Goal: Task Accomplishment & Management: Complete application form

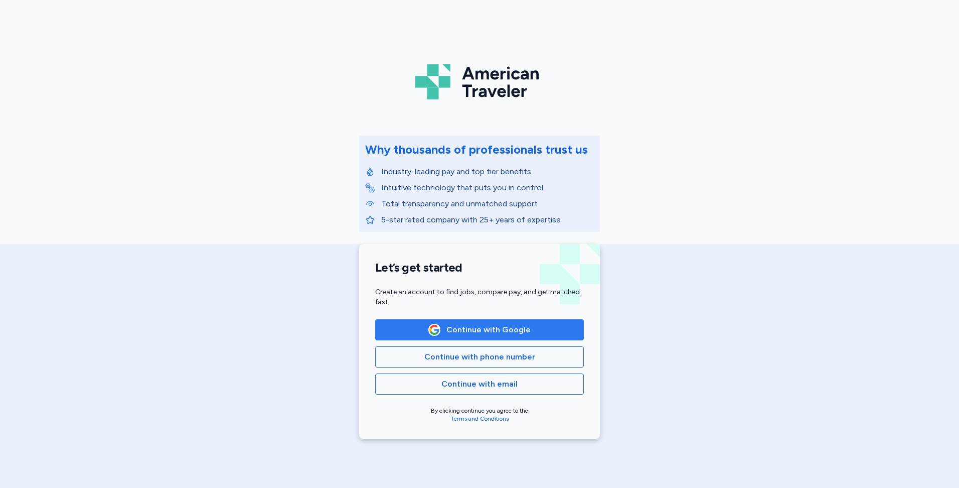
click at [458, 326] on span "Continue with Google" at bounding box center [489, 330] width 84 height 12
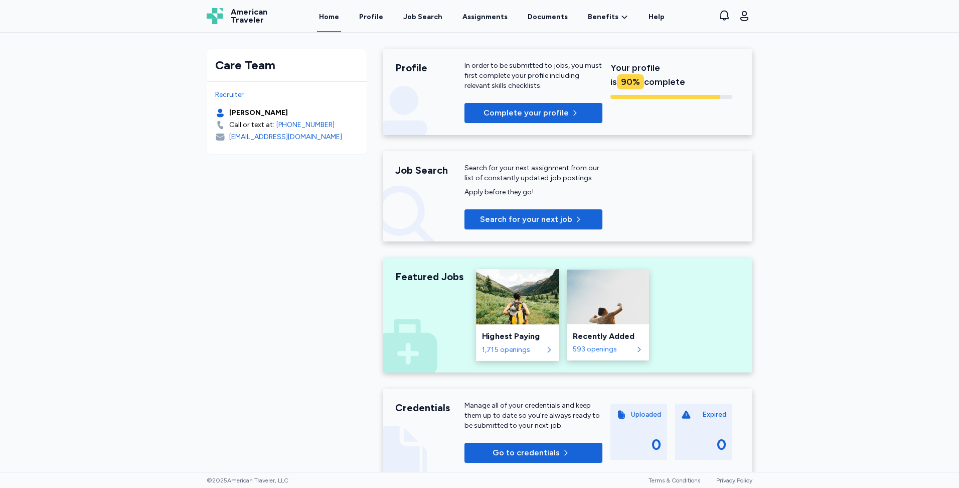
click at [514, 325] on div "Highest Paying 1,715 openings" at bounding box center [517, 342] width 83 height 37
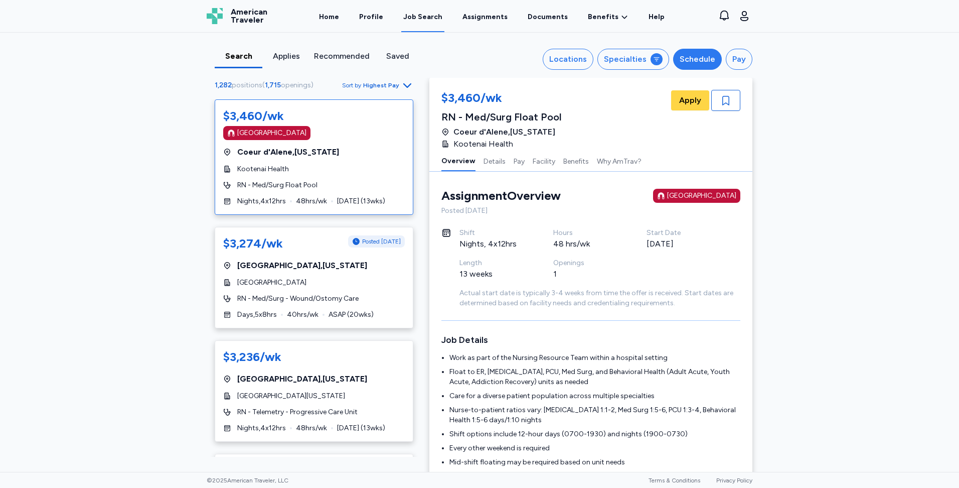
click at [688, 57] on div "Schedule" at bounding box center [698, 59] width 36 height 12
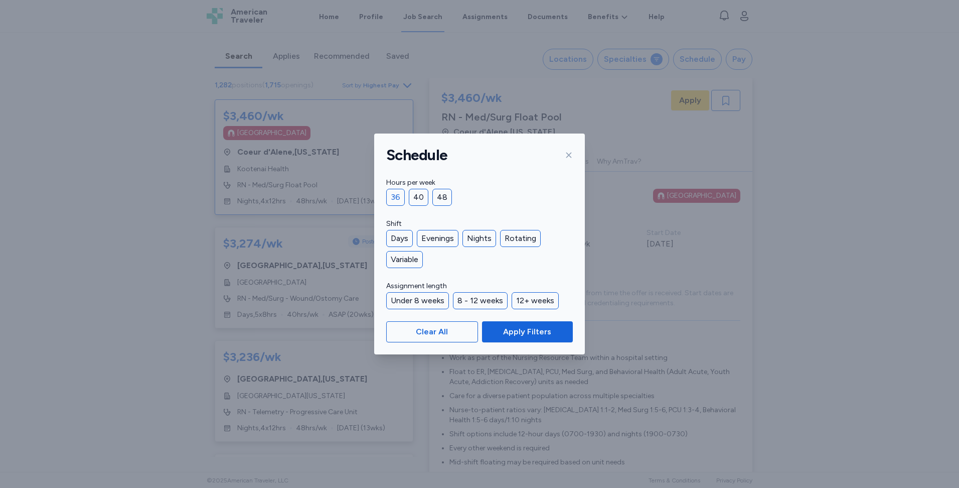
click at [389, 197] on div "36" at bounding box center [395, 197] width 19 height 17
click at [497, 322] on button "Apply Filters" at bounding box center [527, 331] width 91 height 21
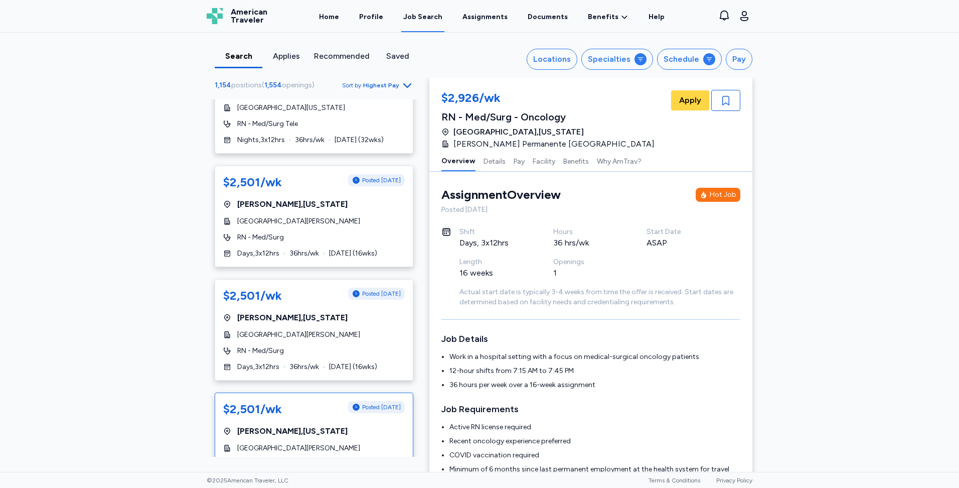
scroll to position [4716, 0]
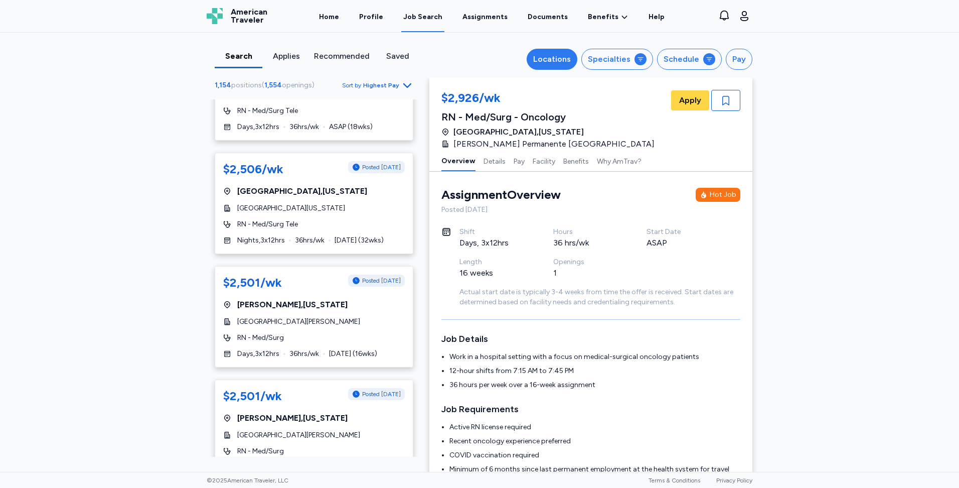
click at [544, 61] on div "Locations" at bounding box center [552, 59] width 38 height 12
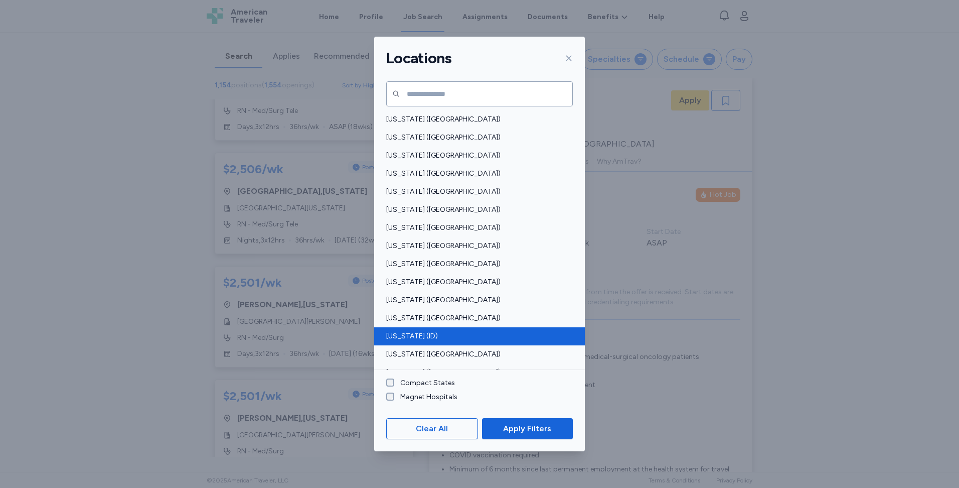
scroll to position [50, 0]
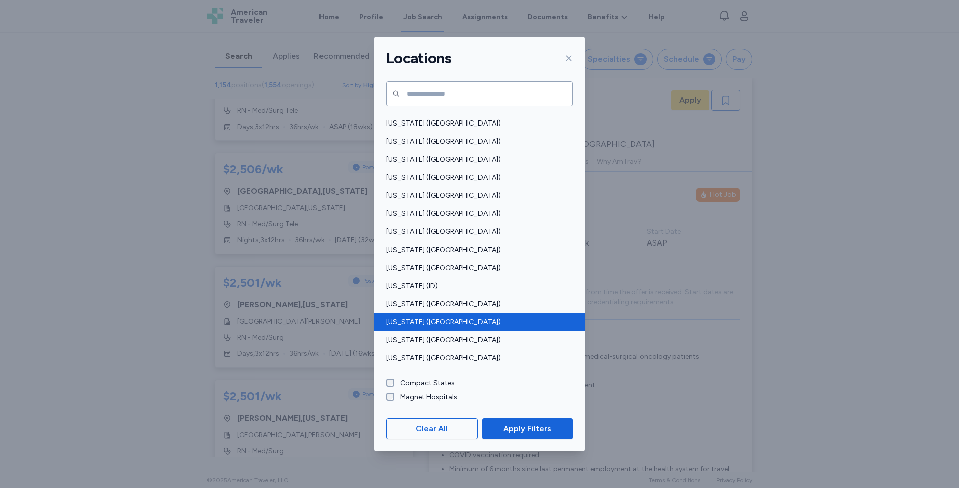
click at [416, 325] on span "Indiana (IN)" at bounding box center [476, 322] width 181 height 10
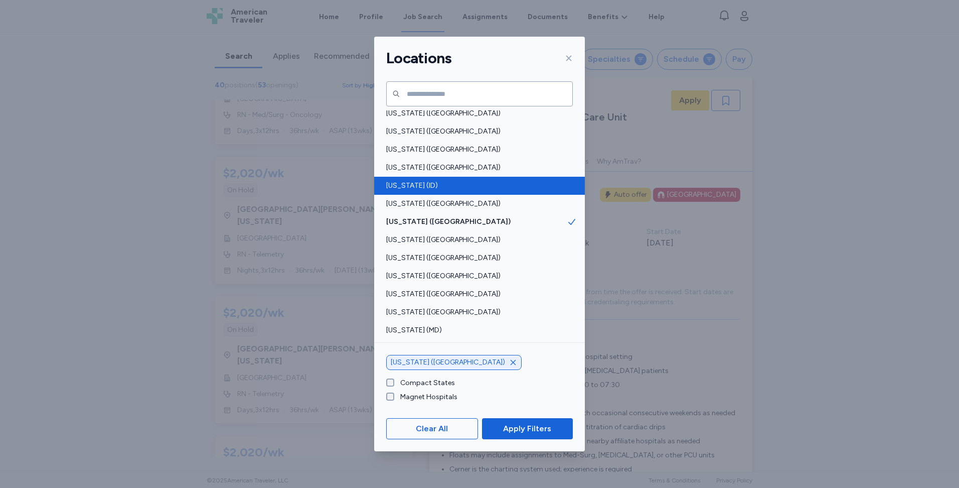
scroll to position [251, 0]
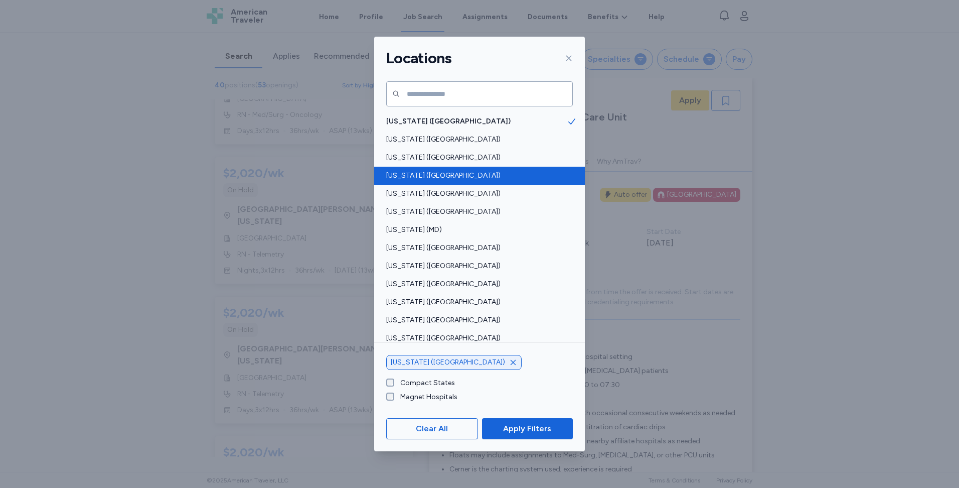
click at [419, 177] on span "Kentucky (KY)" at bounding box center [476, 176] width 181 height 10
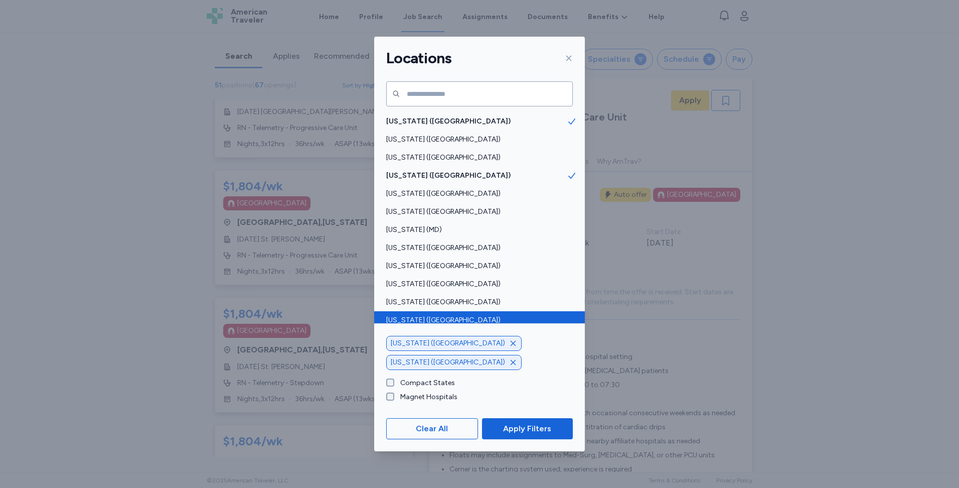
scroll to position [4716, 0]
click at [410, 318] on span "Missouri (MO)" at bounding box center [476, 320] width 181 height 10
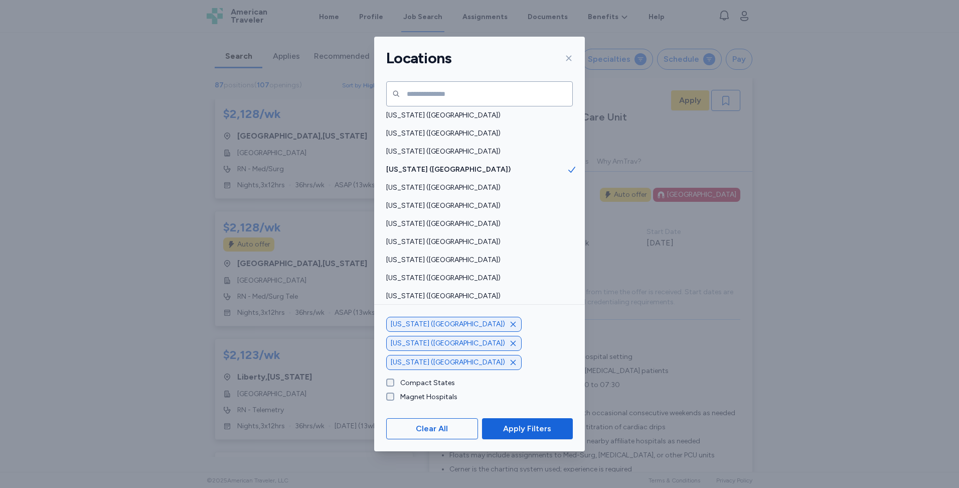
scroll to position [502, 0]
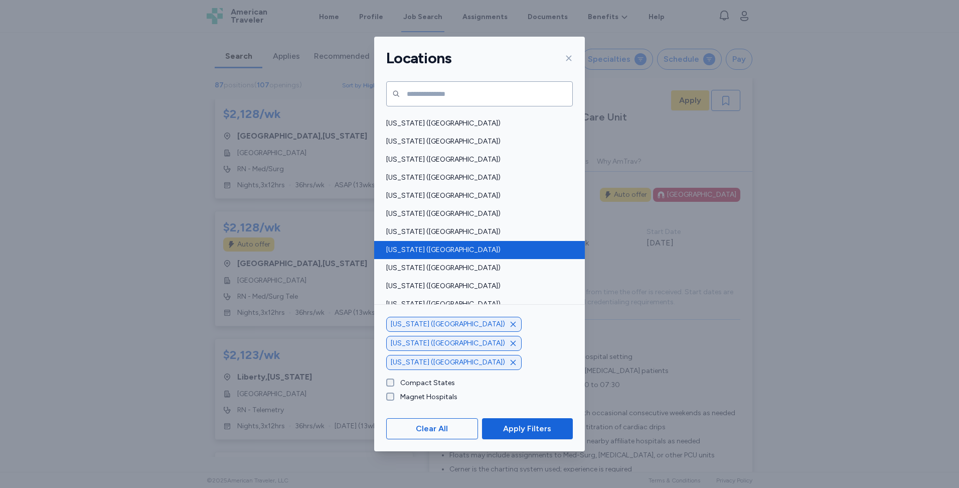
click at [431, 252] on span "Ohio (OH)" at bounding box center [476, 250] width 181 height 10
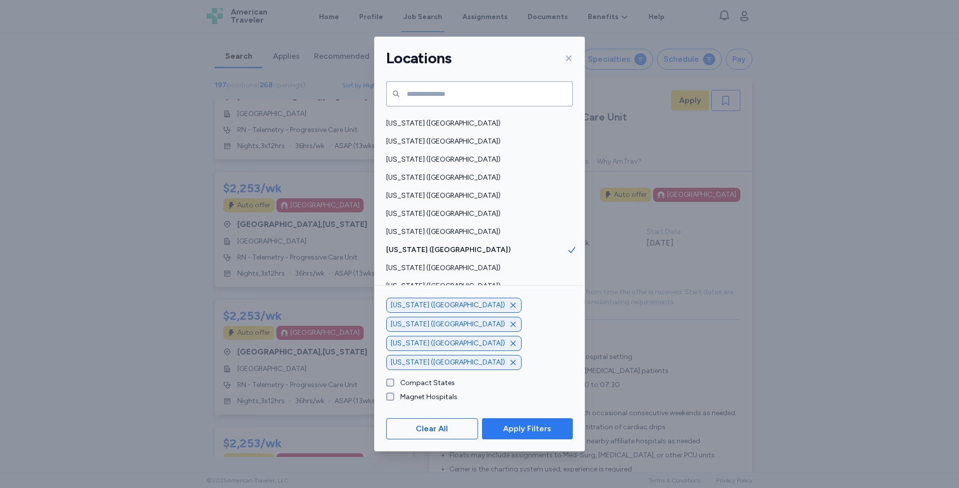
click at [530, 434] on span "Apply Filters" at bounding box center [527, 428] width 48 height 12
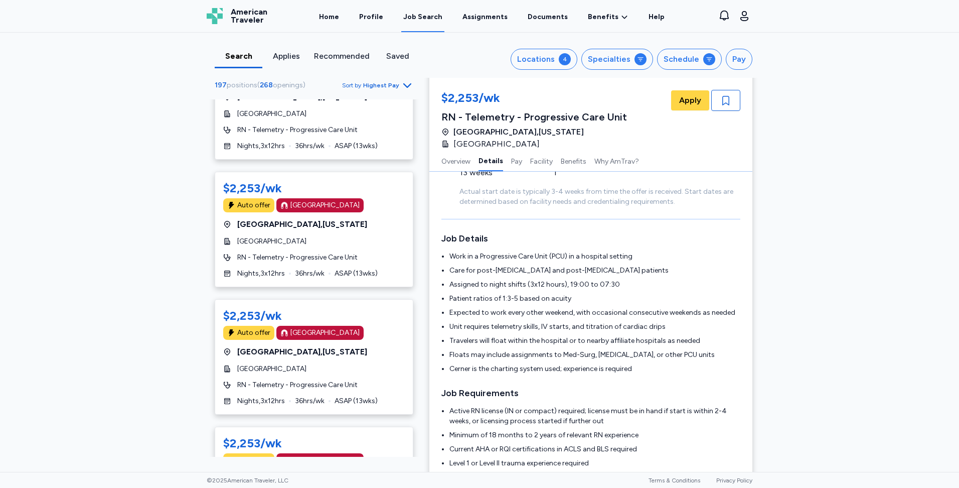
scroll to position [152, 0]
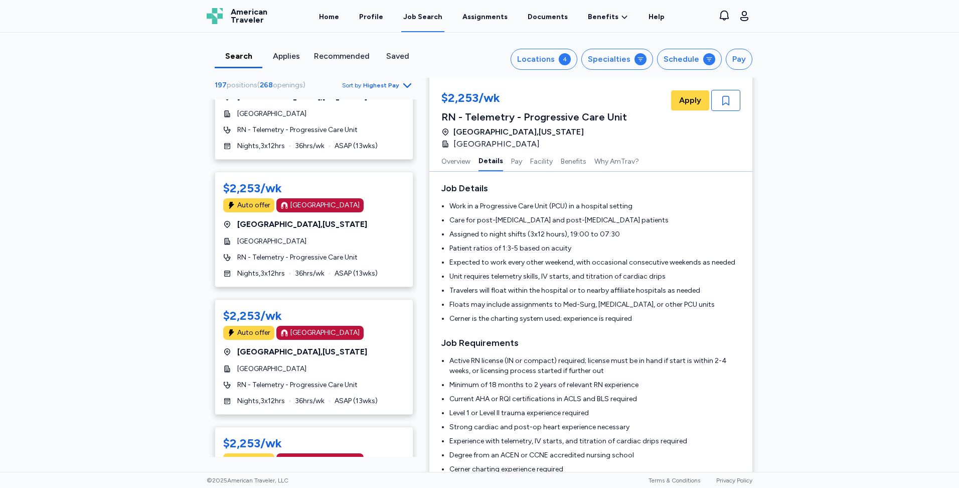
click at [183, 197] on div "Search Applies Recommended Saved Locations 4 Specialties Schedule Pay 197 posit…" at bounding box center [479, 252] width 959 height 439
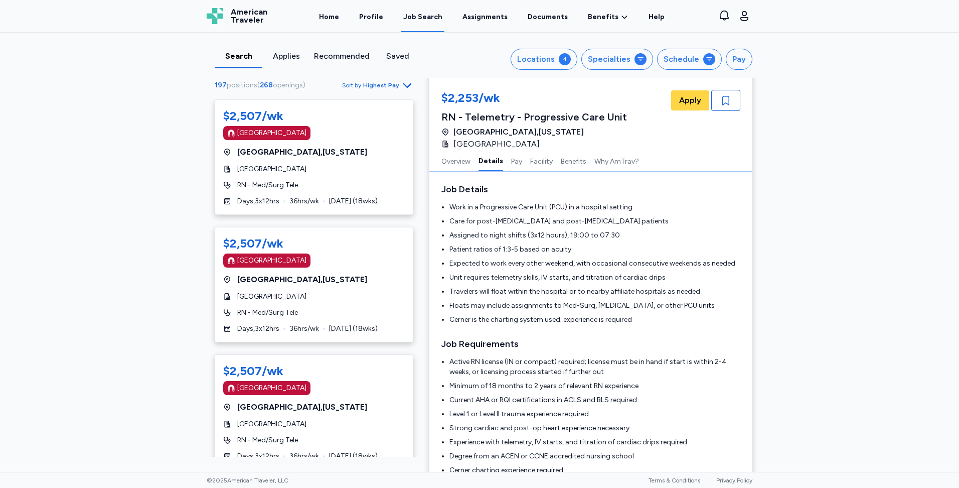
scroll to position [201, 0]
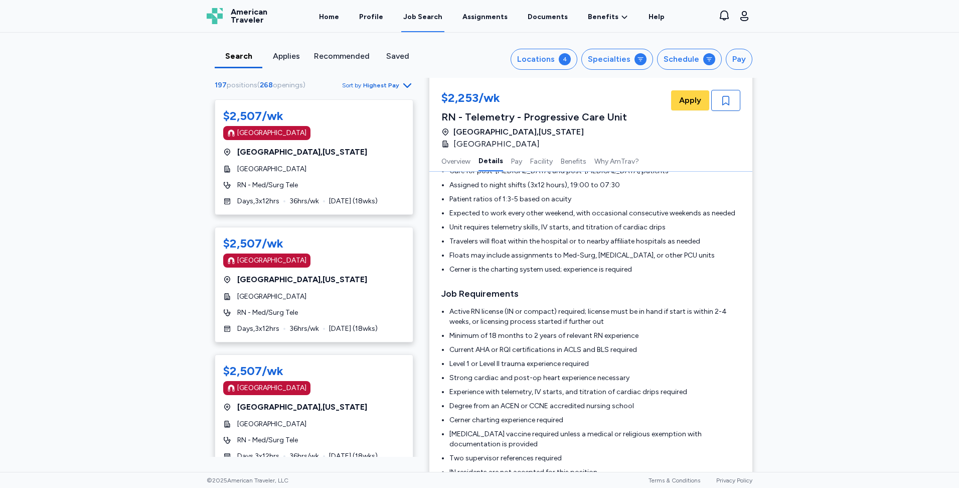
click at [208, 234] on div "$2,507/wk Magnet Hospital Cleveland , Ohio Cleveland Clinic Main Campus RN - Me…" at bounding box center [314, 277] width 215 height 357
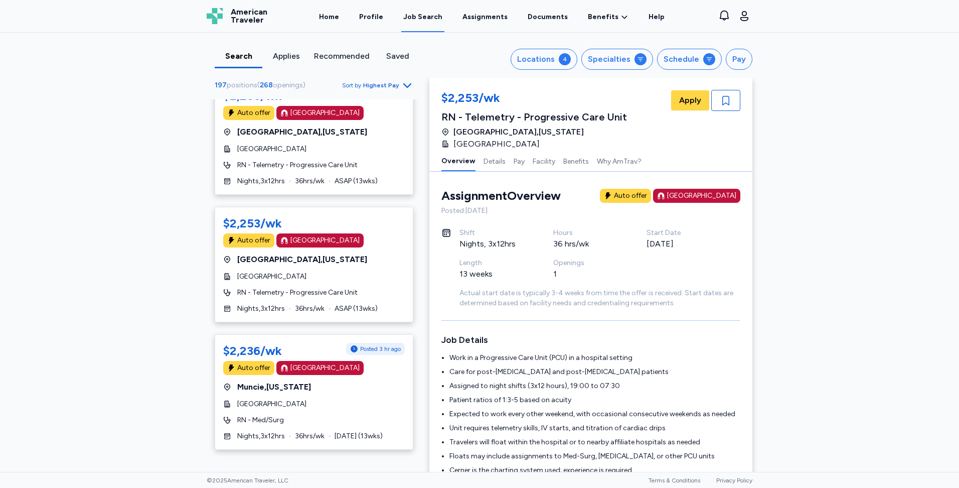
scroll to position [5013, 0]
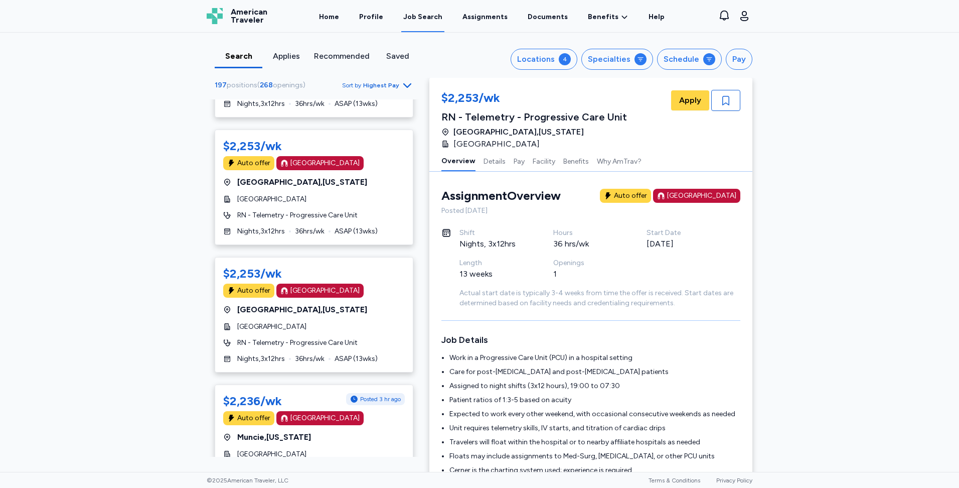
click at [926, 111] on div "Search Applies Recommended Saved Locations 4 Specialties Schedule Pay 197 posit…" at bounding box center [479, 252] width 959 height 439
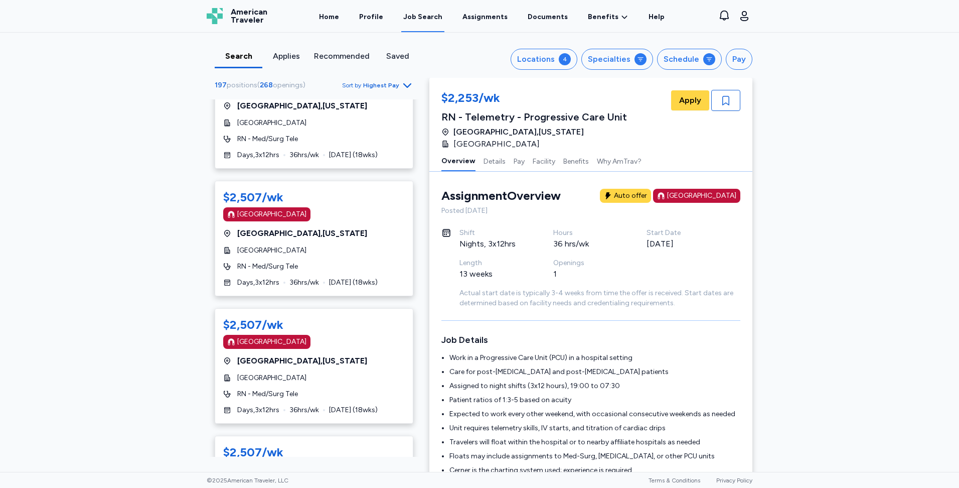
scroll to position [0, 0]
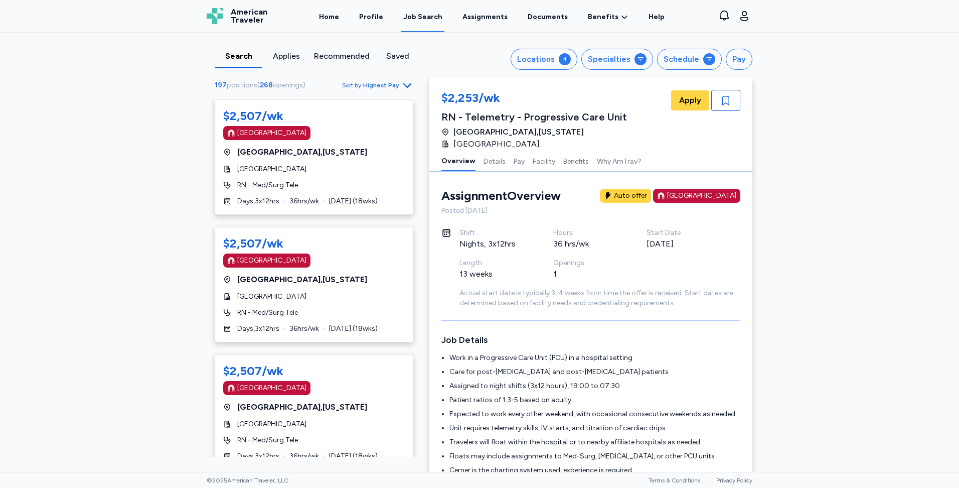
click at [283, 53] on div "Applies" at bounding box center [286, 56] width 40 height 12
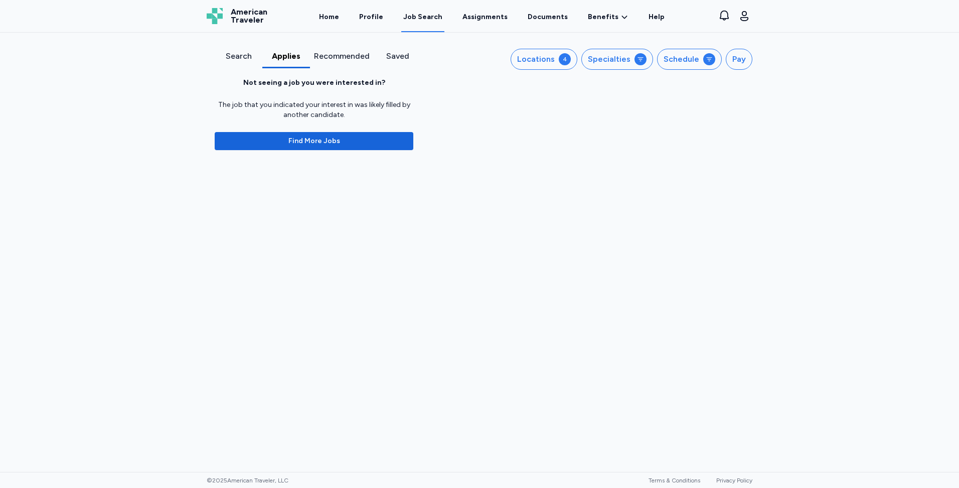
click at [331, 55] on div "Recommended" at bounding box center [342, 56] width 56 height 12
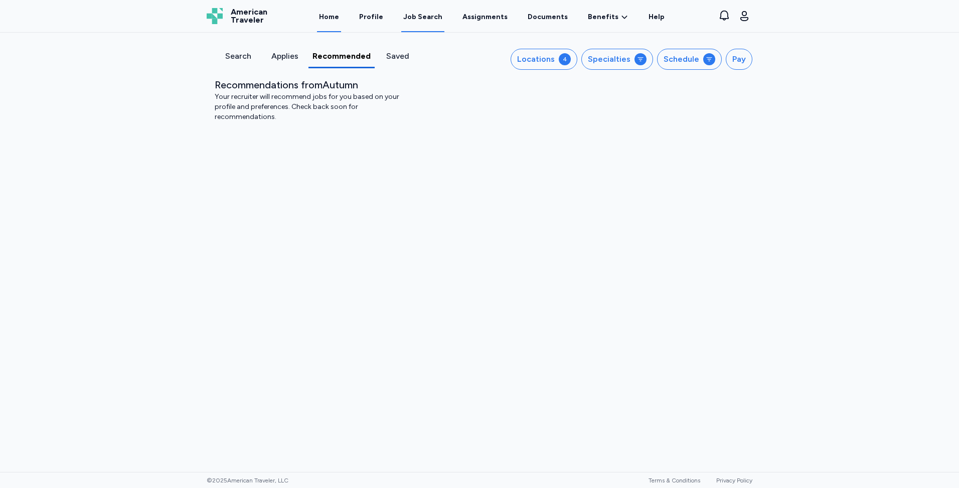
click at [338, 17] on link "Home" at bounding box center [329, 16] width 24 height 31
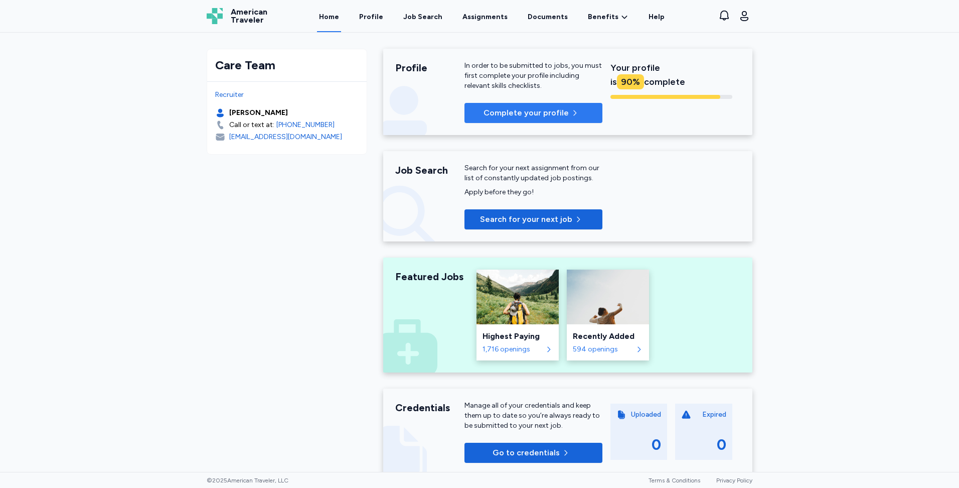
click at [476, 111] on span "Complete your profile" at bounding box center [534, 113] width 122 height 12
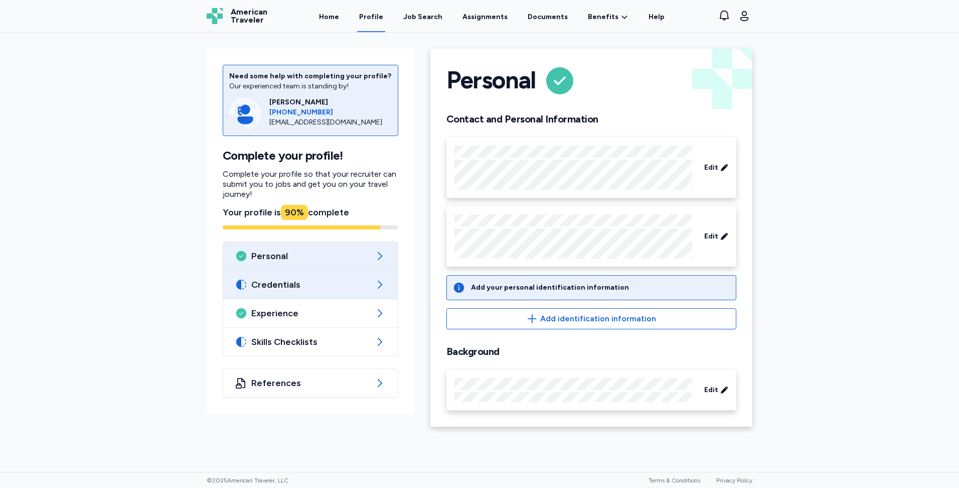
click at [363, 285] on span "Credentials" at bounding box center [310, 284] width 118 height 12
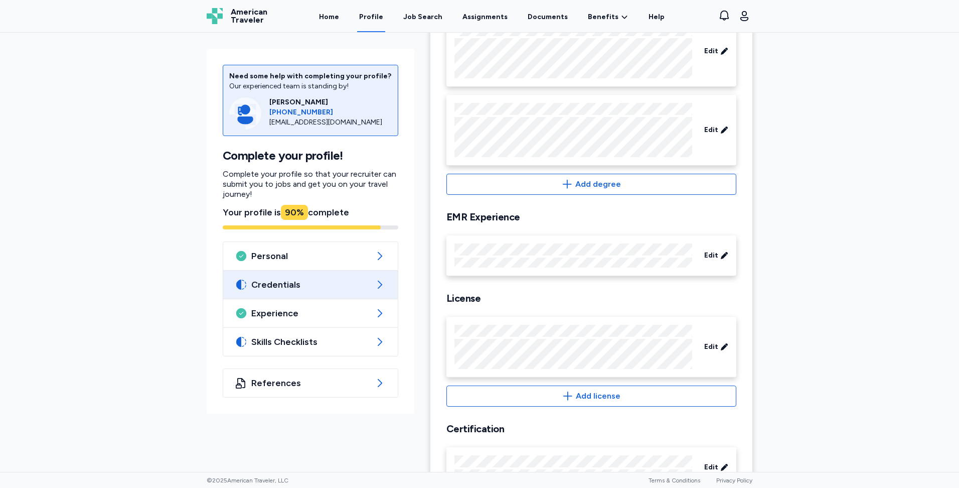
scroll to position [251, 0]
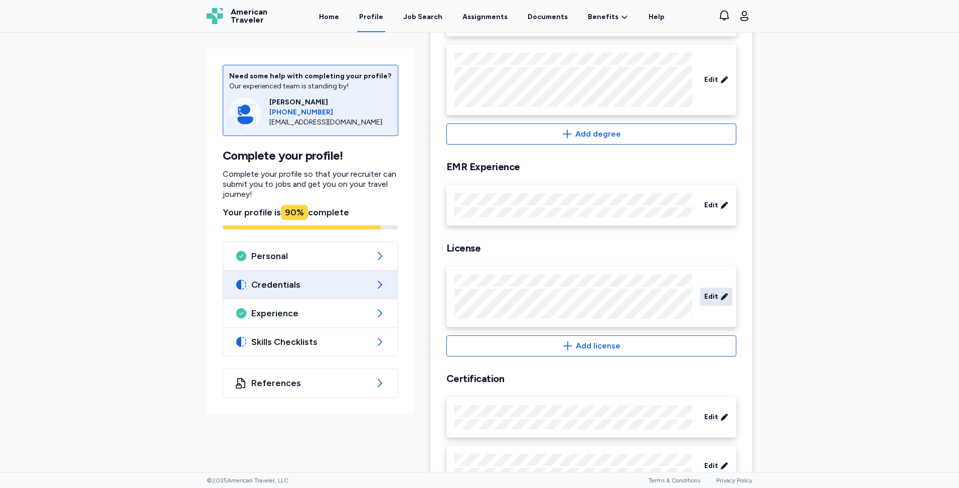
click at [704, 292] on span "Edit" at bounding box center [711, 296] width 14 height 10
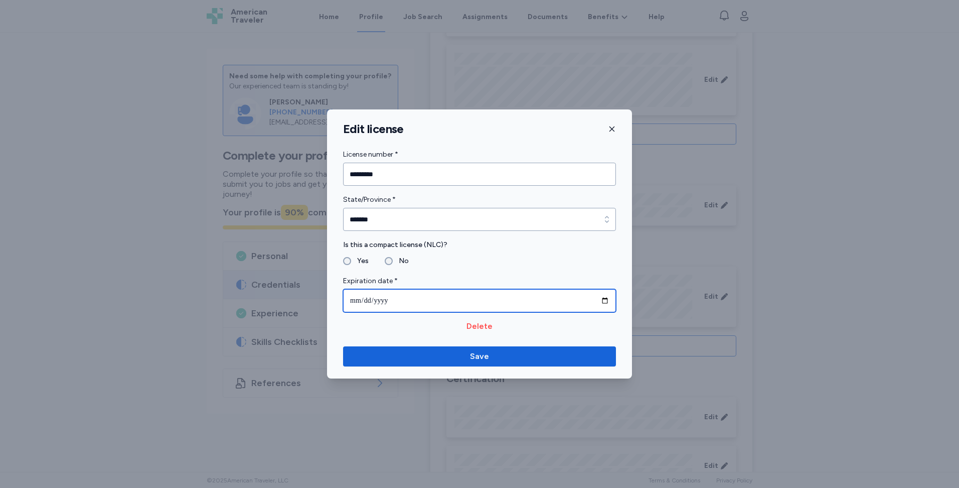
click at [605, 304] on input "**********" at bounding box center [479, 300] width 273 height 23
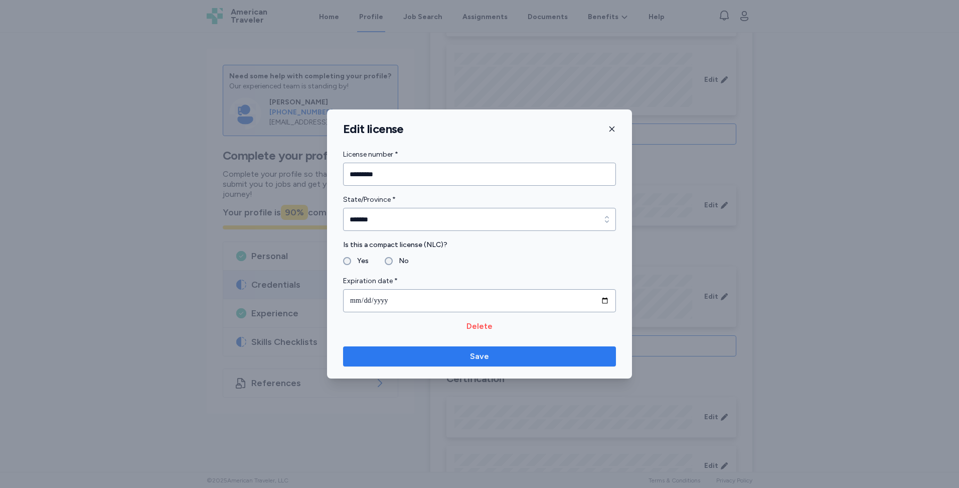
type input "**********"
click at [549, 355] on span "Save" at bounding box center [479, 356] width 257 height 12
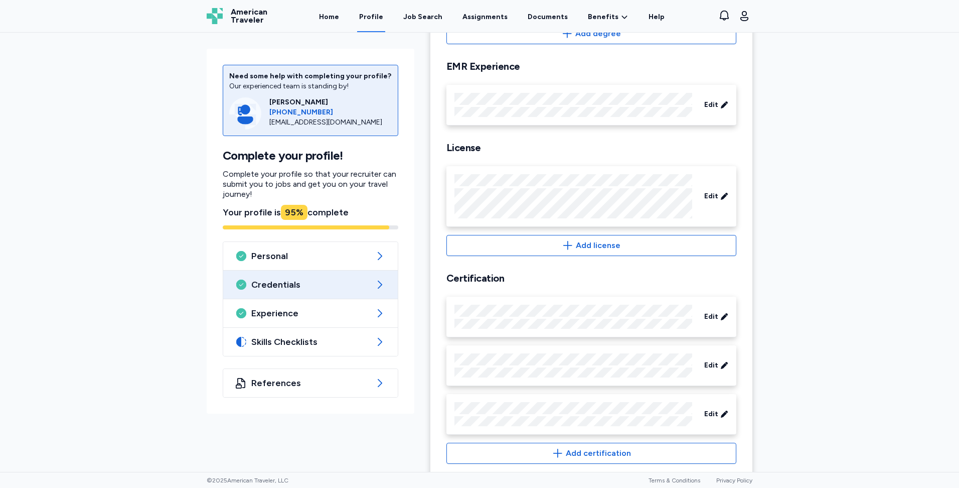
scroll to position [369, 0]
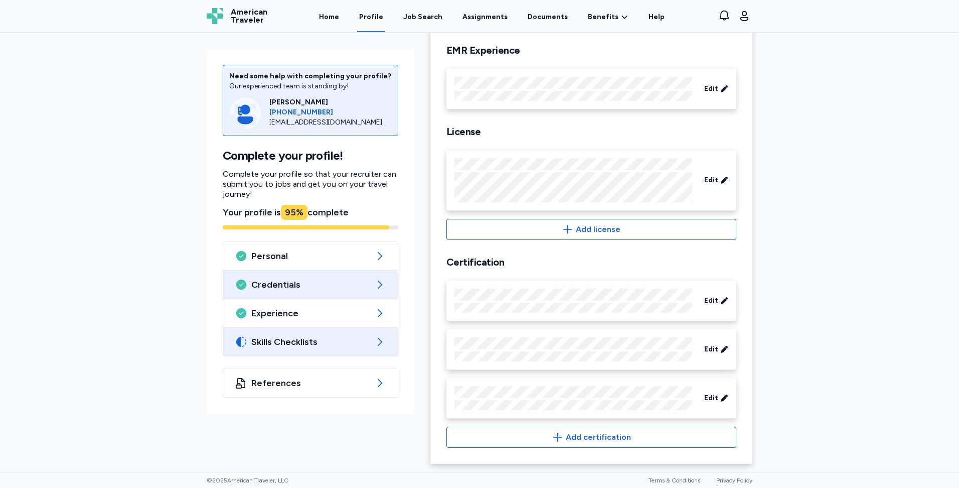
click at [355, 340] on span "Skills Checklists" at bounding box center [310, 342] width 118 height 12
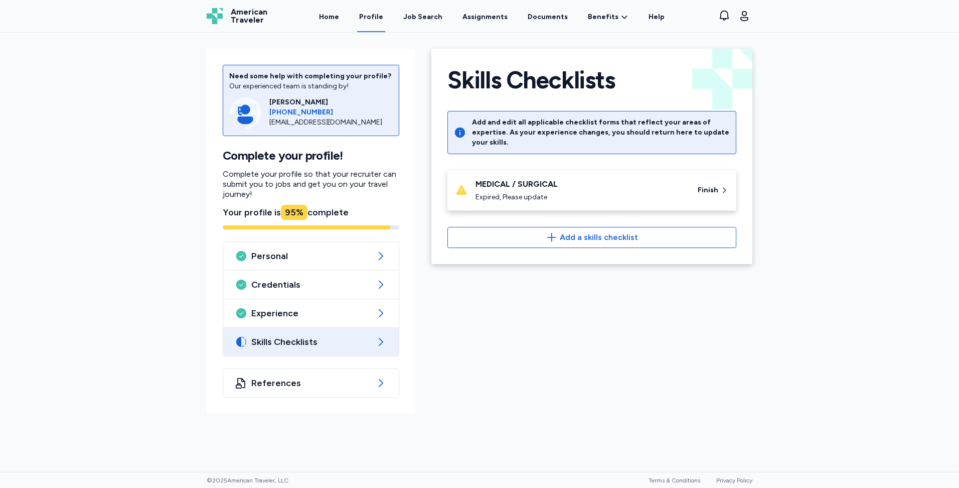
click at [548, 192] on div "Expired, Please update" at bounding box center [581, 197] width 210 height 10
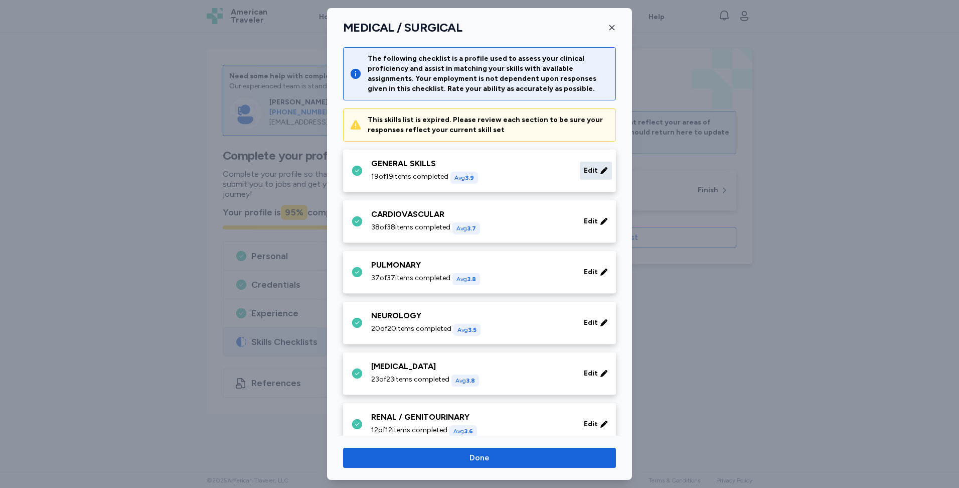
click at [601, 171] on icon at bounding box center [604, 170] width 7 height 7
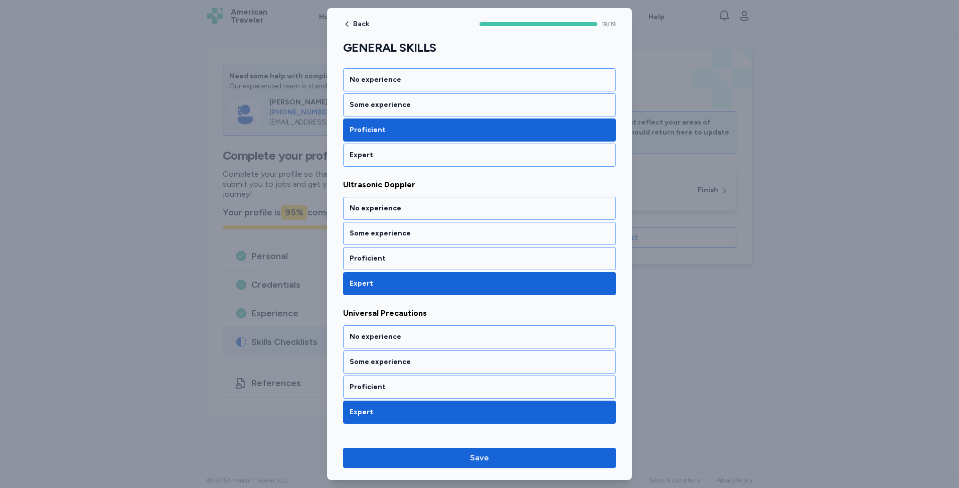
scroll to position [2204, 0]
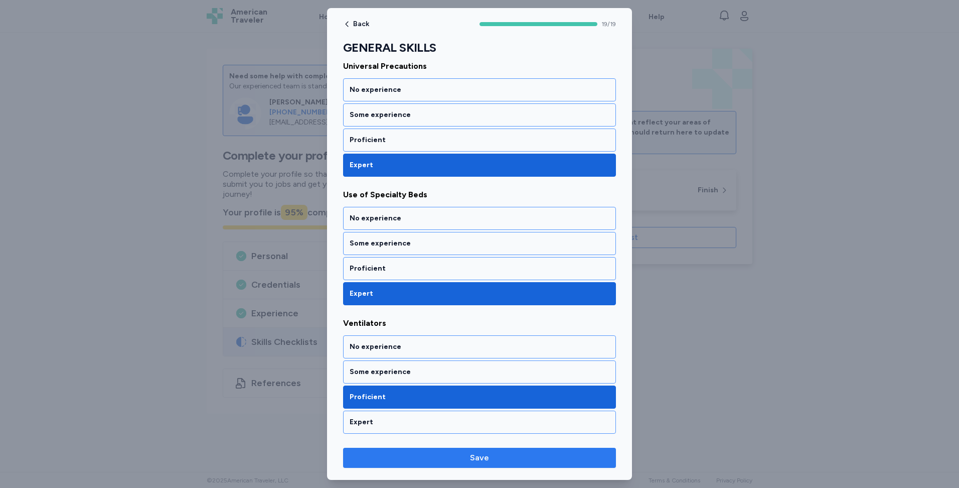
click at [525, 456] on span "Save" at bounding box center [479, 458] width 257 height 12
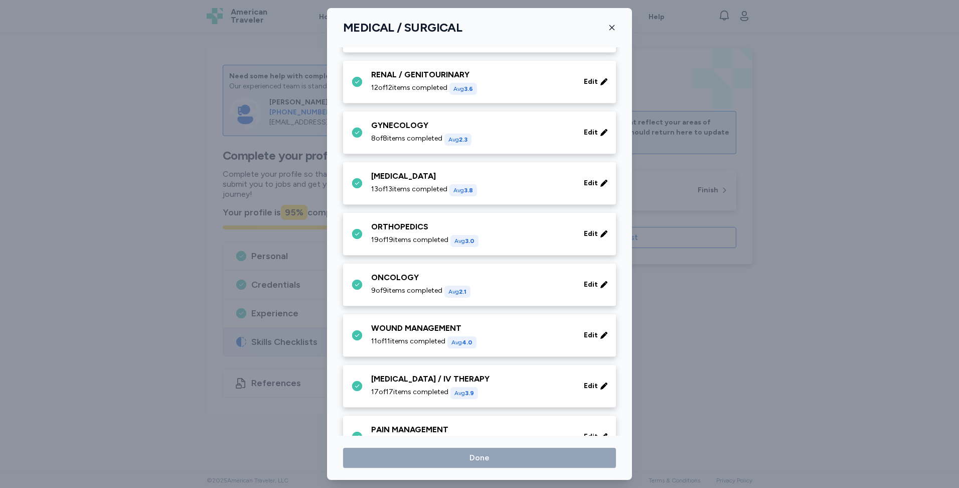
scroll to position [382, 0]
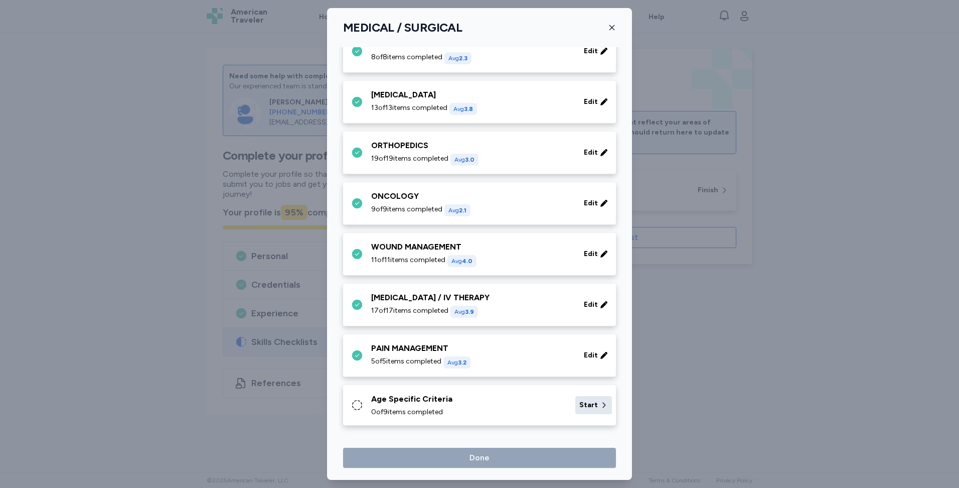
click at [588, 404] on span "Start" at bounding box center [588, 405] width 19 height 10
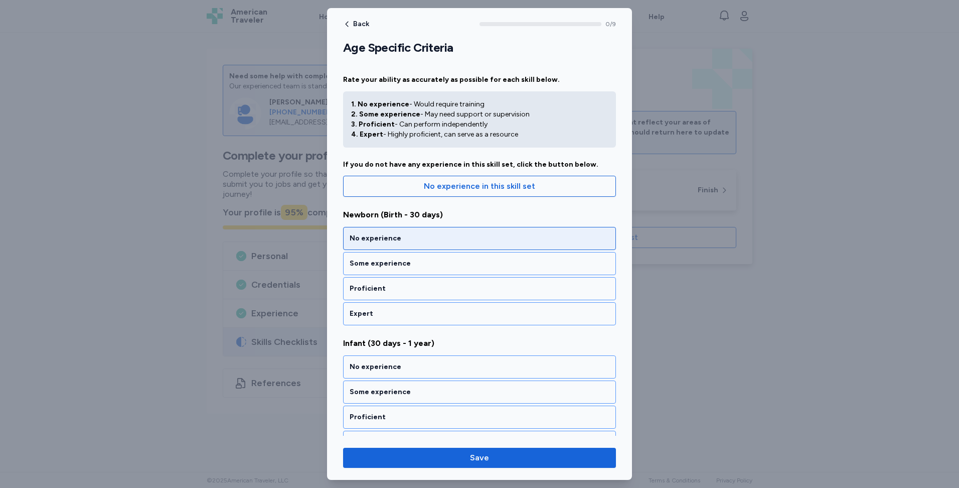
click at [416, 240] on div "No experience" at bounding box center [480, 238] width 260 height 10
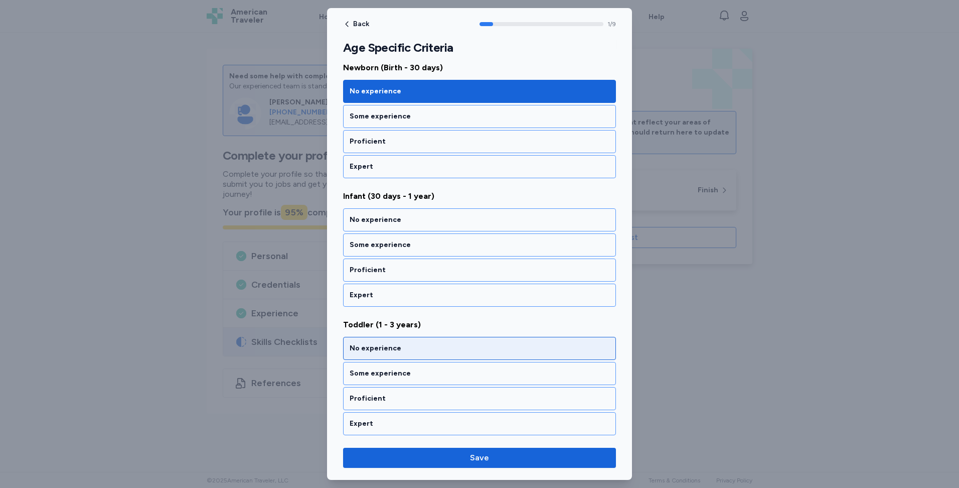
click at [436, 348] on div "No experience" at bounding box center [480, 348] width 260 height 10
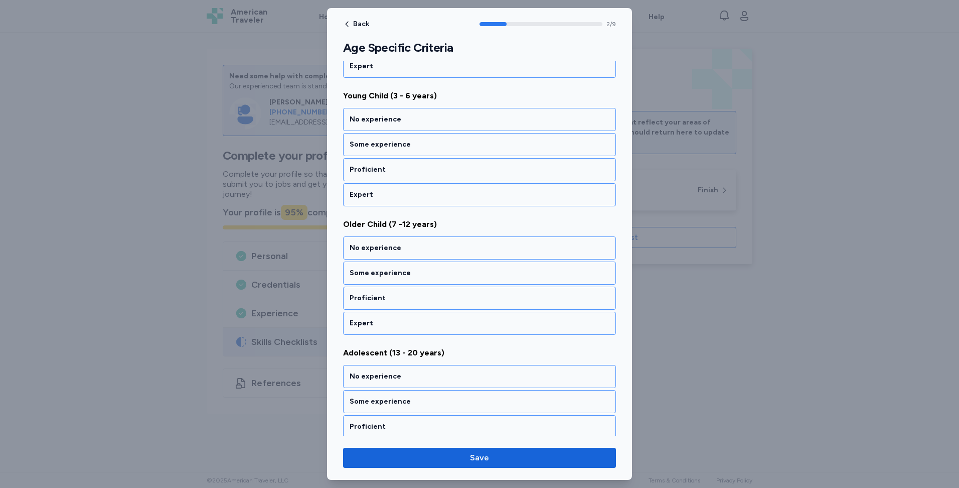
scroll to position [554, 0]
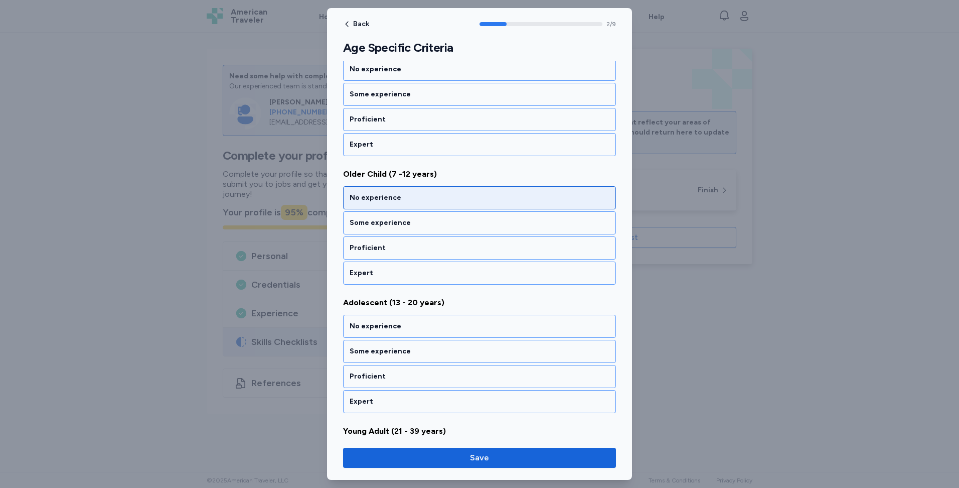
click at [402, 203] on div "No experience" at bounding box center [479, 197] width 273 height 23
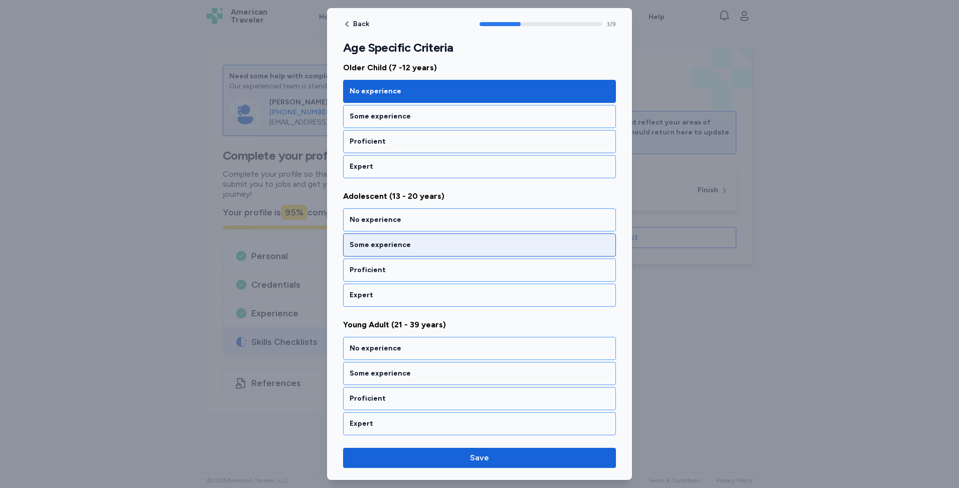
click at [413, 244] on div "Some experience" at bounding box center [480, 245] width 260 height 10
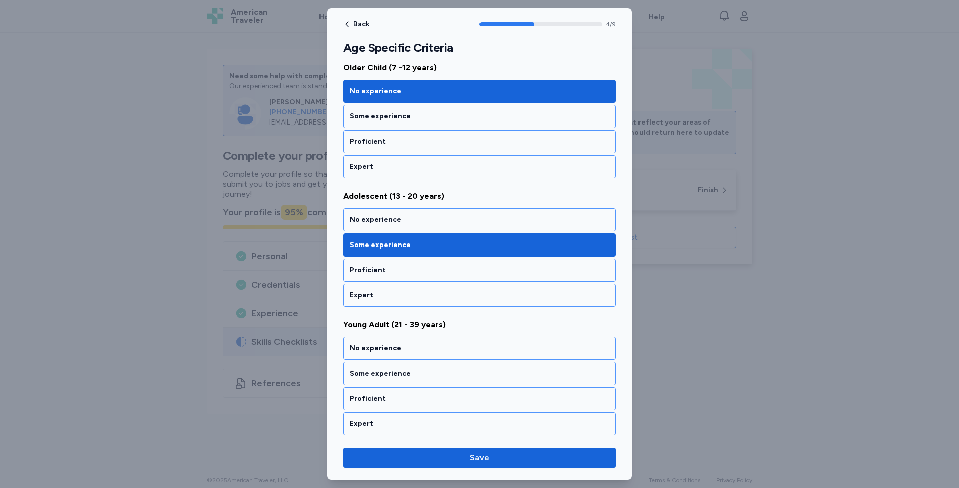
scroll to position [789, 0]
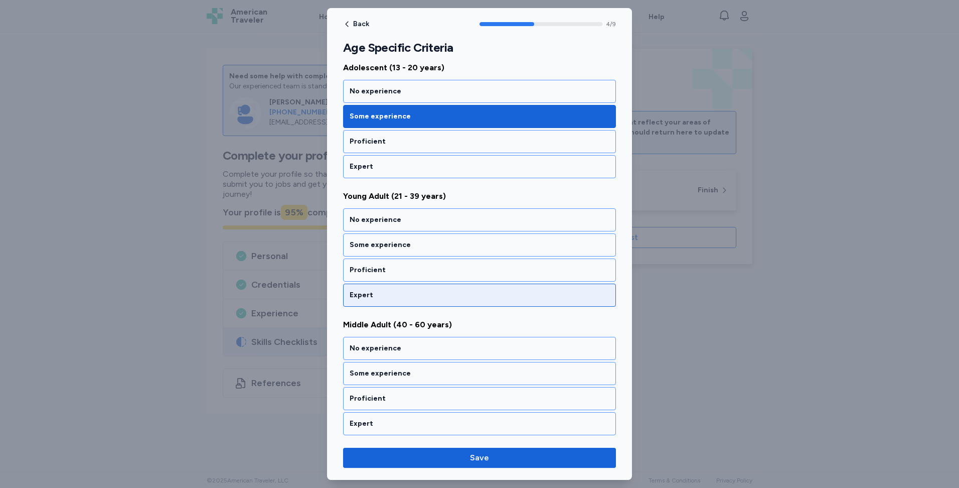
click at [428, 289] on div "Expert" at bounding box center [479, 294] width 273 height 23
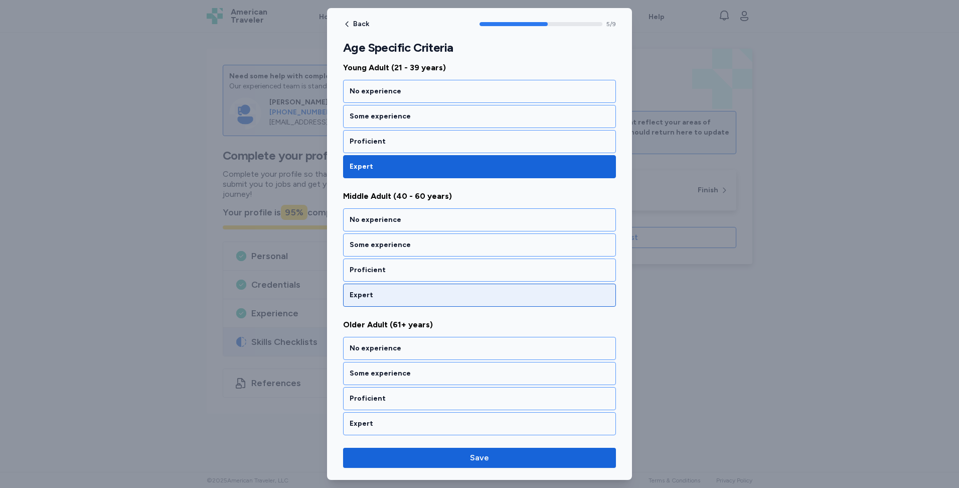
click at [416, 300] on div "Expert" at bounding box center [480, 295] width 260 height 10
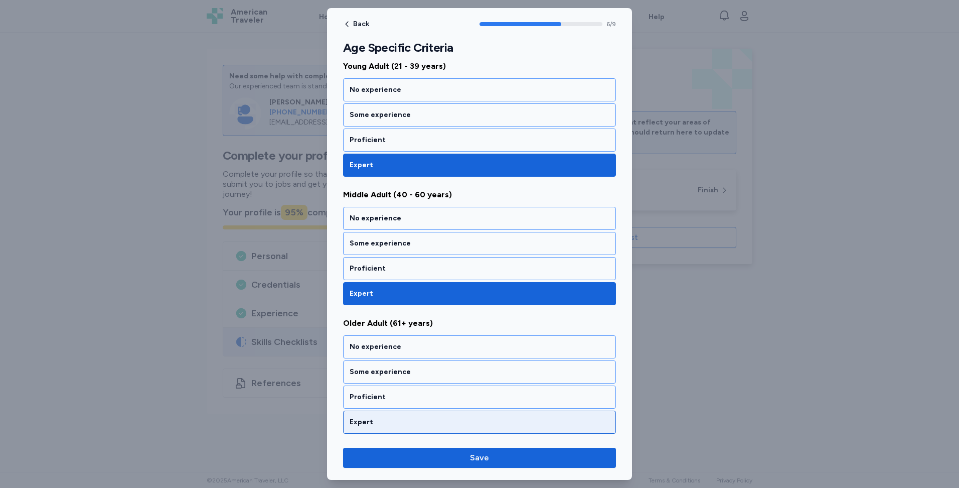
click at [424, 423] on div "Expert" at bounding box center [480, 422] width 260 height 10
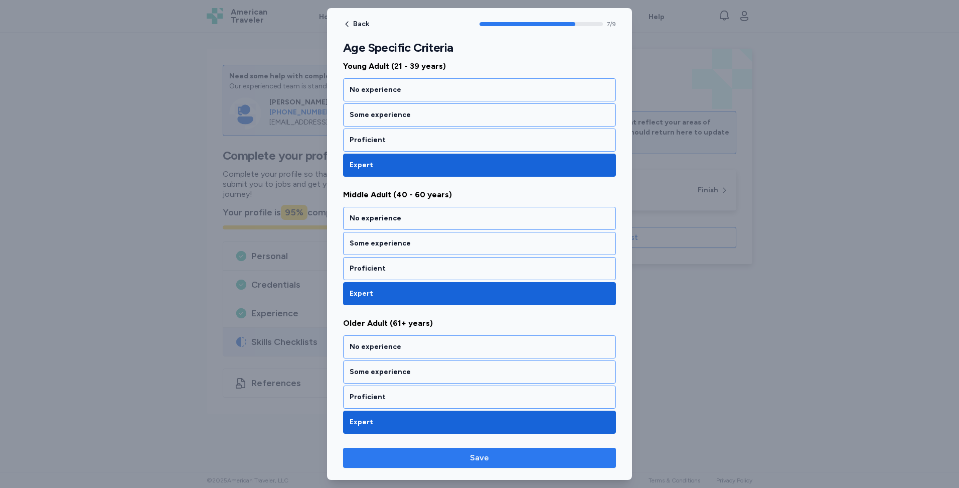
click at [467, 460] on span "Save" at bounding box center [479, 458] width 257 height 12
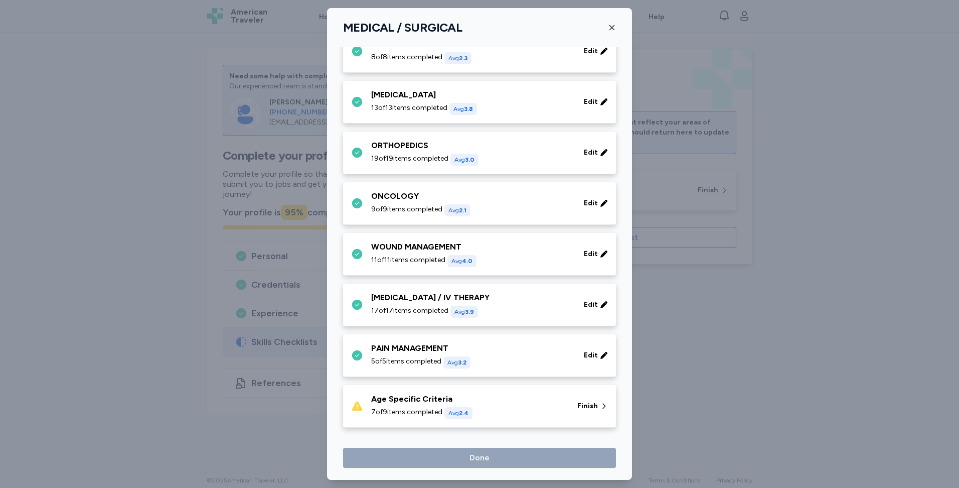
scroll to position [384, 0]
click at [577, 406] on span "Finish" at bounding box center [587, 404] width 21 height 10
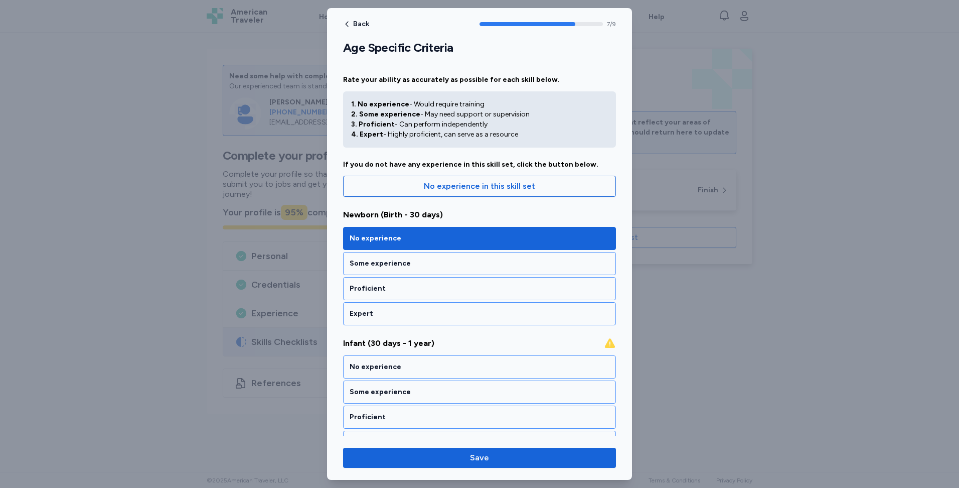
scroll to position [276, 0]
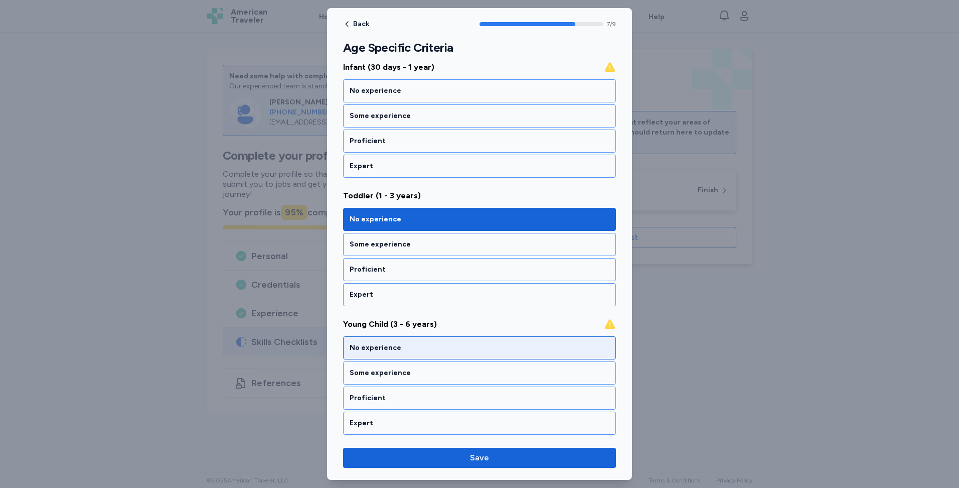
click at [571, 356] on div "No experience" at bounding box center [479, 347] width 273 height 23
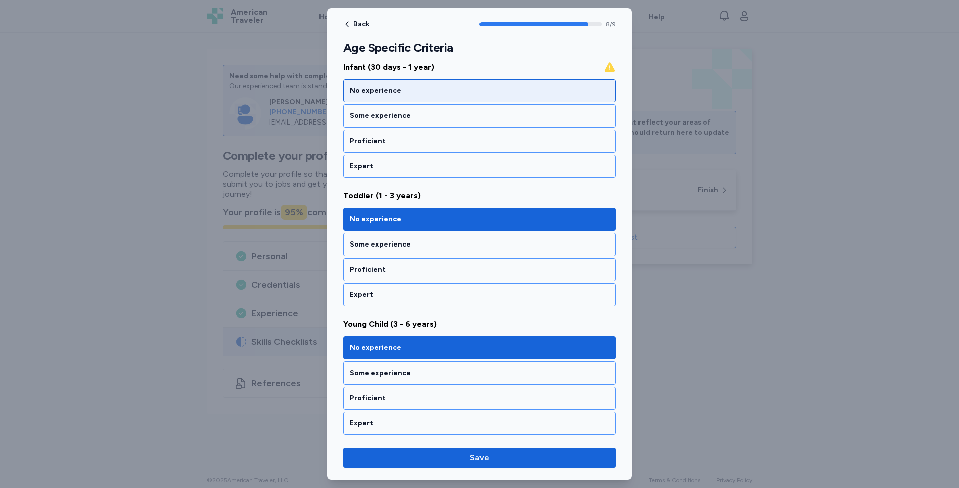
click at [491, 100] on div "No experience" at bounding box center [479, 90] width 273 height 23
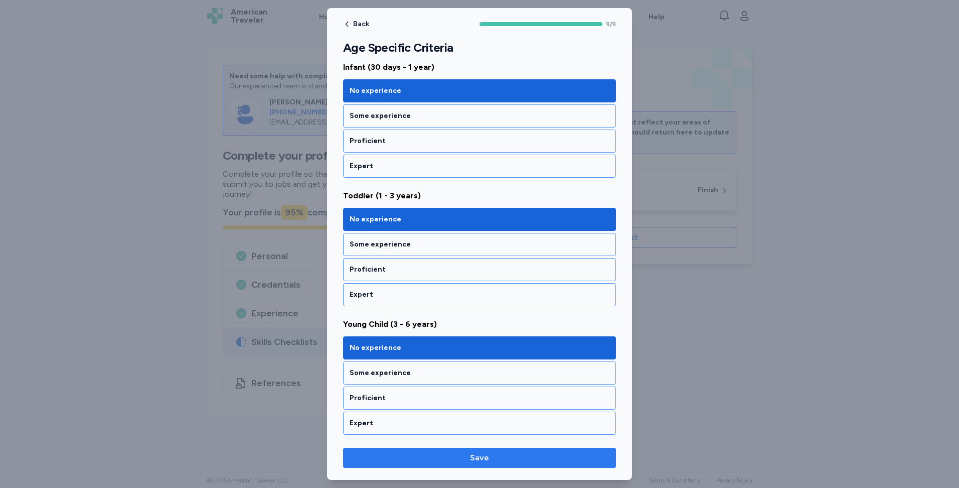
click at [493, 464] on button "Save" at bounding box center [479, 458] width 273 height 20
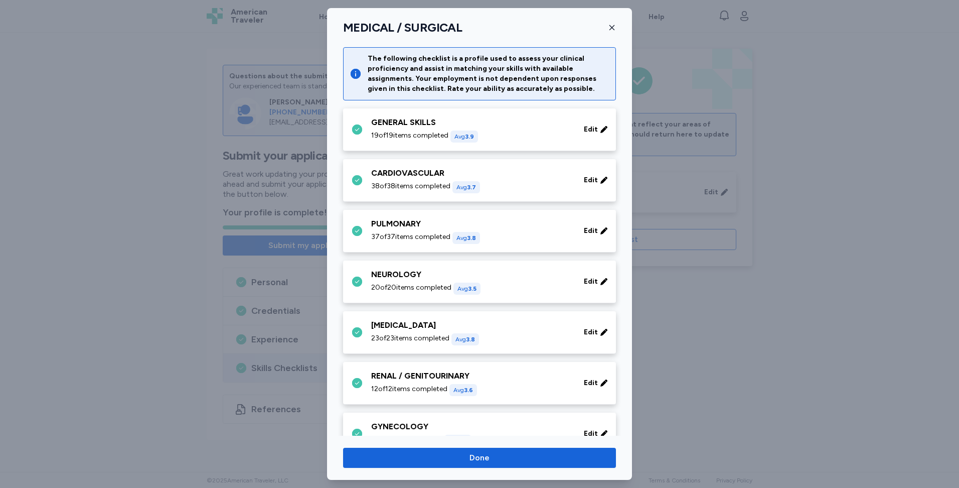
scroll to position [384, 0]
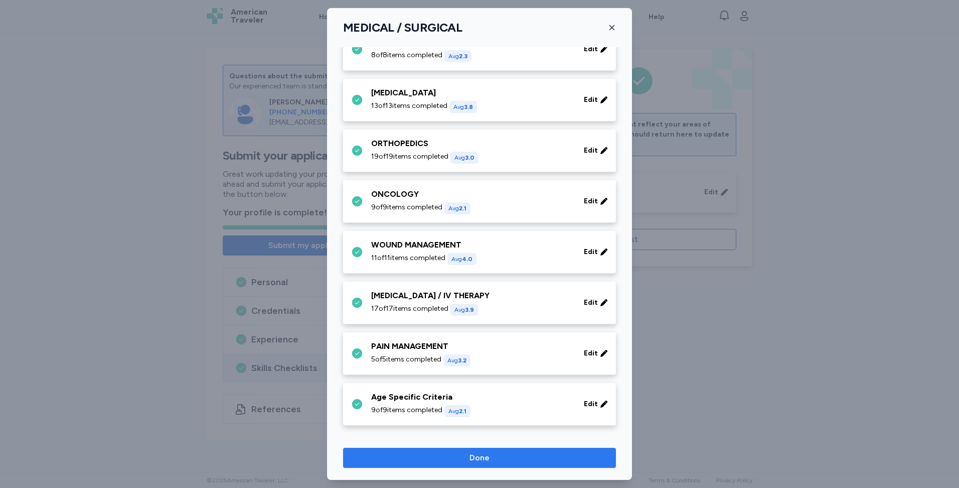
click at [494, 460] on span "Done" at bounding box center [479, 458] width 257 height 12
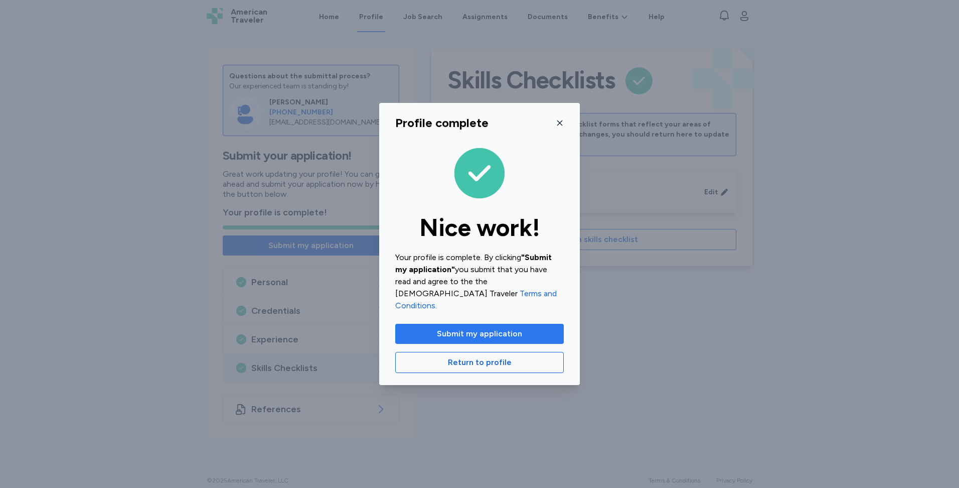
click at [514, 335] on button "Submit my application" at bounding box center [479, 334] width 169 height 20
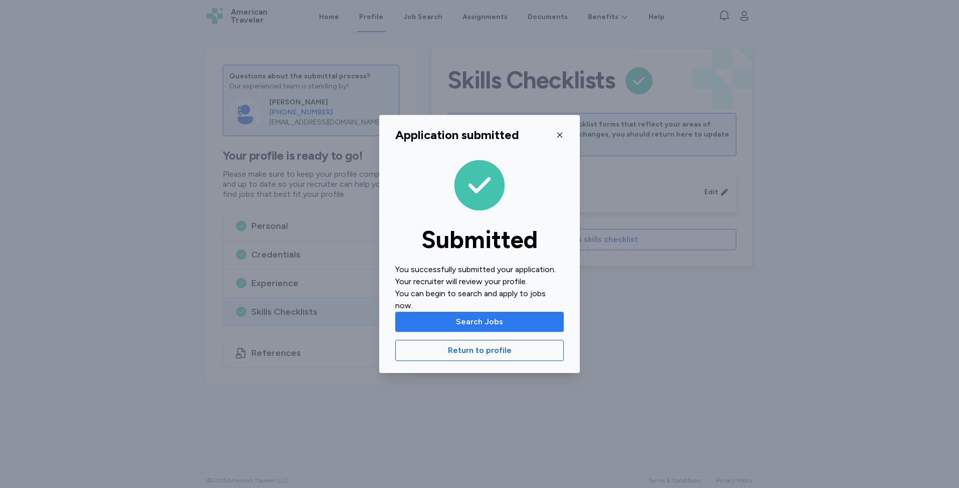
click at [515, 330] on button "Search Jobs" at bounding box center [479, 322] width 169 height 20
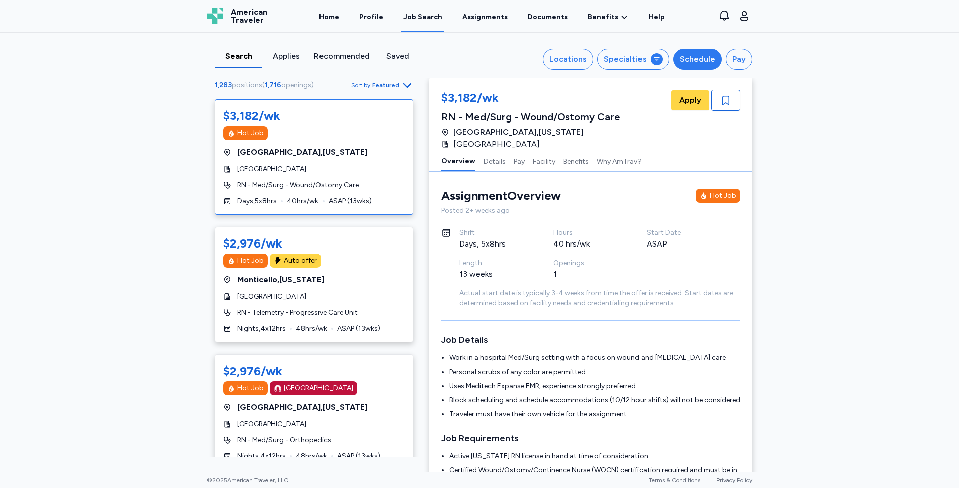
click at [690, 53] on button "Schedule" at bounding box center [697, 59] width 49 height 21
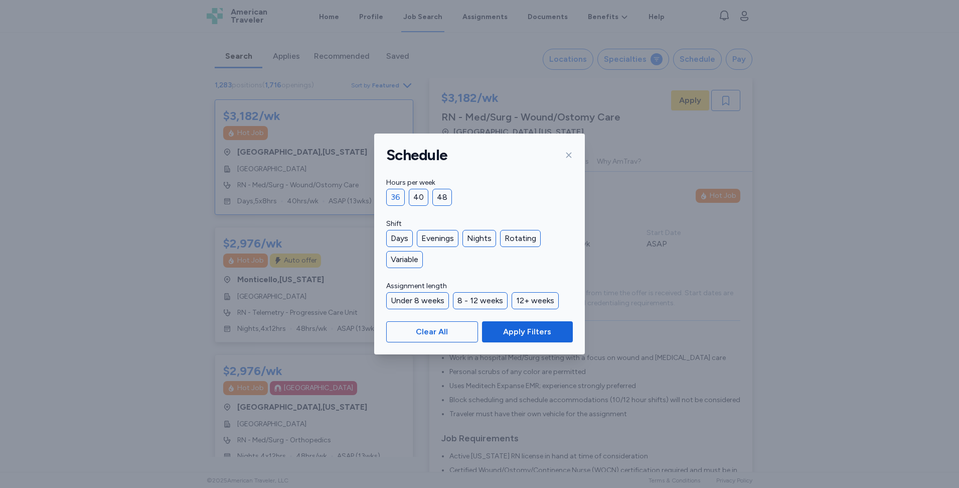
click at [401, 202] on div "36" at bounding box center [395, 197] width 19 height 17
click at [411, 196] on div "40" at bounding box center [419, 197] width 20 height 17
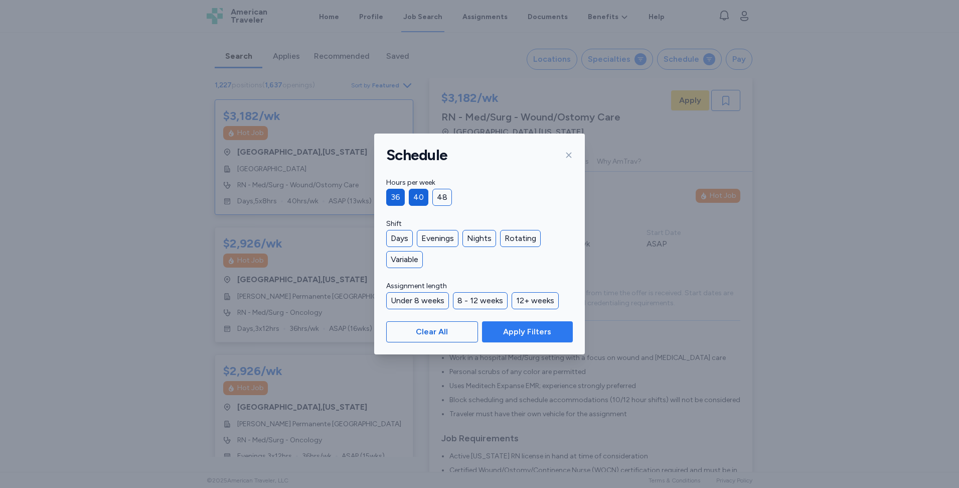
click at [499, 329] on span "Apply Filters" at bounding box center [527, 332] width 75 height 12
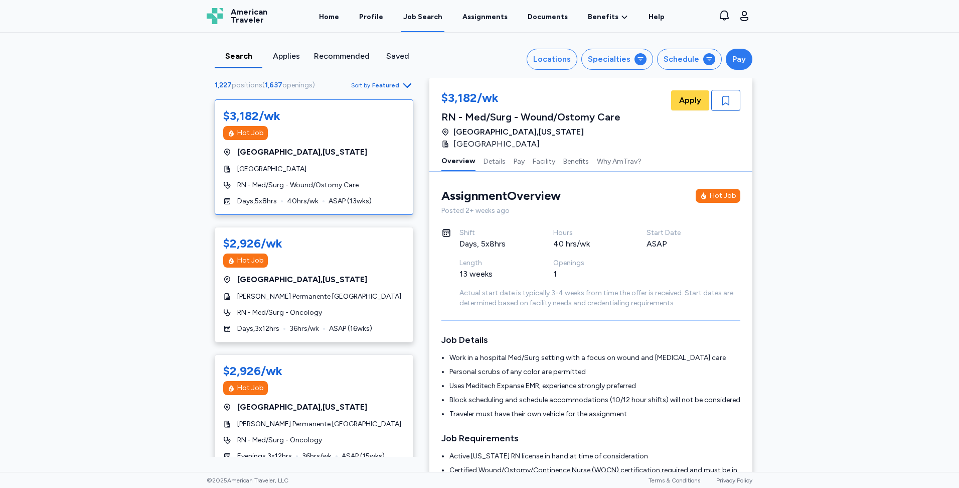
click at [745, 58] on button "Pay" at bounding box center [739, 59] width 27 height 21
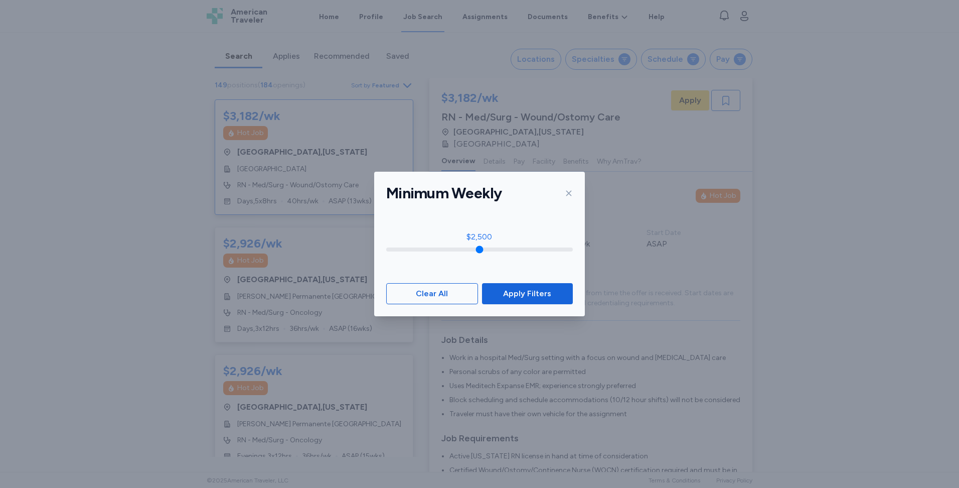
drag, startPoint x: 389, startPoint y: 246, endPoint x: 479, endPoint y: 262, distance: 90.6
type input "****"
click at [479, 251] on input "range" at bounding box center [479, 249] width 187 height 4
click at [513, 286] on button "Apply Filters" at bounding box center [527, 293] width 91 height 21
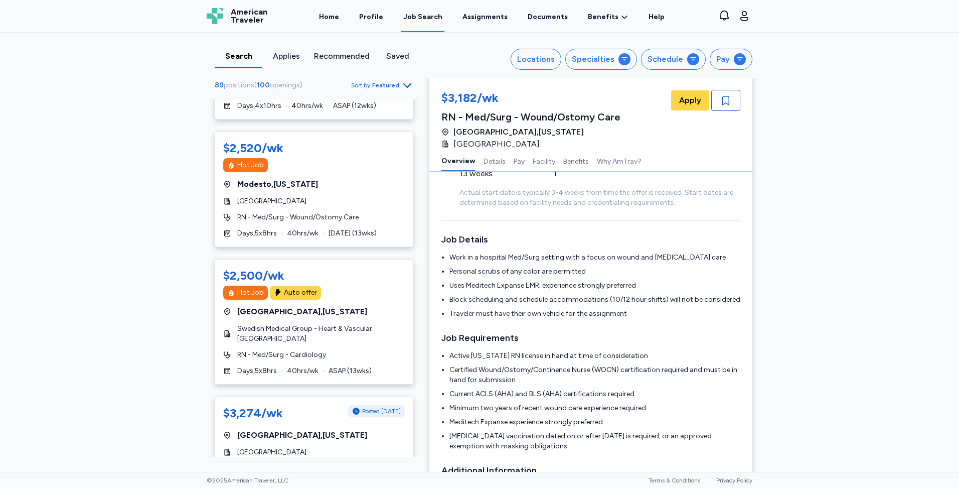
scroll to position [151, 0]
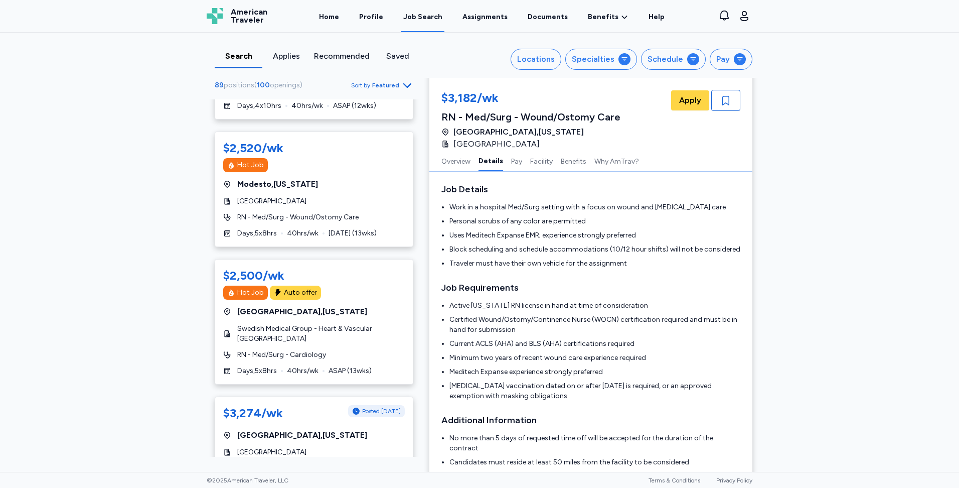
click at [124, 281] on div "Search Applies Recommended Saved Locations Specialties Schedule Pay 89 position…" at bounding box center [479, 252] width 959 height 439
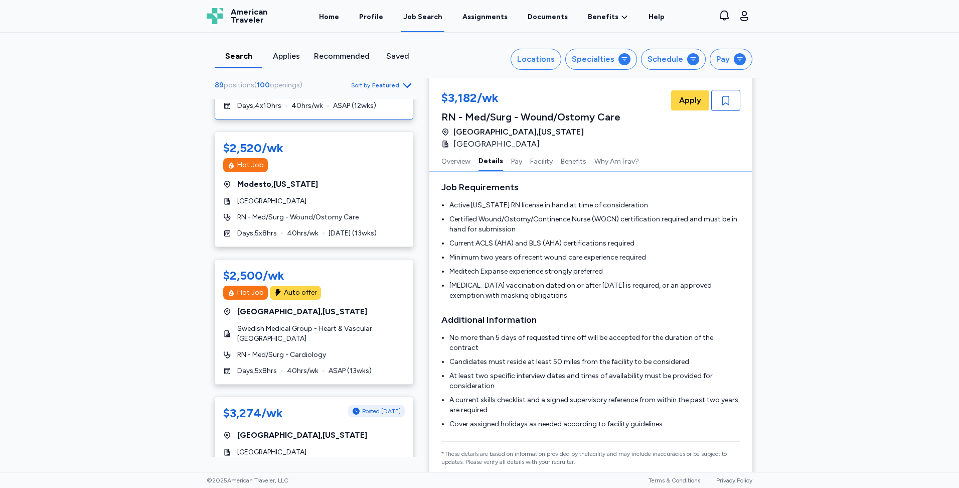
scroll to position [502, 0]
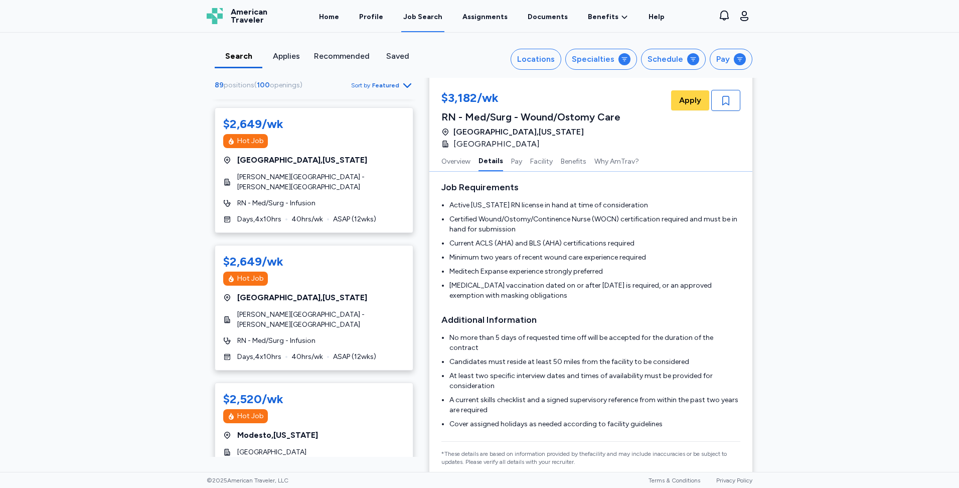
click at [402, 87] on icon "button" at bounding box center [407, 85] width 12 height 12
click at [376, 131] on div "Highest Pay" at bounding box center [349, 129] width 120 height 20
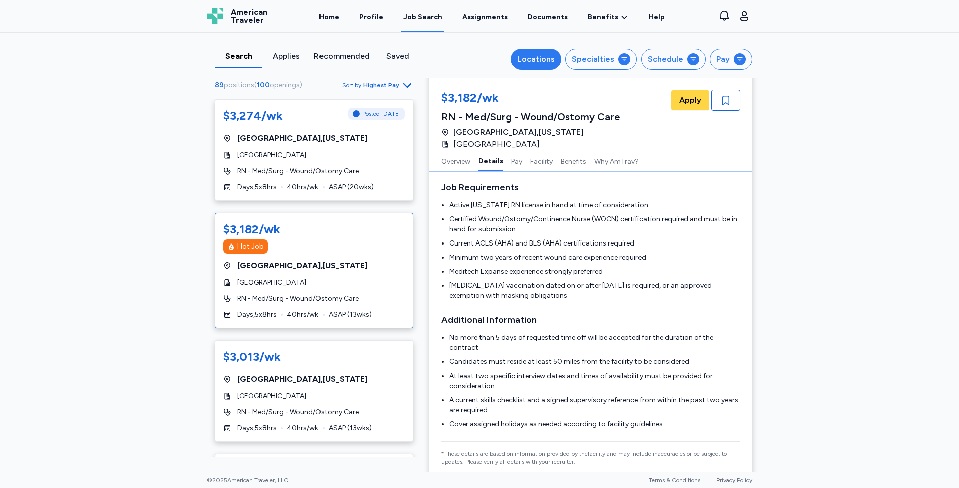
click at [535, 61] on div "Locations" at bounding box center [536, 59] width 38 height 12
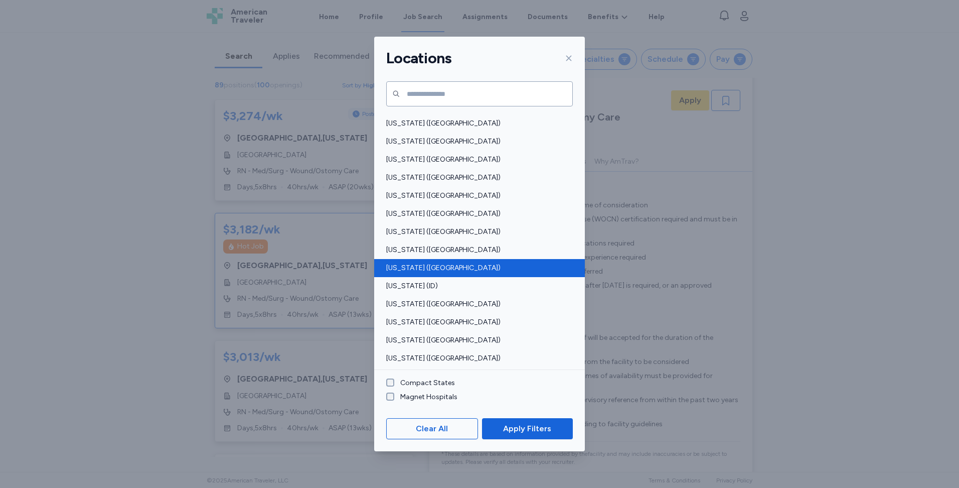
scroll to position [100, 0]
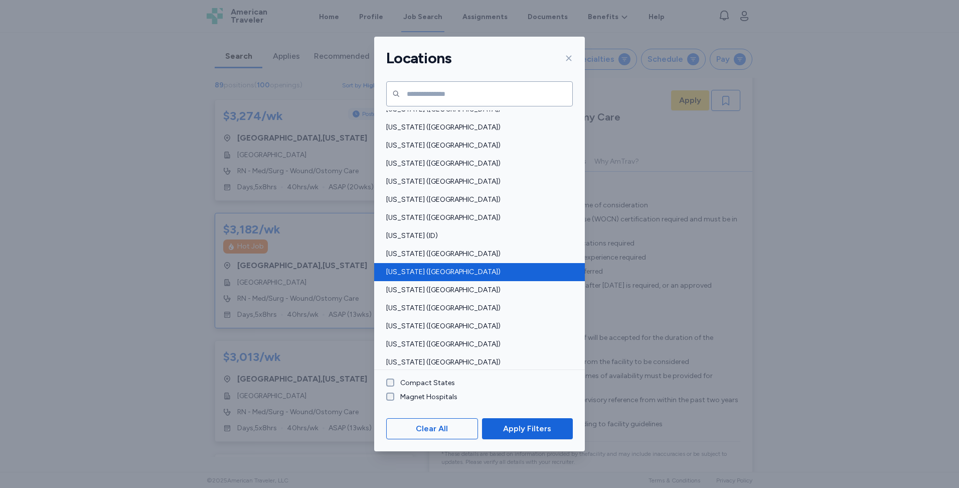
click at [409, 273] on span "Indiana (IN)" at bounding box center [476, 272] width 181 height 10
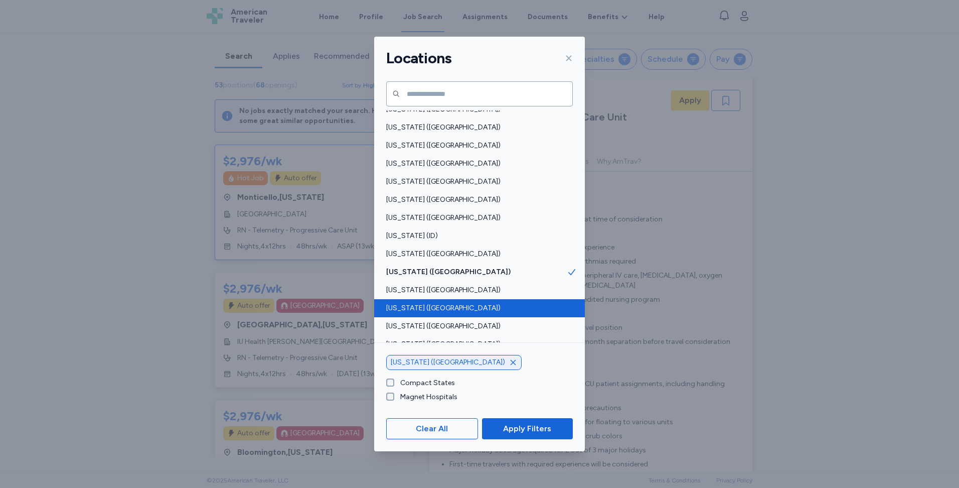
scroll to position [1, 0]
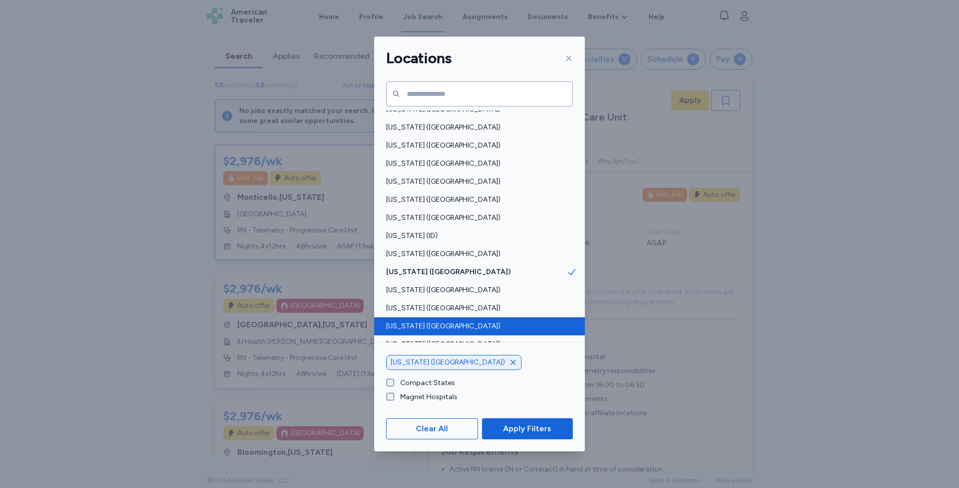
click at [411, 326] on span "Kentucky (KY)" at bounding box center [476, 326] width 181 height 10
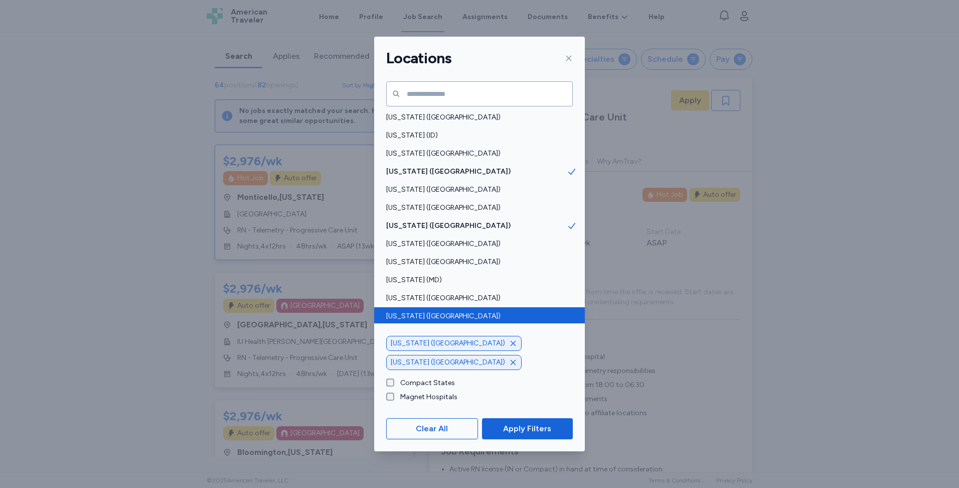
scroll to position [251, 0]
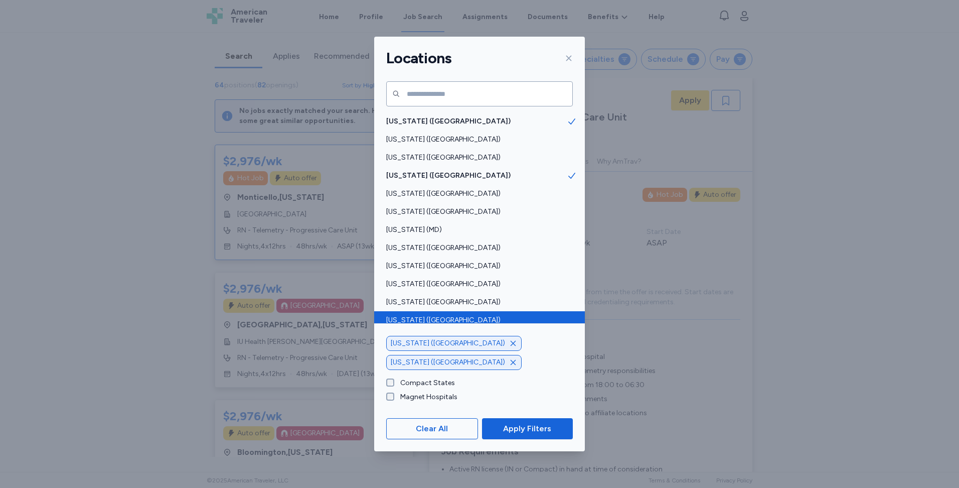
click at [420, 314] on div "Missouri (MO)" at bounding box center [479, 320] width 211 height 18
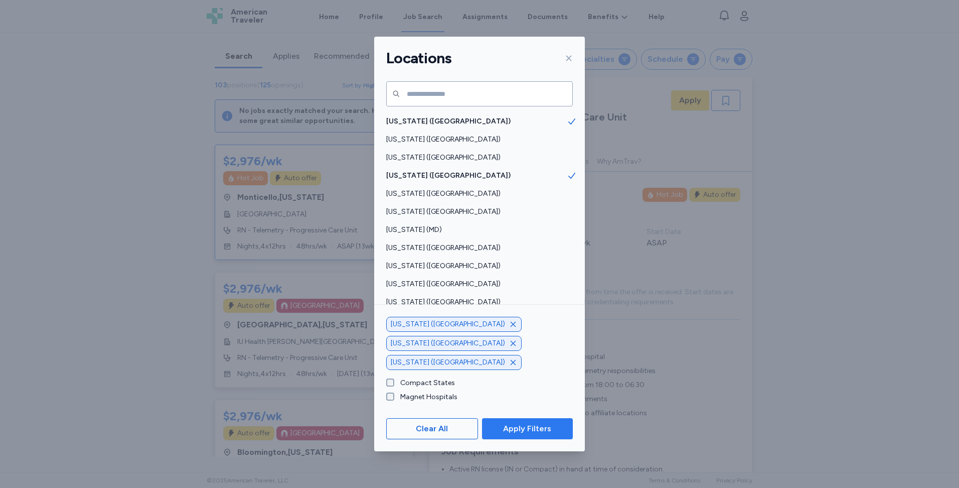
click at [523, 435] on button "Apply Filters" at bounding box center [527, 428] width 91 height 21
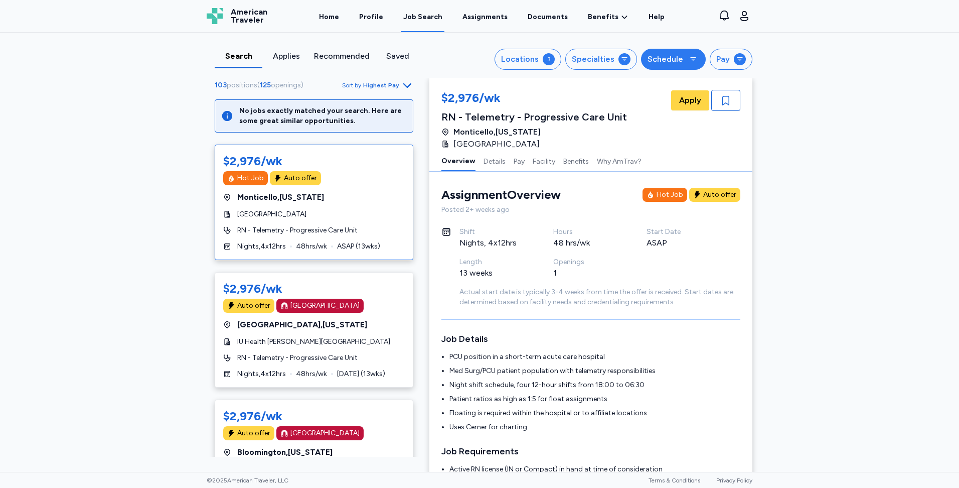
click at [674, 60] on div "Schedule" at bounding box center [666, 59] width 36 height 12
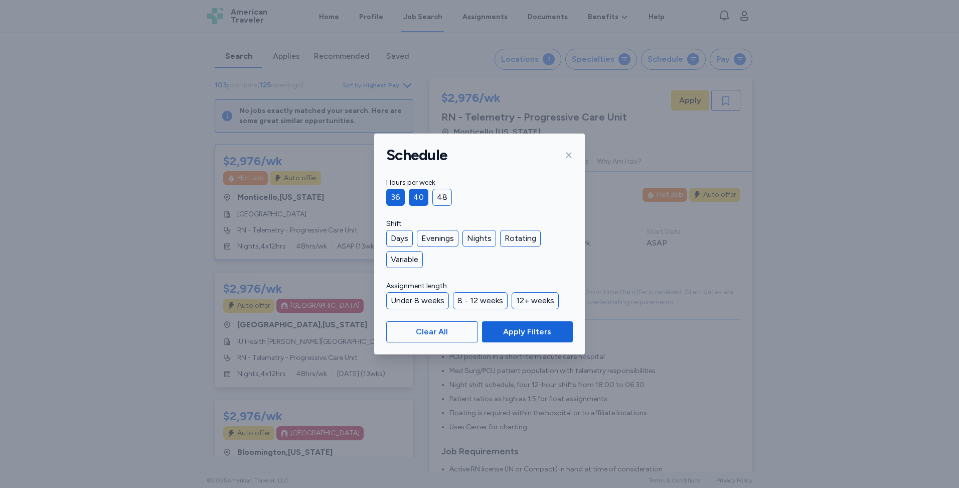
click at [414, 197] on div "40" at bounding box center [419, 197] width 20 height 17
click at [514, 333] on span "Apply Filters" at bounding box center [527, 332] width 48 height 12
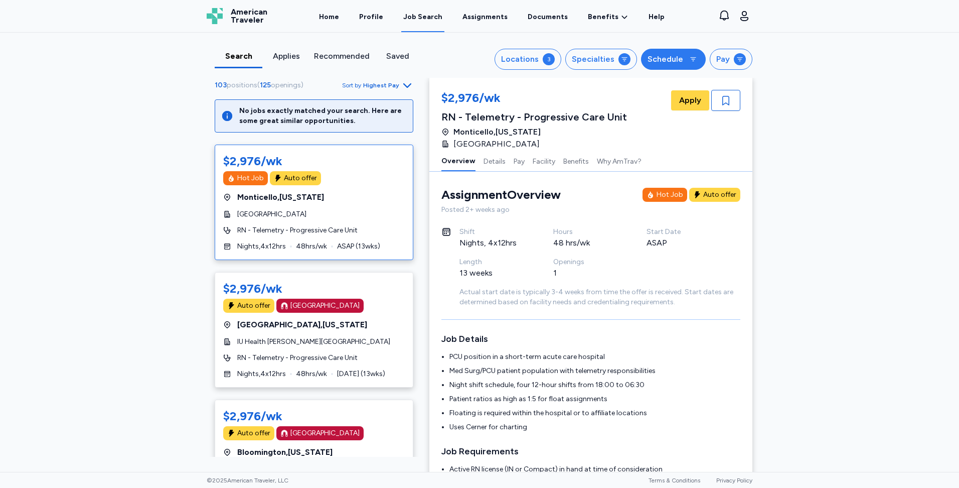
click at [664, 56] on div "Schedule" at bounding box center [666, 59] width 36 height 12
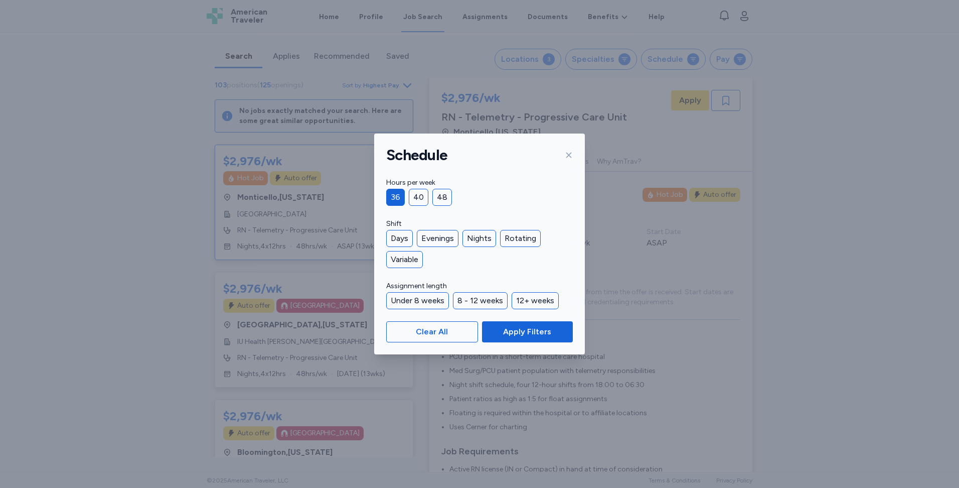
click at [571, 155] on icon at bounding box center [569, 155] width 8 height 8
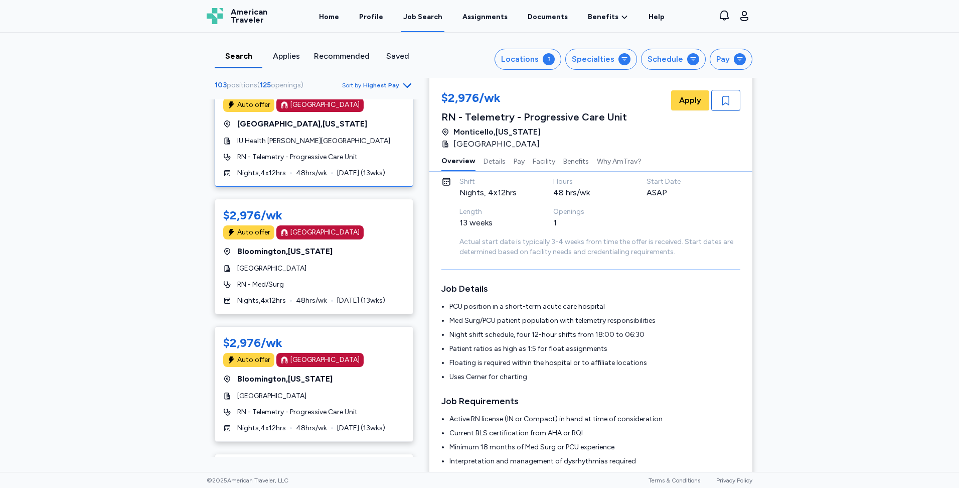
scroll to position [251, 0]
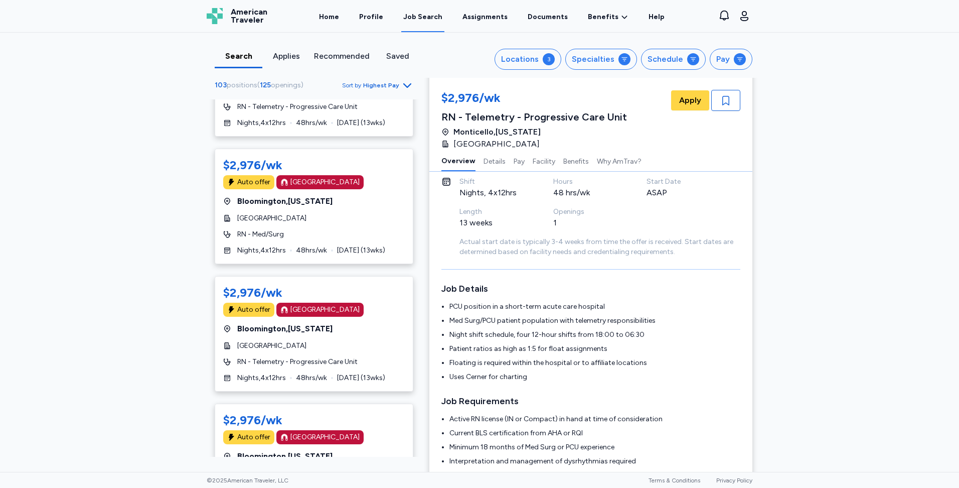
drag, startPoint x: 217, startPoint y: 206, endPoint x: 207, endPoint y: 209, distance: 10.5
click at [216, 206] on div "$2,976/wk Auto offer Magnet Hospital Bloomington , Indiana IU Health Bloomingto…" at bounding box center [314, 206] width 199 height 115
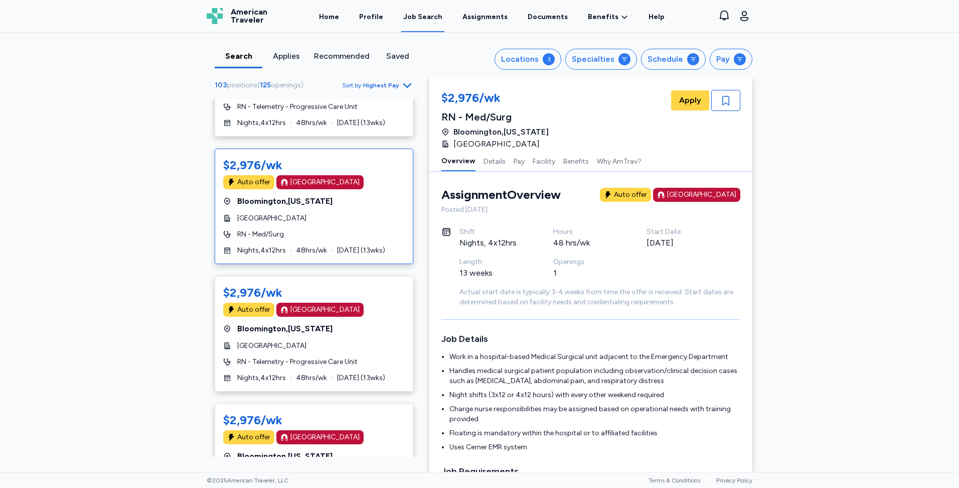
scroll to position [101, 0]
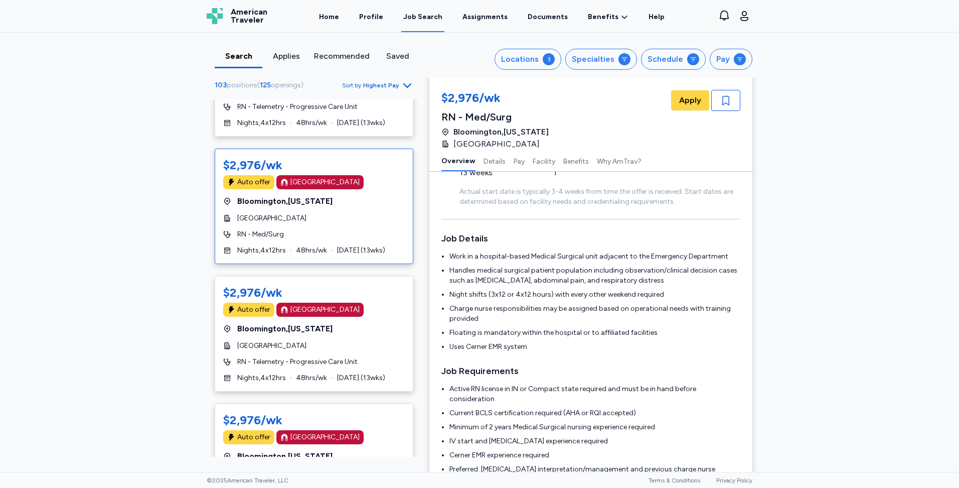
click at [193, 209] on div "Search Applies Recommended Saved Locations 3 Specialties Schedule Pay 103 posit…" at bounding box center [479, 252] width 959 height 439
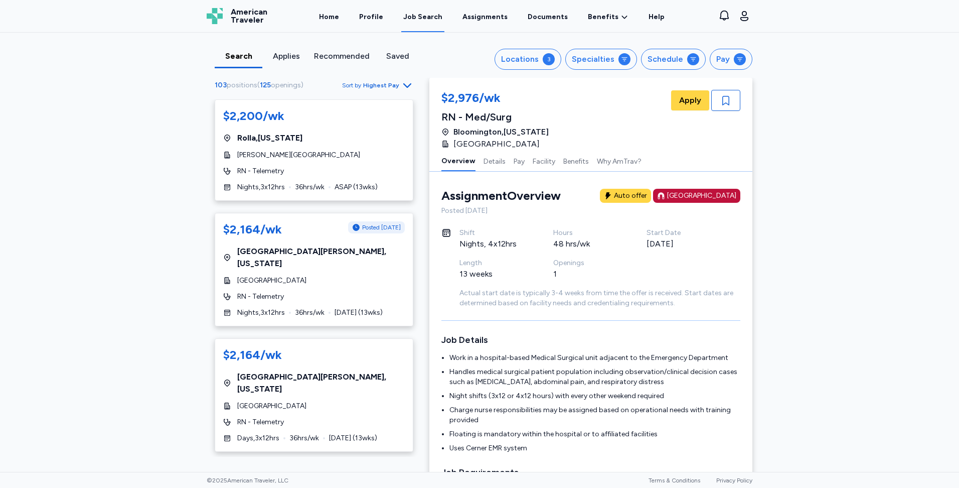
scroll to position [4741, 0]
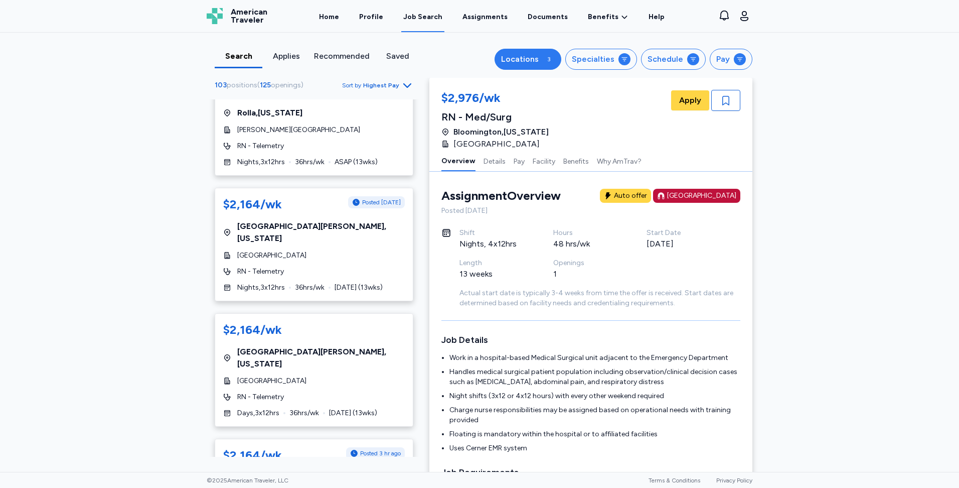
click at [534, 55] on div "Locations" at bounding box center [520, 59] width 38 height 12
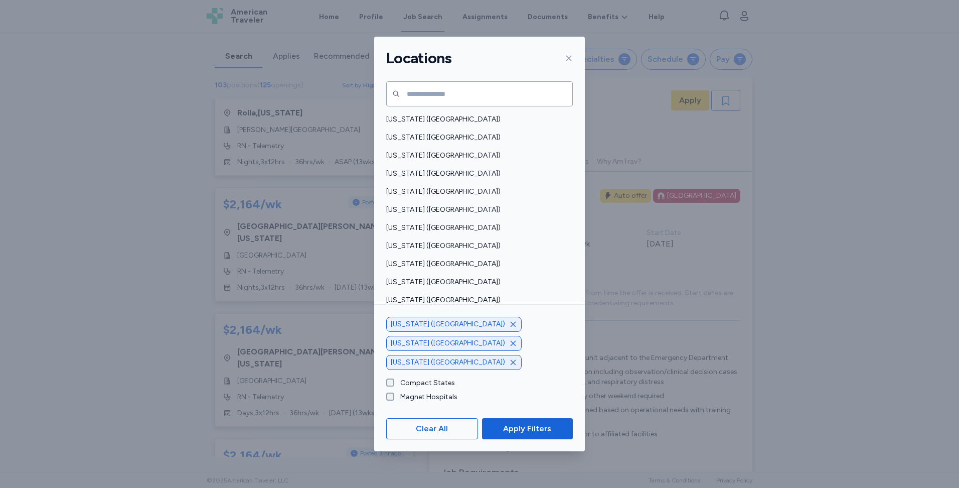
click at [509, 343] on icon "button" at bounding box center [513, 343] width 8 height 8
click at [509, 360] on icon "button" at bounding box center [513, 362] width 8 height 8
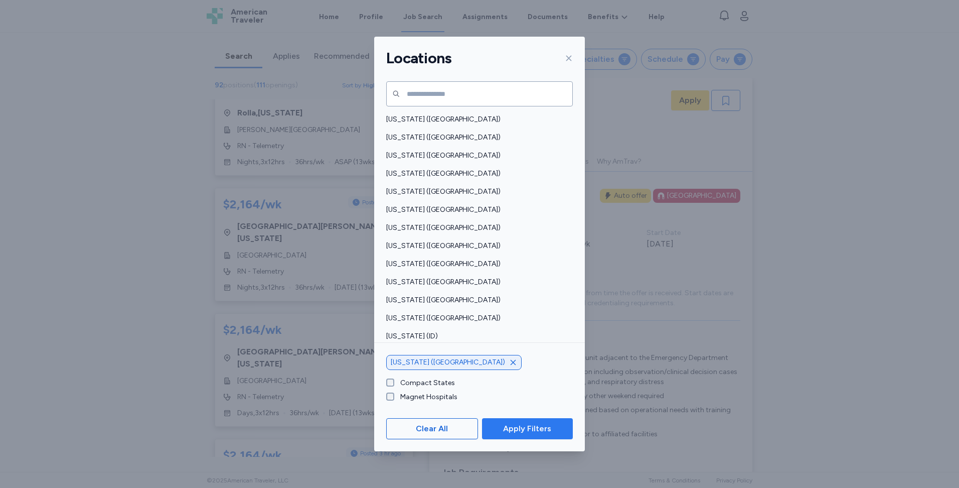
click at [523, 433] on span "Apply Filters" at bounding box center [527, 428] width 48 height 12
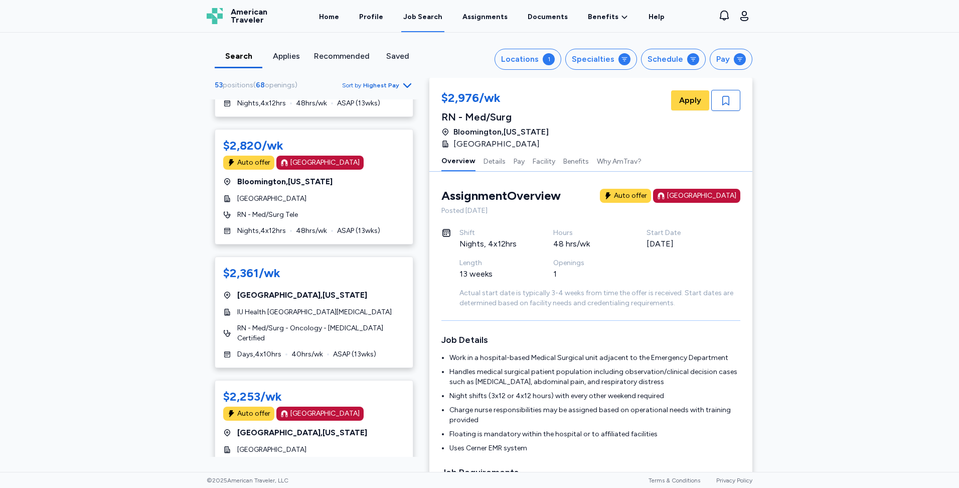
scroll to position [1505, 0]
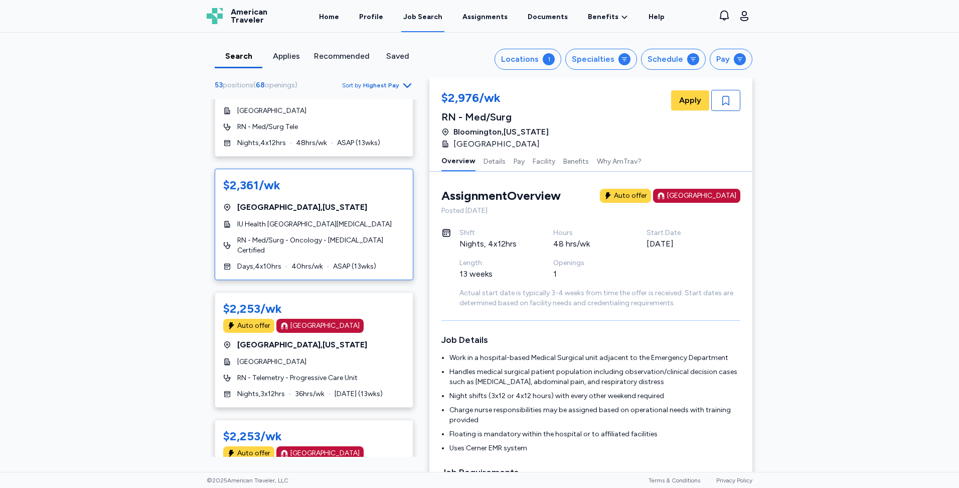
click at [309, 240] on span "RN - Med/Surg - Oncology - Chemo Certified" at bounding box center [321, 245] width 168 height 20
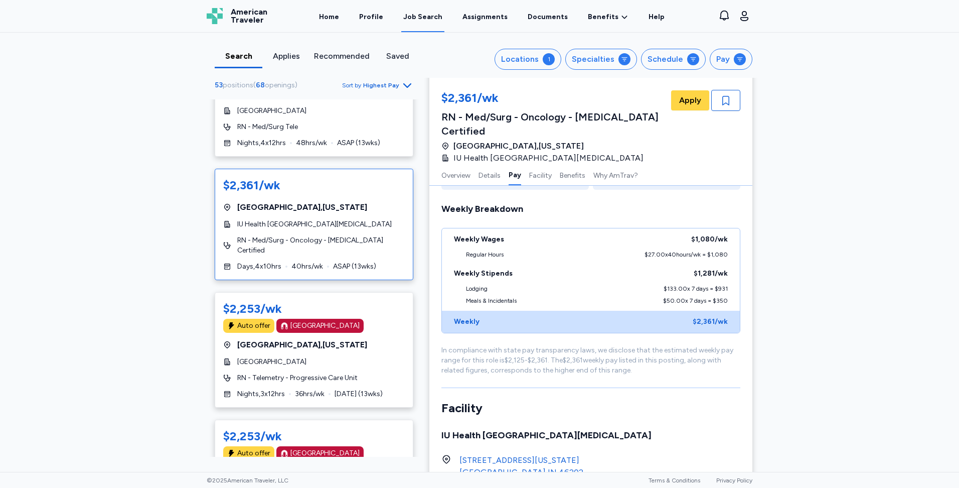
scroll to position [804, 0]
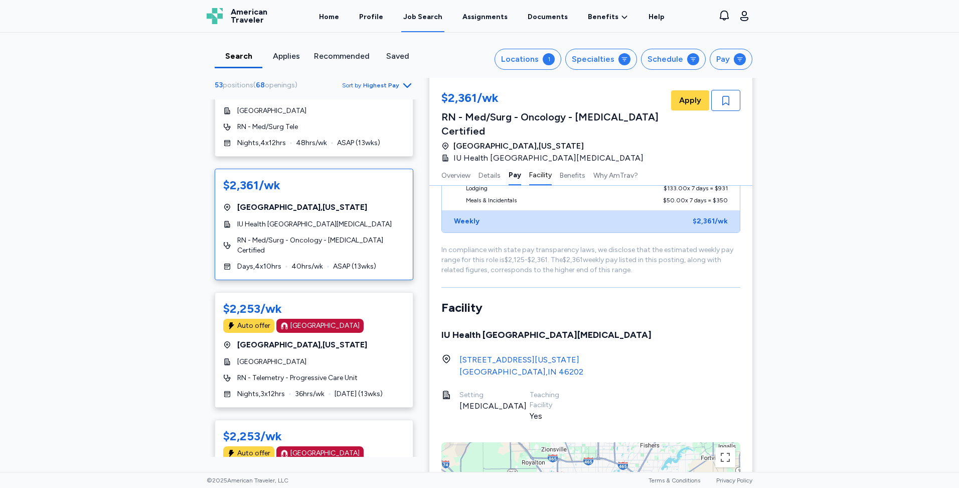
click at [543, 164] on button "Facility" at bounding box center [540, 174] width 23 height 21
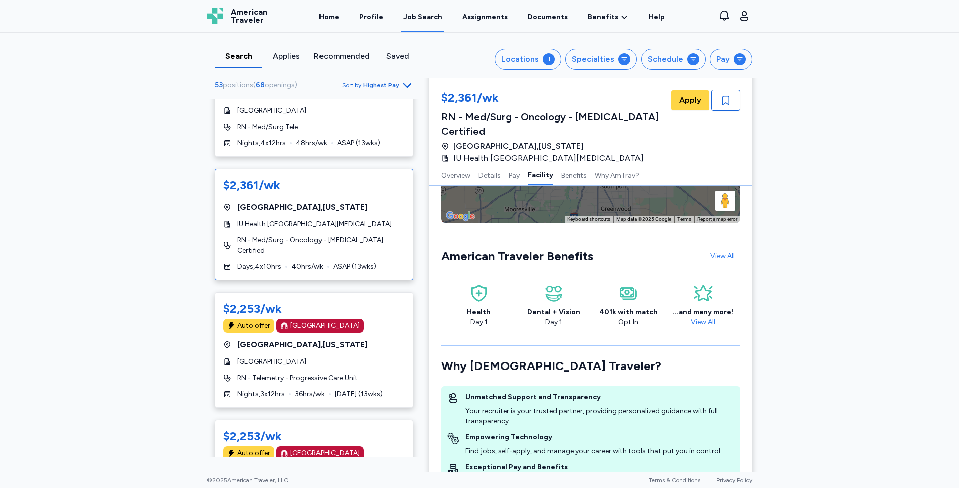
scroll to position [1254, 0]
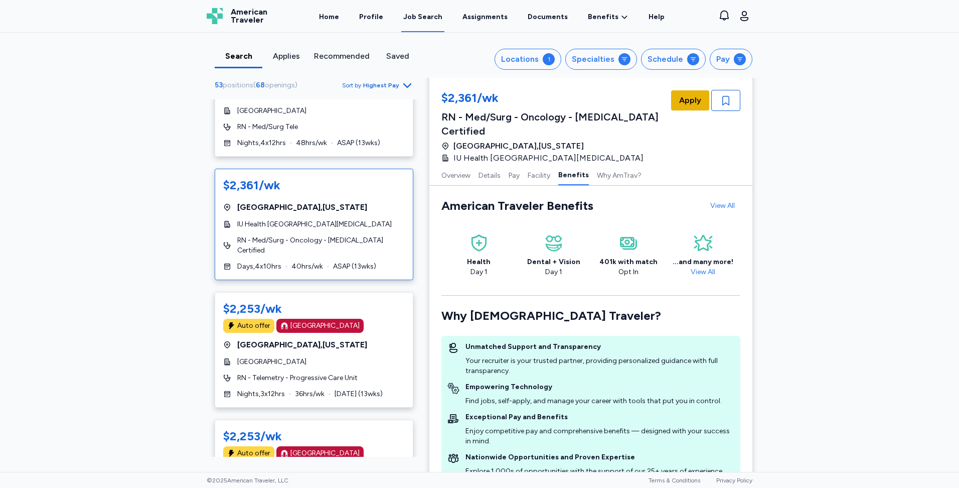
click at [675, 102] on button "Apply" at bounding box center [690, 100] width 38 height 20
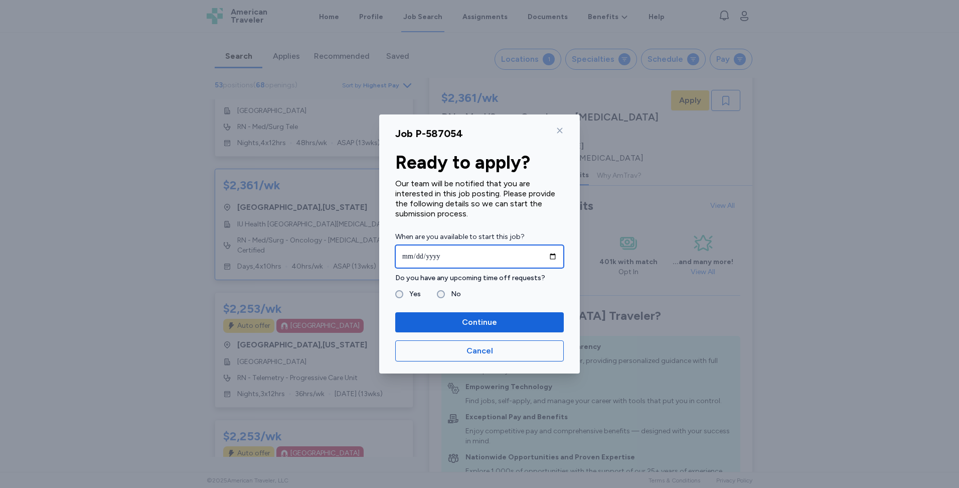
click at [551, 252] on input "date" at bounding box center [479, 256] width 169 height 23
type input "**********"
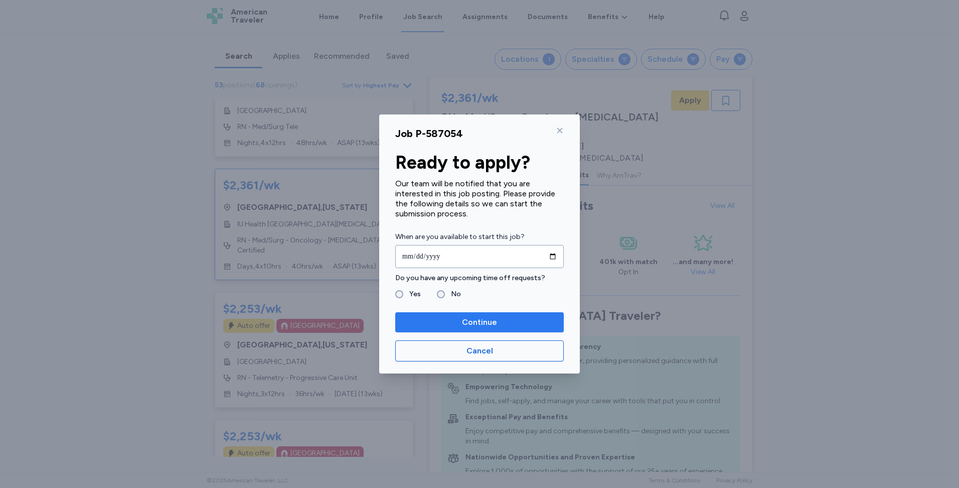
click at [444, 320] on span "Continue" at bounding box center [479, 322] width 153 height 12
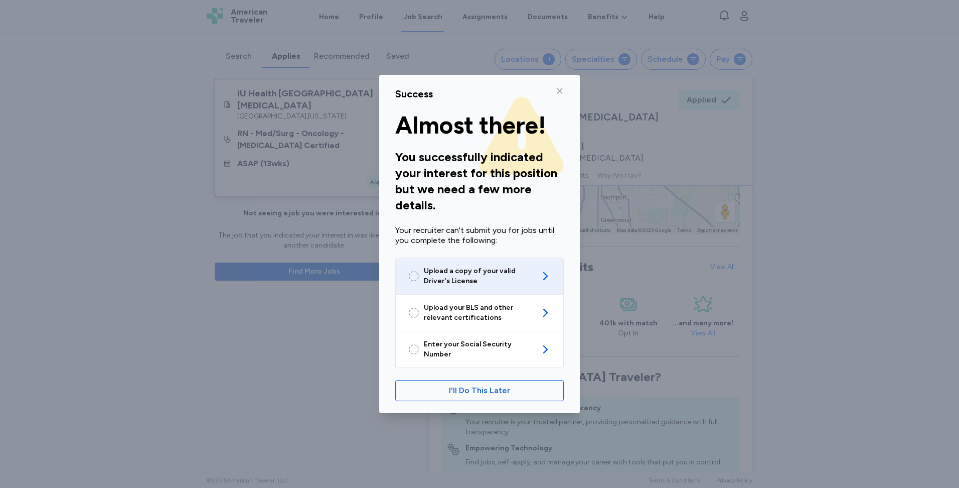
click at [500, 286] on span "Upload a copy of your valid Driver's License" at bounding box center [479, 276] width 111 height 20
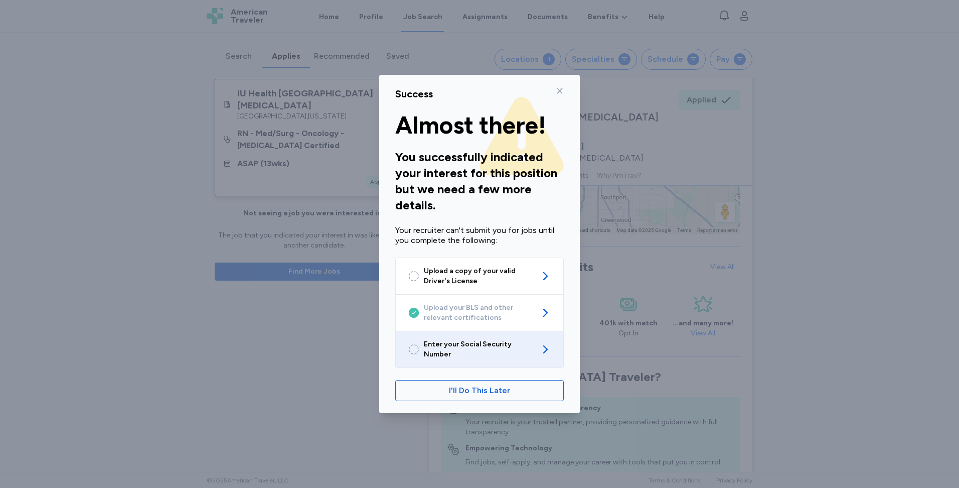
click at [527, 353] on span "Enter your Social Security Number" at bounding box center [479, 349] width 111 height 20
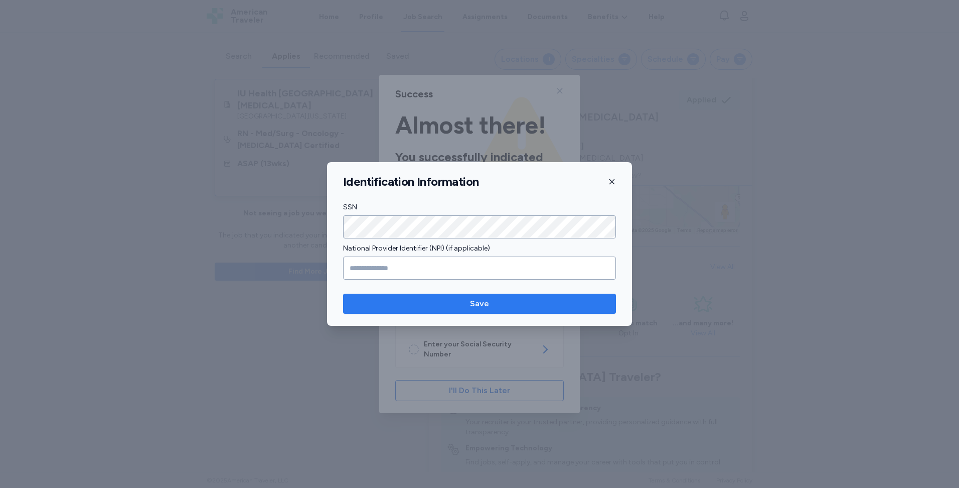
click at [514, 305] on span "Save" at bounding box center [479, 304] width 257 height 12
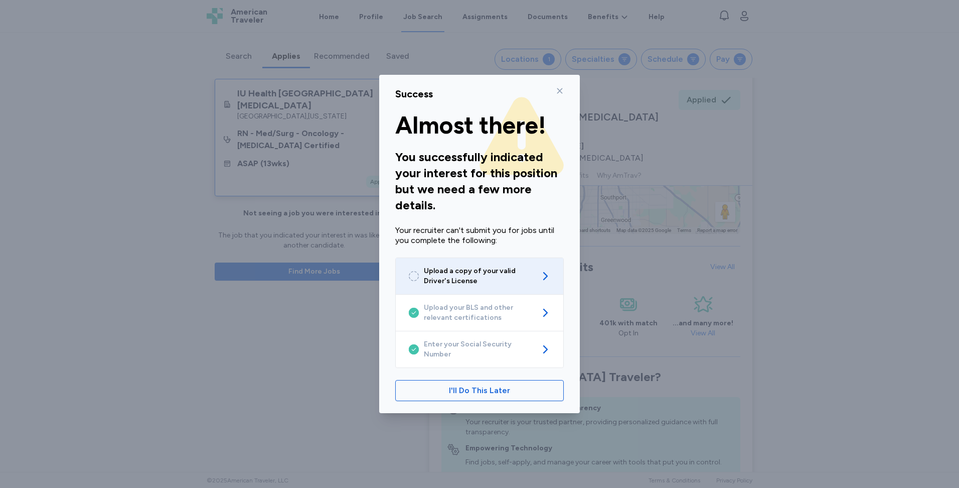
click at [530, 278] on span "Upload a copy of your valid Driver's License" at bounding box center [479, 276] width 111 height 20
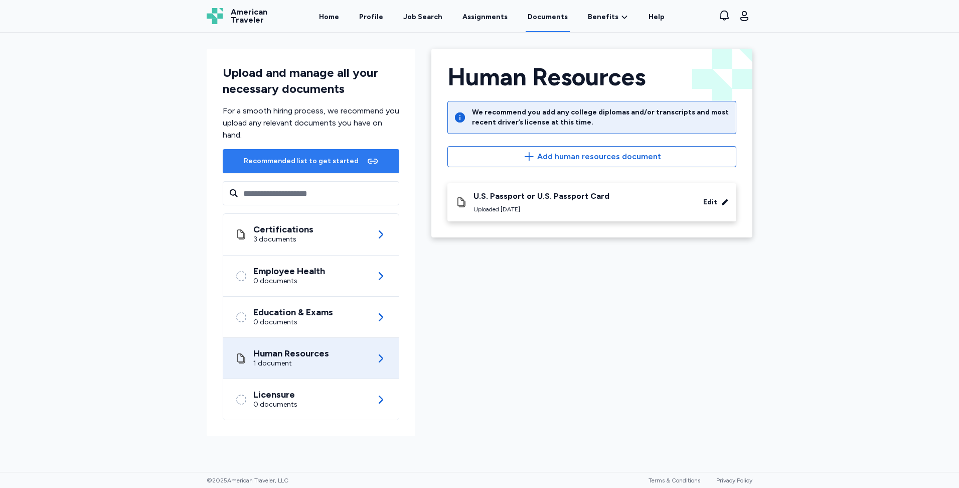
click at [350, 156] on div "Recommended list to get started" at bounding box center [301, 161] width 115 height 10
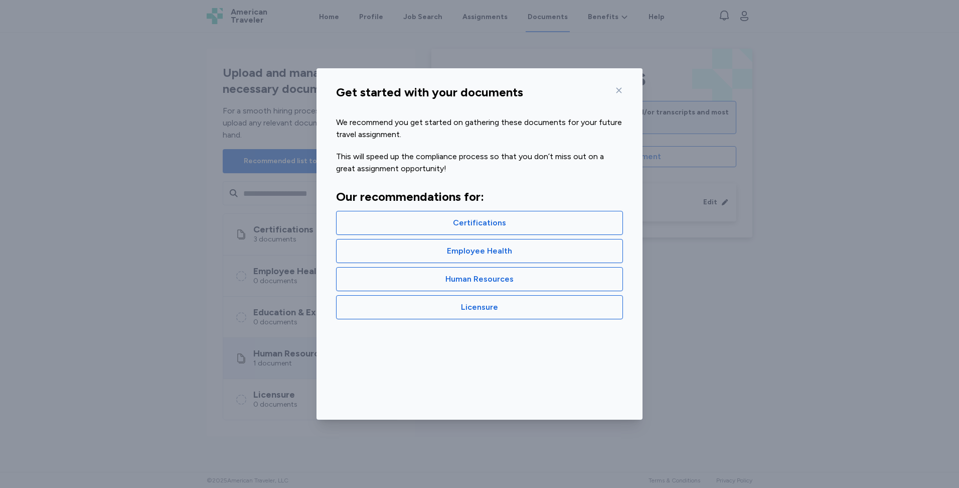
click at [621, 90] on icon at bounding box center [619, 90] width 8 height 8
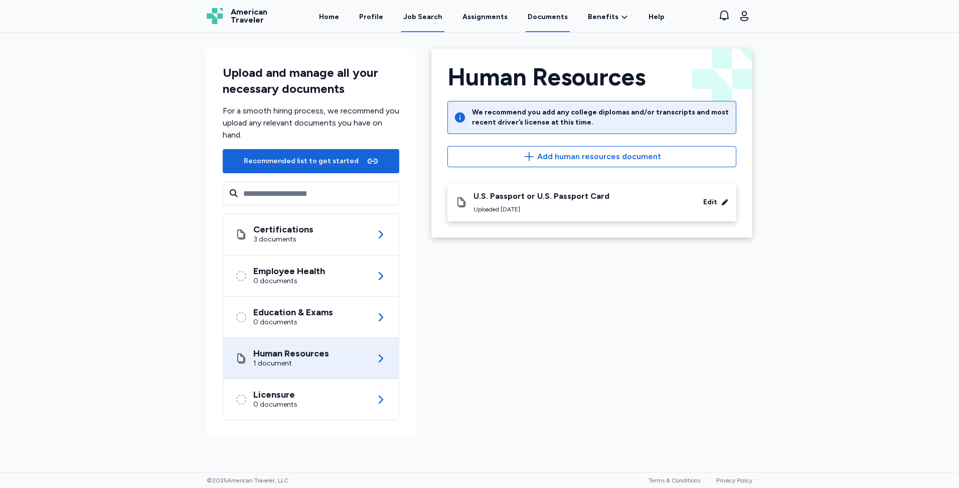
click at [420, 22] on div "Job Search" at bounding box center [422, 17] width 39 height 10
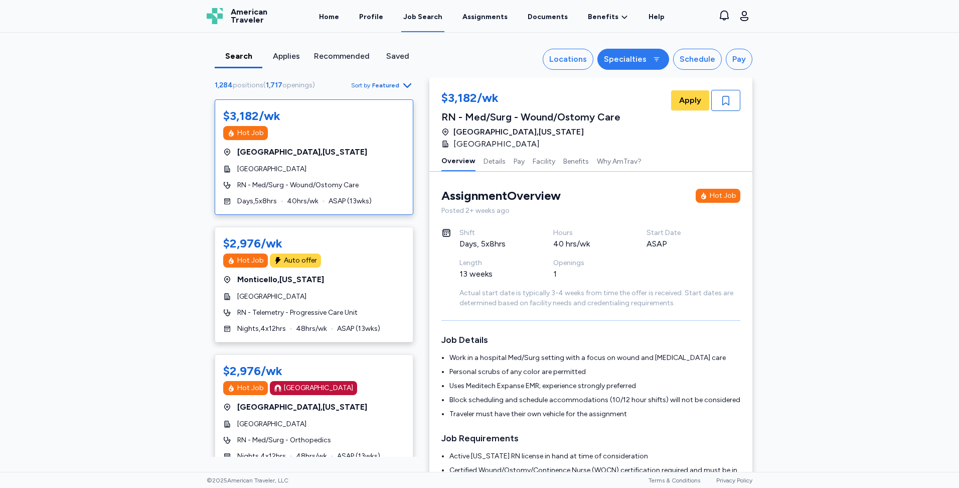
click at [639, 63] on div "Specialties" at bounding box center [625, 59] width 43 height 12
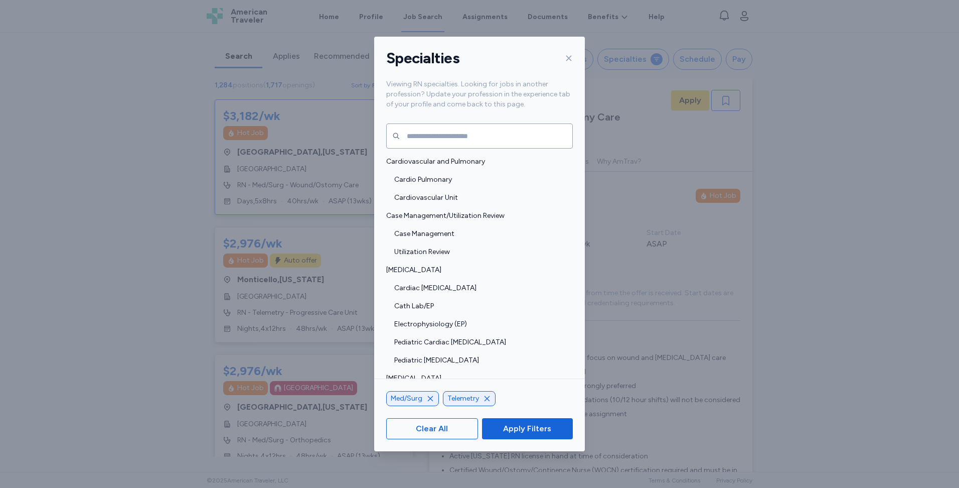
click at [562, 56] on div at bounding box center [567, 58] width 12 height 16
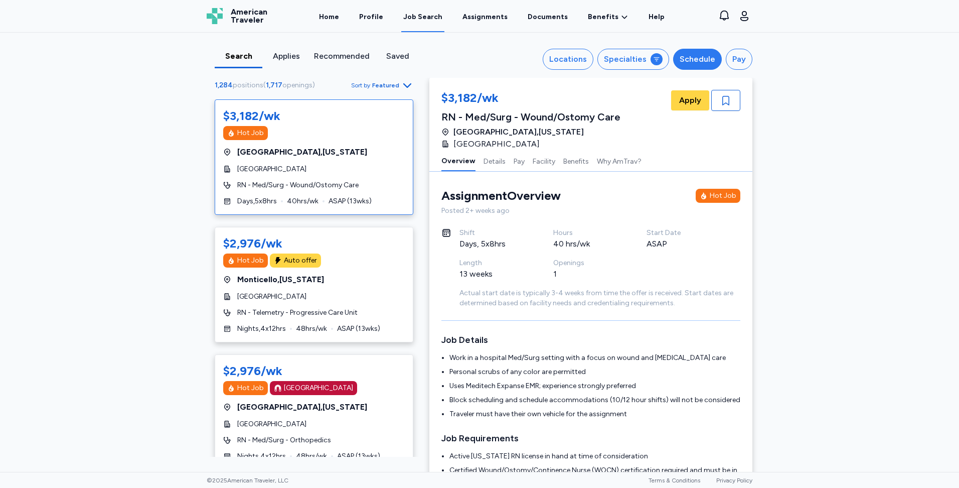
click at [700, 65] on div "Schedule" at bounding box center [698, 59] width 36 height 12
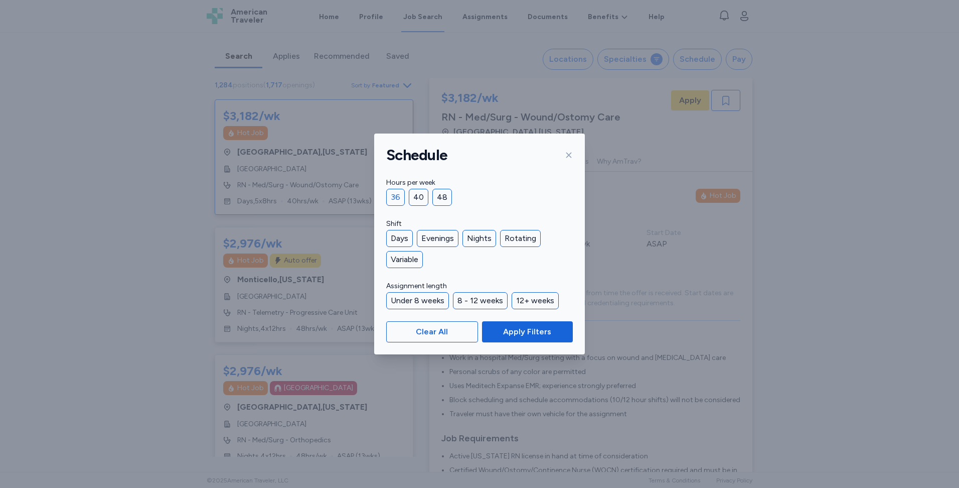
click at [399, 195] on div "36" at bounding box center [395, 197] width 19 height 17
click at [521, 331] on span "Apply Filters" at bounding box center [527, 332] width 48 height 12
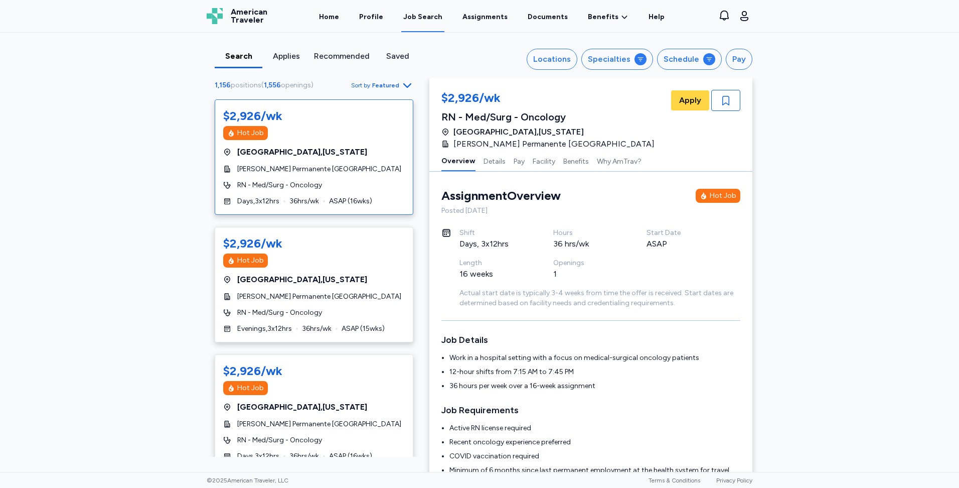
scroll to position [1, 0]
click at [571, 62] on div "Locations" at bounding box center [552, 59] width 38 height 12
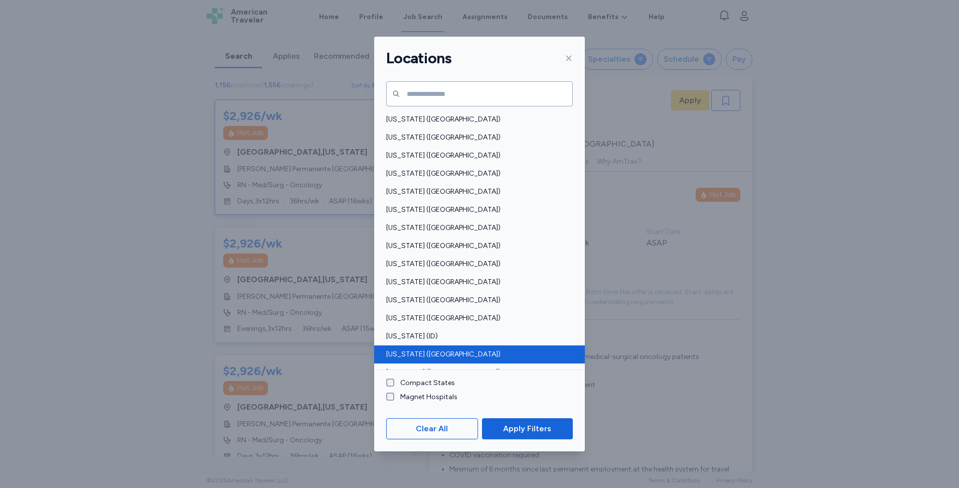
scroll to position [50, 0]
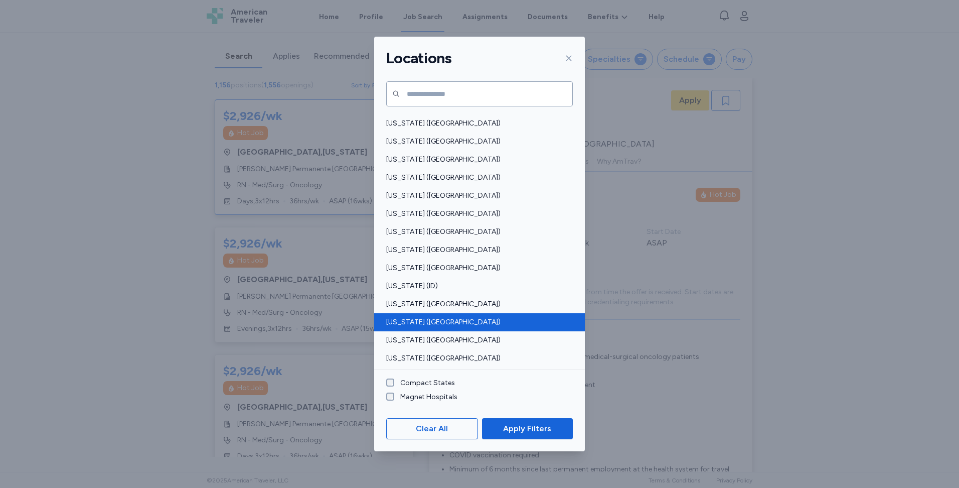
click at [430, 323] on span "Indiana (IN)" at bounding box center [476, 322] width 181 height 10
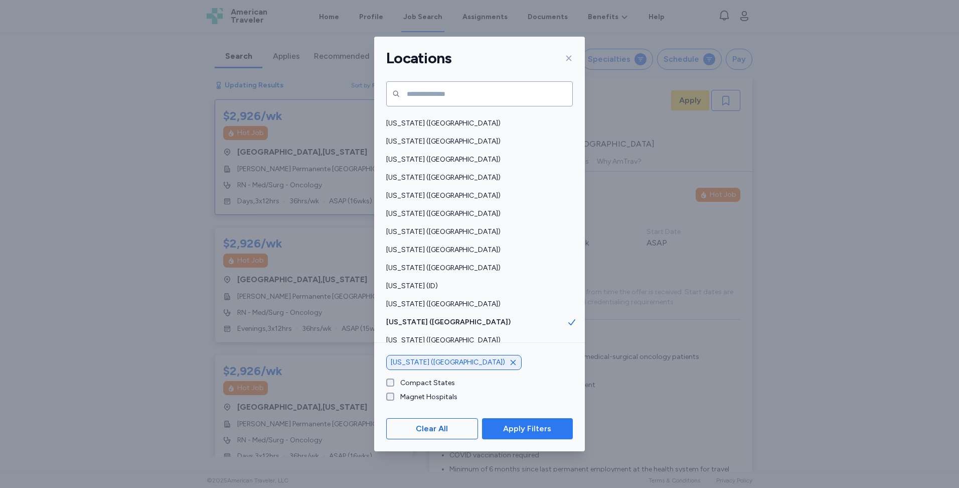
click at [529, 425] on span "Apply Filters" at bounding box center [527, 428] width 48 height 12
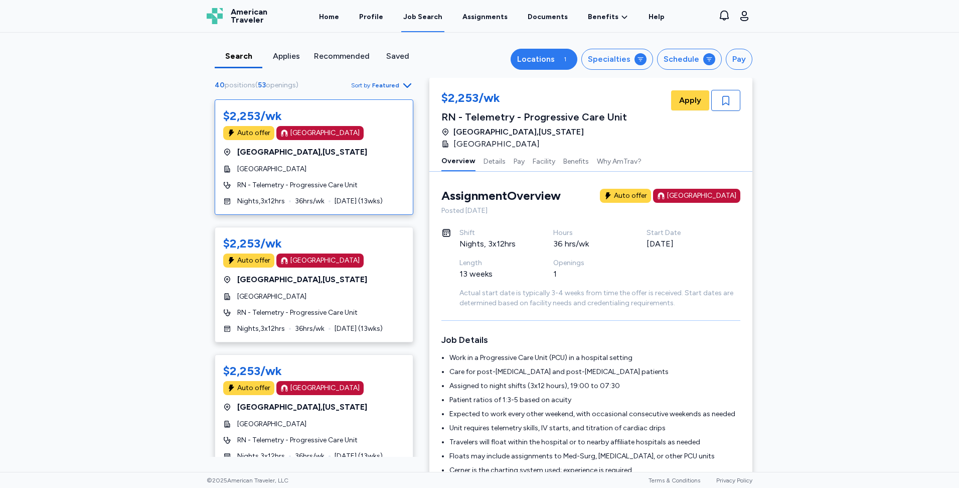
click at [536, 57] on div "Locations" at bounding box center [536, 59] width 38 height 12
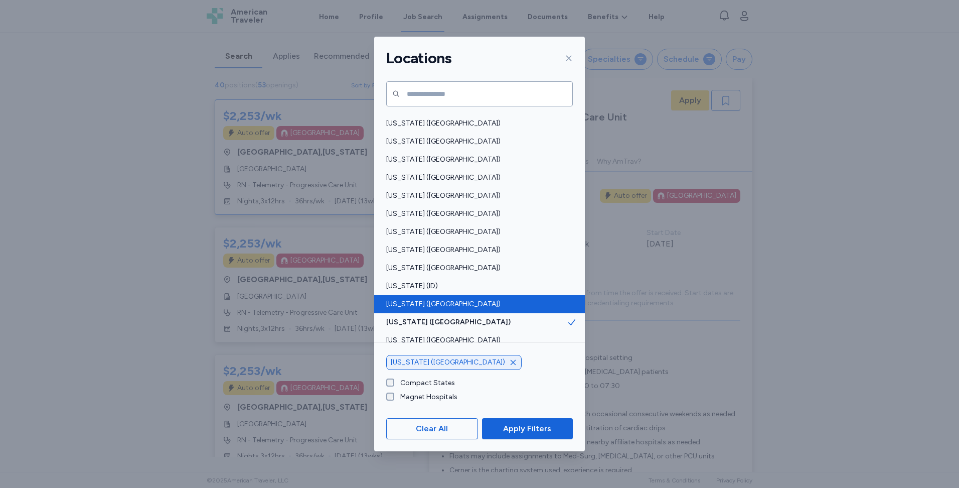
scroll to position [201, 0]
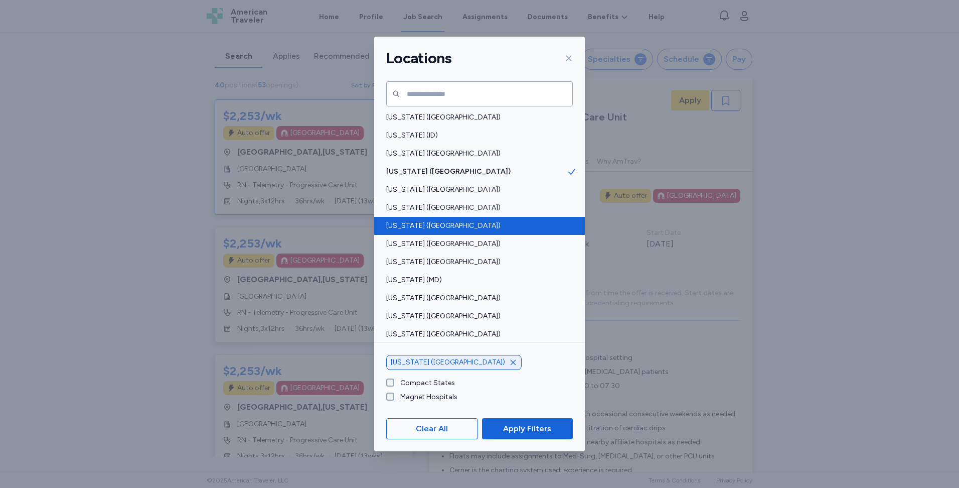
click at [413, 229] on span "Kentucky (KY)" at bounding box center [476, 226] width 181 height 10
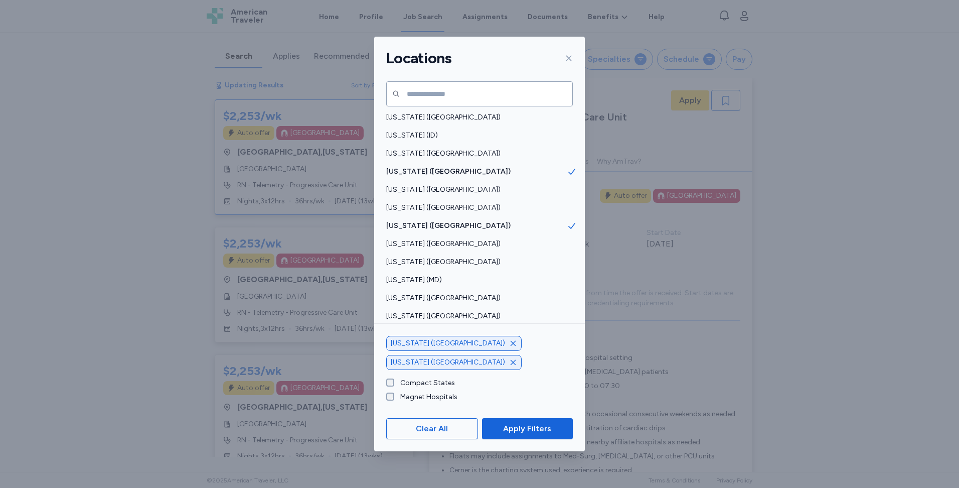
click at [509, 347] on icon "button" at bounding box center [513, 343] width 8 height 8
click at [515, 429] on span "Apply Filters" at bounding box center [527, 428] width 48 height 12
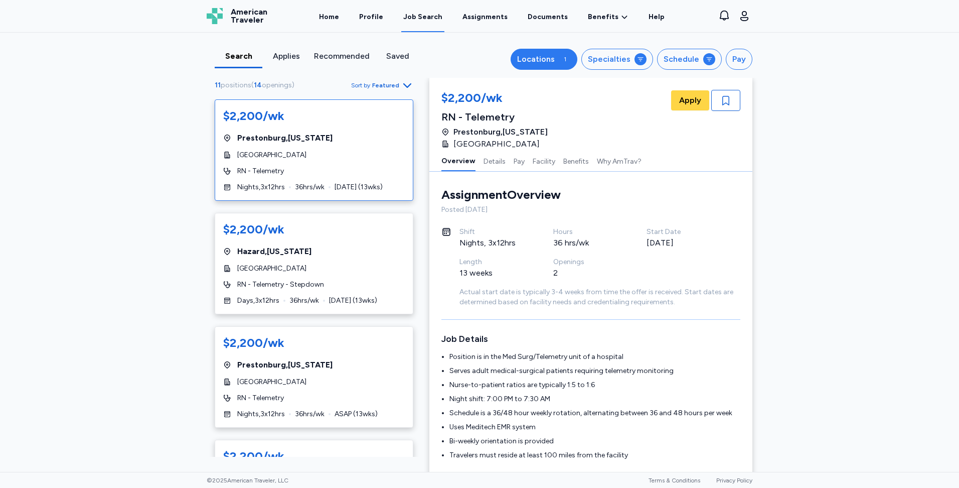
click at [534, 63] on div "Locations" at bounding box center [536, 59] width 38 height 12
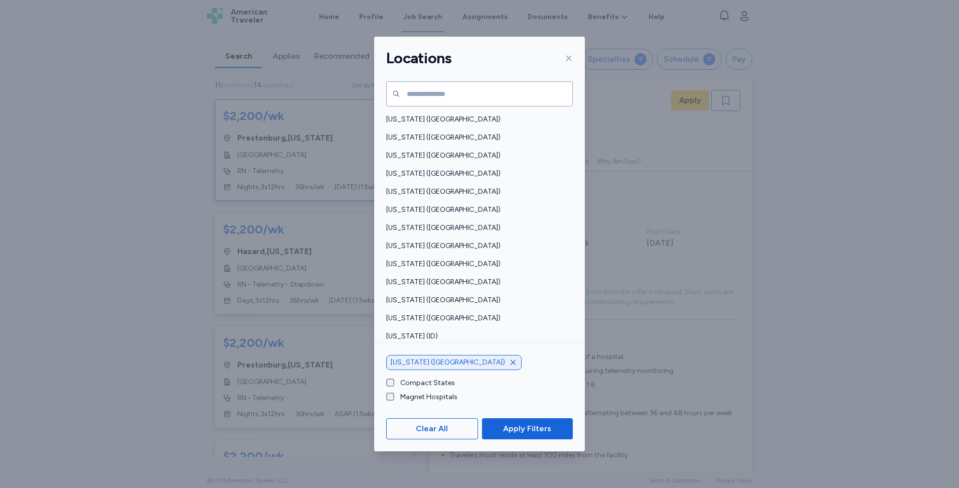
click at [509, 366] on icon "button" at bounding box center [513, 362] width 8 height 8
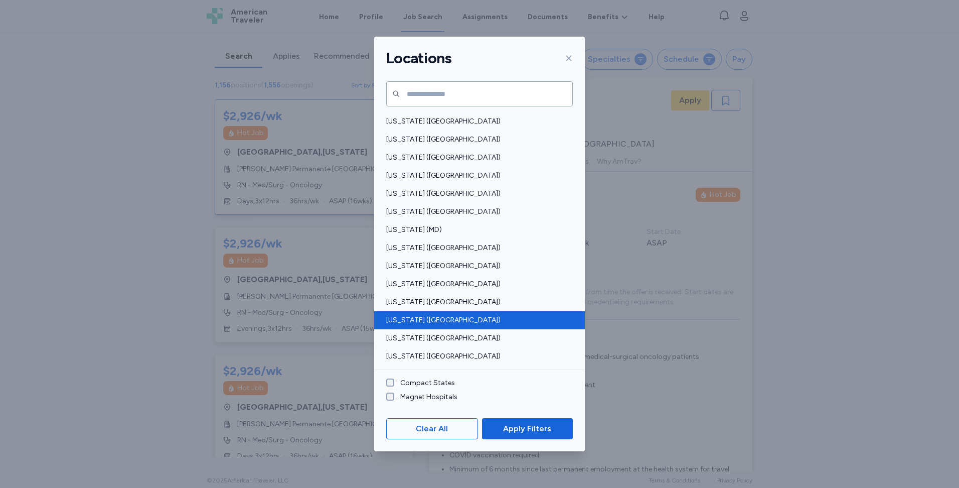
click at [419, 324] on span "Missouri (MO)" at bounding box center [476, 320] width 181 height 10
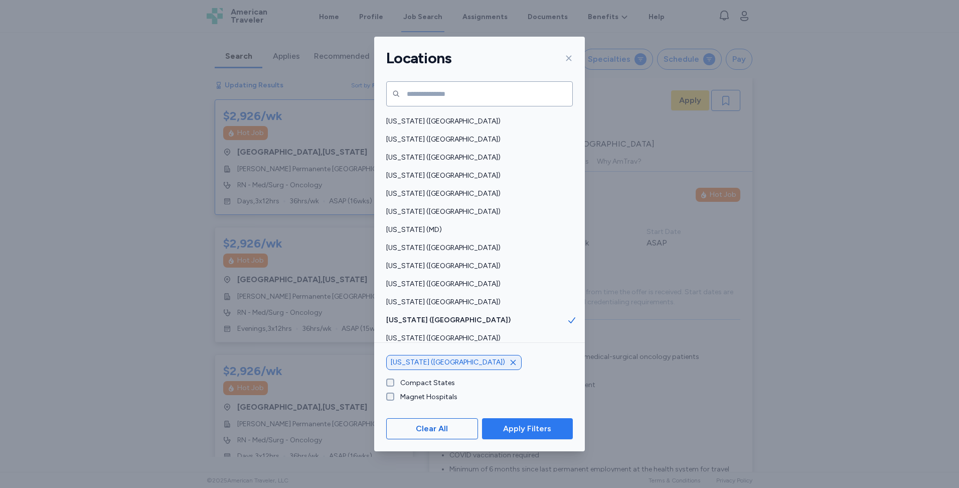
click at [537, 428] on span "Apply Filters" at bounding box center [527, 428] width 48 height 12
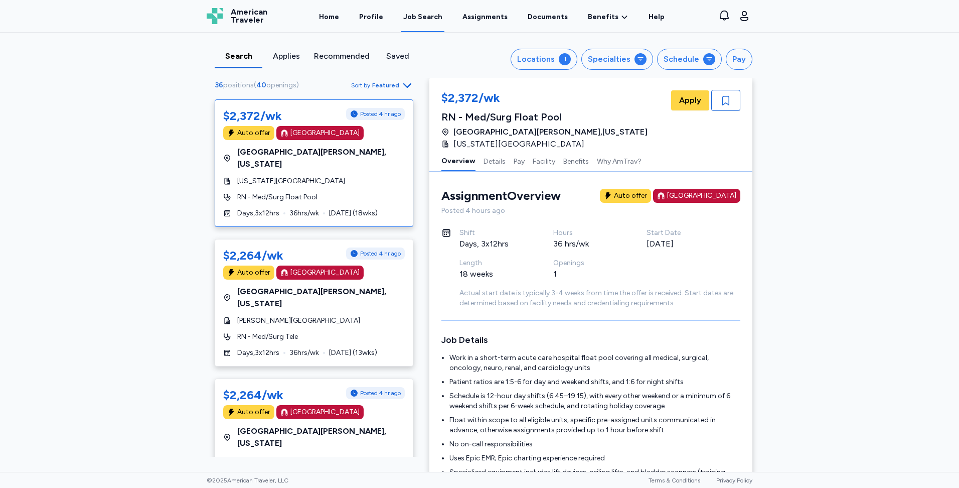
click at [351, 176] on div "Missouri Baptist Medical Center" at bounding box center [314, 181] width 182 height 10
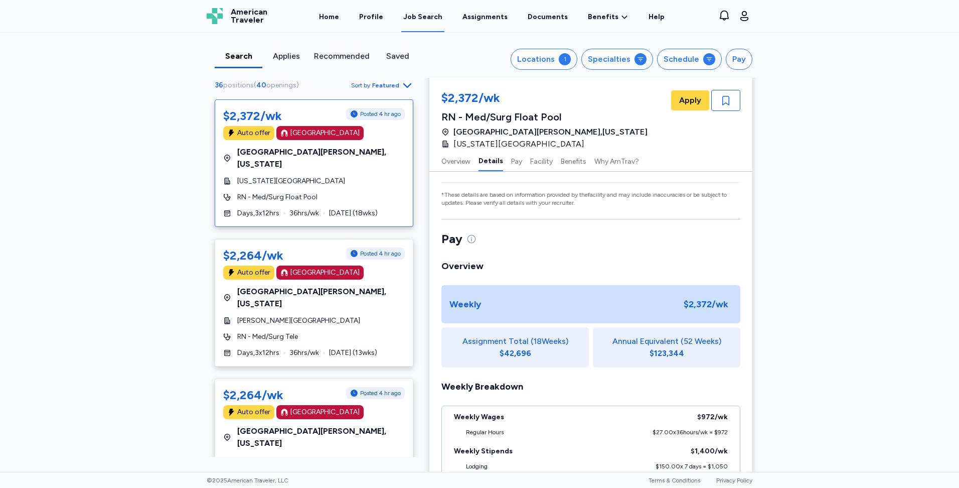
scroll to position [401, 0]
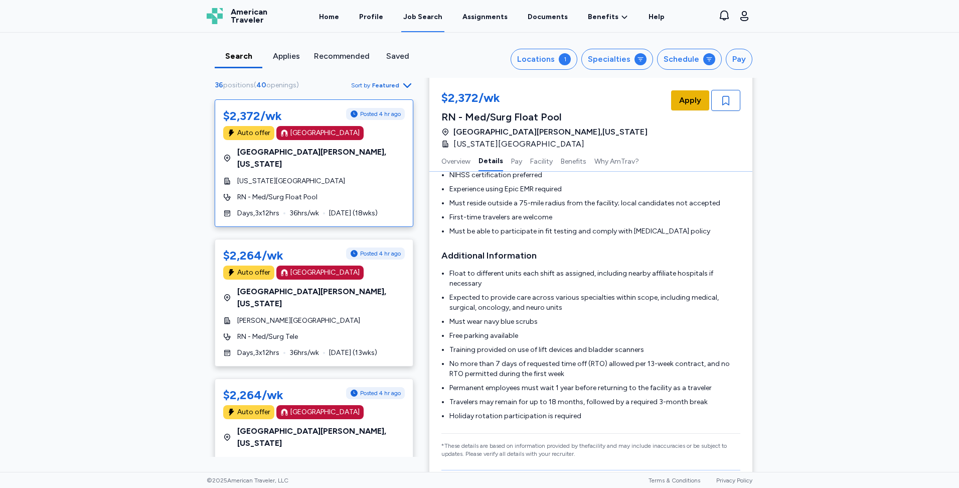
click at [690, 104] on span "Apply" at bounding box center [690, 100] width 22 height 12
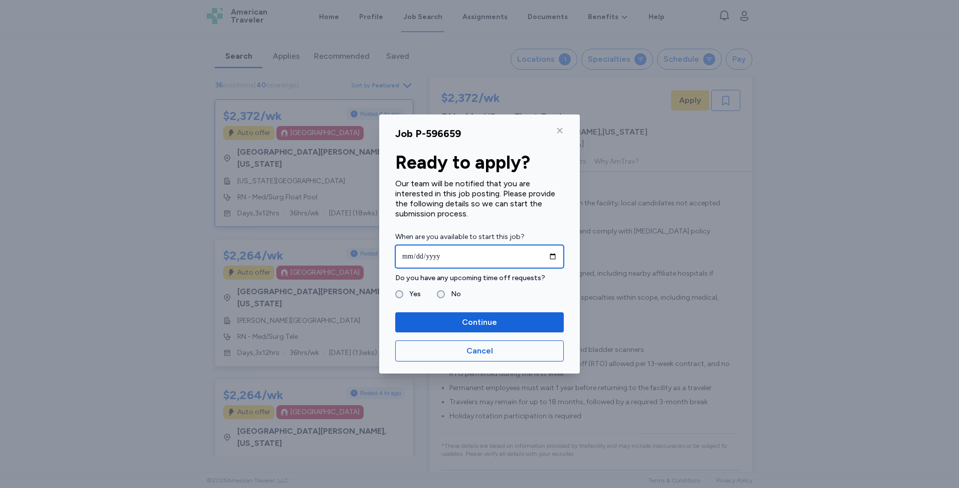
click at [467, 264] on input "date" at bounding box center [479, 256] width 169 height 23
click at [554, 253] on input "date" at bounding box center [479, 256] width 169 height 23
type input "**********"
click at [445, 292] on label "No" at bounding box center [453, 294] width 16 height 12
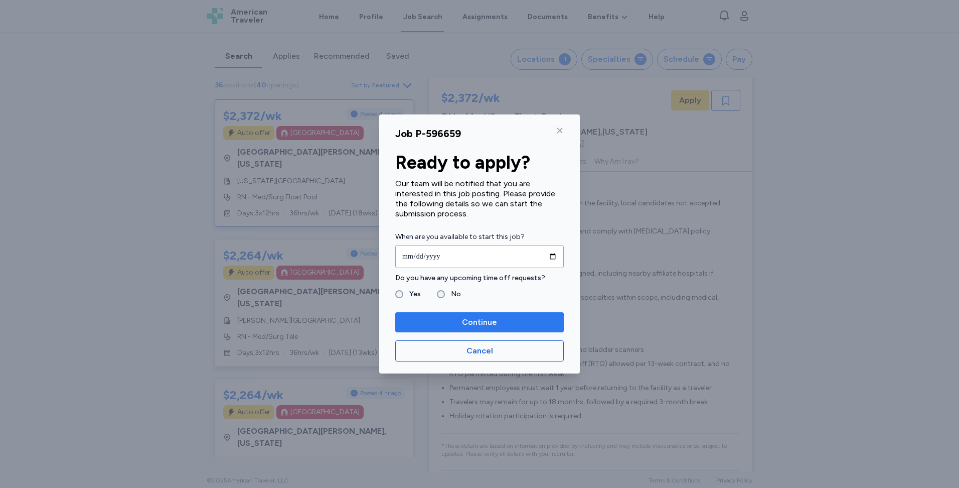
click at [449, 320] on span "Continue" at bounding box center [479, 322] width 153 height 12
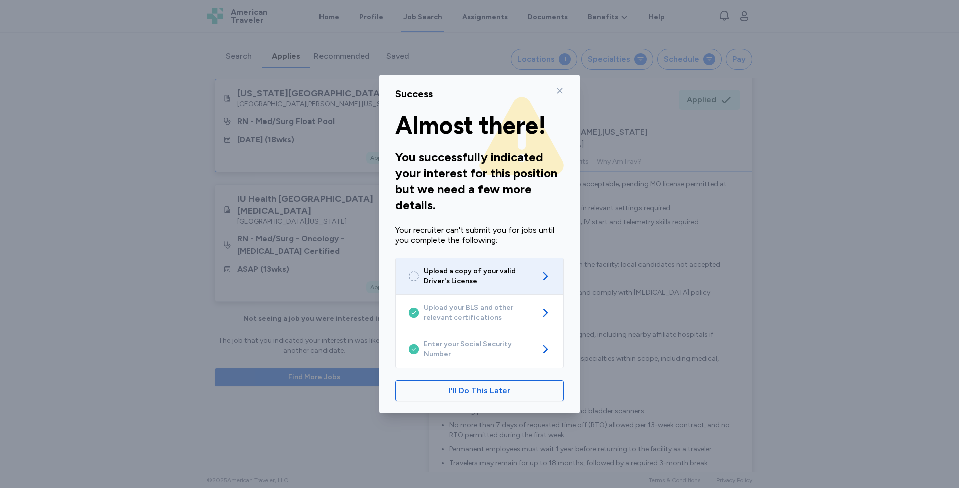
click at [469, 286] on span "Upload a copy of your valid Driver's License" at bounding box center [479, 276] width 111 height 20
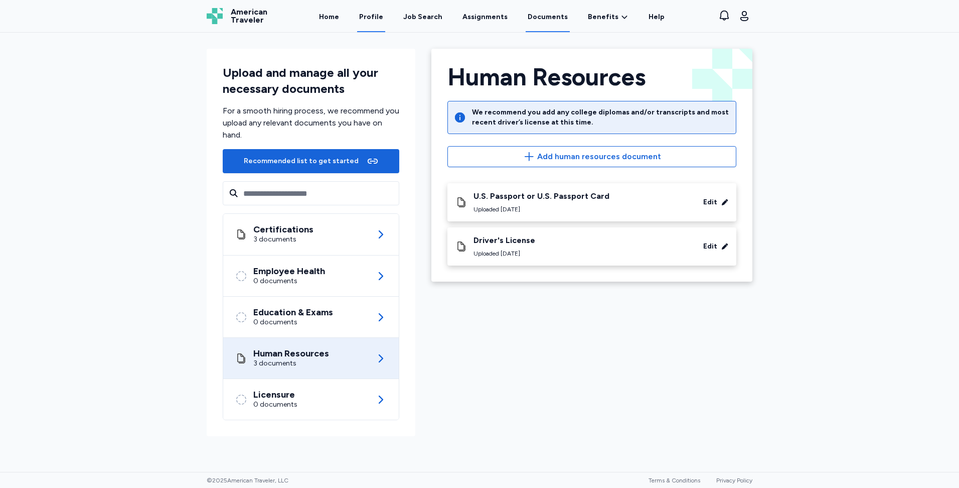
click at [375, 10] on link "Profile" at bounding box center [371, 16] width 28 height 31
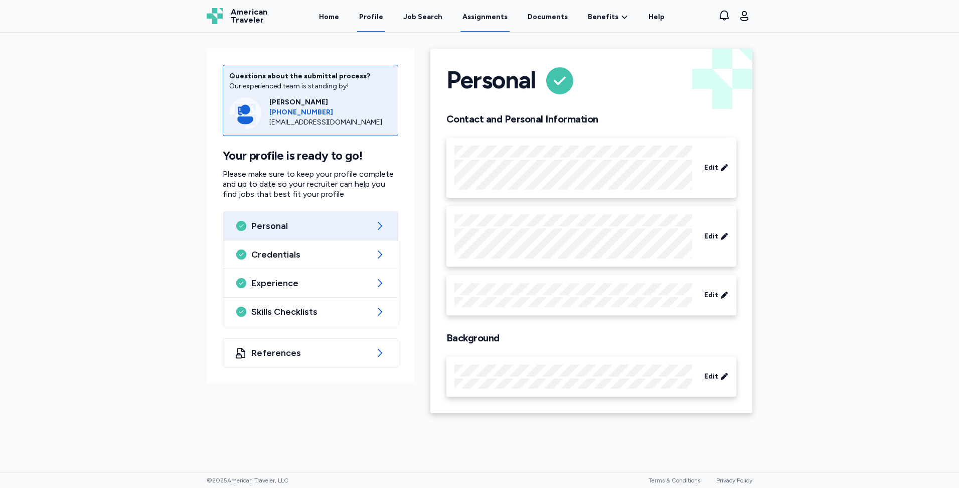
click at [469, 19] on link "Assignments" at bounding box center [485, 16] width 49 height 31
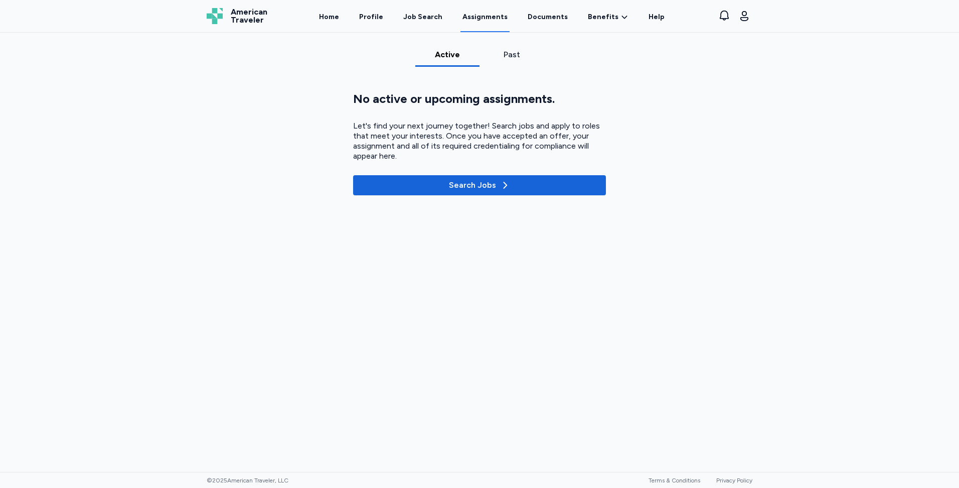
click at [508, 56] on div "Past" at bounding box center [512, 55] width 56 height 12
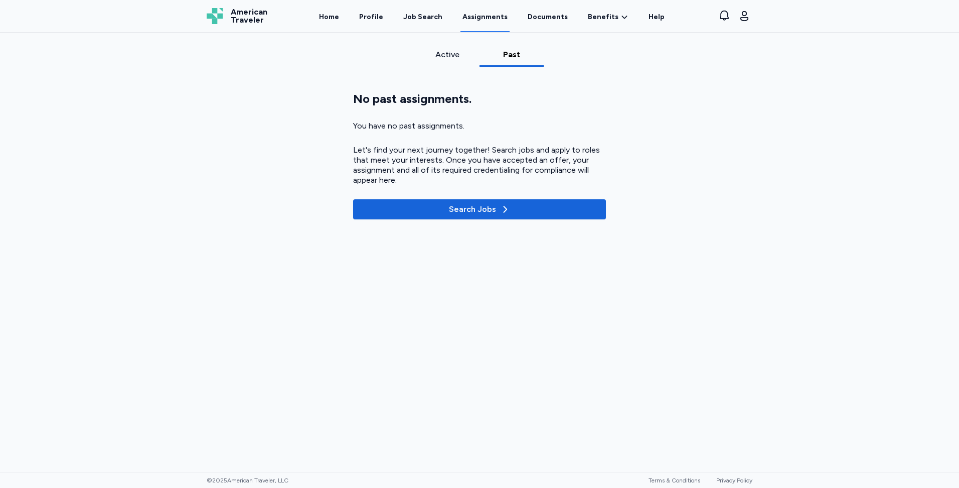
click at [463, 61] on div "Active" at bounding box center [447, 58] width 64 height 18
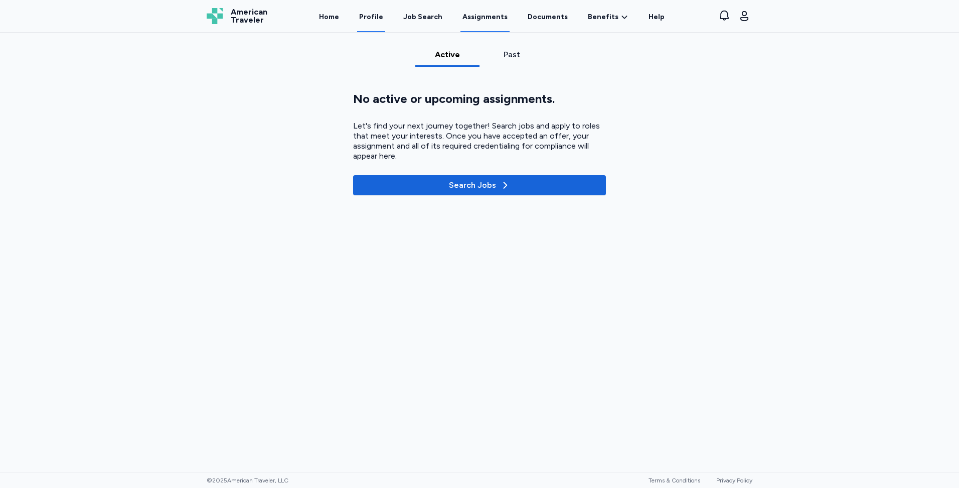
click at [366, 18] on link "Profile" at bounding box center [371, 16] width 28 height 31
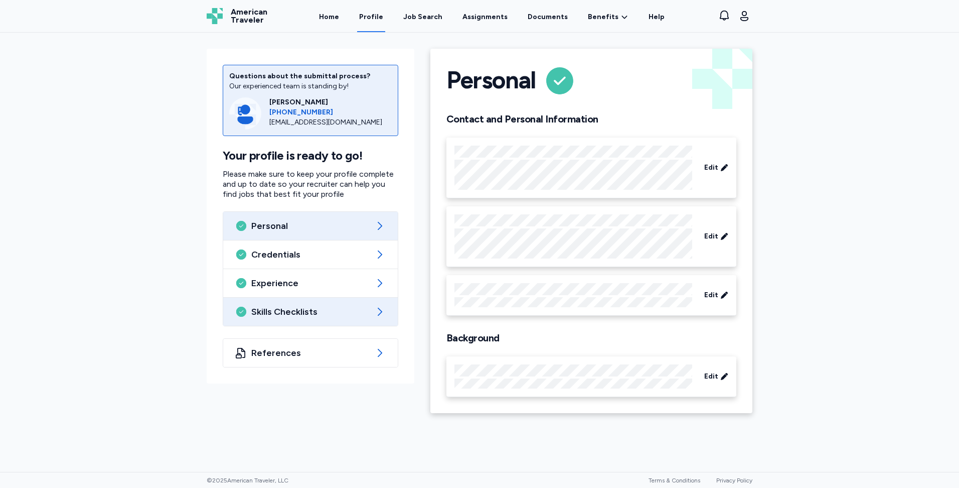
click at [343, 308] on span "Skills Checklists" at bounding box center [310, 312] width 118 height 12
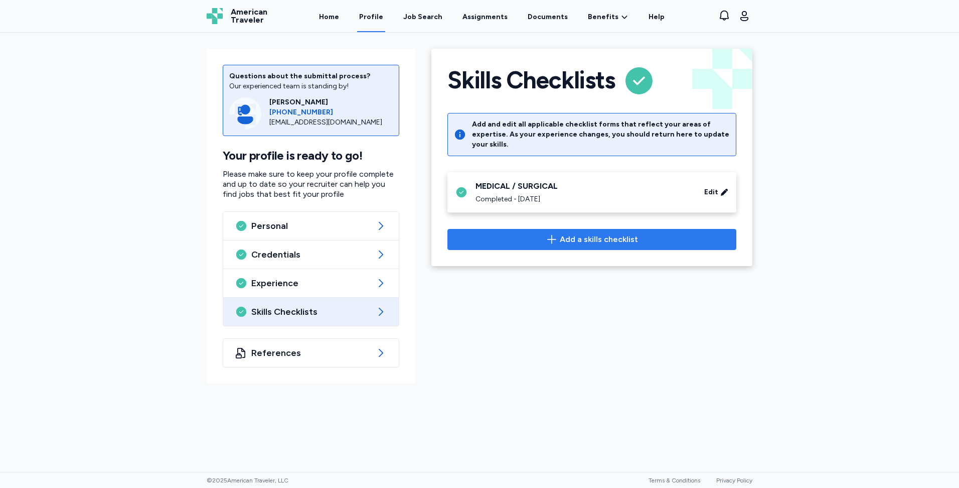
click at [551, 234] on icon "button" at bounding box center [552, 239] width 12 height 12
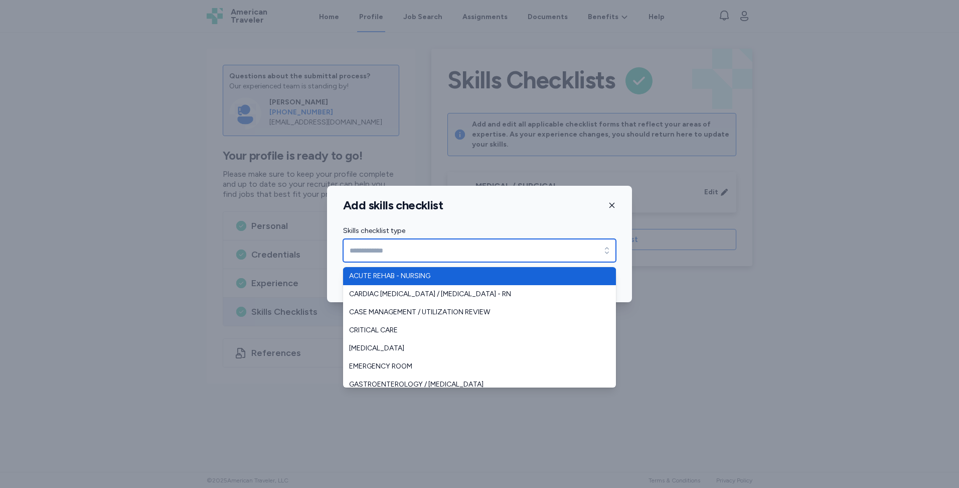
click at [520, 249] on input "Skills checklist type" at bounding box center [479, 250] width 273 height 23
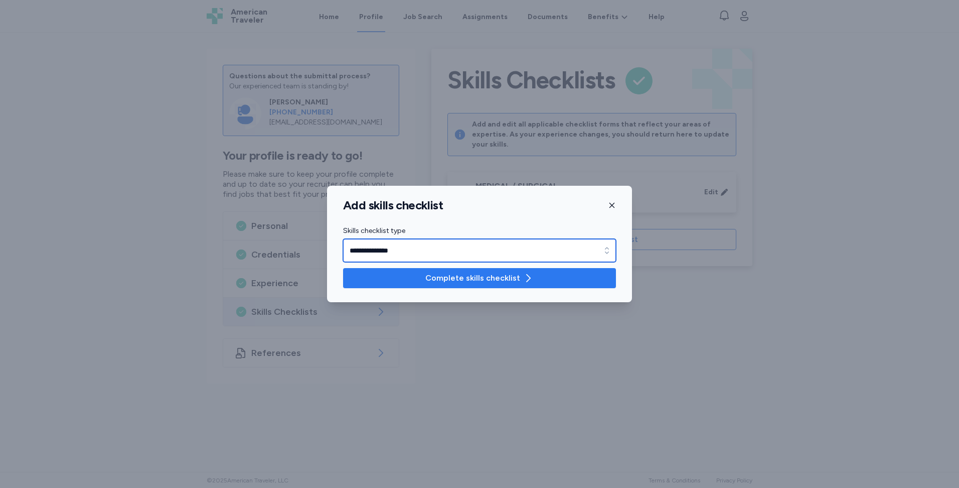
type input "**********"
click at [493, 276] on span "Complete skills checklist" at bounding box center [472, 278] width 95 height 12
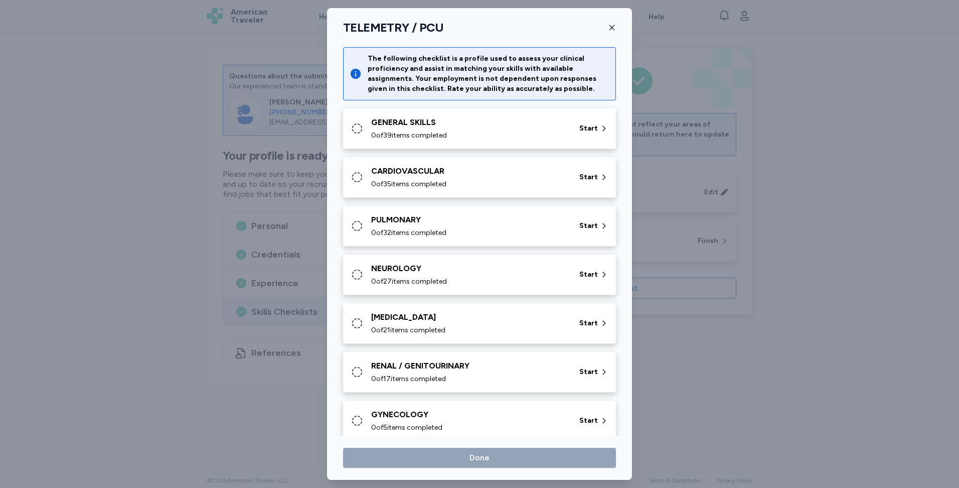
click at [551, 135] on div "0 of 39 items completed" at bounding box center [469, 135] width 196 height 10
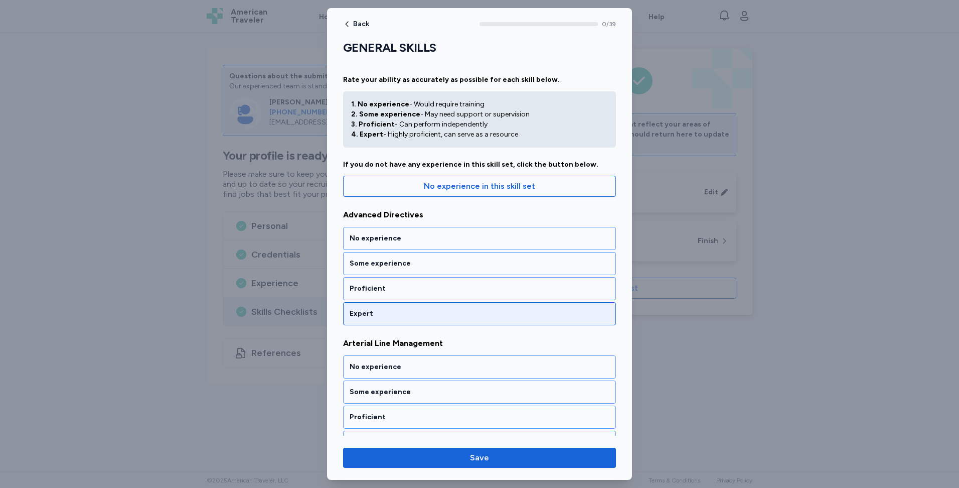
click at [457, 316] on div "Expert" at bounding box center [480, 314] width 260 height 10
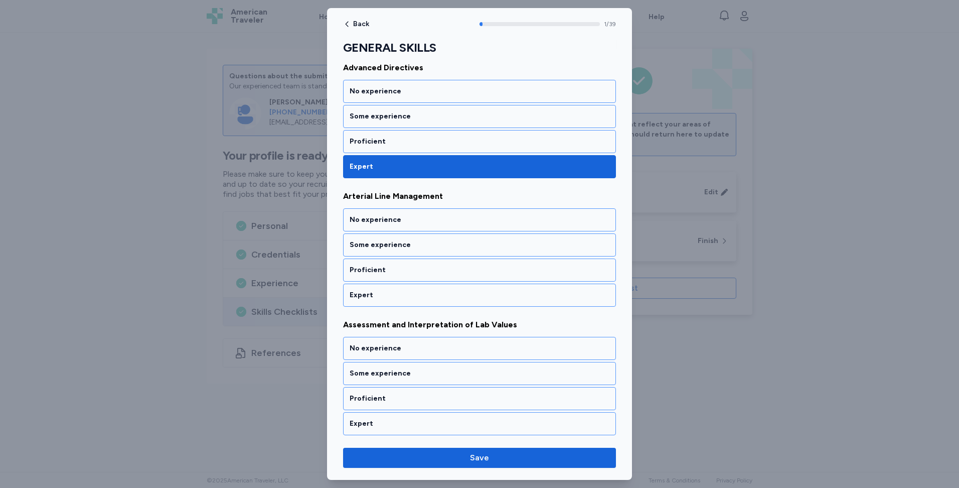
scroll to position [247, 0]
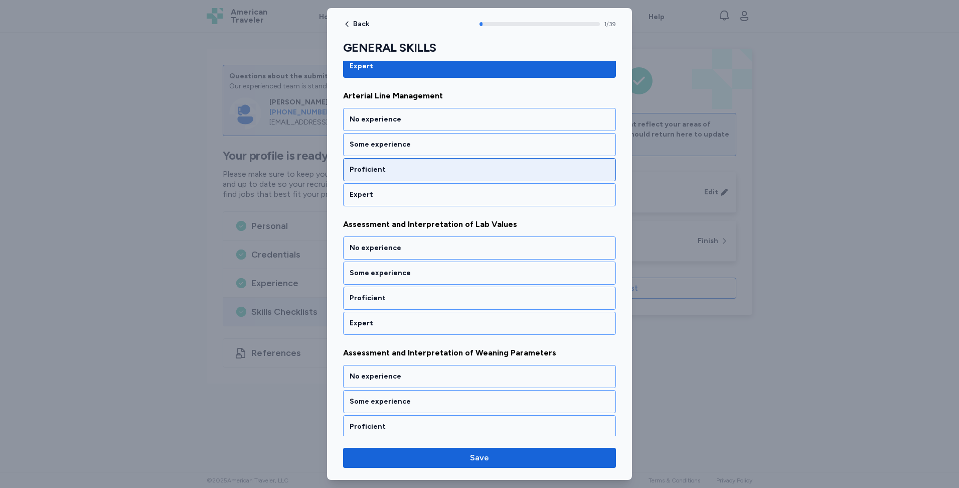
click at [410, 169] on div "Proficient" at bounding box center [480, 170] width 260 height 10
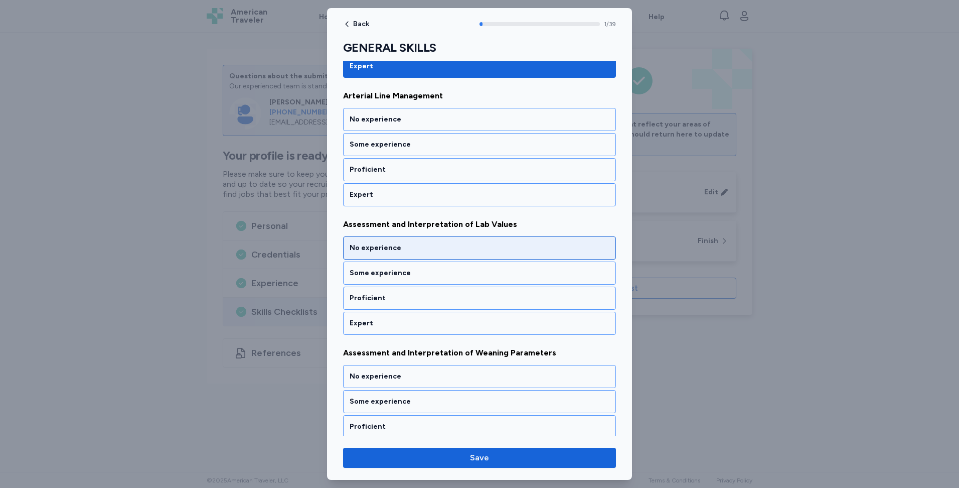
scroll to position [275, 0]
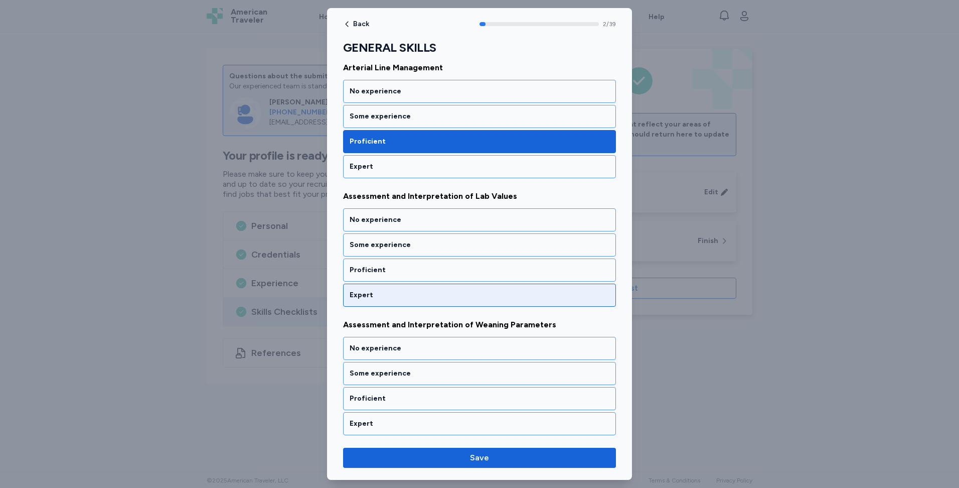
click at [418, 294] on div "Expert" at bounding box center [480, 295] width 260 height 10
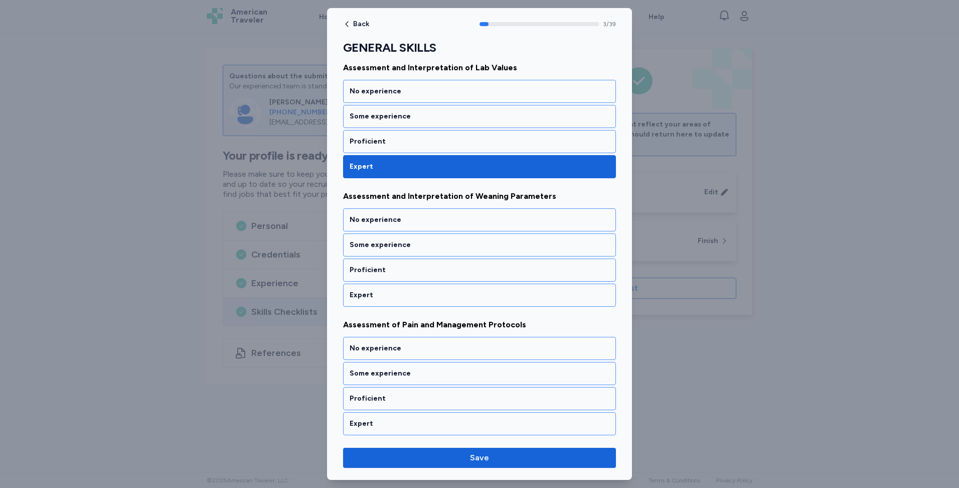
scroll to position [504, 0]
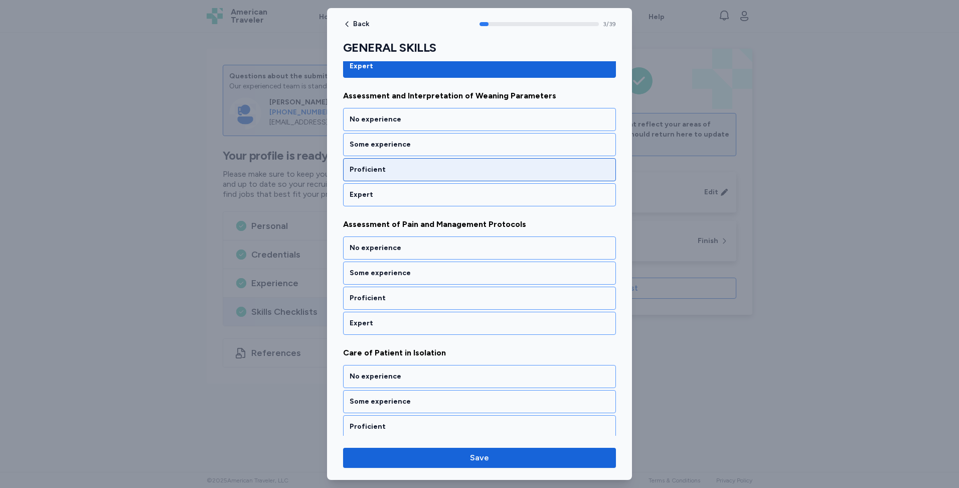
click at [470, 174] on div "Proficient" at bounding box center [480, 170] width 260 height 10
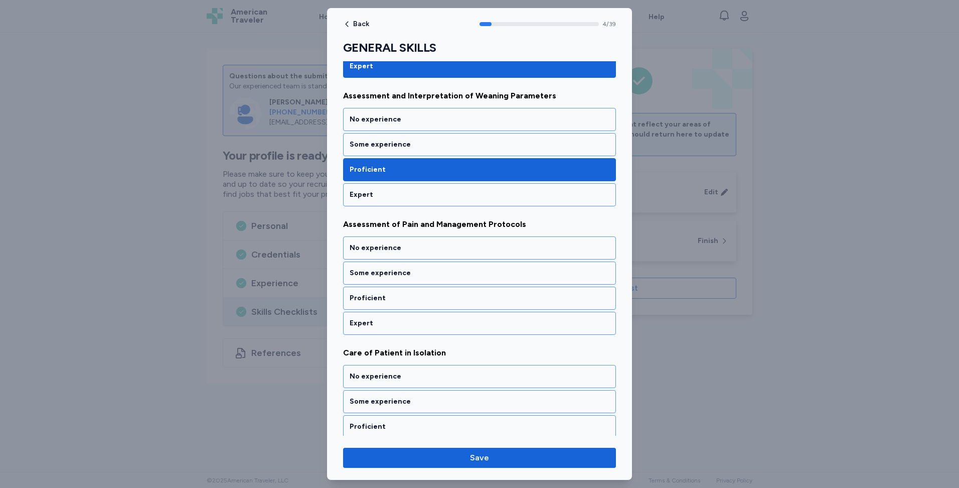
scroll to position [532, 0]
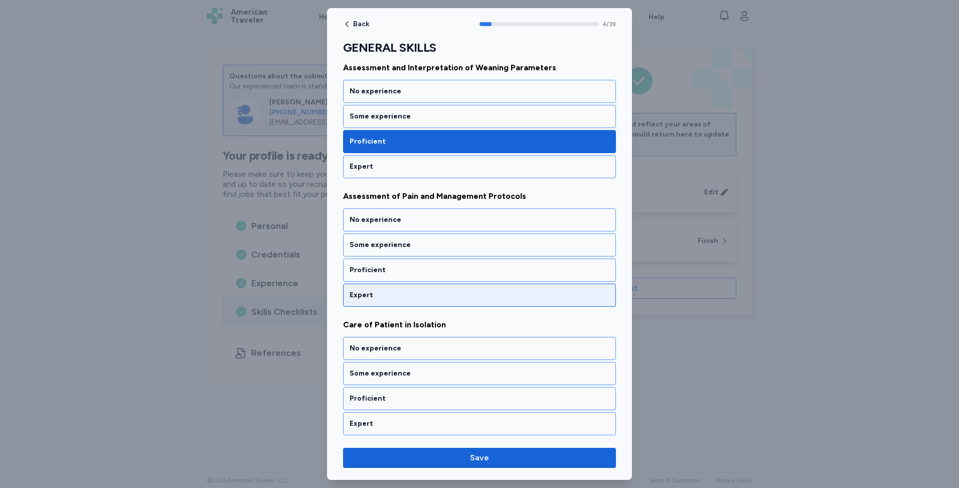
click at [445, 301] on div "Expert" at bounding box center [479, 294] width 273 height 23
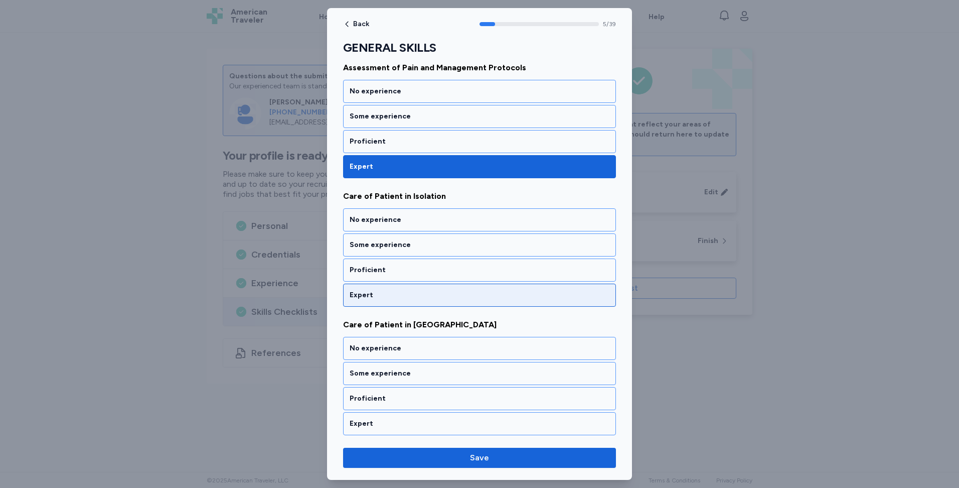
scroll to position [761, 0]
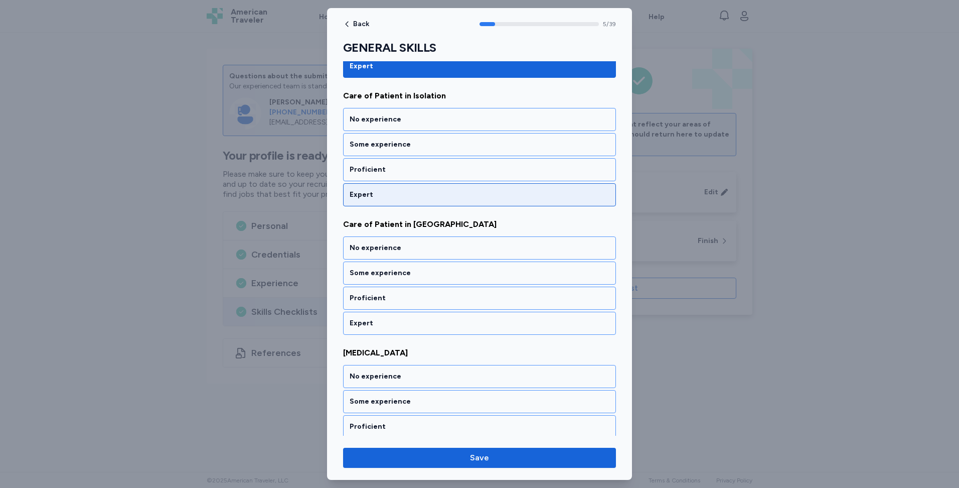
click at [441, 197] on div "Expert" at bounding box center [480, 195] width 260 height 10
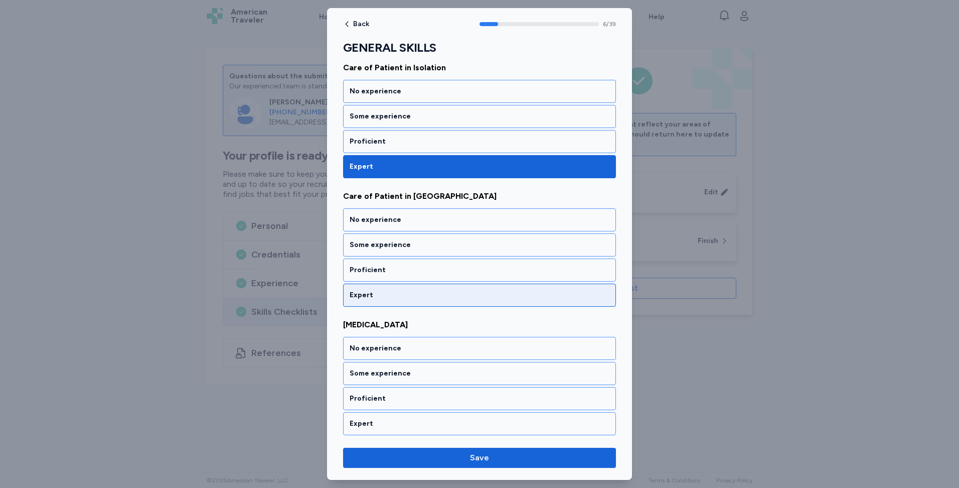
click at [420, 294] on div "Expert" at bounding box center [480, 295] width 260 height 10
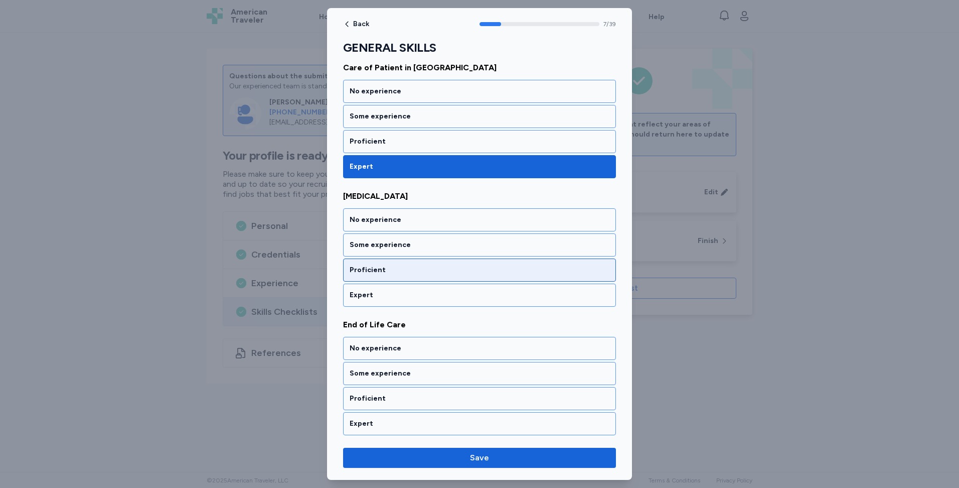
click at [421, 263] on div "Proficient" at bounding box center [479, 269] width 273 height 23
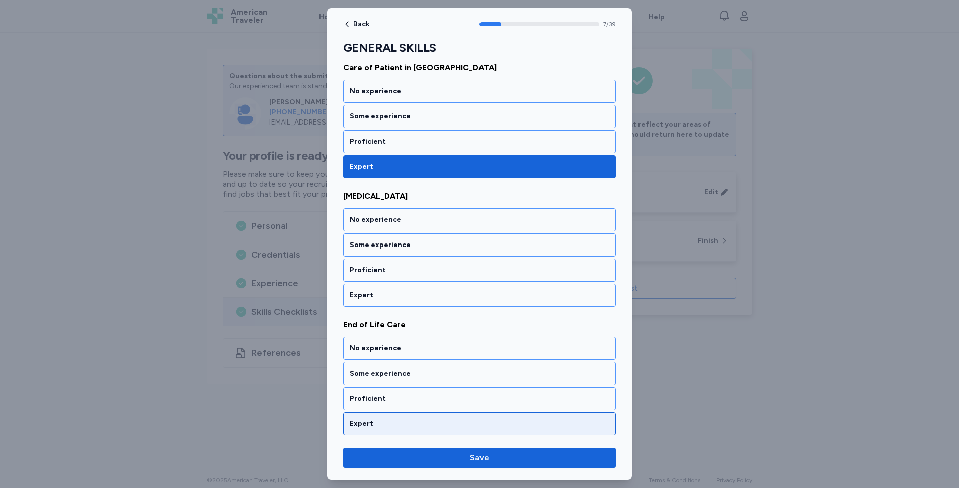
scroll to position [1046, 0]
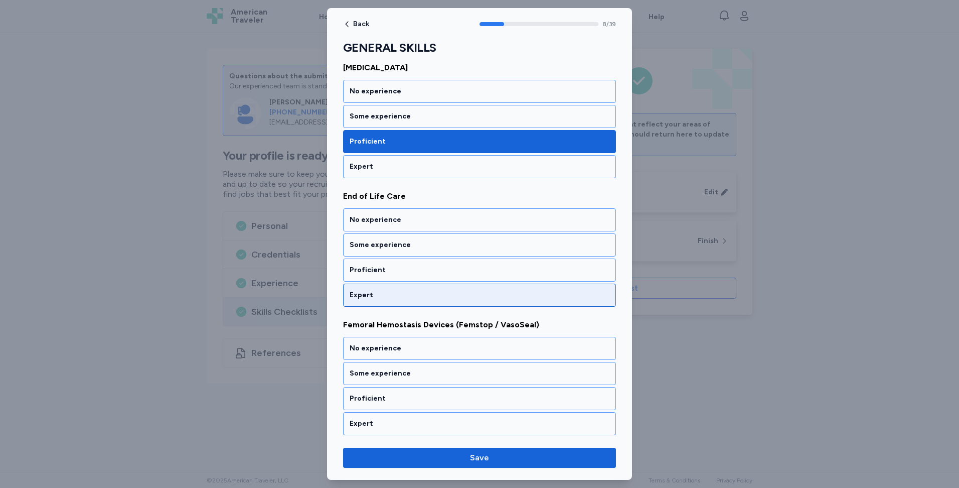
click at [430, 295] on div "Expert" at bounding box center [480, 295] width 260 height 10
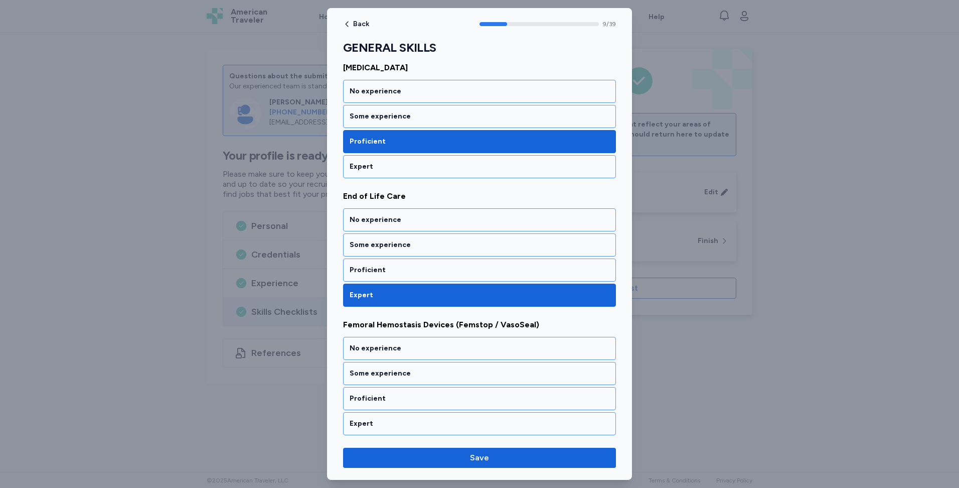
scroll to position [1175, 0]
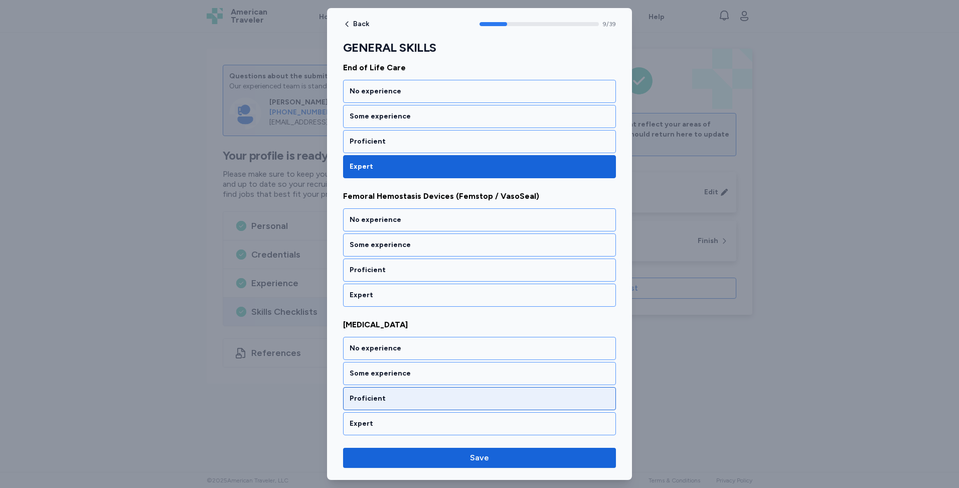
drag, startPoint x: 465, startPoint y: 267, endPoint x: 458, endPoint y: 273, distance: 8.9
click at [463, 267] on div "Proficient" at bounding box center [480, 270] width 260 height 10
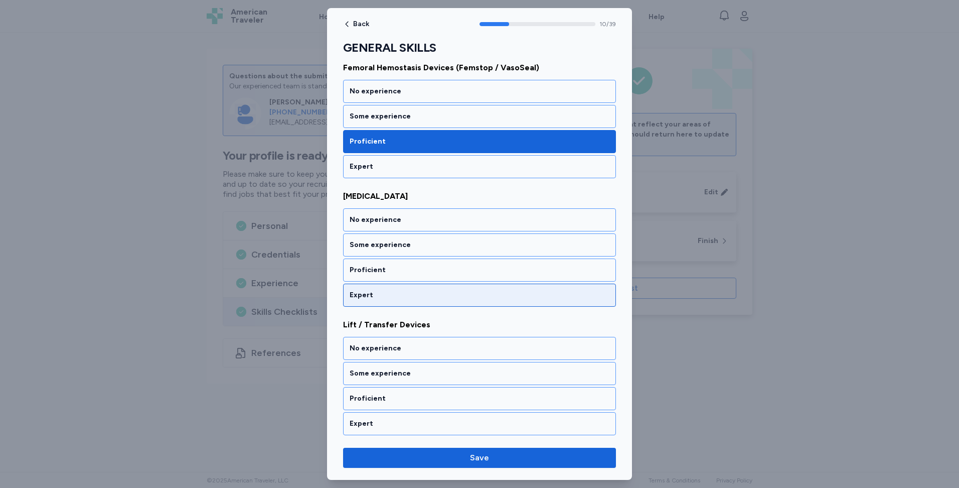
click at [446, 296] on div "Expert" at bounding box center [480, 295] width 260 height 10
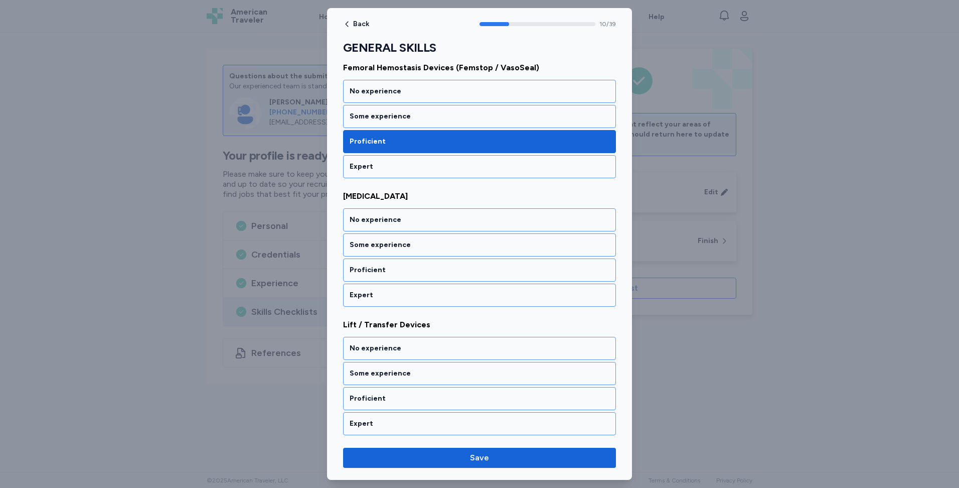
scroll to position [1431, 0]
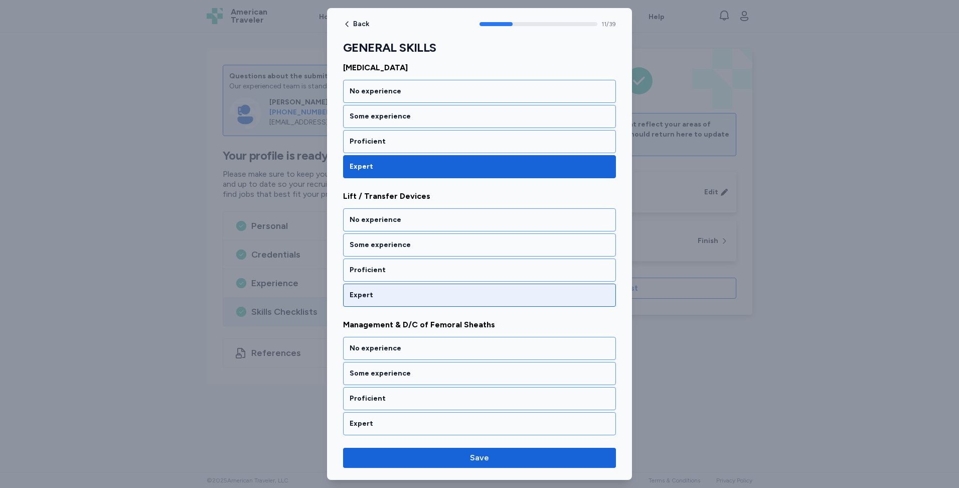
click at [430, 300] on div "Expert" at bounding box center [480, 295] width 260 height 10
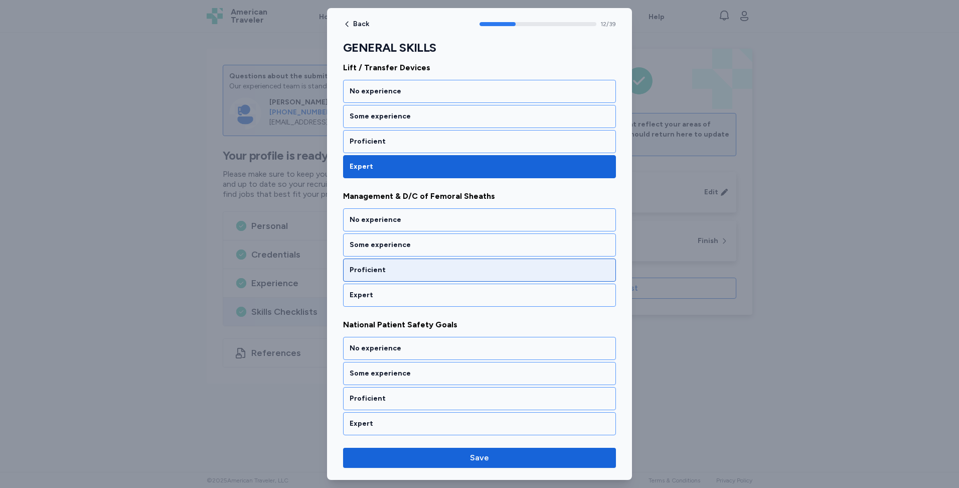
click at [437, 276] on div "Proficient" at bounding box center [479, 269] width 273 height 23
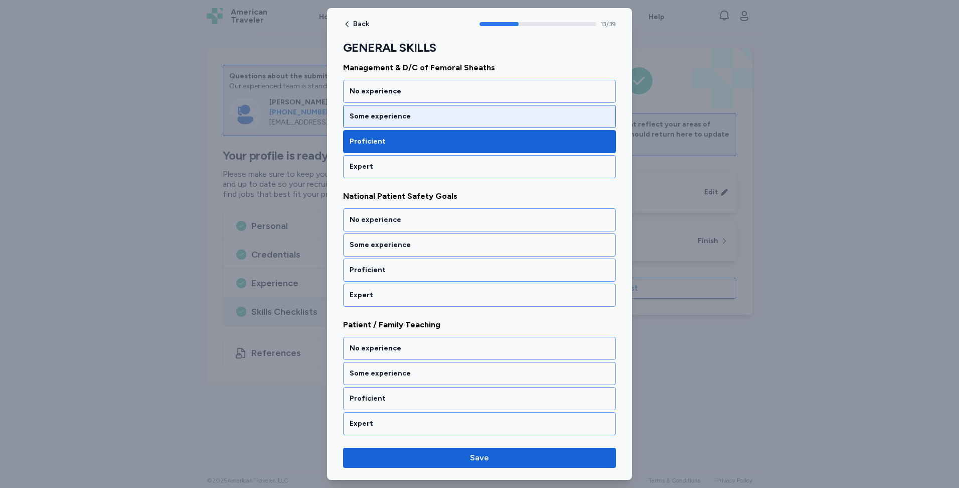
click at [434, 117] on div "Some experience" at bounding box center [480, 116] width 260 height 10
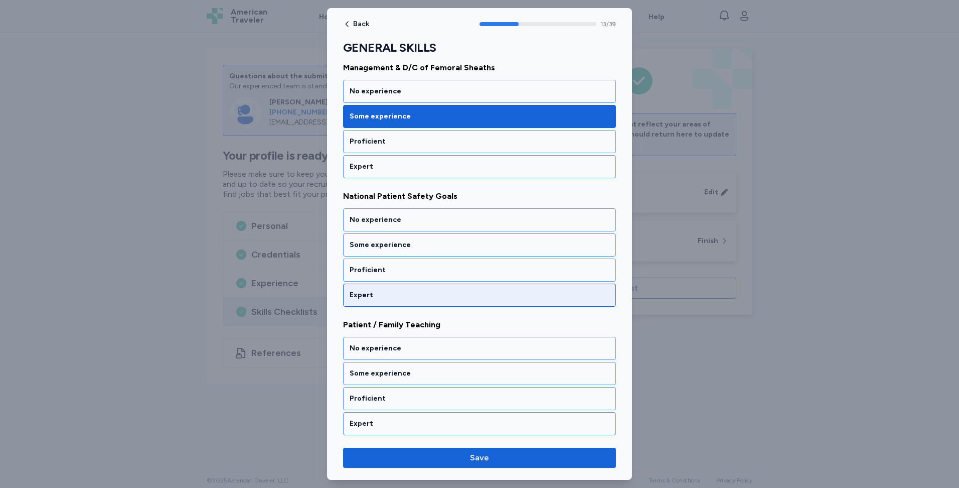
click at [443, 292] on div "Expert" at bounding box center [480, 295] width 260 height 10
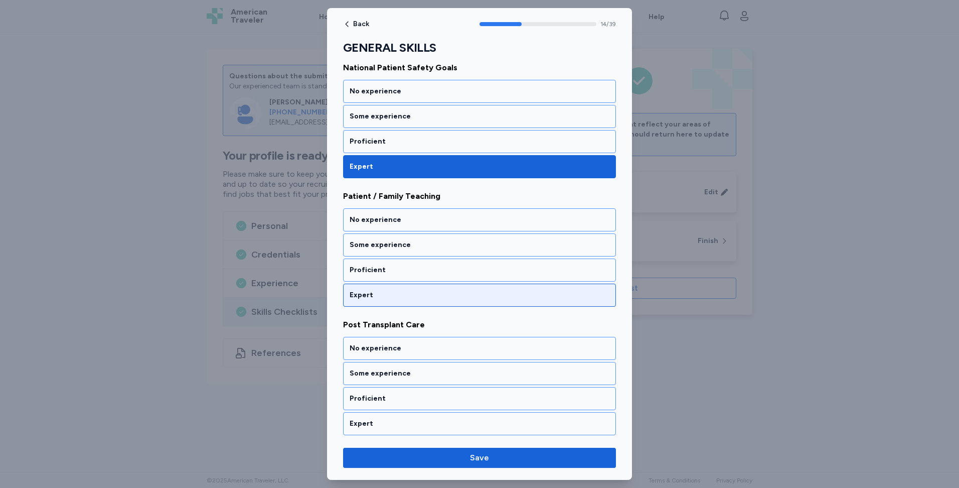
click at [443, 302] on div "Expert" at bounding box center [479, 294] width 273 height 23
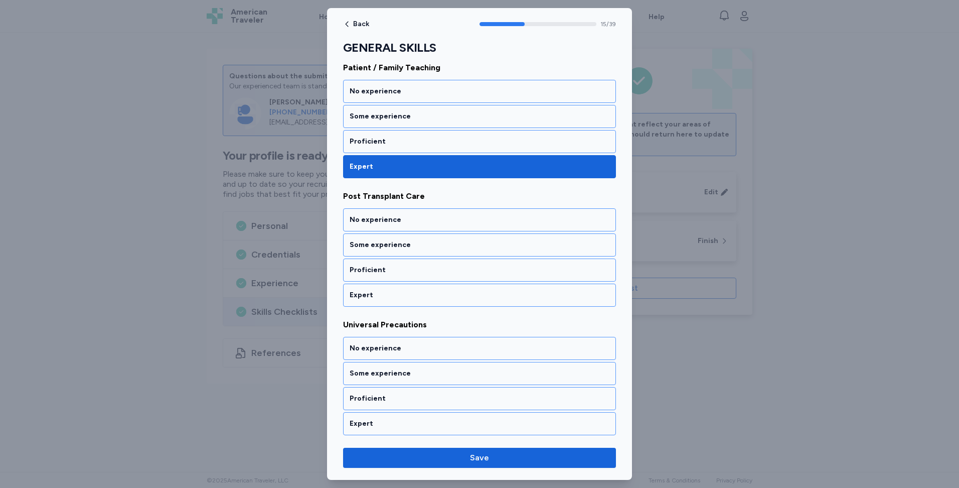
click at [443, 302] on div "Expert" at bounding box center [479, 294] width 273 height 23
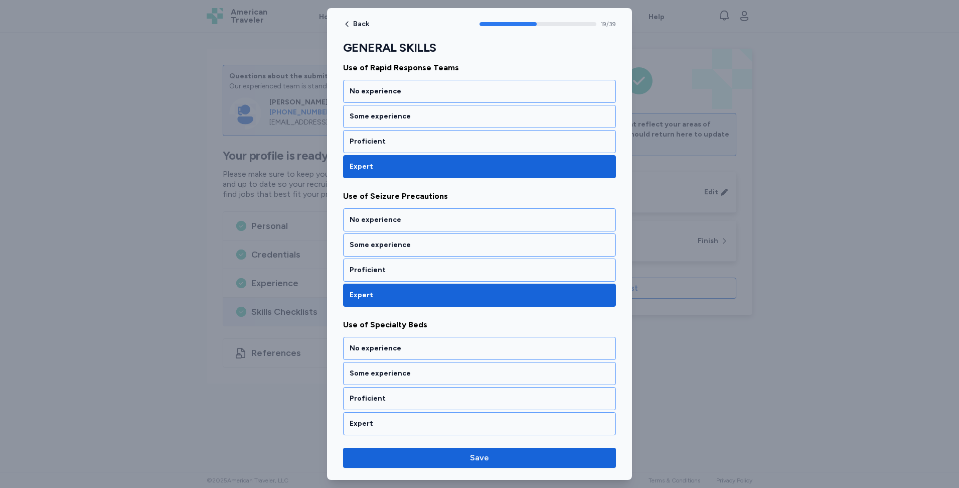
scroll to position [2459, 0]
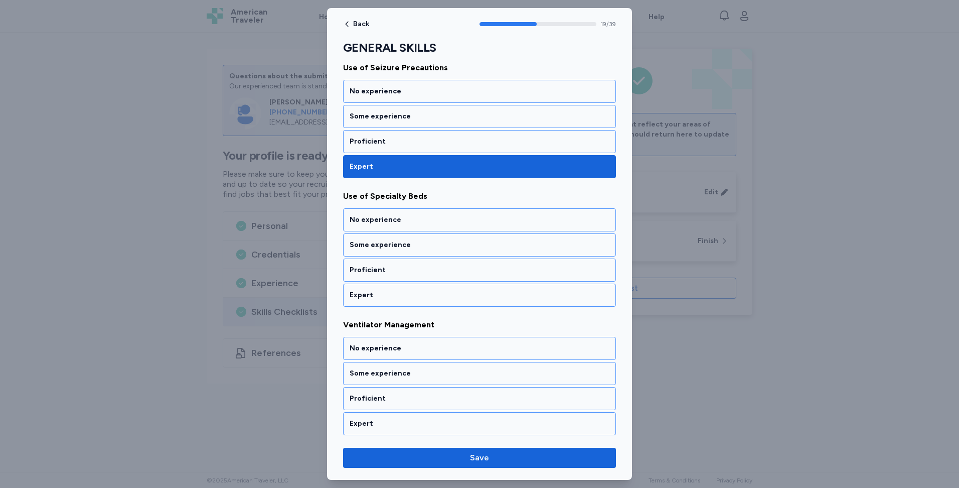
click at [443, 302] on div "Expert" at bounding box center [479, 294] width 273 height 23
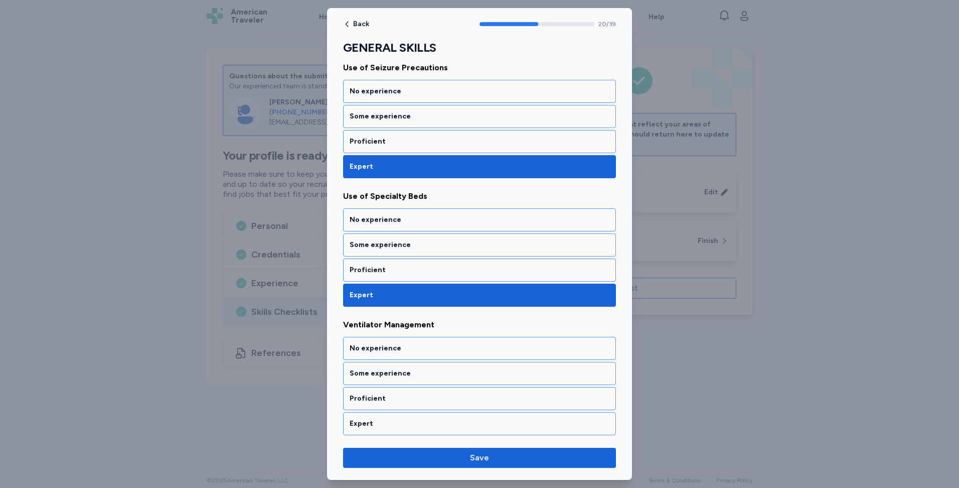
scroll to position [2587, 0]
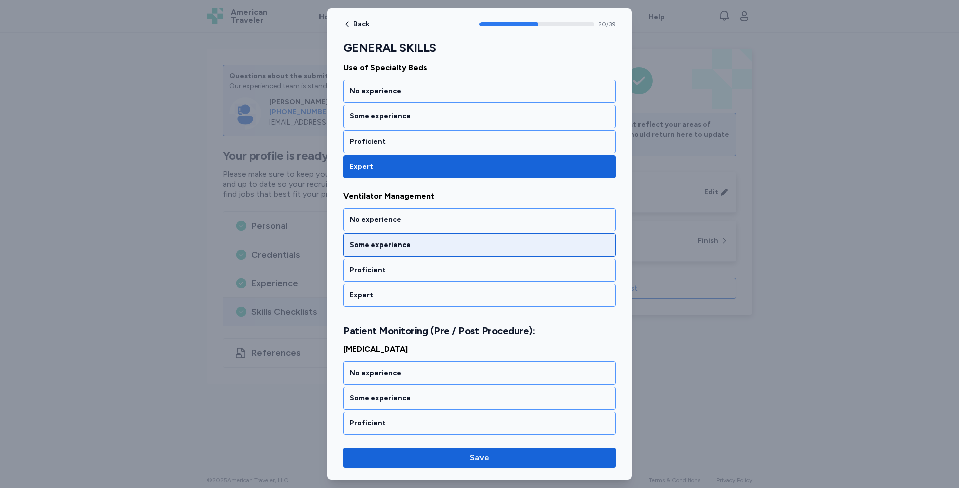
click at [415, 247] on div "Some experience" at bounding box center [480, 245] width 260 height 10
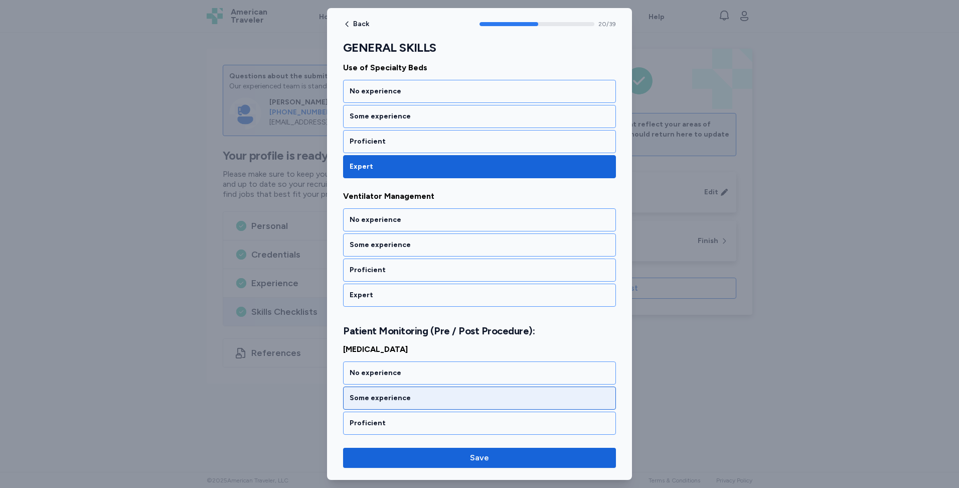
scroll to position [2728, 0]
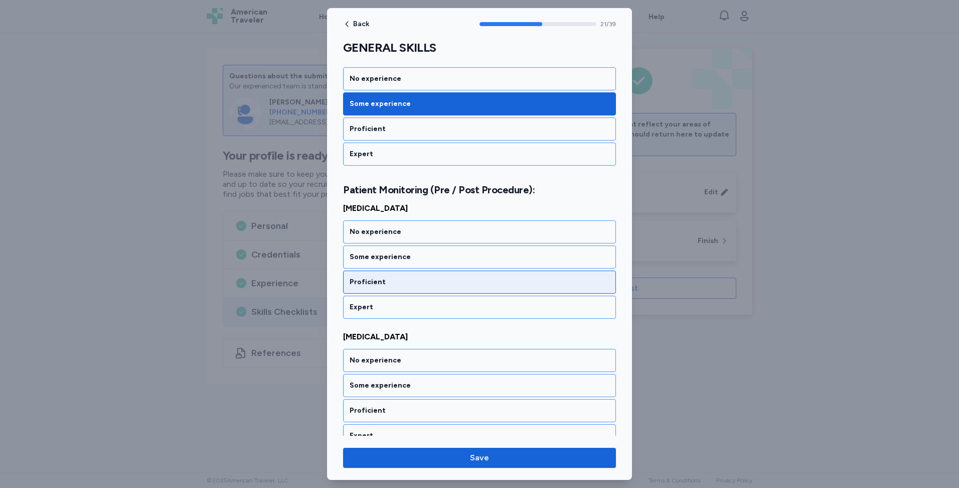
click at [440, 281] on div "Proficient" at bounding box center [480, 282] width 260 height 10
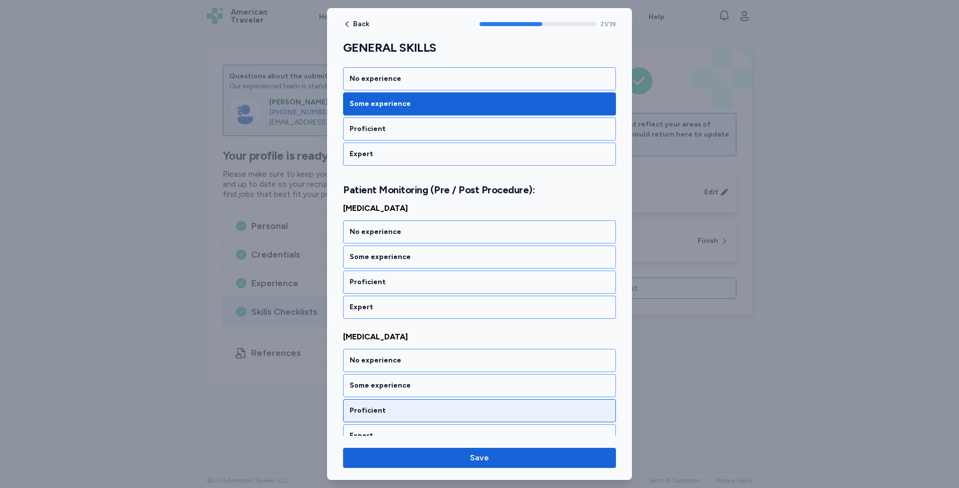
scroll to position [2857, 0]
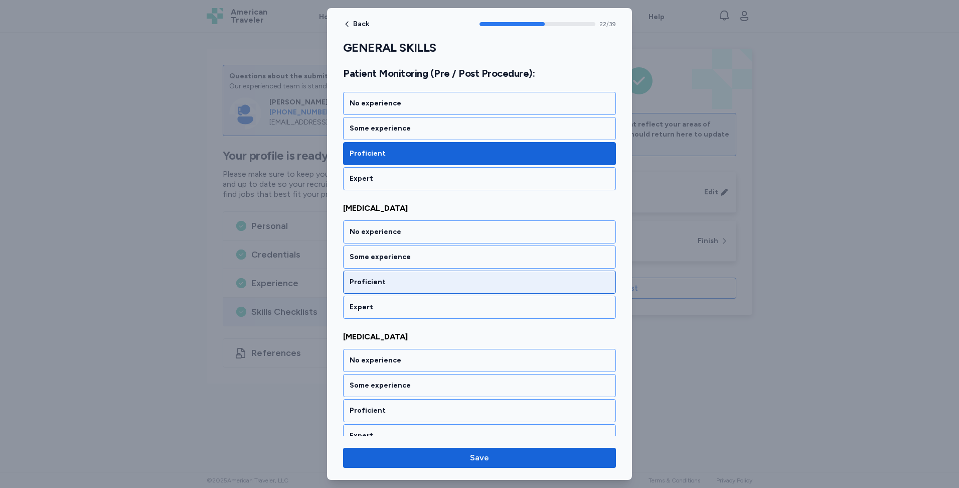
click at [439, 288] on div "Proficient" at bounding box center [479, 281] width 273 height 23
click at [440, 289] on div "Proficient" at bounding box center [479, 281] width 273 height 23
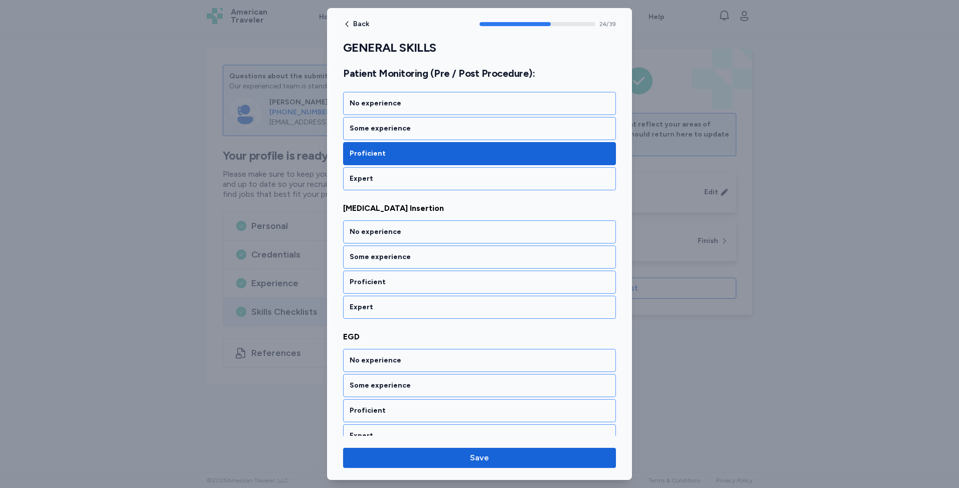
click at [440, 289] on div "Proficient" at bounding box center [479, 281] width 273 height 23
drag, startPoint x: 428, startPoint y: 175, endPoint x: 426, endPoint y: 293, distance: 118.9
click at [428, 175] on div "Expert" at bounding box center [480, 179] width 260 height 10
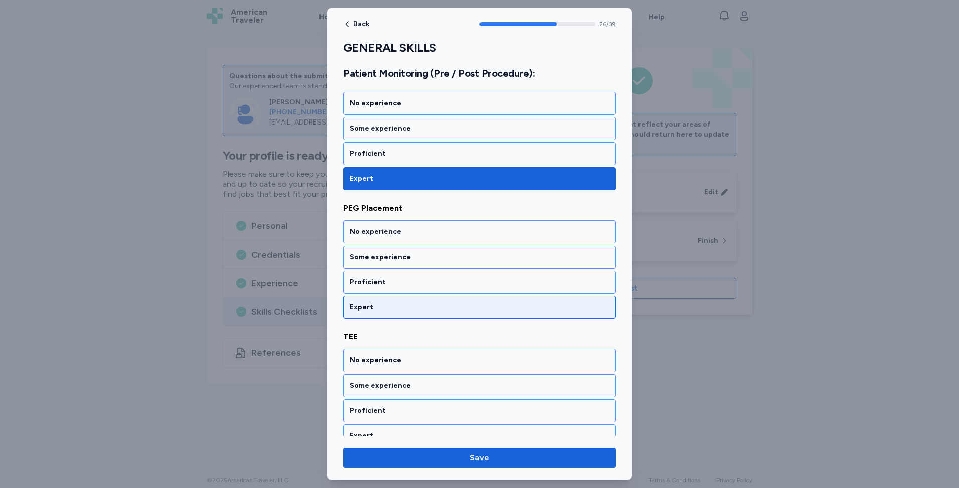
click at [428, 313] on div "Expert" at bounding box center [479, 307] width 273 height 23
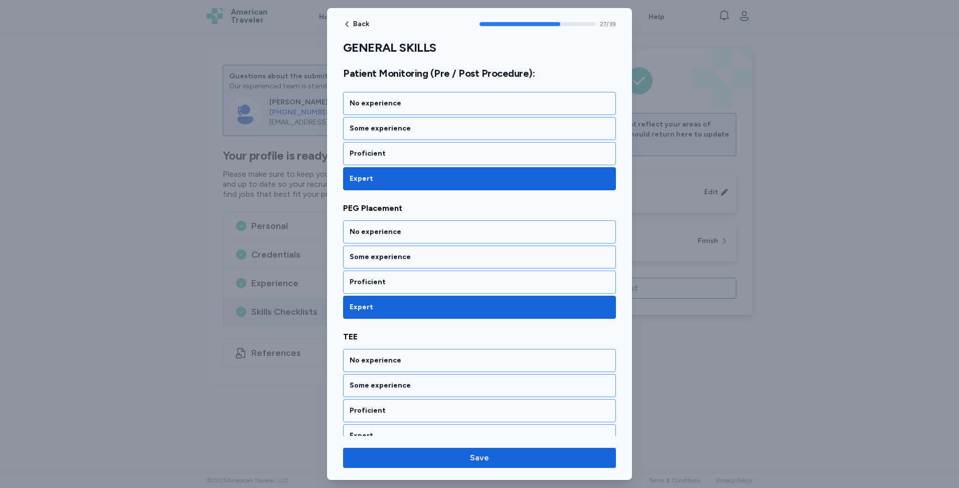
scroll to position [3499, 0]
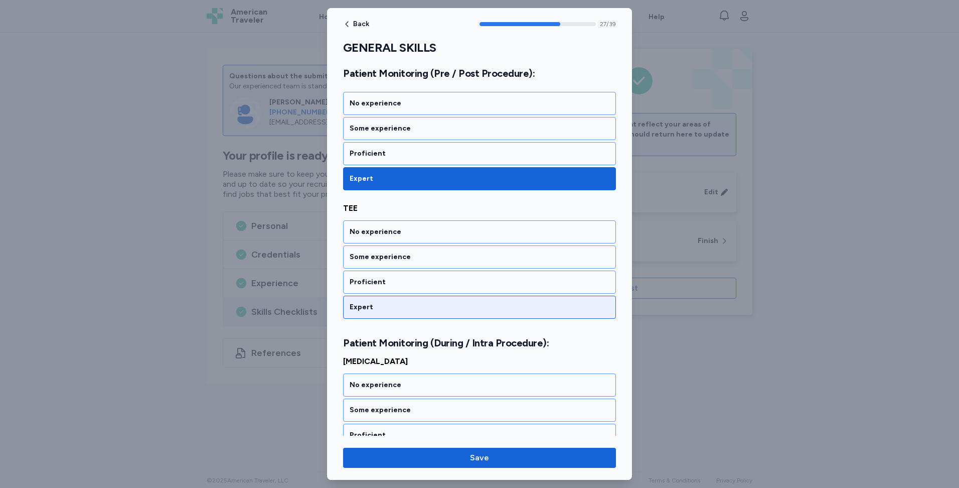
click at [437, 311] on div "Expert" at bounding box center [480, 307] width 260 height 10
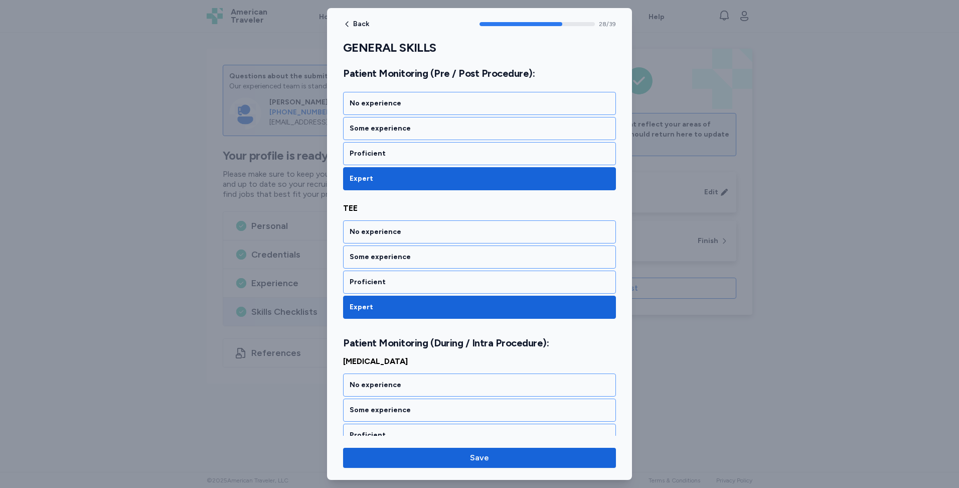
scroll to position [3652, 0]
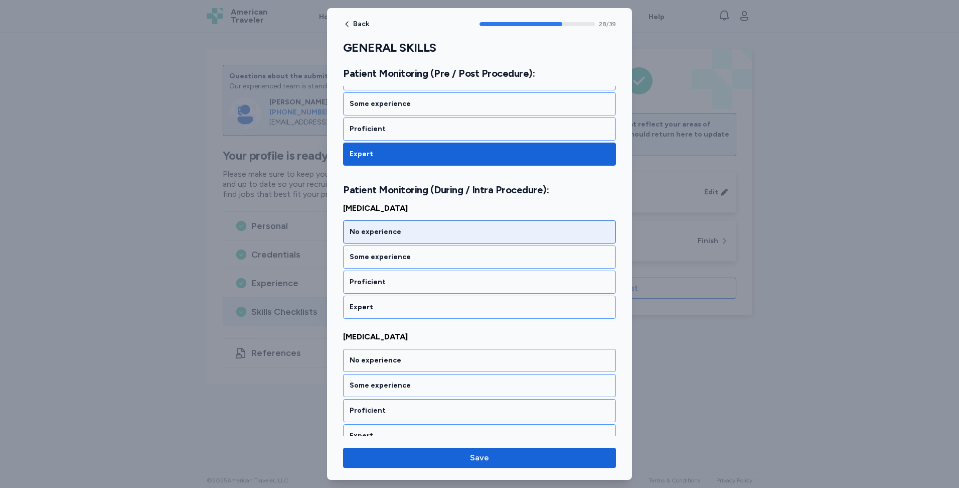
click at [455, 237] on div "No experience" at bounding box center [479, 231] width 273 height 23
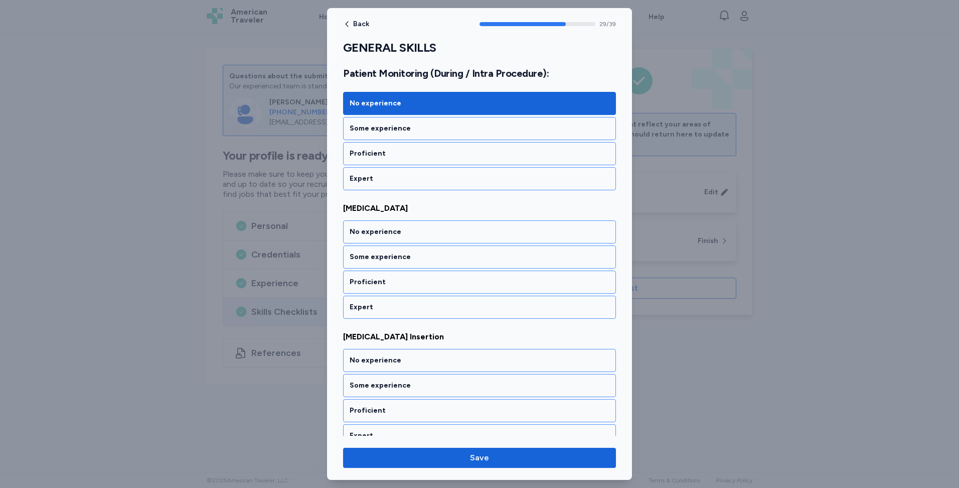
click at [455, 237] on div "No experience" at bounding box center [479, 231] width 273 height 23
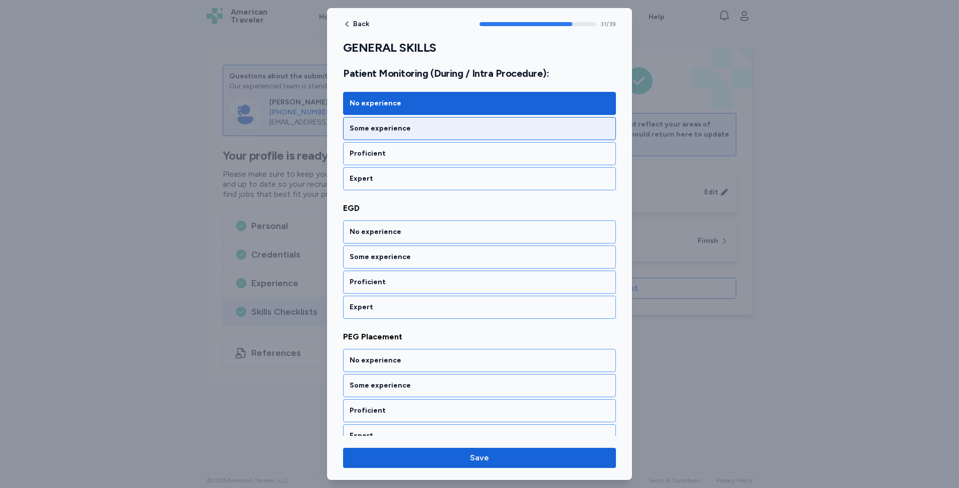
click at [410, 133] on div "Some experience" at bounding box center [480, 128] width 260 height 10
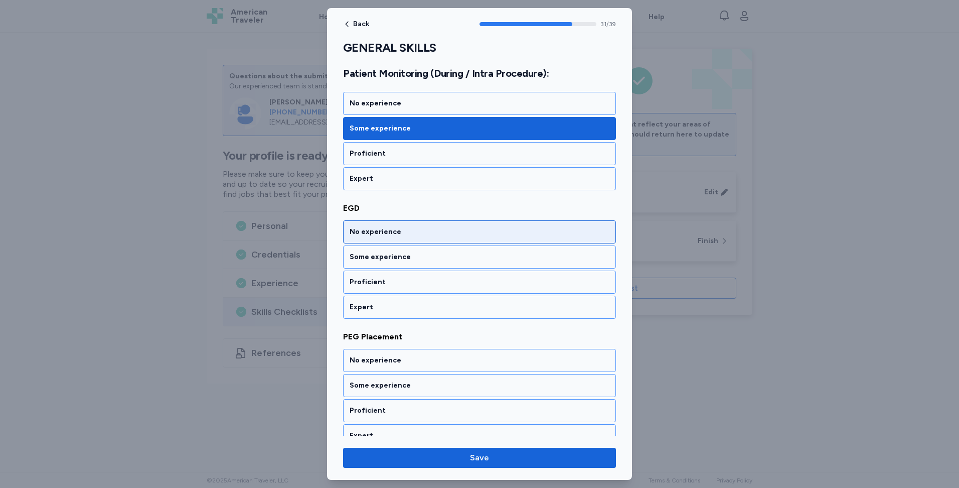
click at [443, 227] on div "No experience" at bounding box center [480, 232] width 260 height 10
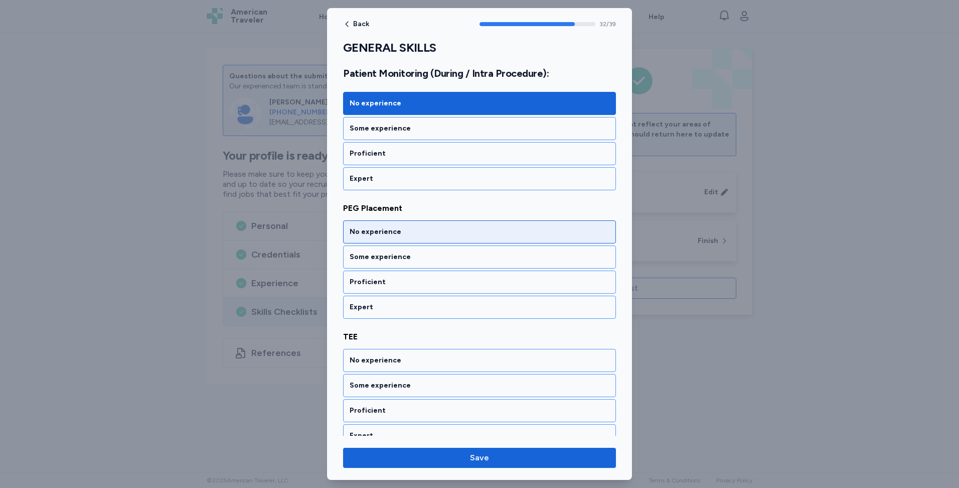
click at [444, 232] on div "No experience" at bounding box center [480, 232] width 260 height 10
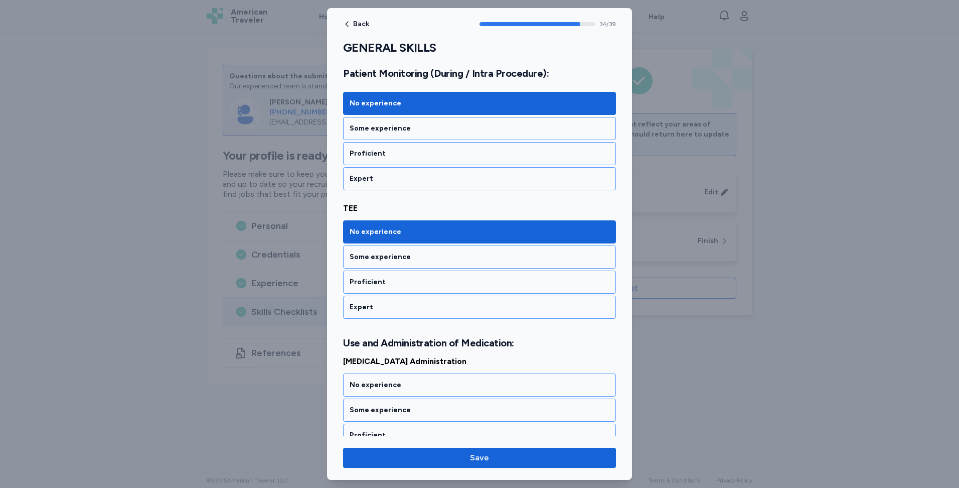
scroll to position [4447, 0]
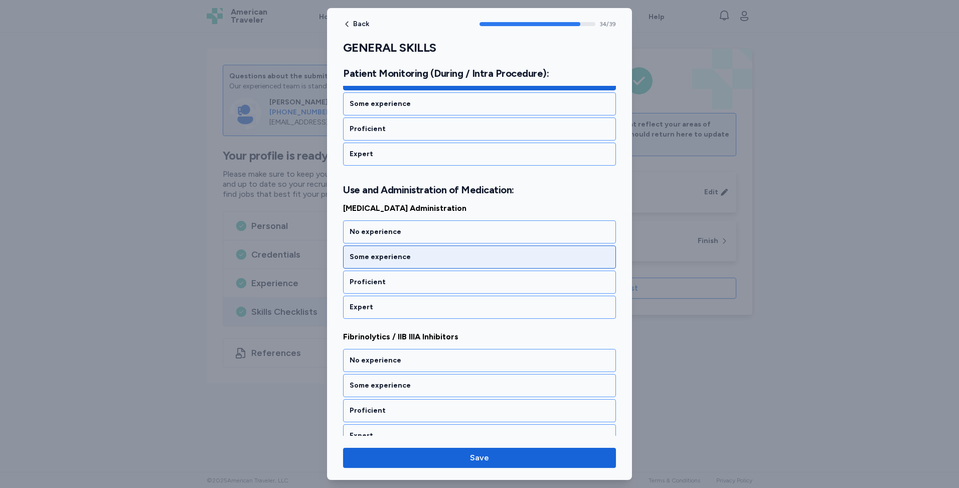
click at [434, 265] on div "Some experience" at bounding box center [479, 256] width 273 height 23
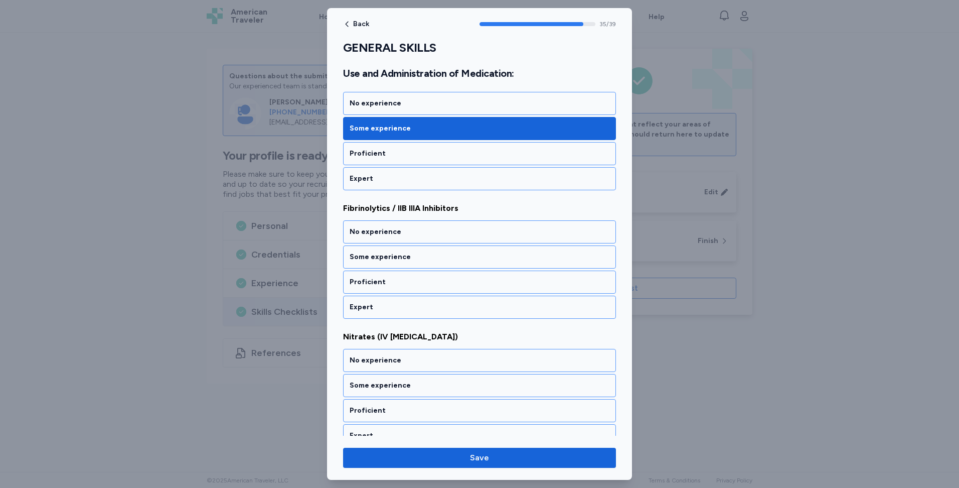
click at [434, 265] on div "Some experience" at bounding box center [479, 256] width 273 height 23
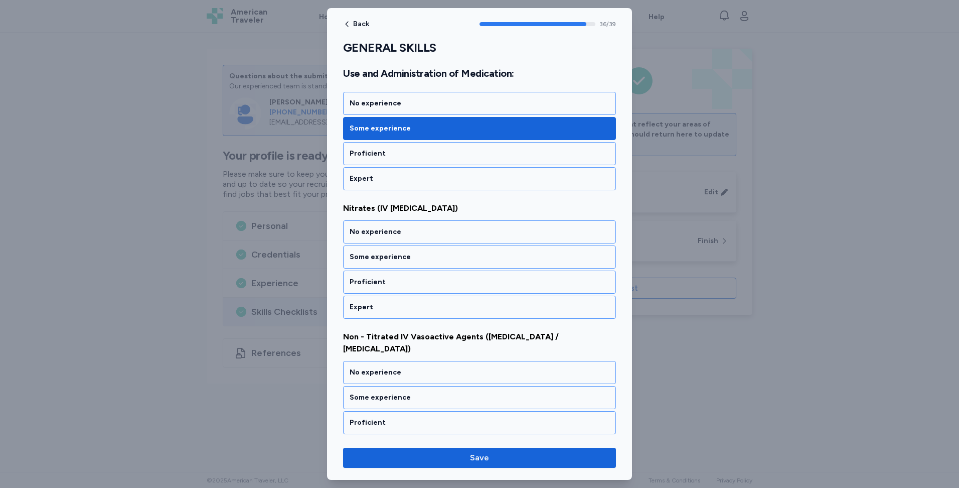
click at [434, 265] on div "Some experience" at bounding box center [479, 256] width 273 height 23
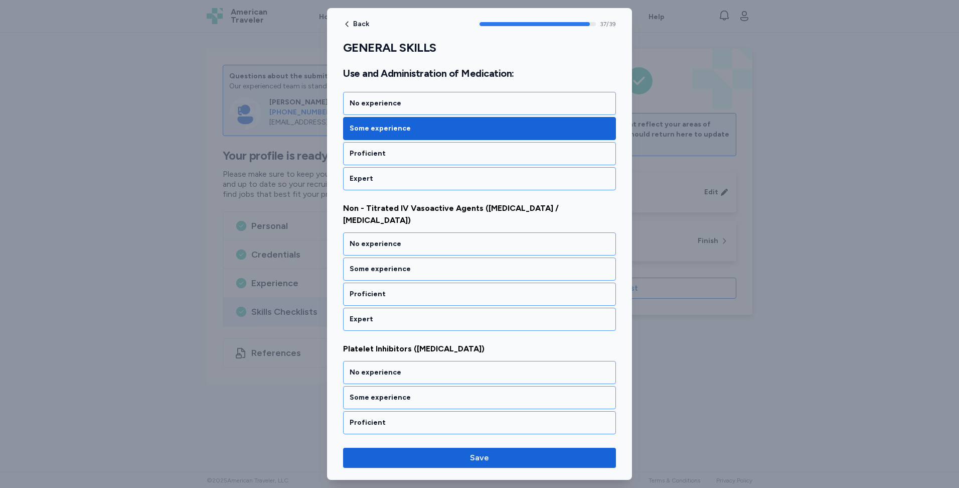
click at [434, 265] on div "Some experience" at bounding box center [479, 268] width 273 height 23
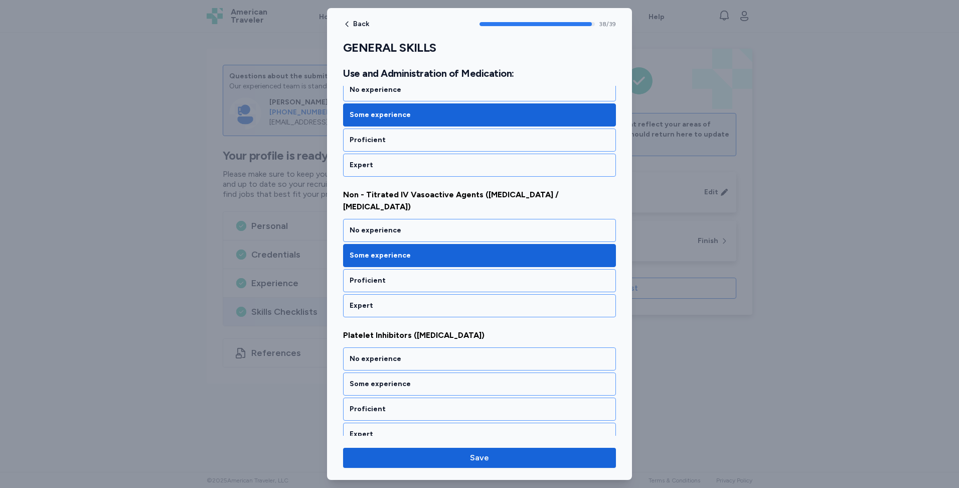
click at [434, 275] on div "Proficient" at bounding box center [480, 280] width 260 height 10
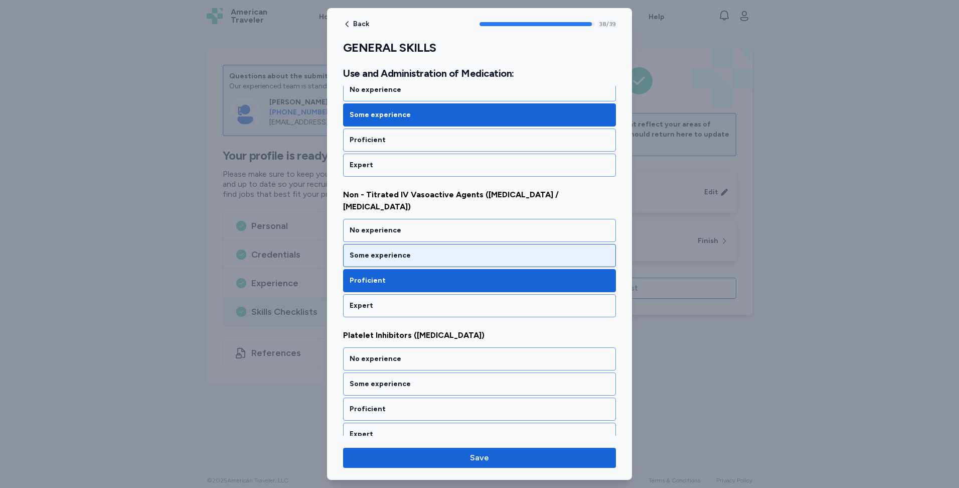
drag, startPoint x: 441, startPoint y: 254, endPoint x: 434, endPoint y: 308, distance: 54.1
click at [440, 254] on div "Some experience" at bounding box center [479, 255] width 273 height 23
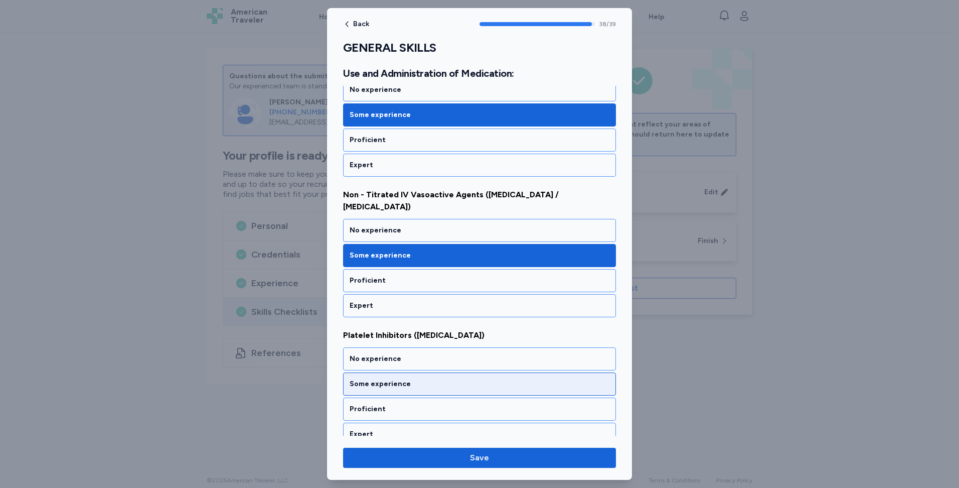
click at [444, 379] on div "Some experience" at bounding box center [480, 384] width 260 height 10
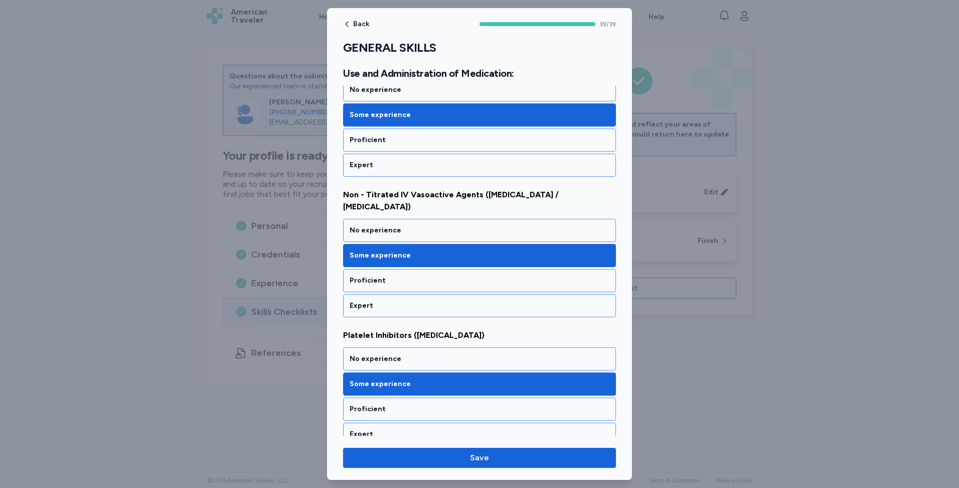
drag, startPoint x: 484, startPoint y: 463, endPoint x: 314, endPoint y: 487, distance: 171.3
click at [471, 463] on span "Save" at bounding box center [479, 458] width 19 height 12
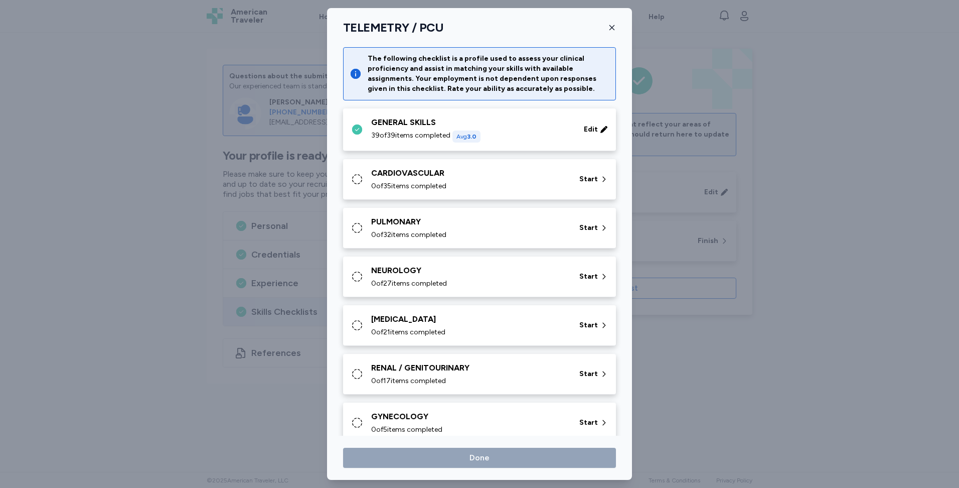
click at [529, 170] on div "CARDIOVASCULAR" at bounding box center [469, 173] width 196 height 12
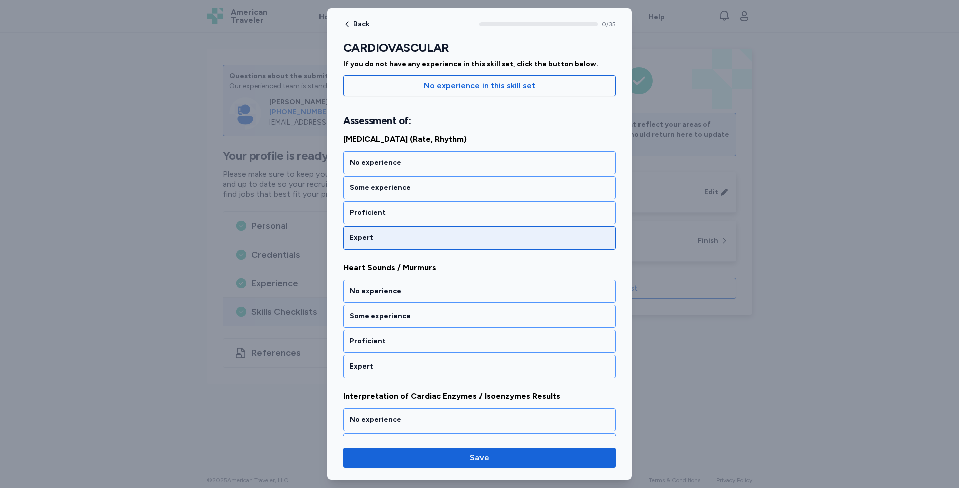
click at [383, 238] on div "Expert" at bounding box center [480, 238] width 260 height 10
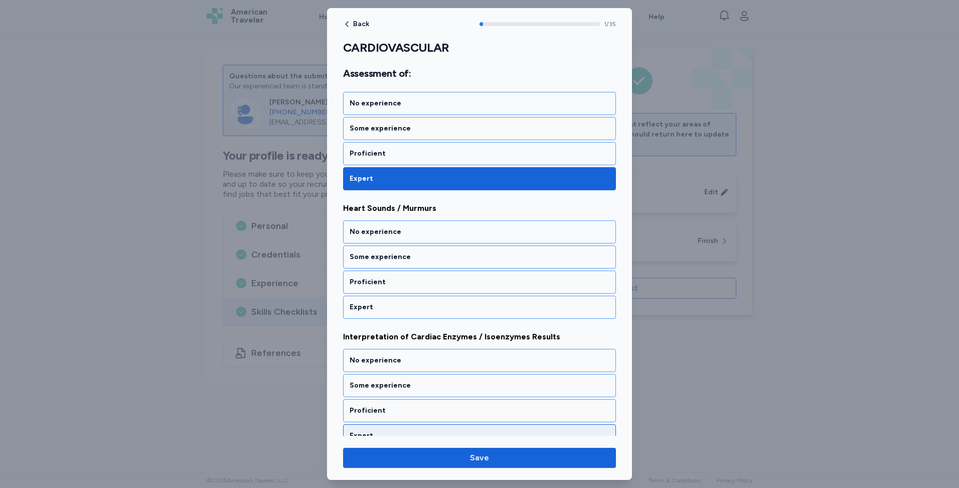
click at [388, 296] on div "Expert" at bounding box center [479, 307] width 273 height 23
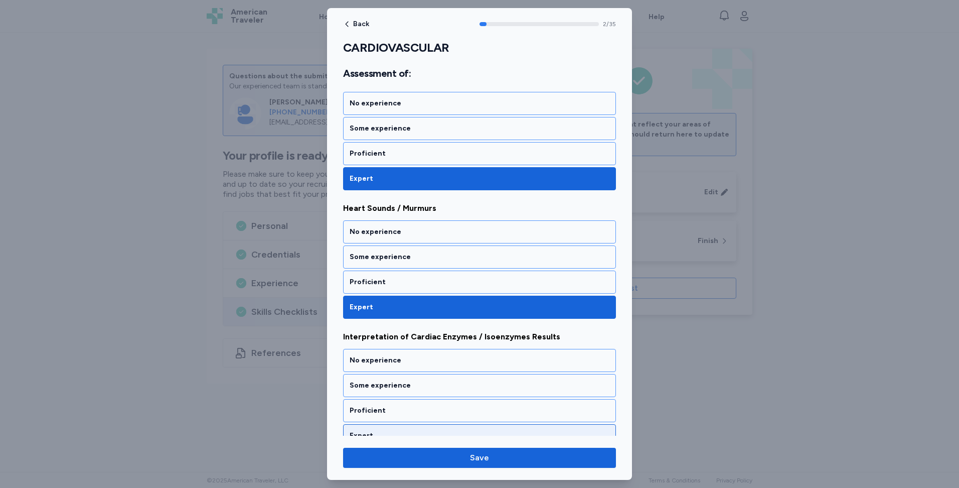
scroll to position [288, 0]
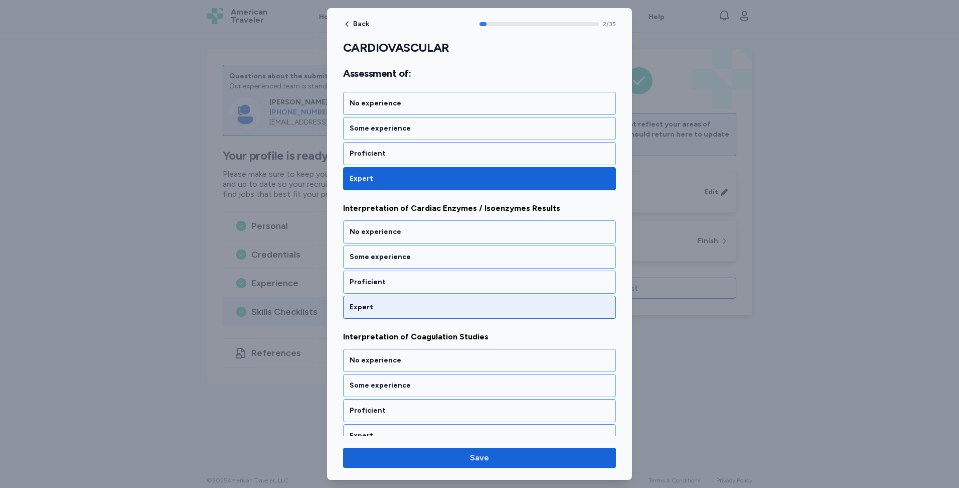
click at [388, 303] on div "Expert" at bounding box center [480, 307] width 260 height 10
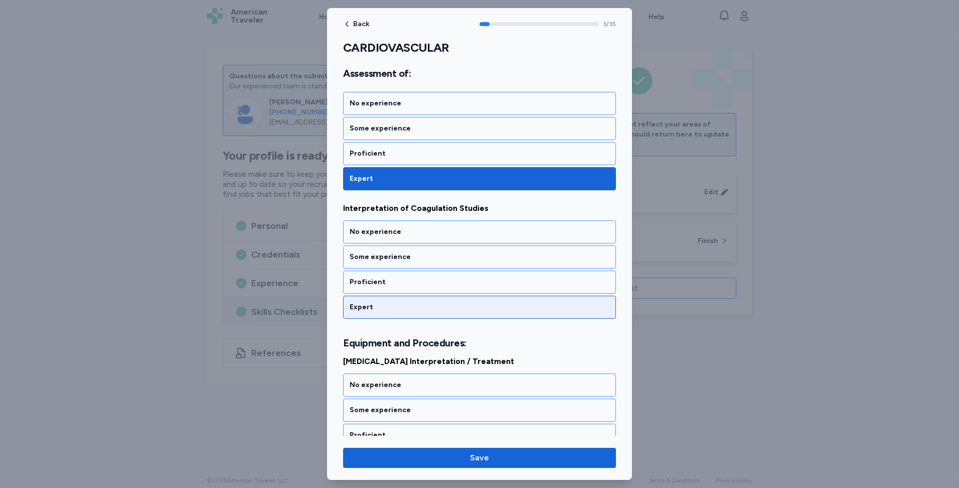
click at [392, 308] on div "Expert" at bounding box center [480, 307] width 260 height 10
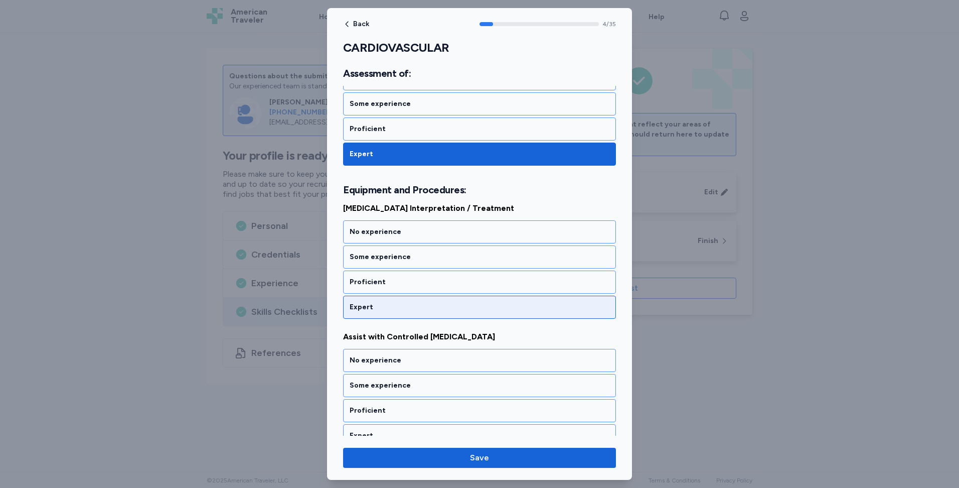
click at [400, 307] on div "Expert" at bounding box center [480, 307] width 260 height 10
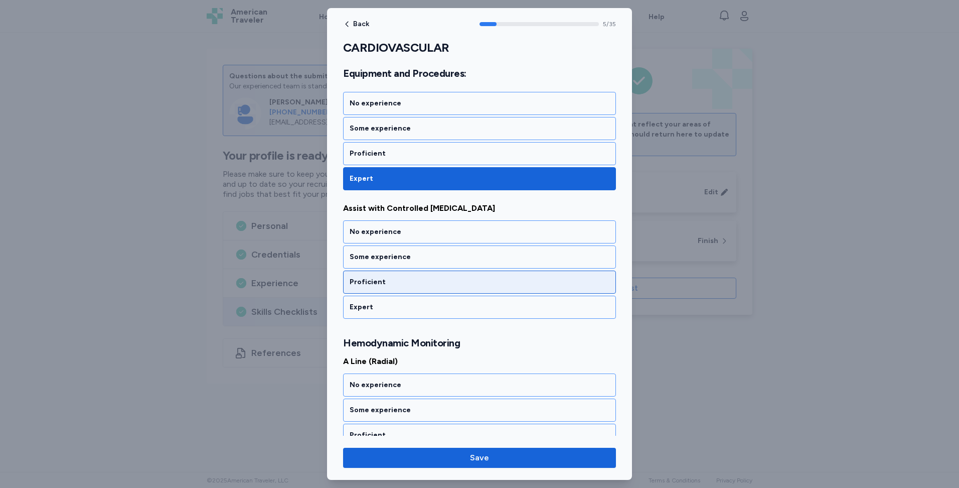
click at [403, 287] on div "Proficient" at bounding box center [479, 281] width 273 height 23
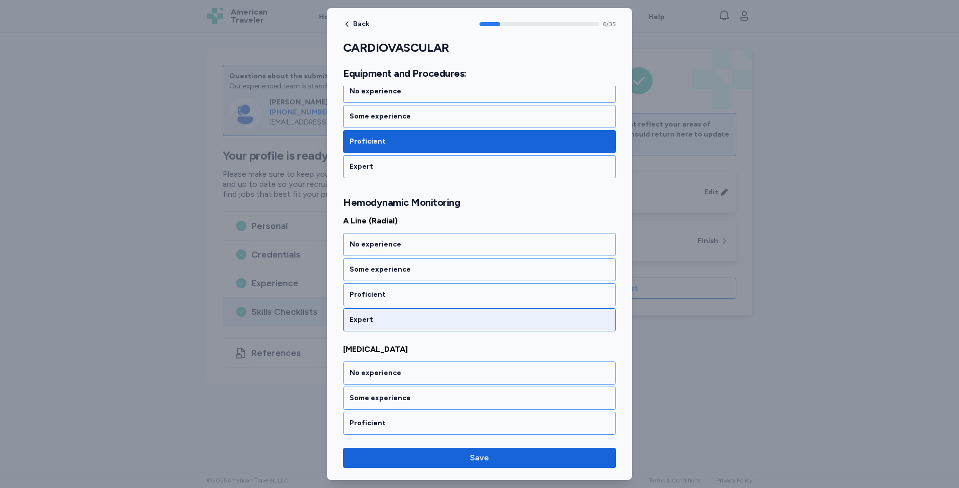
click at [407, 317] on div "Expert" at bounding box center [480, 320] width 260 height 10
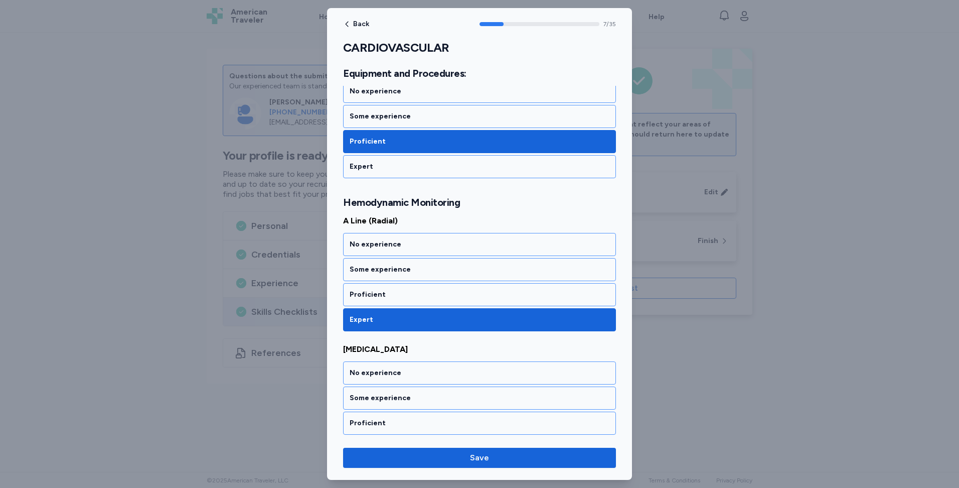
scroll to position [967, 0]
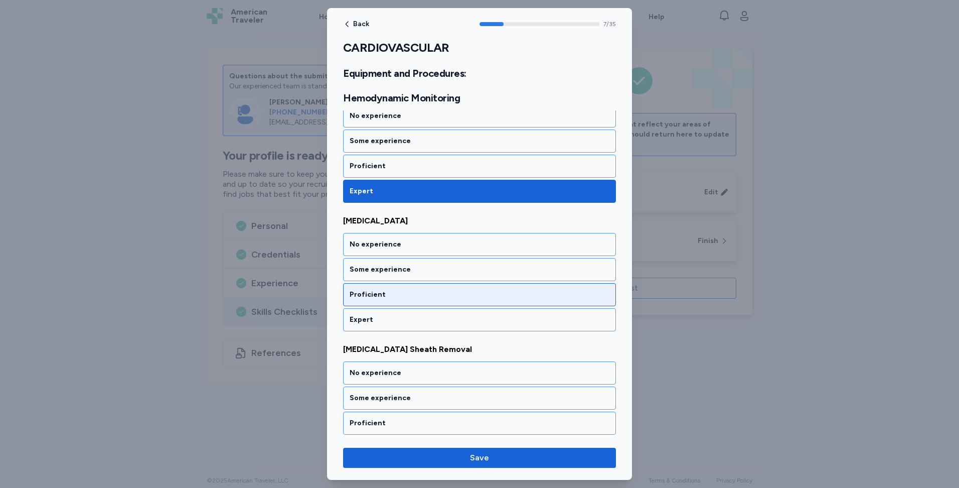
click at [420, 301] on div "Proficient" at bounding box center [479, 294] width 273 height 23
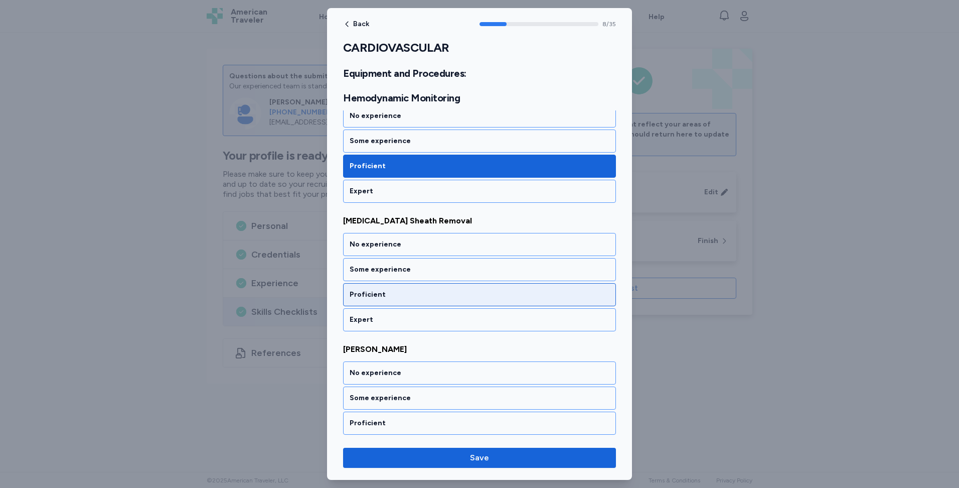
click at [425, 295] on div "Proficient" at bounding box center [480, 294] width 260 height 10
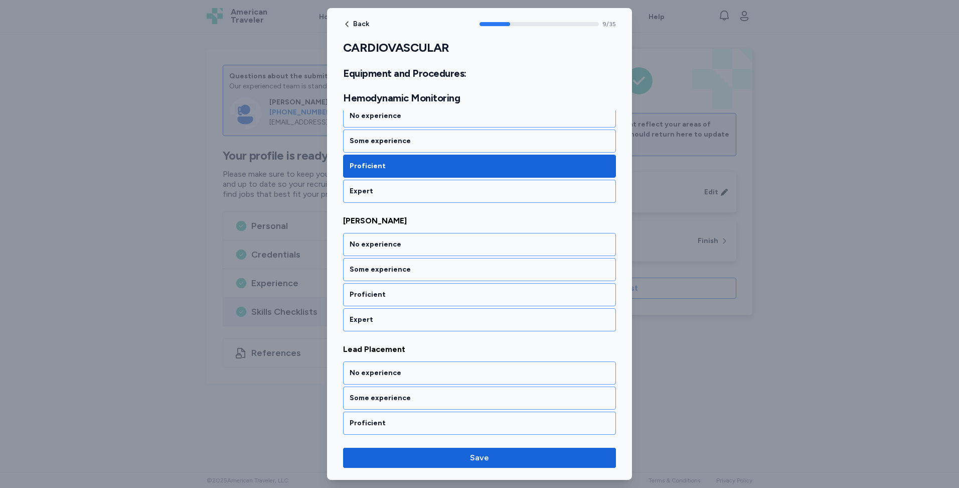
click at [425, 295] on div "Proficient" at bounding box center [480, 294] width 260 height 10
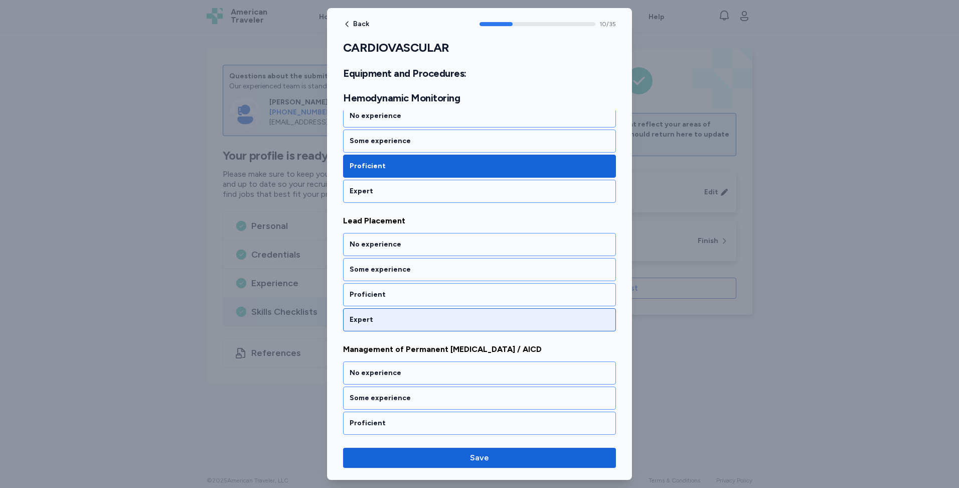
click at [423, 317] on div "Expert" at bounding box center [480, 320] width 260 height 10
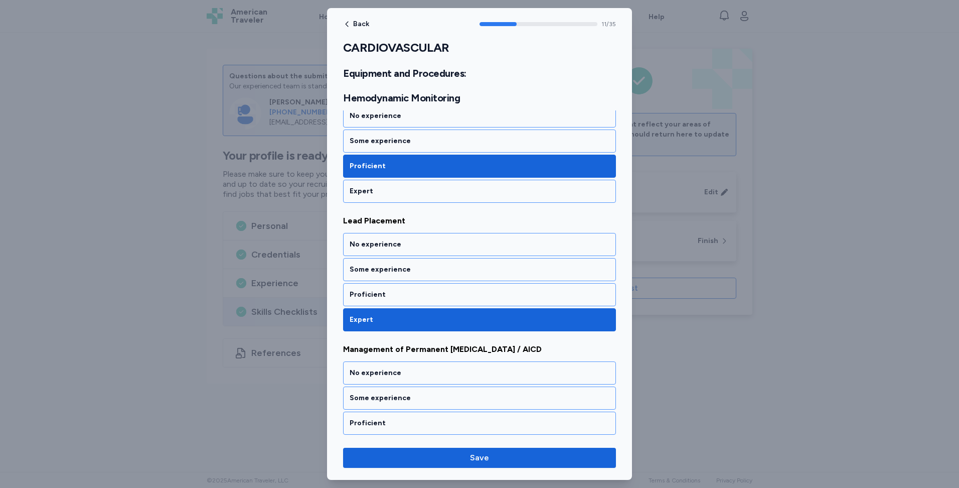
scroll to position [1481, 0]
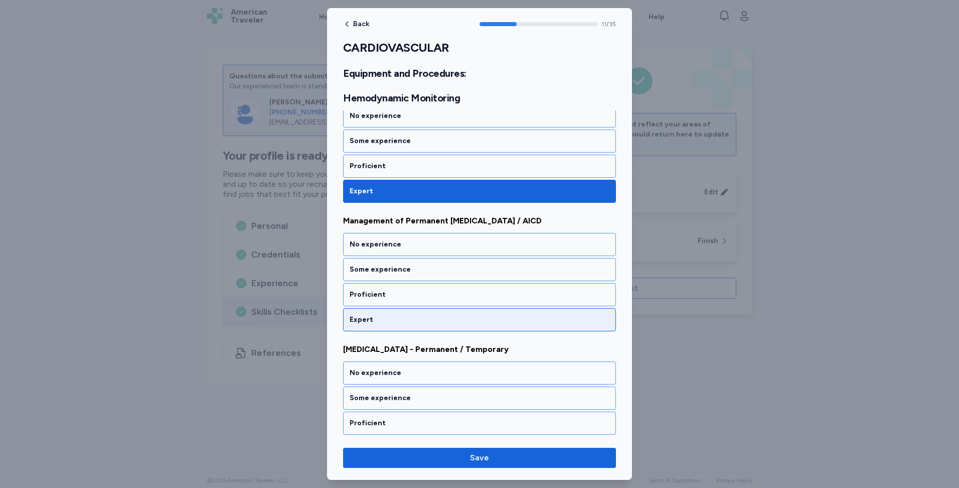
click at [442, 323] on div "Expert" at bounding box center [480, 320] width 260 height 10
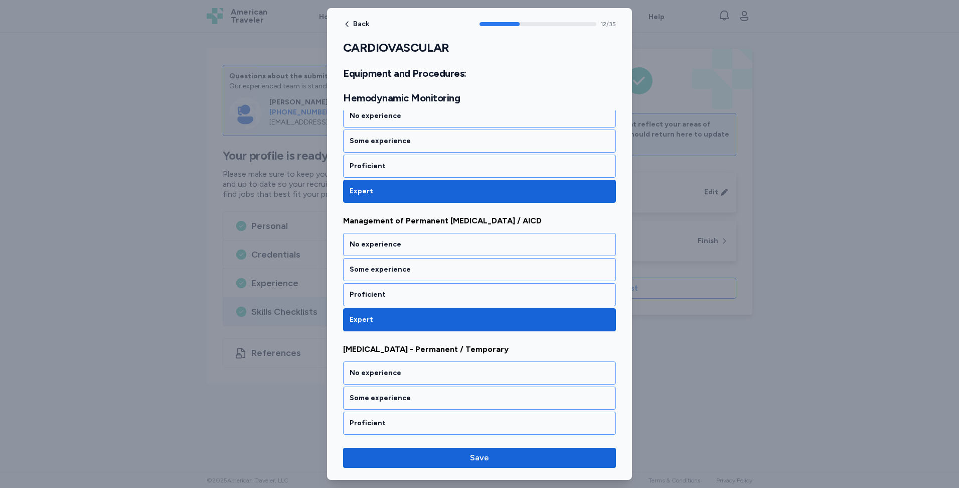
scroll to position [1609, 0]
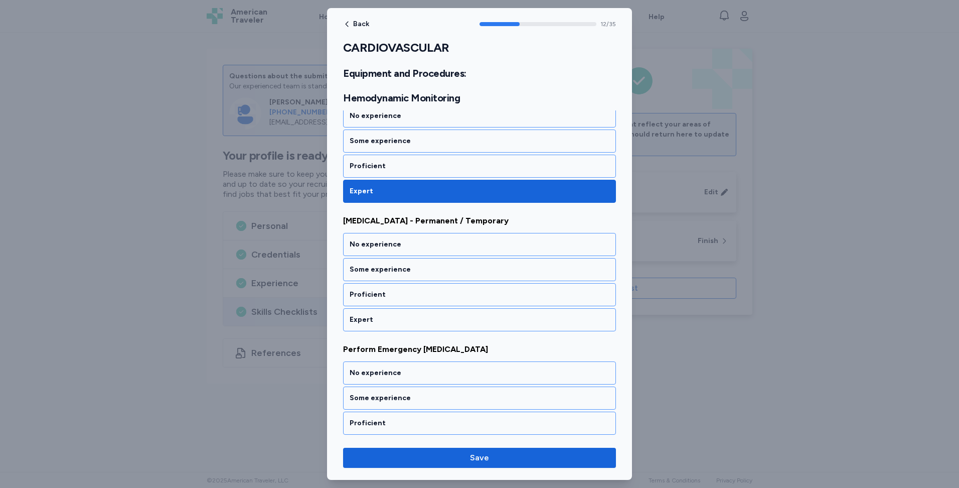
click at [442, 323] on div "Expert" at bounding box center [480, 320] width 260 height 10
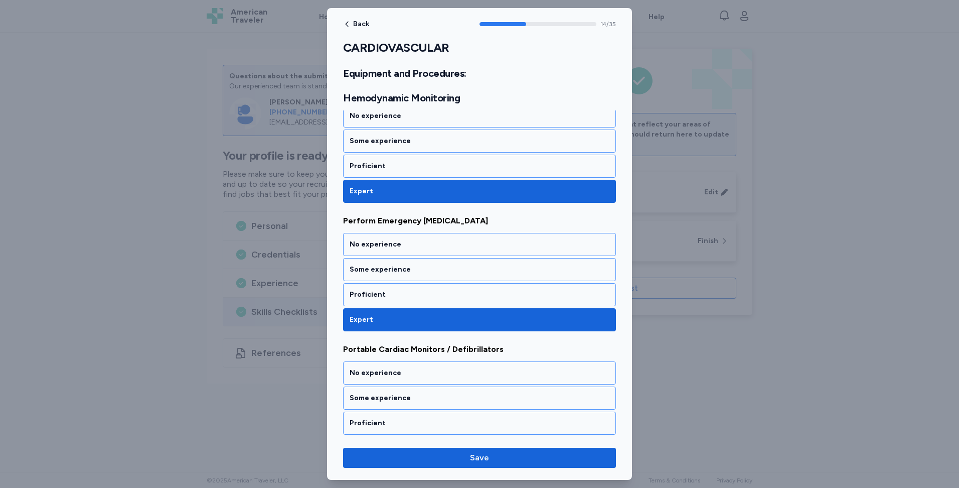
scroll to position [1866, 0]
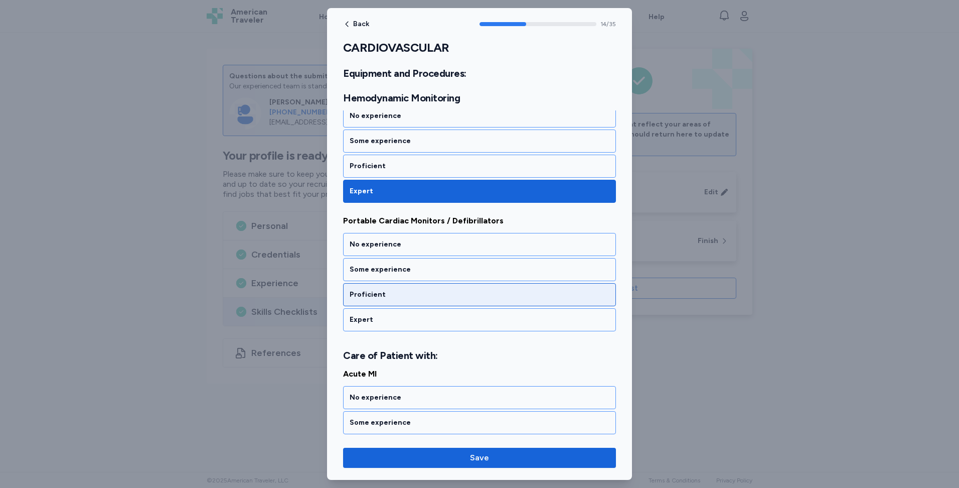
click at [439, 297] on div "Proficient" at bounding box center [480, 294] width 260 height 10
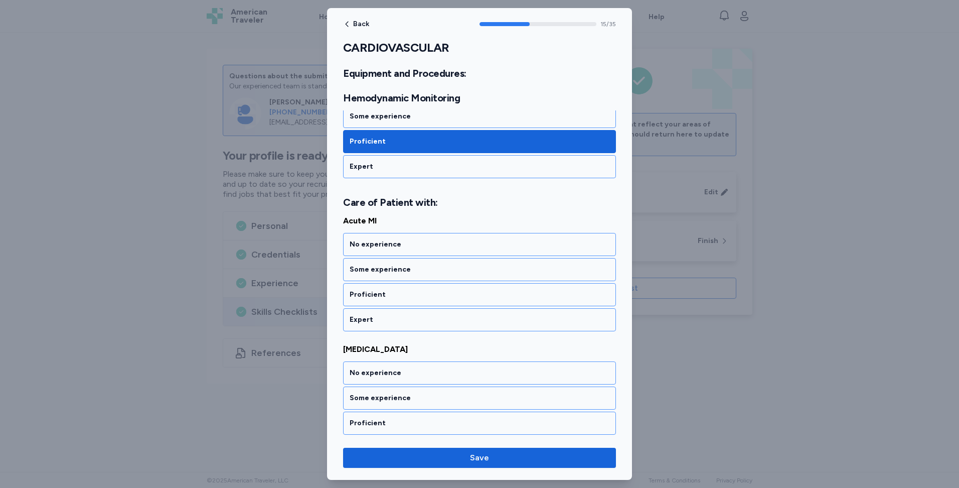
click at [435, 320] on div "Expert" at bounding box center [480, 320] width 260 height 10
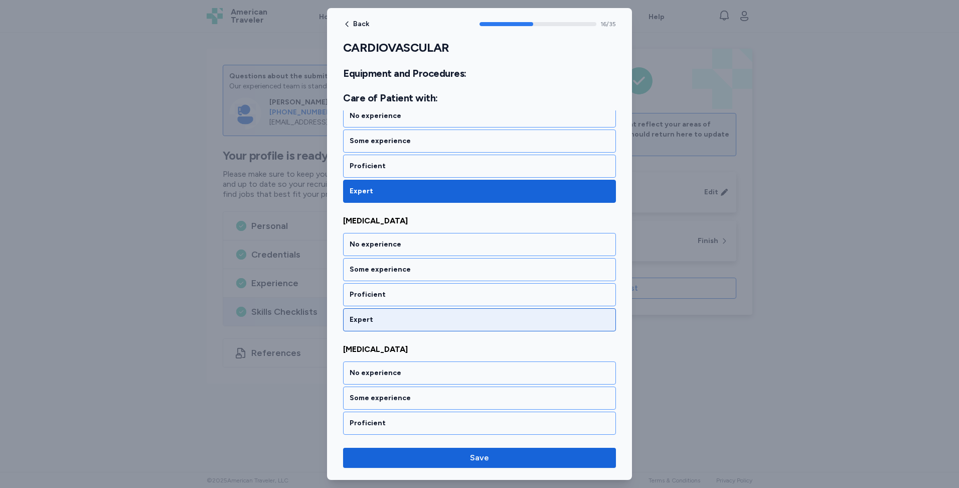
click at [424, 320] on div "Expert" at bounding box center [480, 320] width 260 height 10
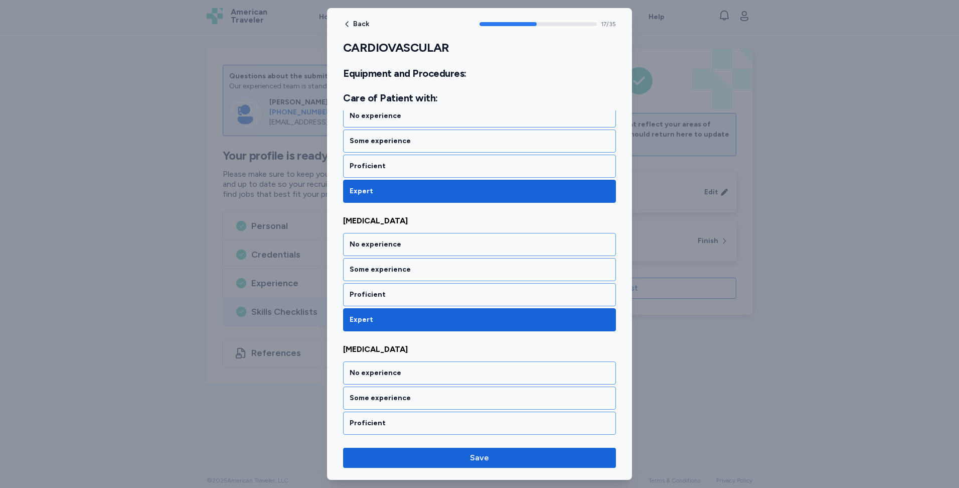
scroll to position [2276, 0]
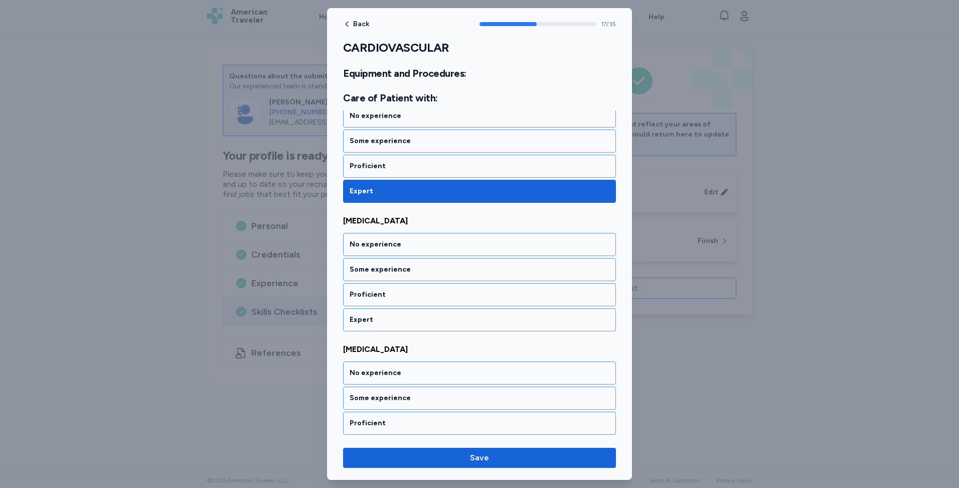
click at [424, 320] on div "Expert" at bounding box center [480, 320] width 260 height 10
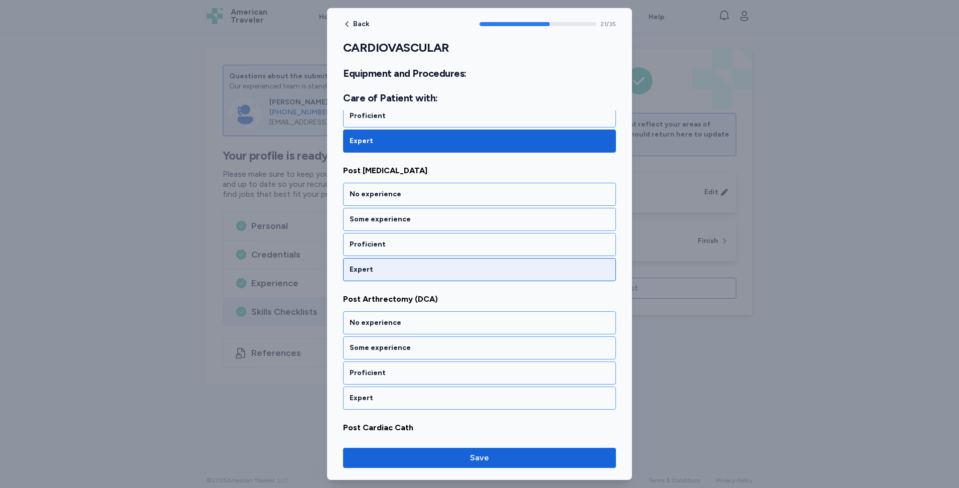
click at [400, 265] on div "Expert" at bounding box center [480, 269] width 260 height 10
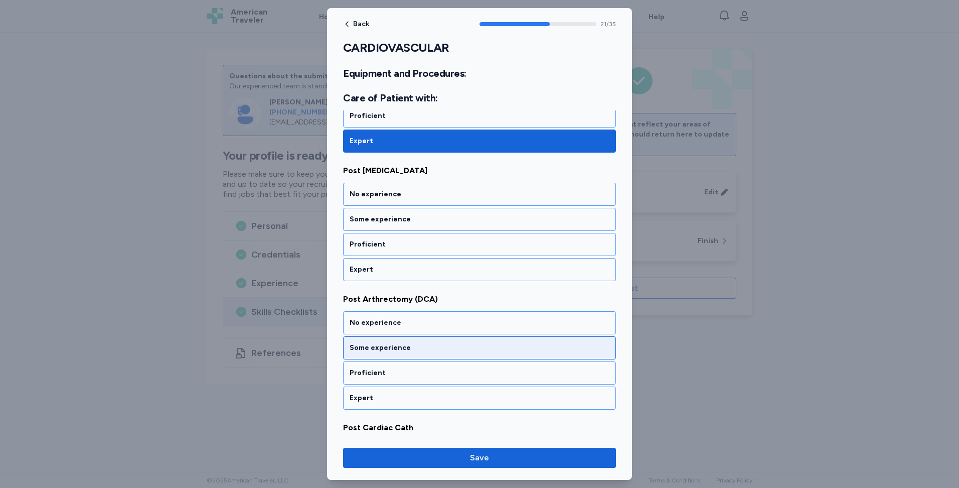
scroll to position [2918, 0]
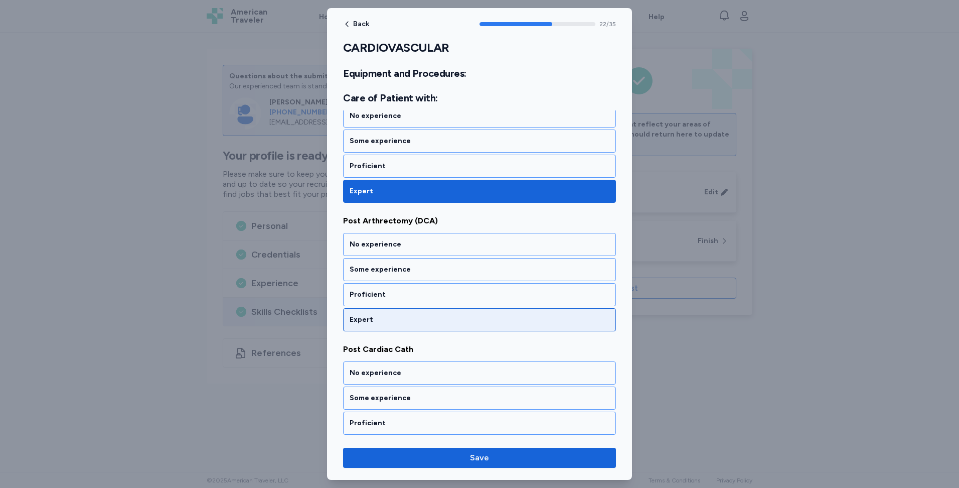
click at [416, 324] on div "Expert" at bounding box center [480, 320] width 260 height 10
click at [428, 320] on div "Expert" at bounding box center [480, 320] width 260 height 10
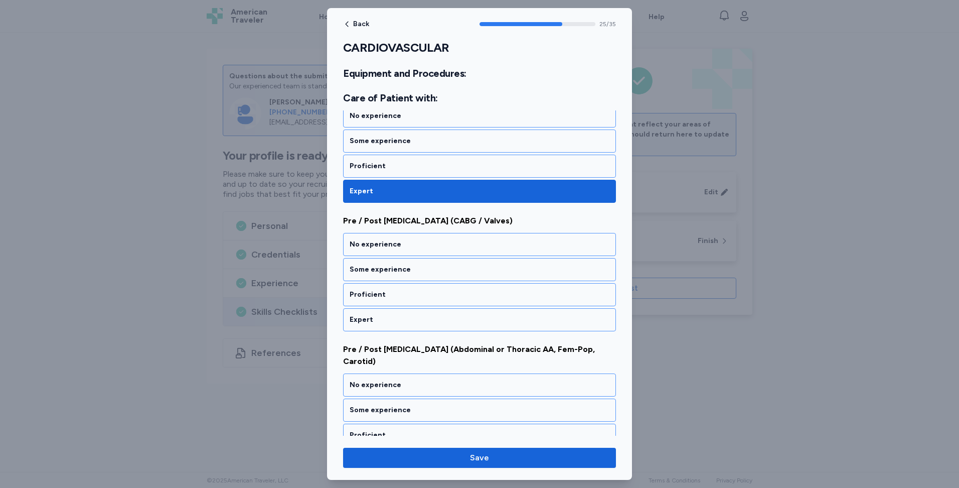
click at [428, 320] on div "Expert" at bounding box center [480, 320] width 260 height 10
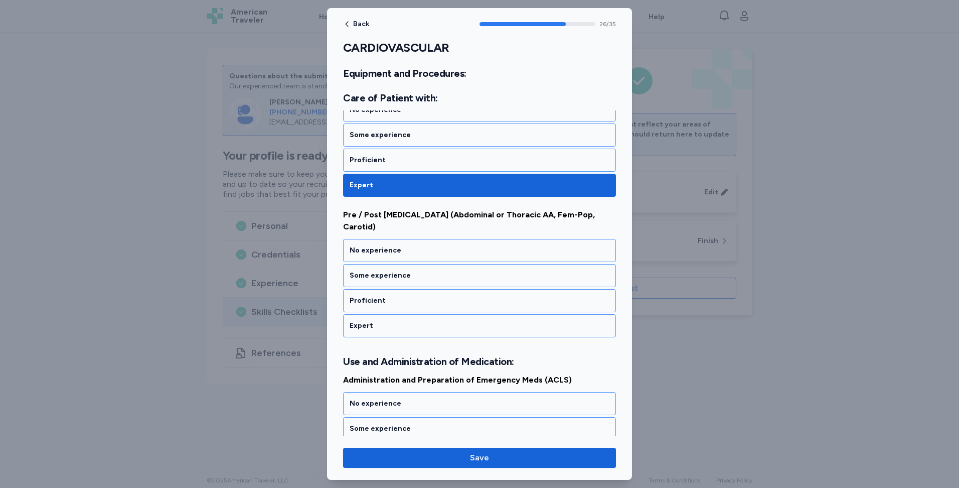
click at [428, 320] on div "Expert" at bounding box center [479, 325] width 273 height 23
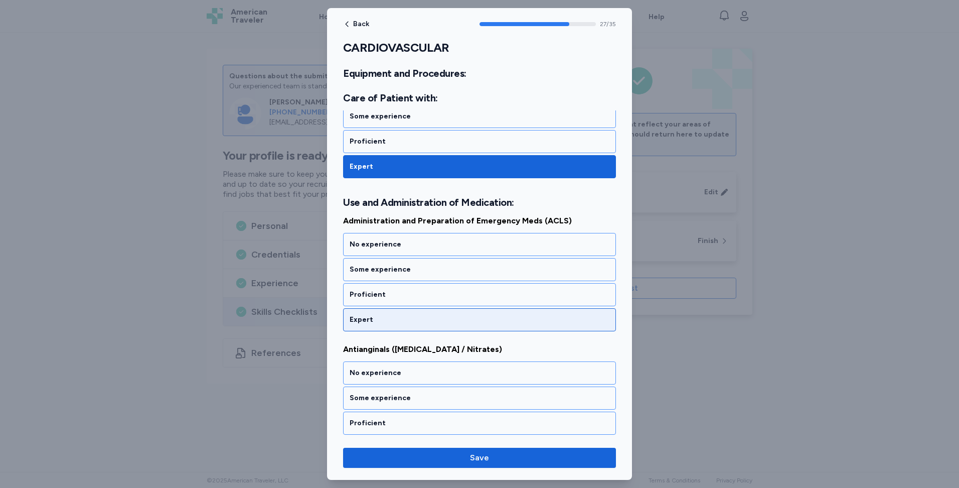
click at [429, 322] on div "Expert" at bounding box center [480, 320] width 260 height 10
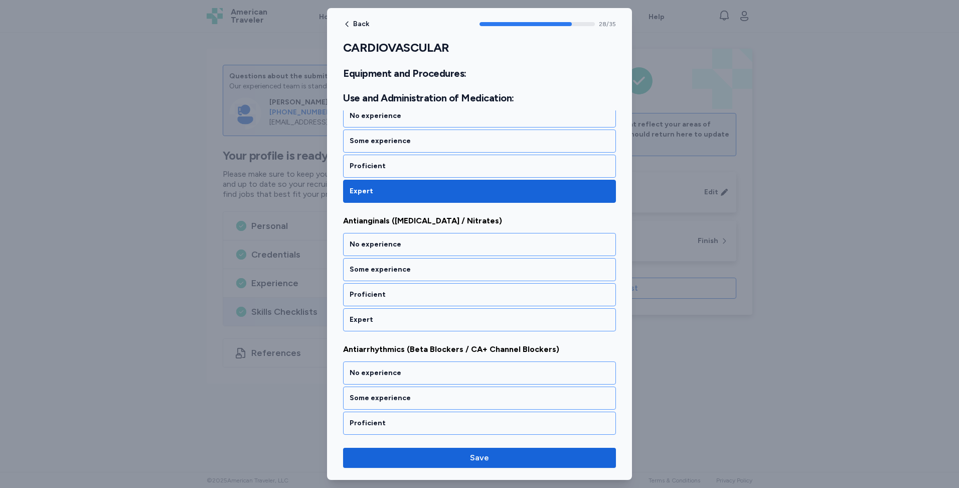
click at [429, 322] on div "Expert" at bounding box center [480, 320] width 260 height 10
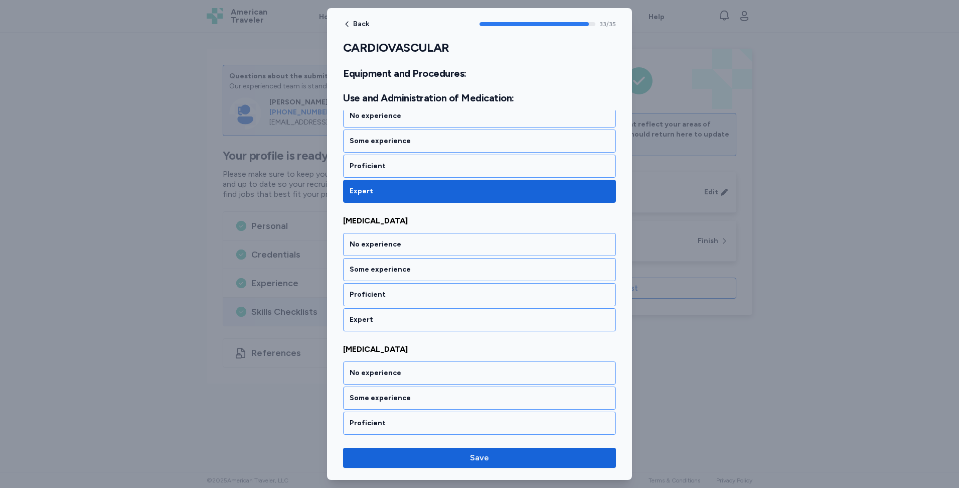
click at [429, 322] on div "Expert" at bounding box center [480, 320] width 260 height 10
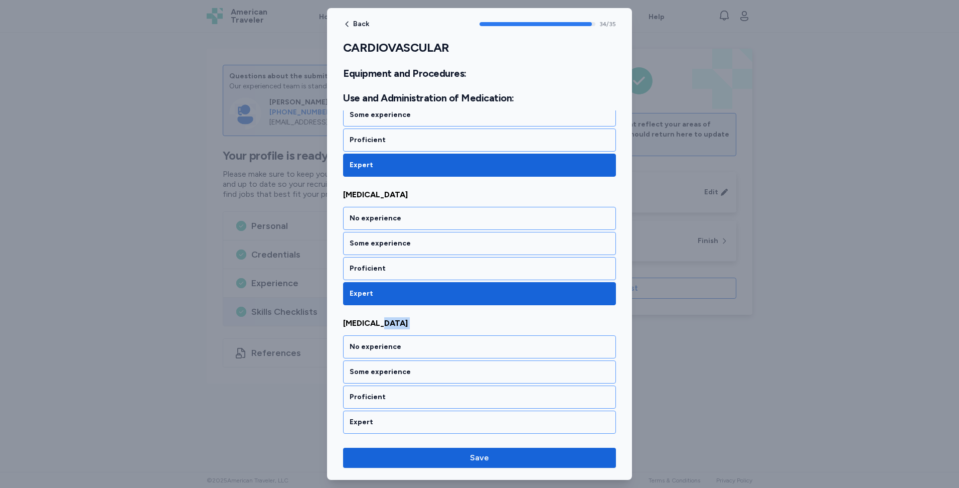
click at [429, 322] on span "[MEDICAL_DATA]" at bounding box center [479, 323] width 273 height 12
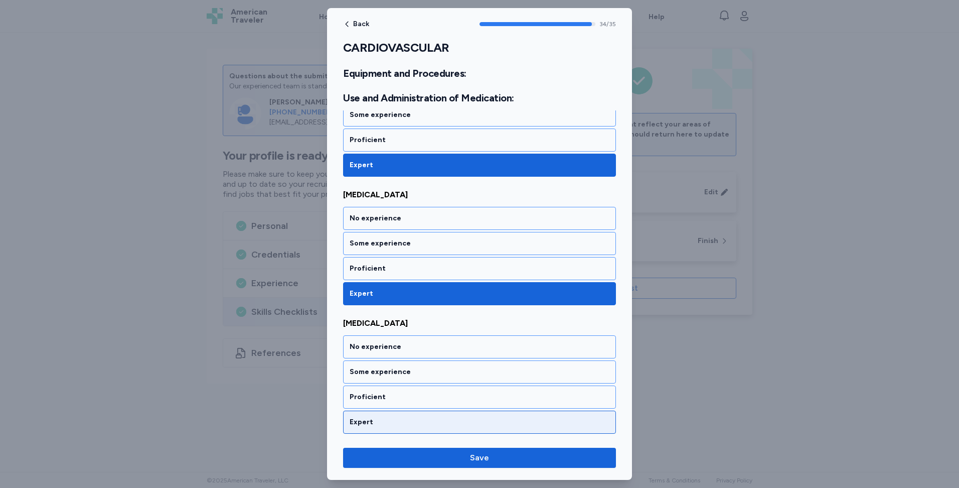
click at [422, 423] on div "Expert" at bounding box center [480, 422] width 260 height 10
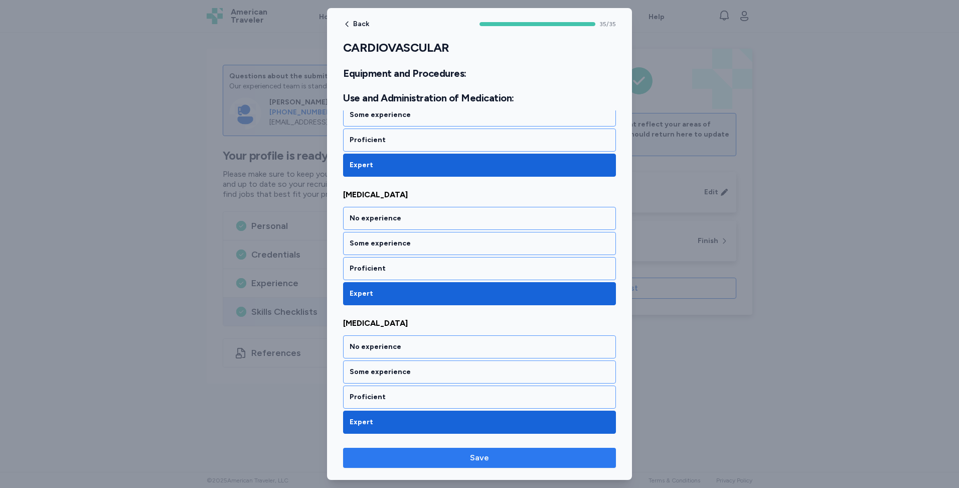
click at [487, 460] on span "Save" at bounding box center [479, 458] width 19 height 12
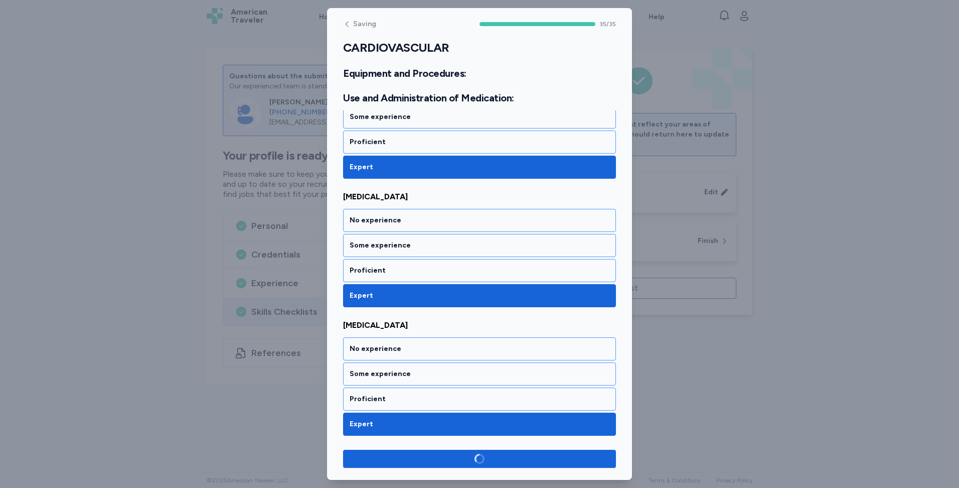
scroll to position [4391, 0]
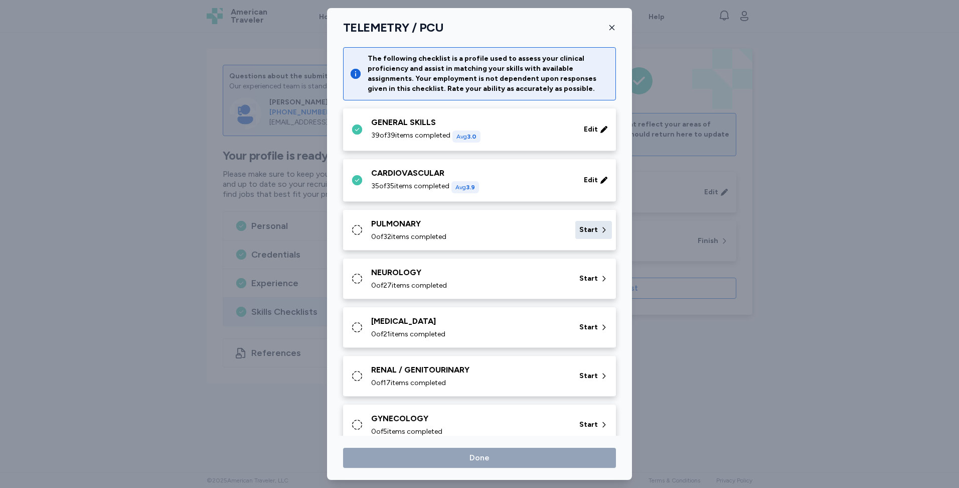
click at [583, 233] on span "Start" at bounding box center [588, 230] width 19 height 10
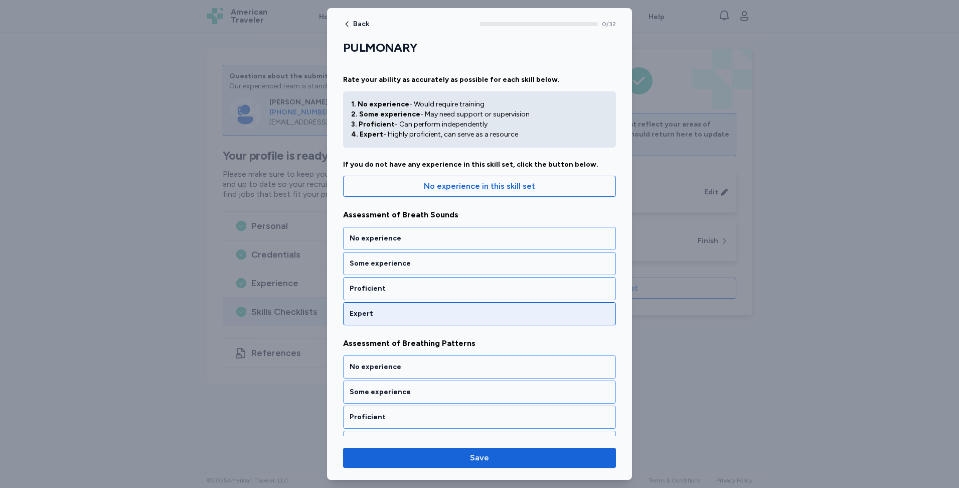
click at [536, 315] on div "Expert" at bounding box center [480, 314] width 260 height 10
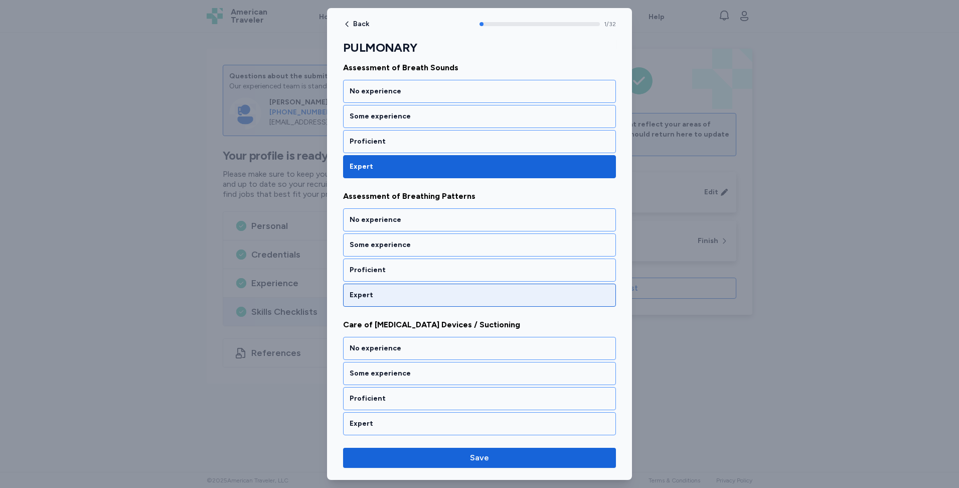
click at [537, 295] on div "Expert" at bounding box center [480, 295] width 260 height 10
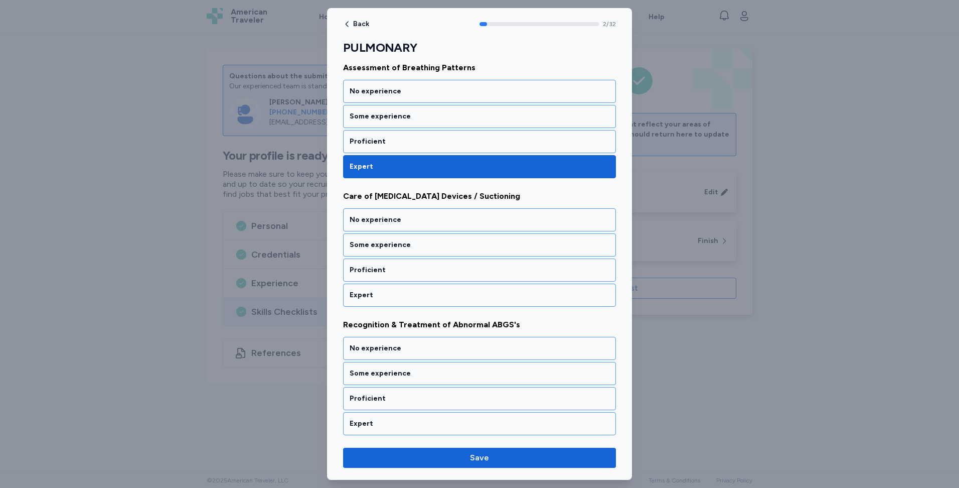
click at [537, 295] on div "Expert" at bounding box center [480, 295] width 260 height 10
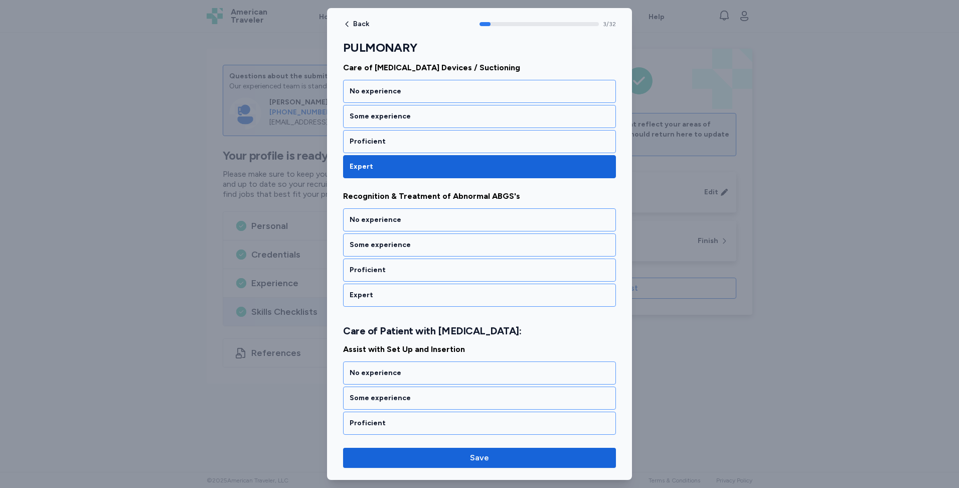
click at [537, 295] on div "Expert" at bounding box center [480, 295] width 260 height 10
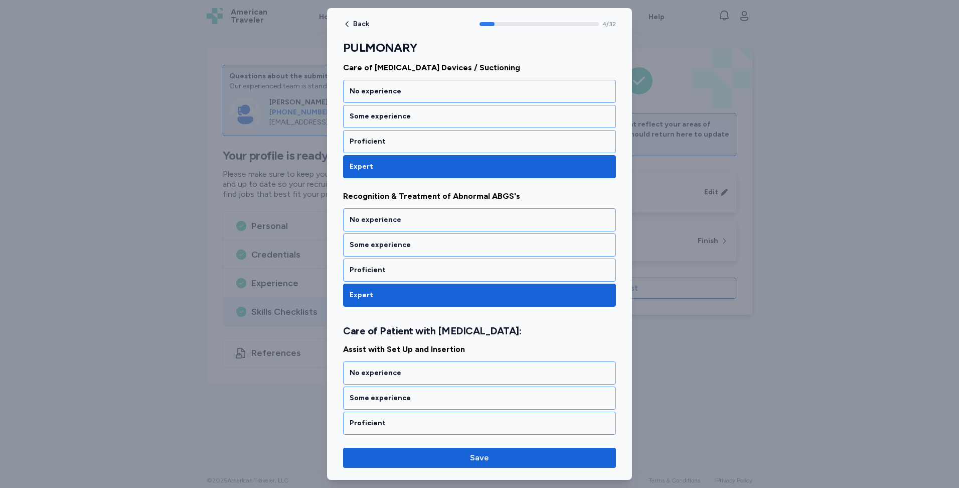
scroll to position [545, 0]
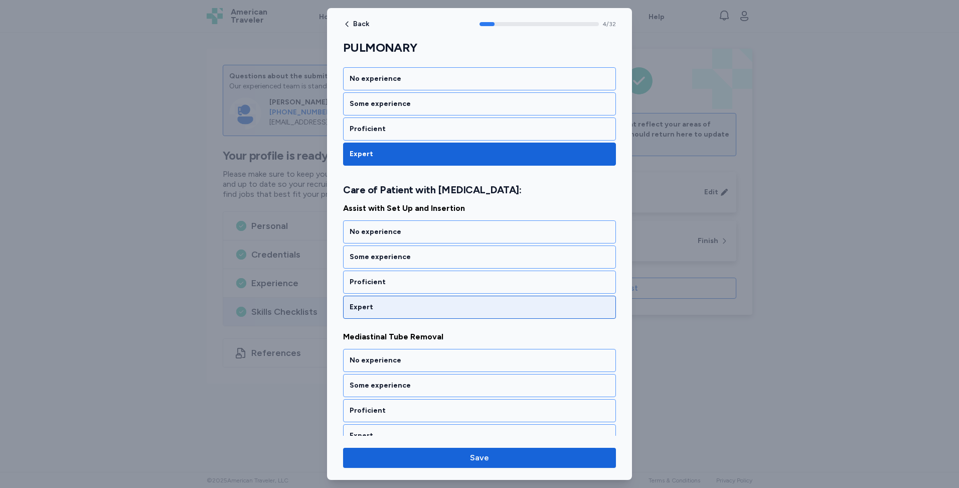
click at [544, 307] on div "Expert" at bounding box center [480, 307] width 260 height 10
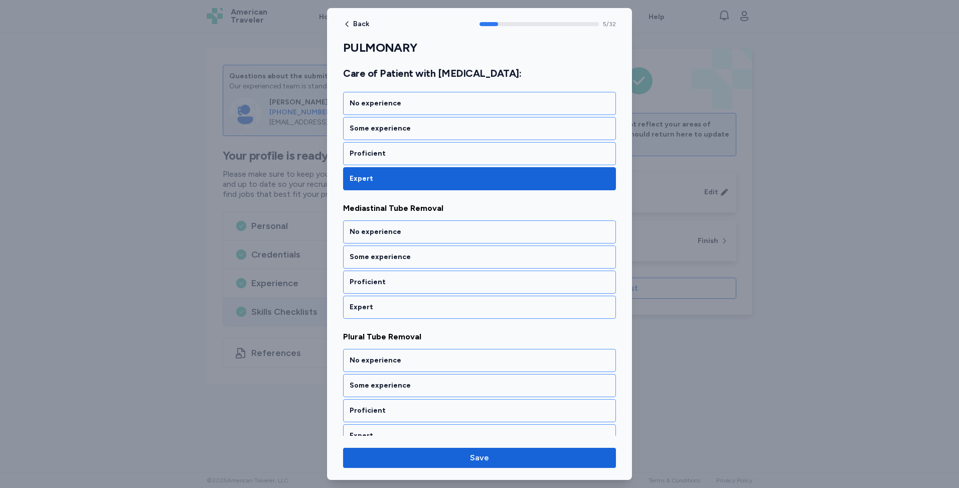
click at [544, 307] on div "Expert" at bounding box center [480, 307] width 260 height 10
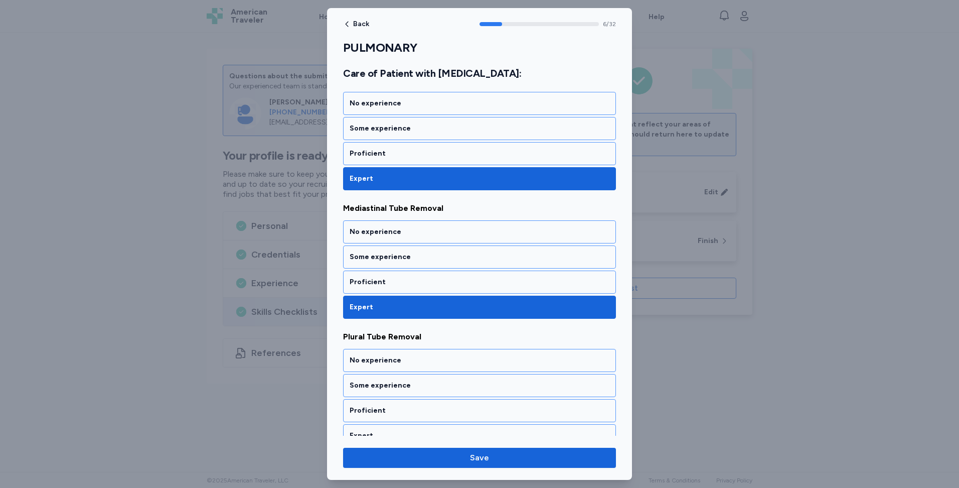
scroll to position [802, 0]
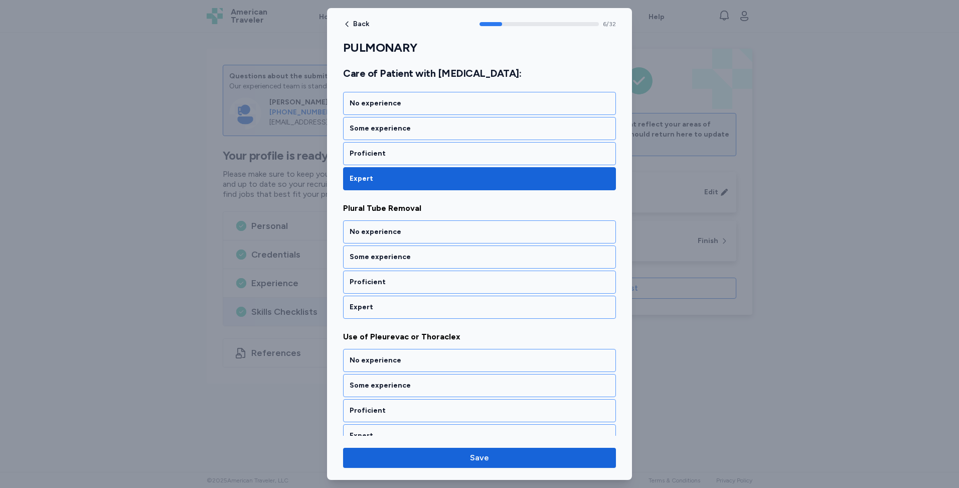
click at [544, 307] on div "Expert" at bounding box center [480, 307] width 260 height 10
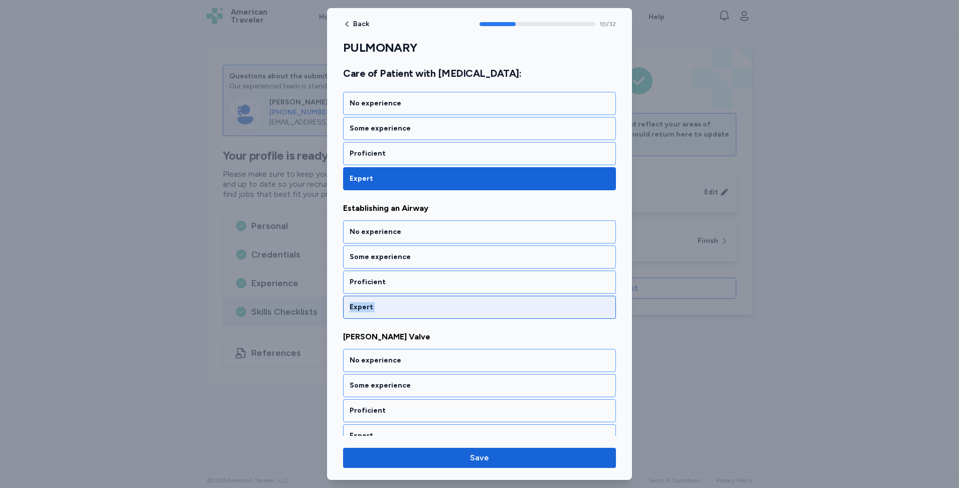
click at [544, 307] on div "Expert" at bounding box center [480, 307] width 260 height 10
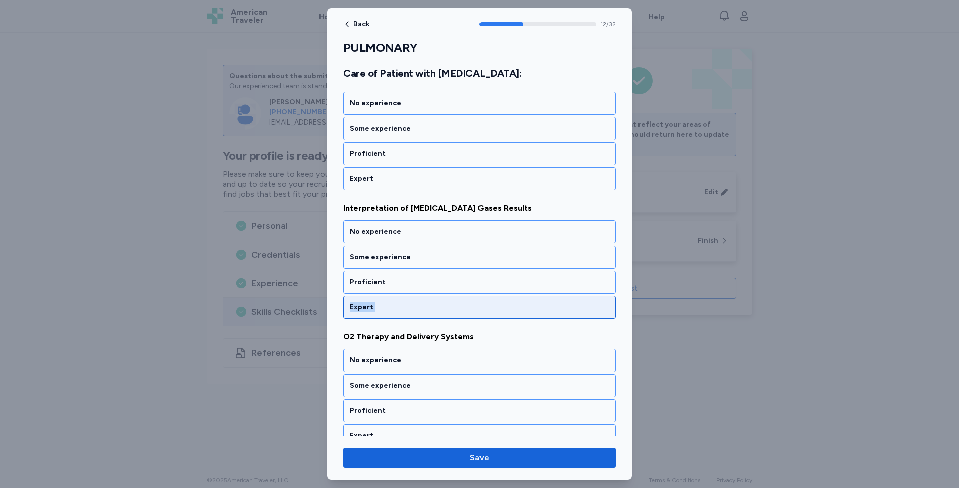
click at [544, 307] on div "Expert" at bounding box center [480, 307] width 260 height 10
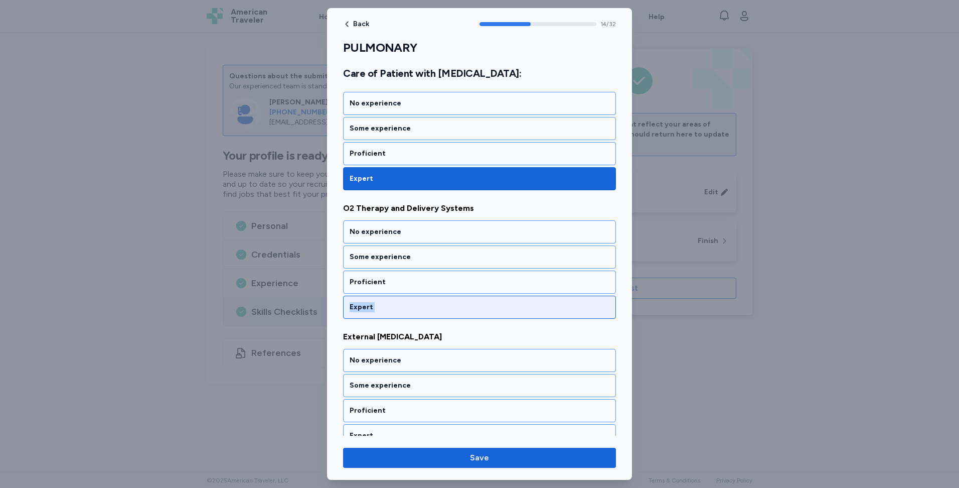
click at [544, 307] on div "Expert" at bounding box center [480, 307] width 260 height 10
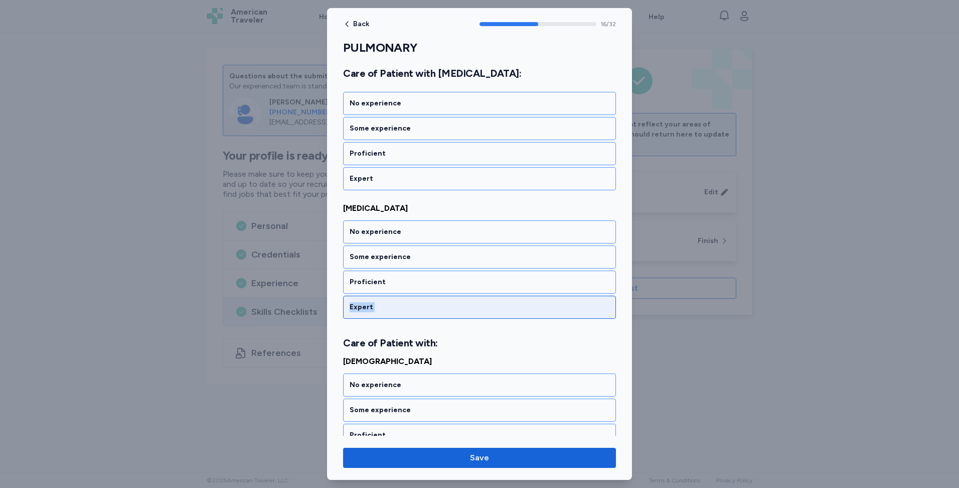
click at [544, 307] on div "Expert" at bounding box center [480, 307] width 260 height 10
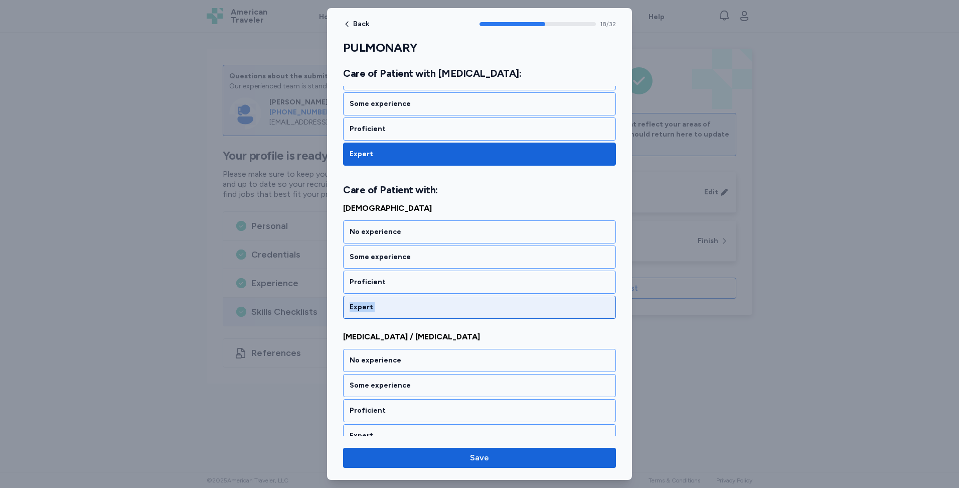
click at [544, 307] on div "Expert" at bounding box center [480, 307] width 260 height 10
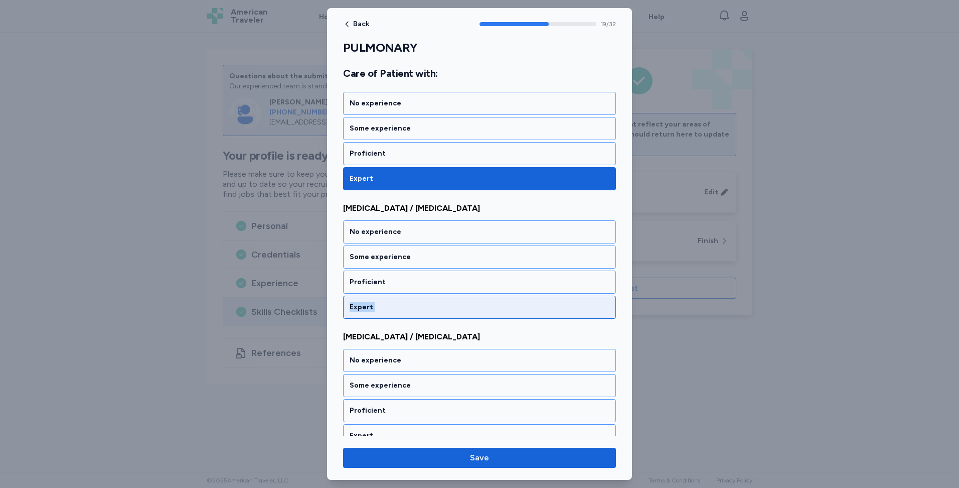
click at [544, 307] on div "Expert" at bounding box center [480, 307] width 260 height 10
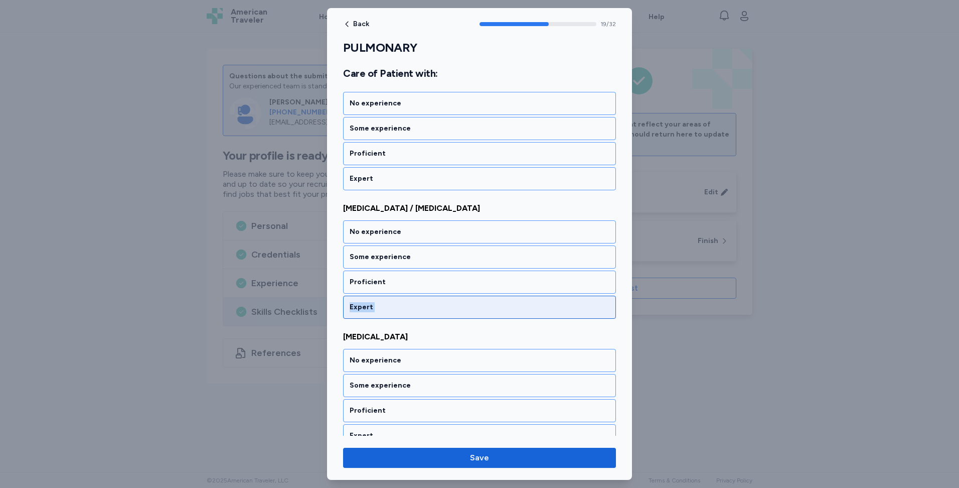
click at [544, 307] on div "Expert" at bounding box center [480, 307] width 260 height 10
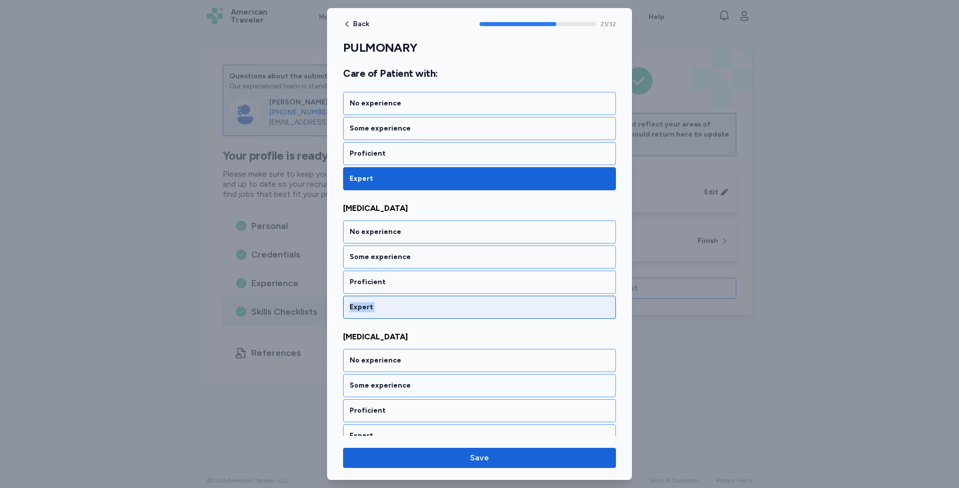
click at [544, 307] on div "Expert" at bounding box center [480, 307] width 260 height 10
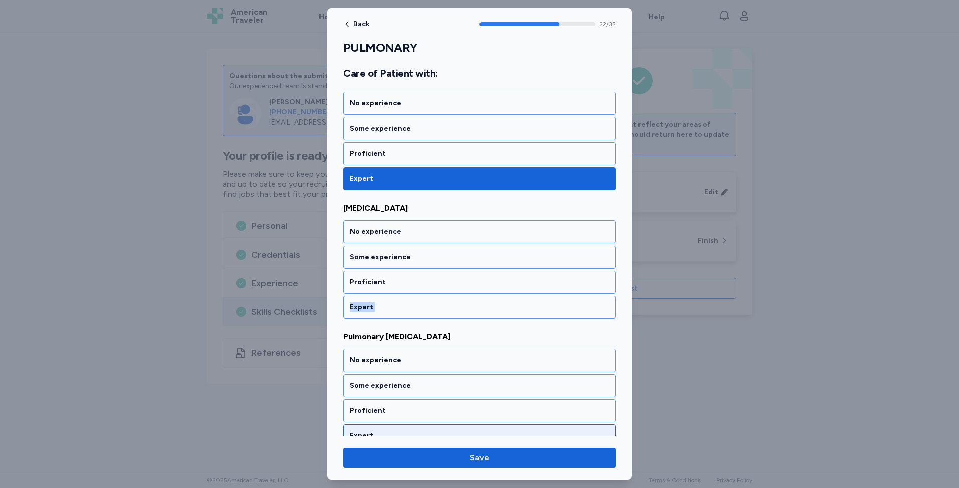
click at [544, 307] on div "Expert" at bounding box center [480, 307] width 260 height 10
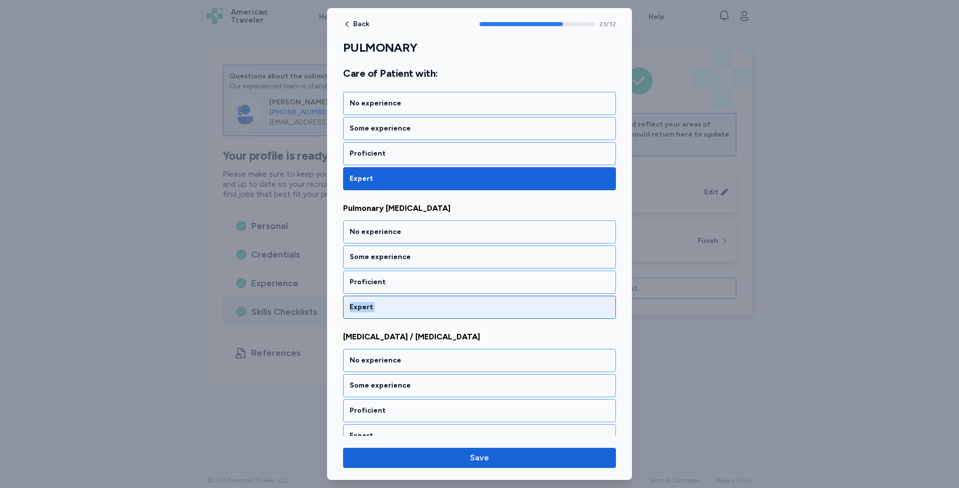
click at [544, 307] on div "Expert" at bounding box center [480, 307] width 260 height 10
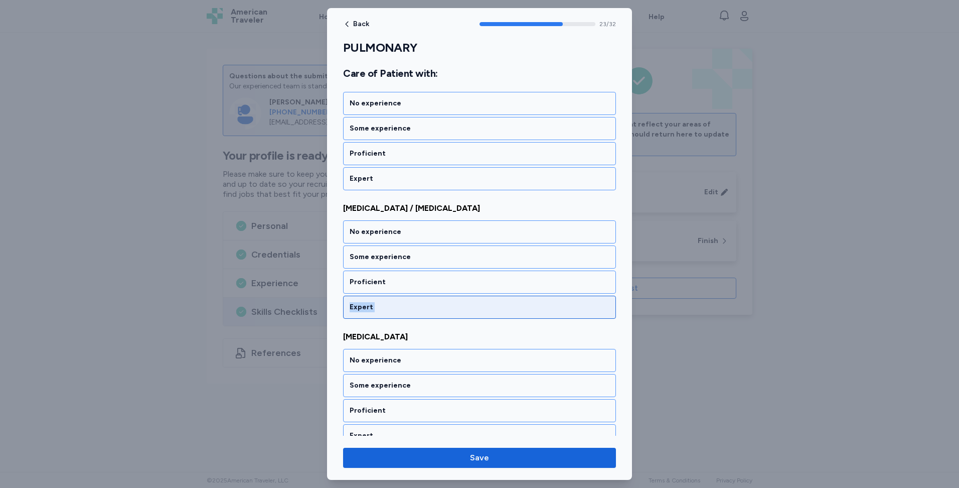
click at [544, 307] on div "Expert" at bounding box center [480, 307] width 260 height 10
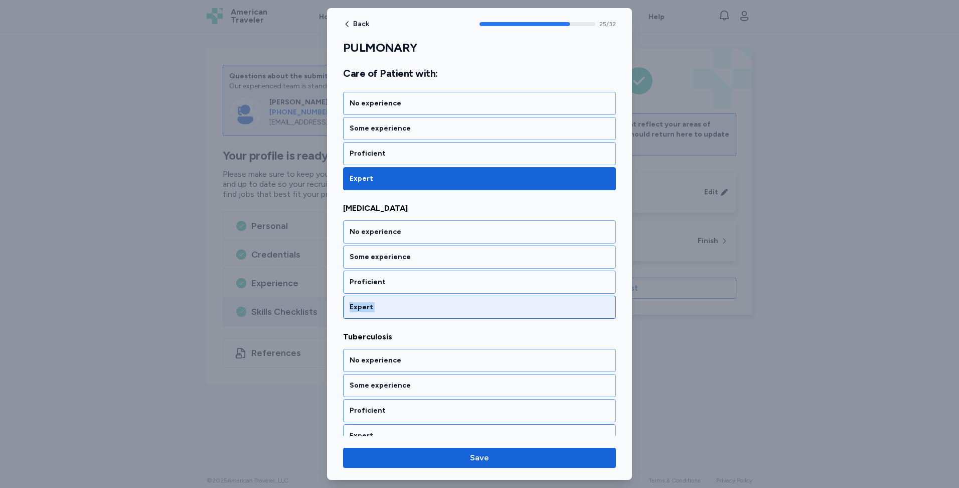
click at [544, 307] on div "Expert" at bounding box center [480, 307] width 260 height 10
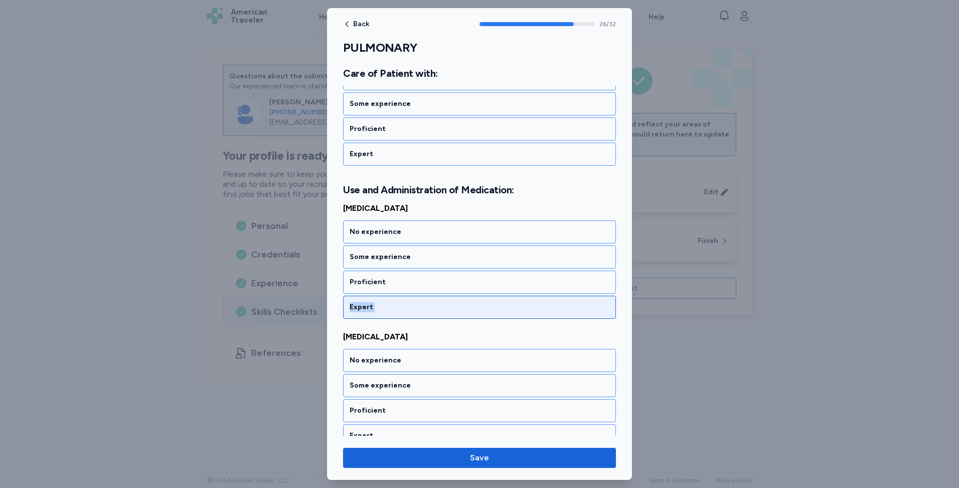
click at [544, 307] on div "Expert" at bounding box center [480, 307] width 260 height 10
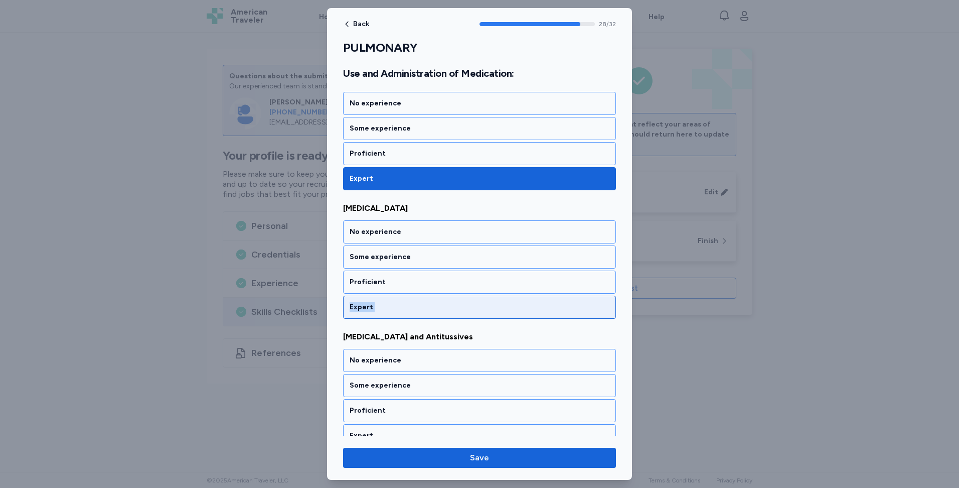
click at [544, 307] on div "Expert" at bounding box center [480, 307] width 260 height 10
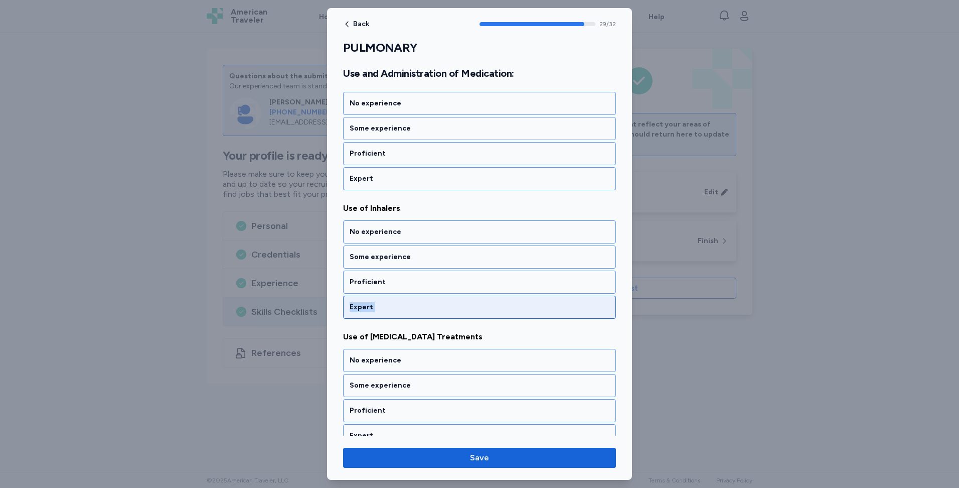
click at [544, 307] on div "Expert" at bounding box center [480, 307] width 260 height 10
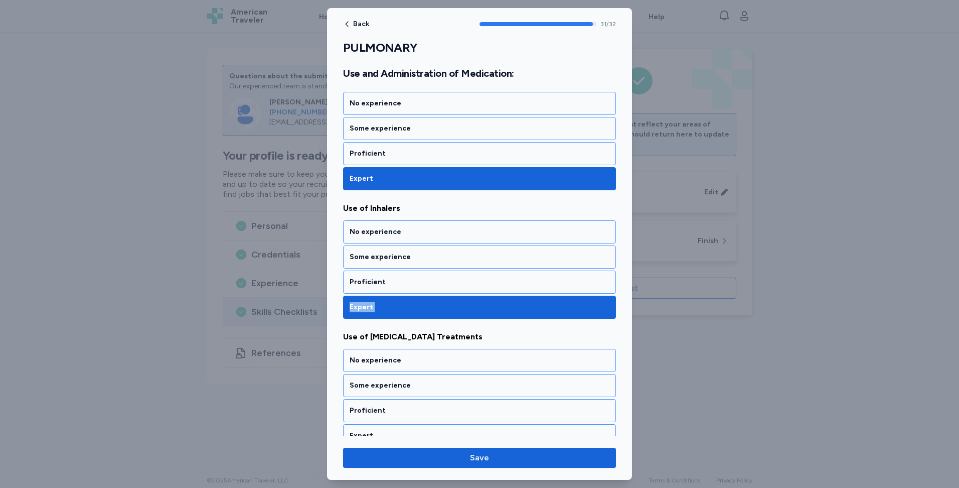
scroll to position [3947, 0]
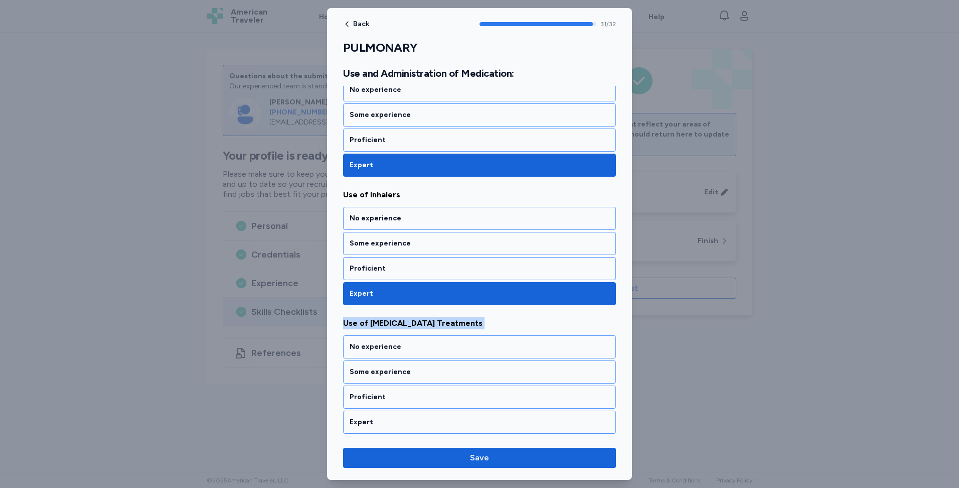
click at [544, 307] on div "[MEDICAL_DATA] No experience Some experience Proficient Expert [MEDICAL_DATA] N…" at bounding box center [479, 118] width 273 height 630
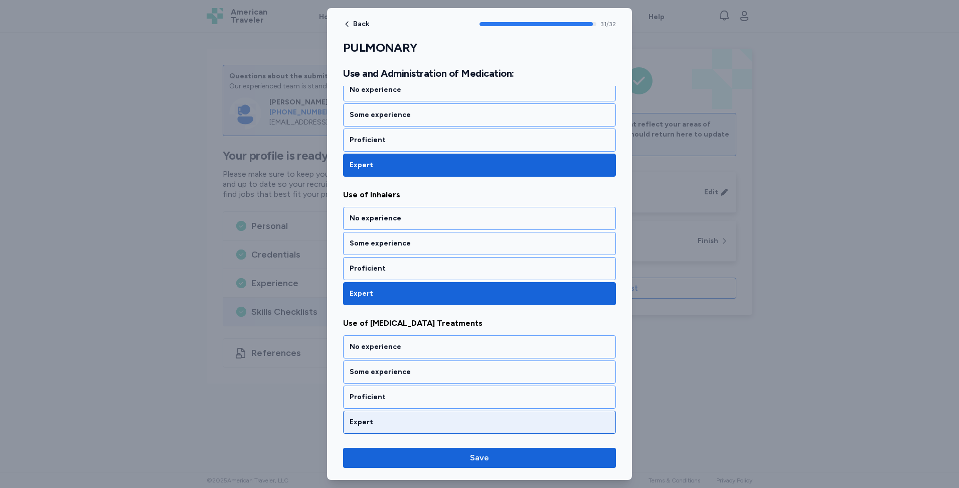
click at [476, 425] on div "Expert" at bounding box center [480, 422] width 260 height 10
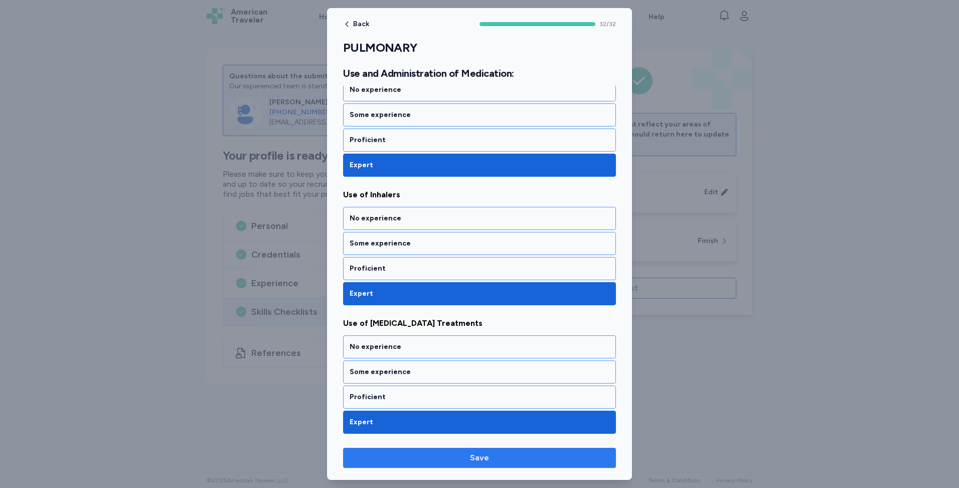
click at [482, 455] on span "Save" at bounding box center [479, 458] width 19 height 12
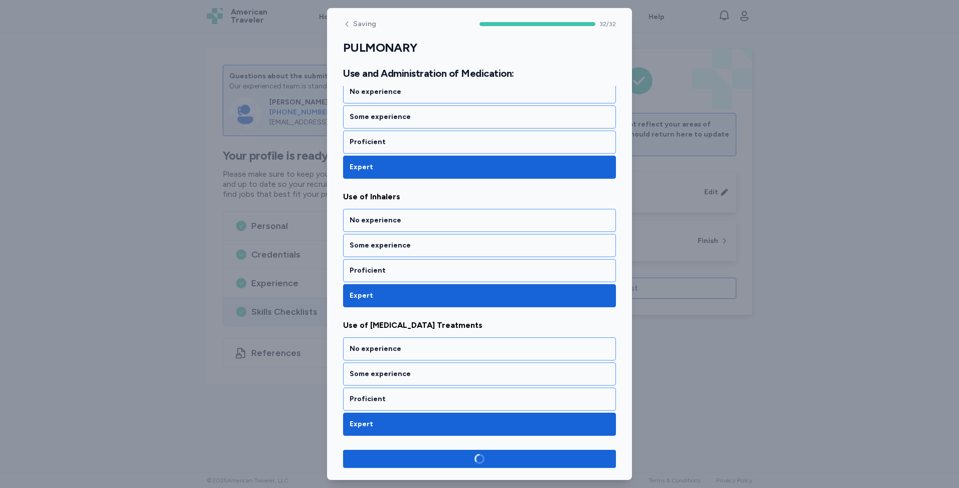
scroll to position [3945, 0]
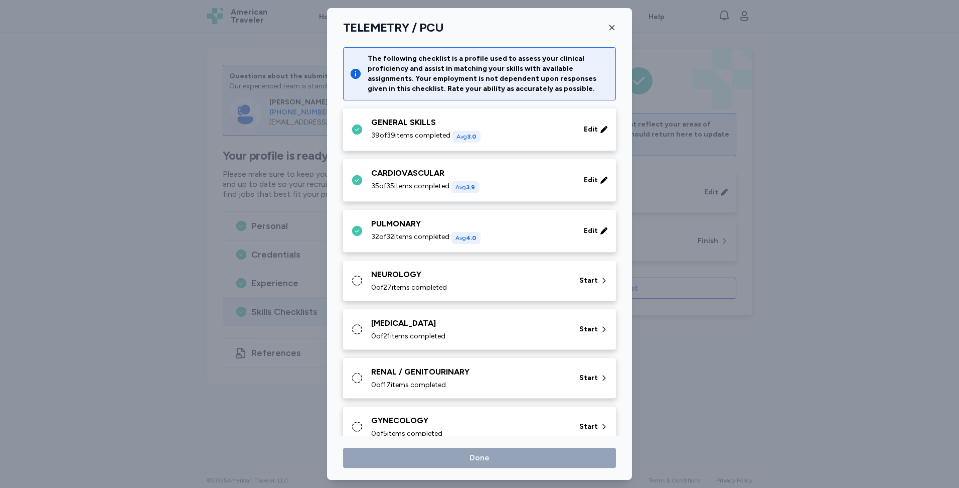
click at [566, 290] on div "NEUROLOGY 0 of 27 items completed Start" at bounding box center [481, 280] width 261 height 24
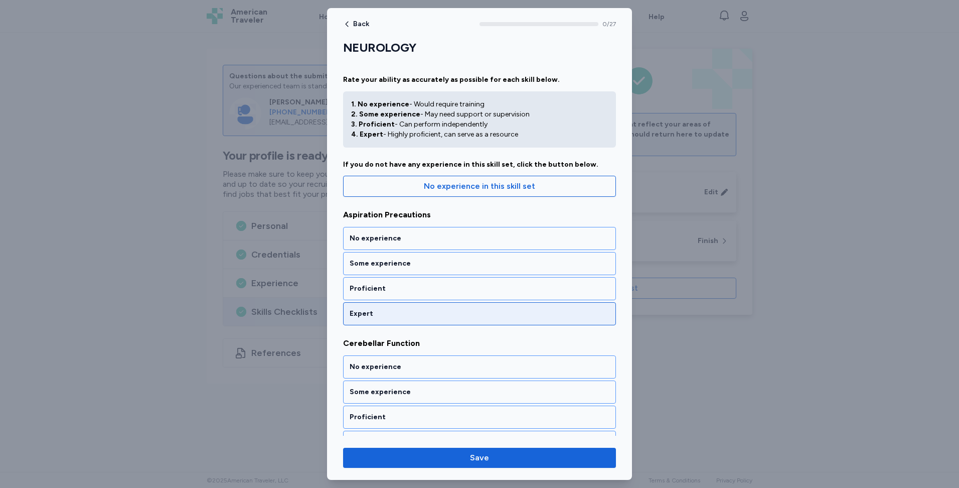
click at [467, 307] on div "Expert" at bounding box center [479, 313] width 273 height 23
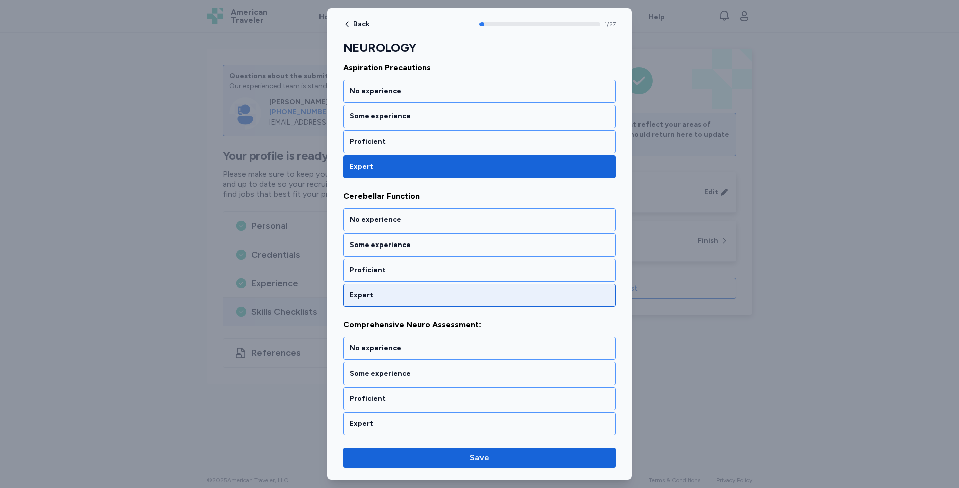
click at [467, 303] on div "Expert" at bounding box center [479, 294] width 273 height 23
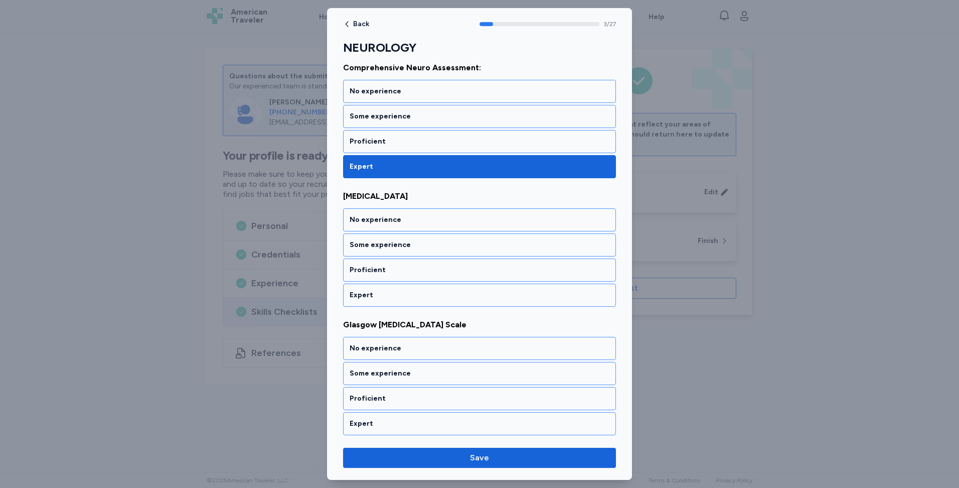
click at [467, 303] on div "Expert" at bounding box center [479, 294] width 273 height 23
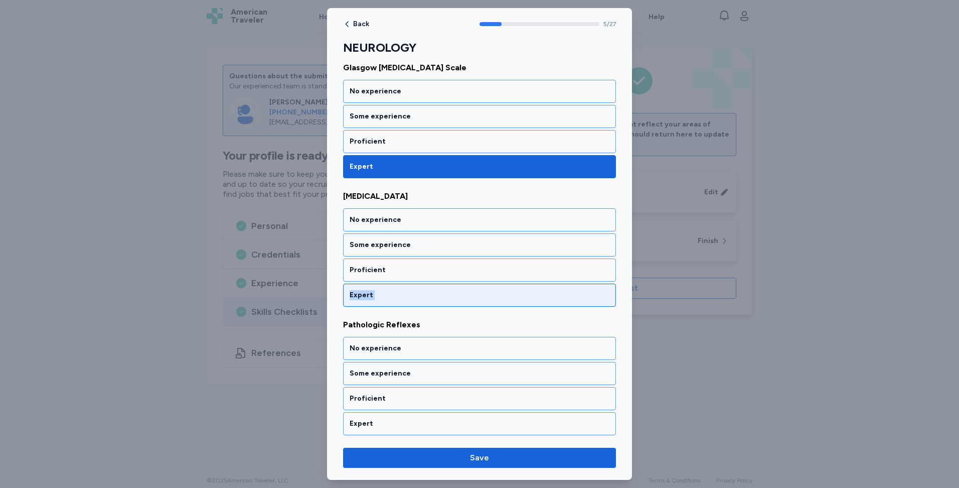
click at [467, 303] on div "Expert" at bounding box center [479, 294] width 273 height 23
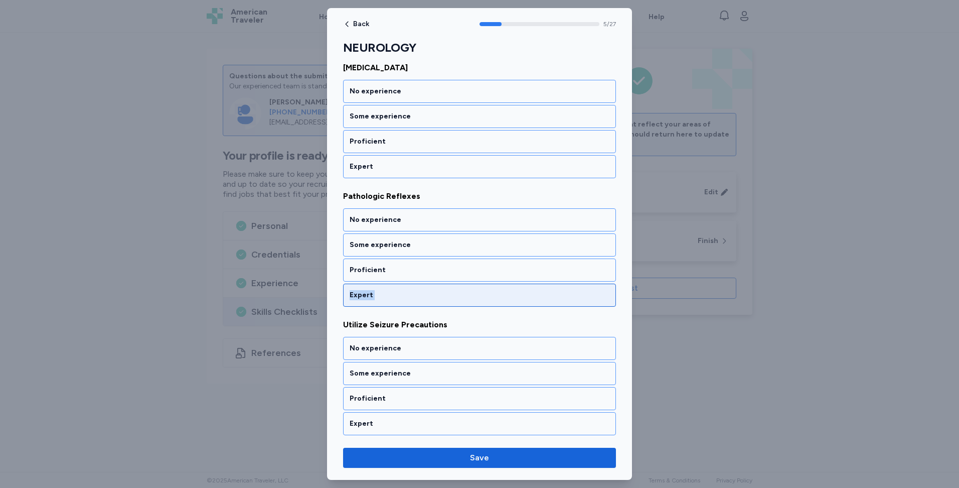
click at [467, 303] on div "Expert" at bounding box center [479, 294] width 273 height 23
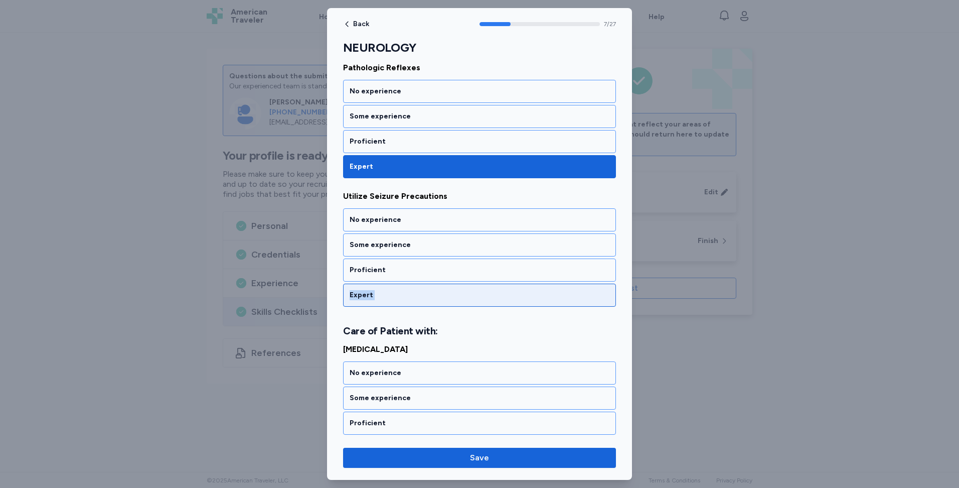
click at [467, 303] on div "Expert" at bounding box center [479, 294] width 273 height 23
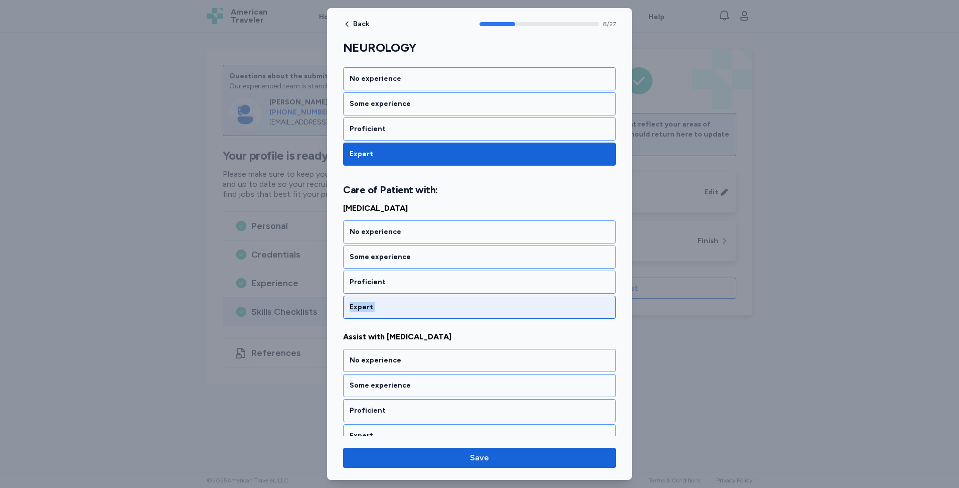
click at [467, 303] on div "Expert" at bounding box center [480, 307] width 260 height 10
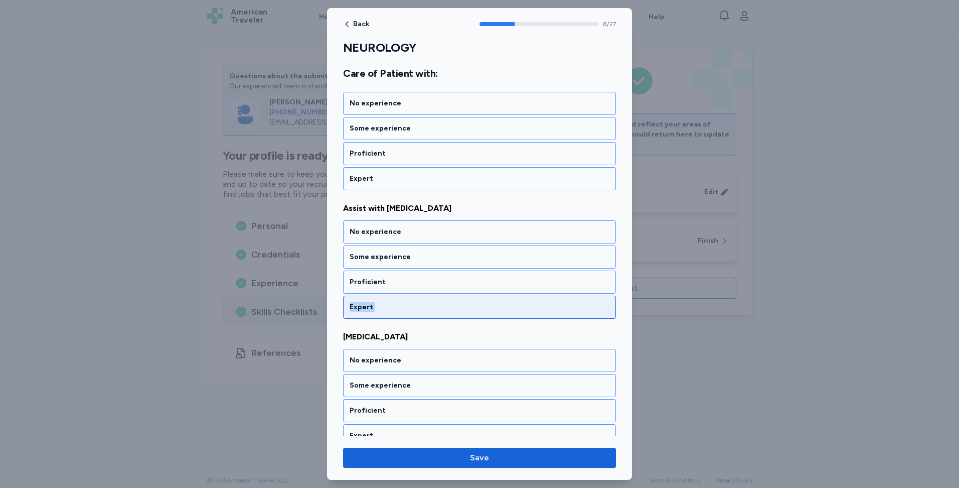
click at [467, 303] on div "Expert" at bounding box center [480, 307] width 260 height 10
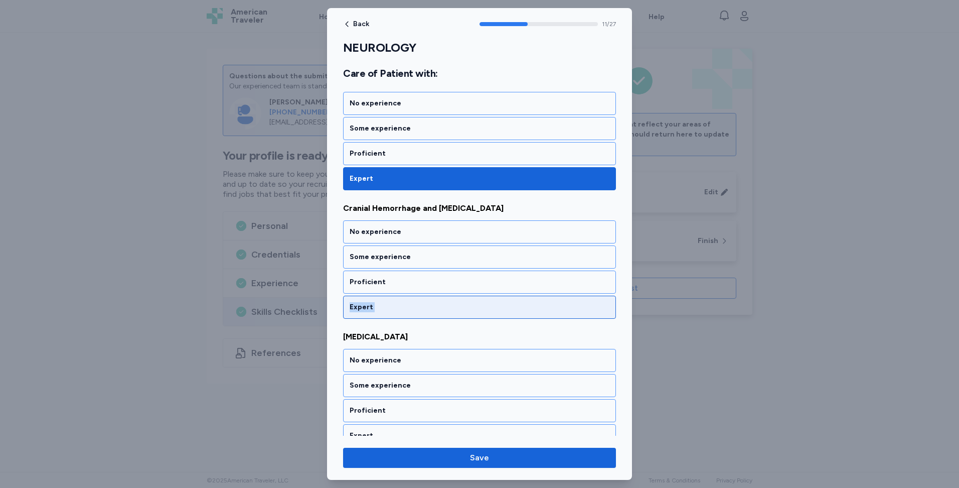
click at [467, 303] on div "Expert" at bounding box center [480, 307] width 260 height 10
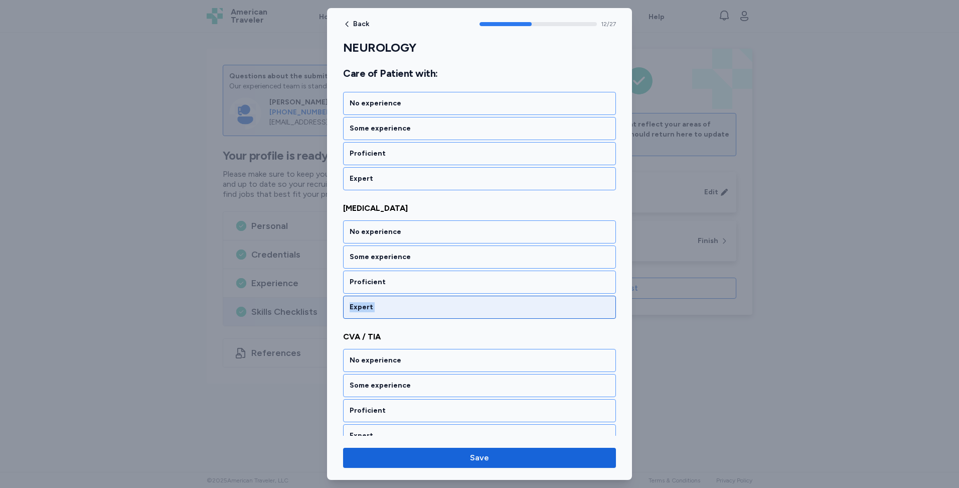
click at [467, 303] on div "Expert" at bounding box center [480, 307] width 260 height 10
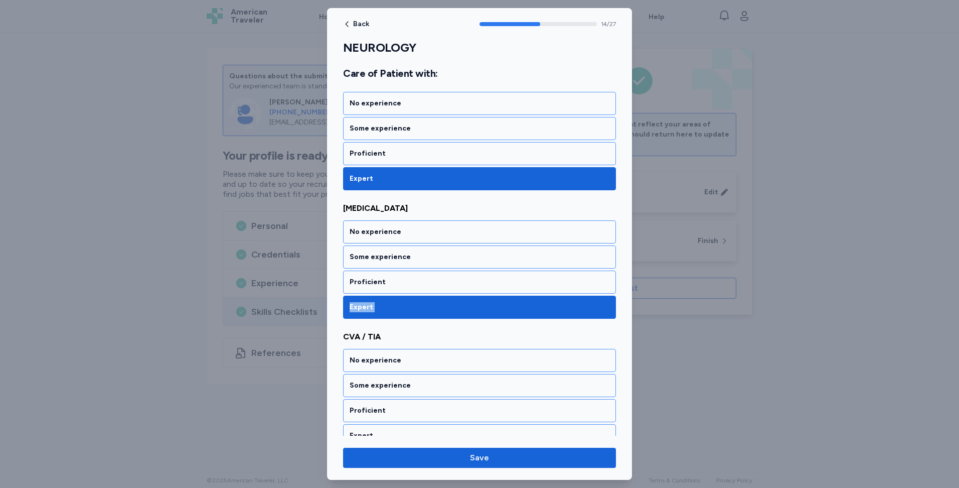
scroll to position [1829, 0]
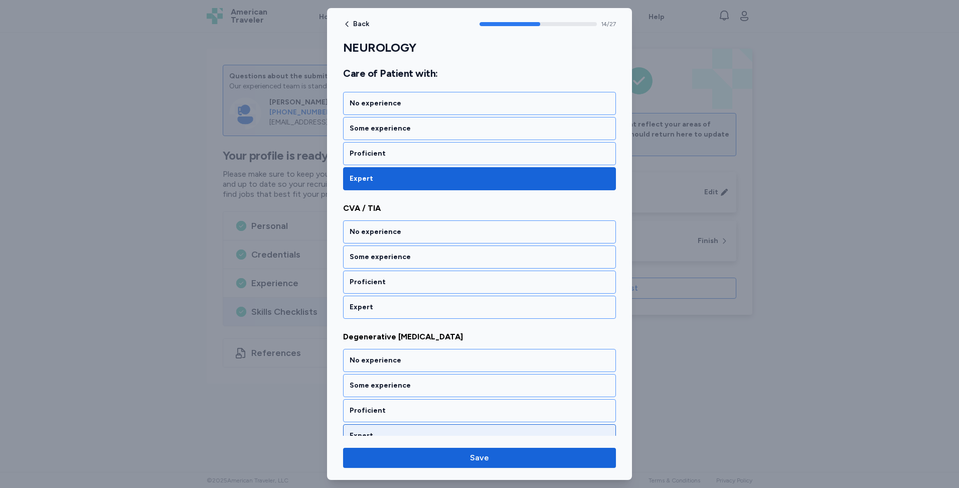
click at [468, 303] on div "Expert" at bounding box center [480, 307] width 260 height 10
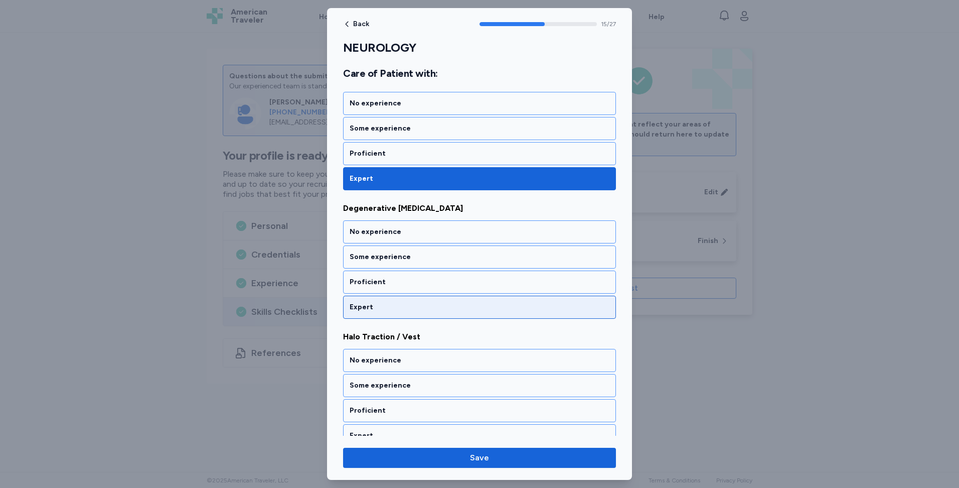
click at [468, 303] on div "Expert" at bounding box center [480, 307] width 260 height 10
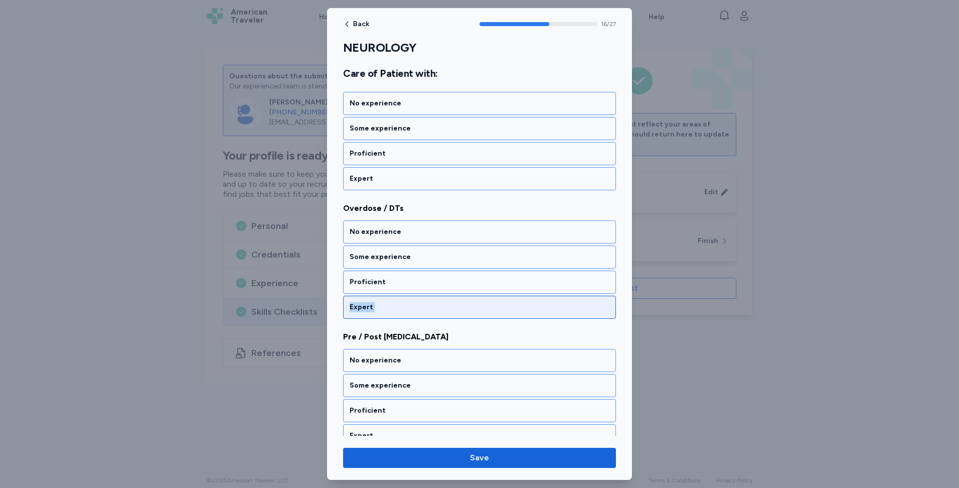
click at [468, 303] on div "Expert" at bounding box center [480, 307] width 260 height 10
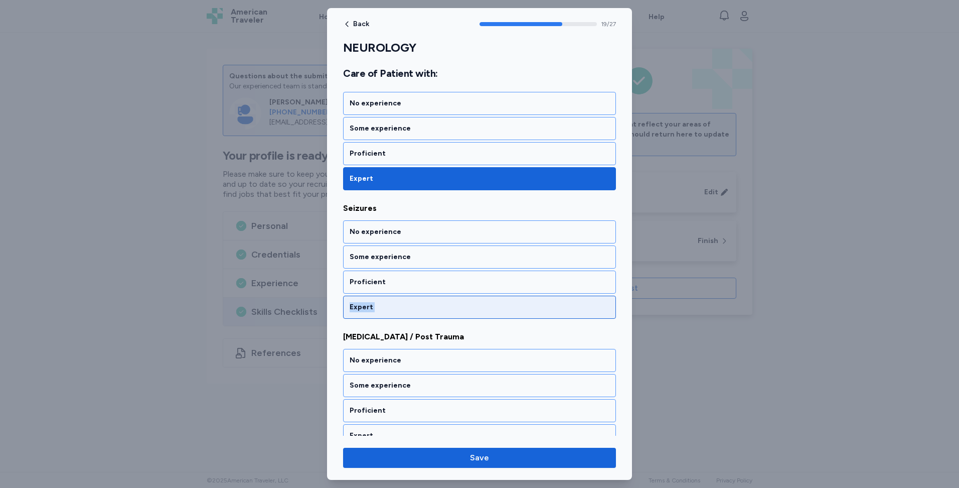
click at [468, 303] on div "Expert" at bounding box center [480, 307] width 260 height 10
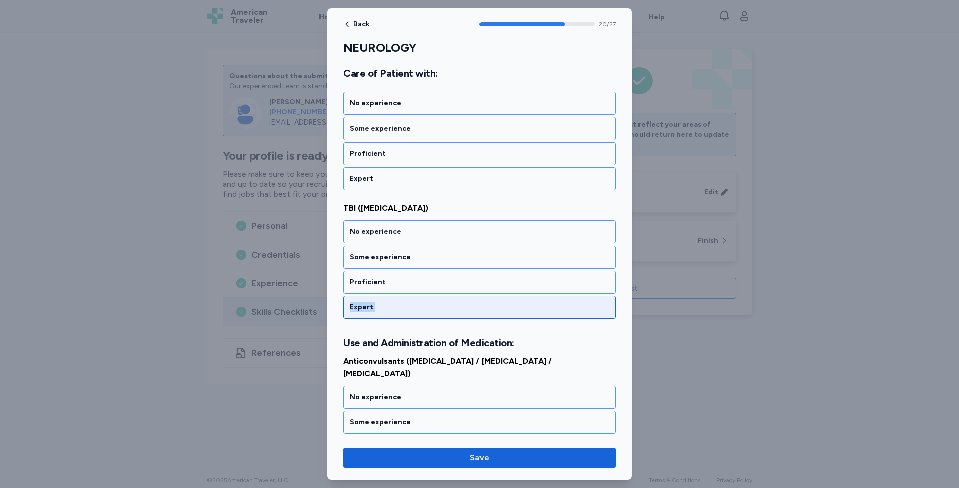
click at [468, 303] on div "Expert" at bounding box center [480, 307] width 260 height 10
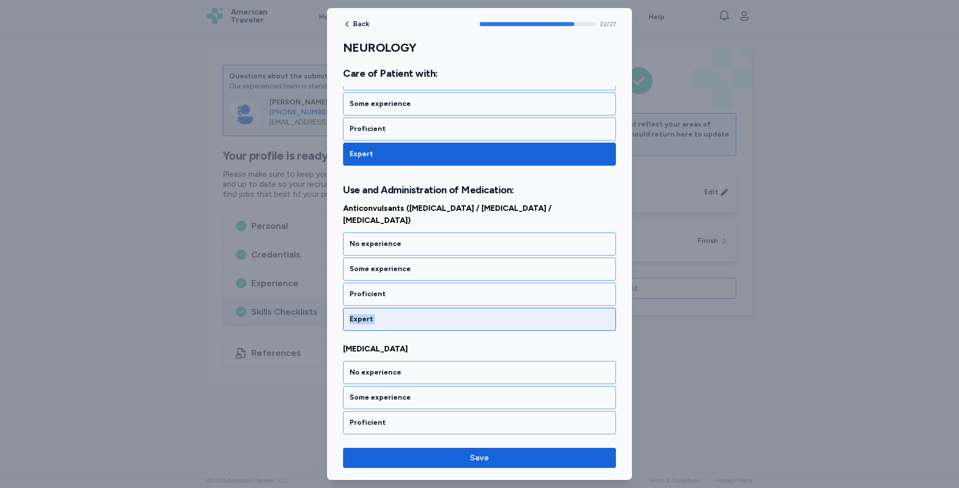
click at [468, 314] on div "Expert" at bounding box center [480, 319] width 260 height 10
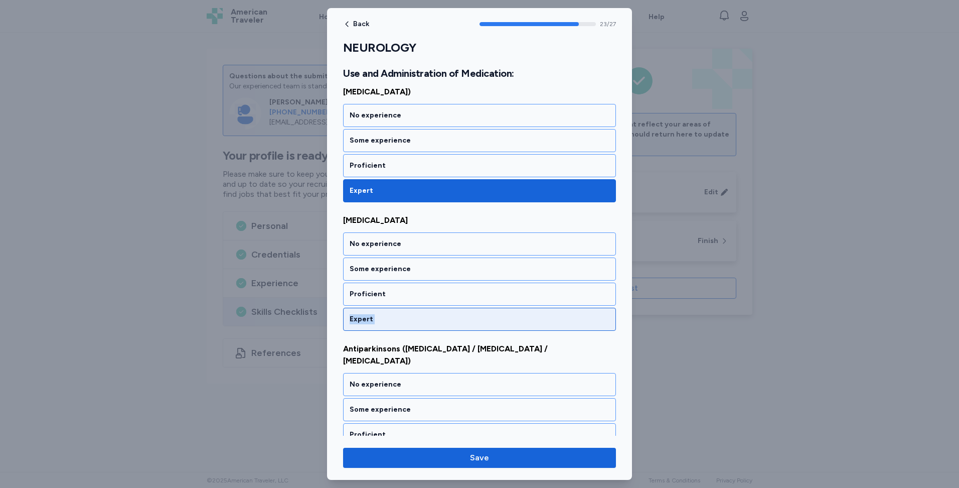
click at [468, 314] on div "Expert" at bounding box center [480, 319] width 260 height 10
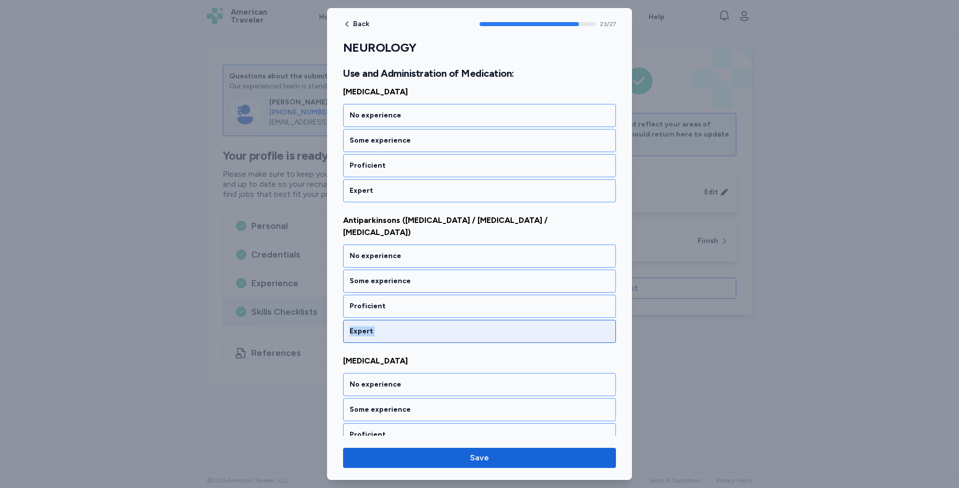
click at [468, 326] on div "Expert" at bounding box center [480, 331] width 260 height 10
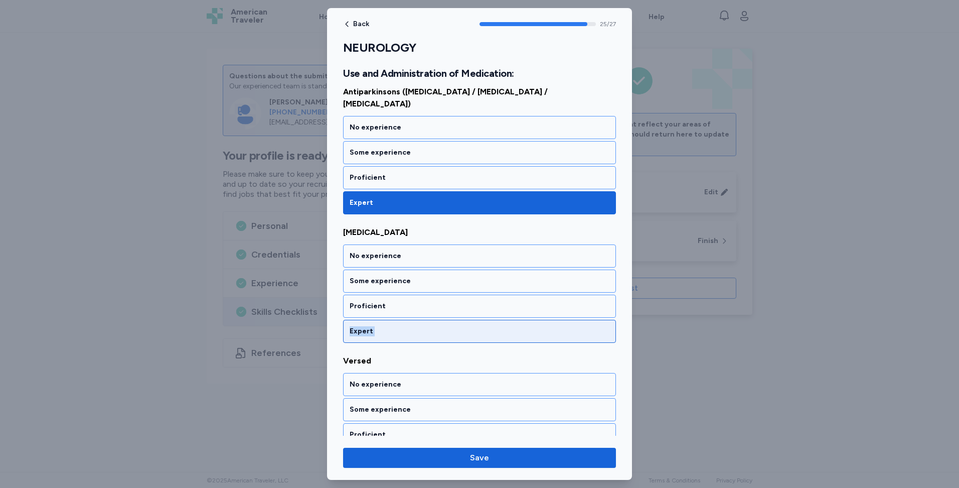
click at [468, 326] on div "Expert" at bounding box center [480, 331] width 260 height 10
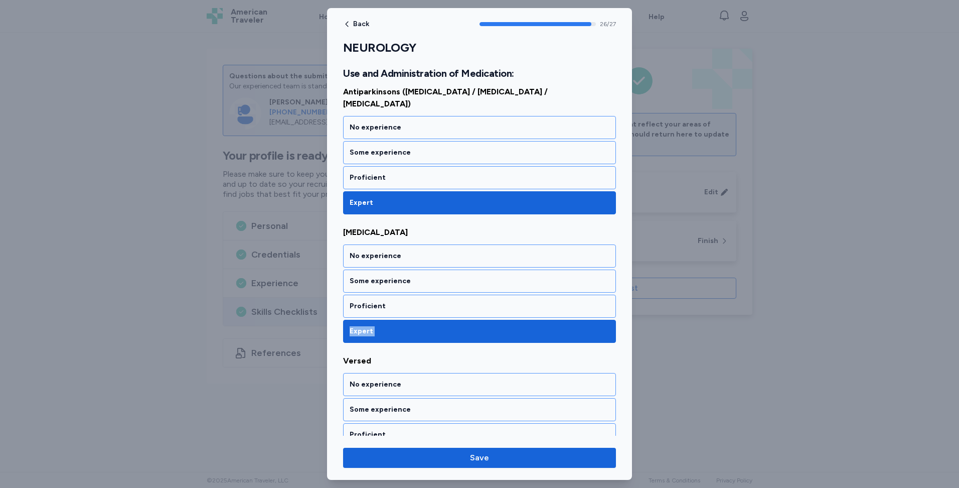
scroll to position [3280, 0]
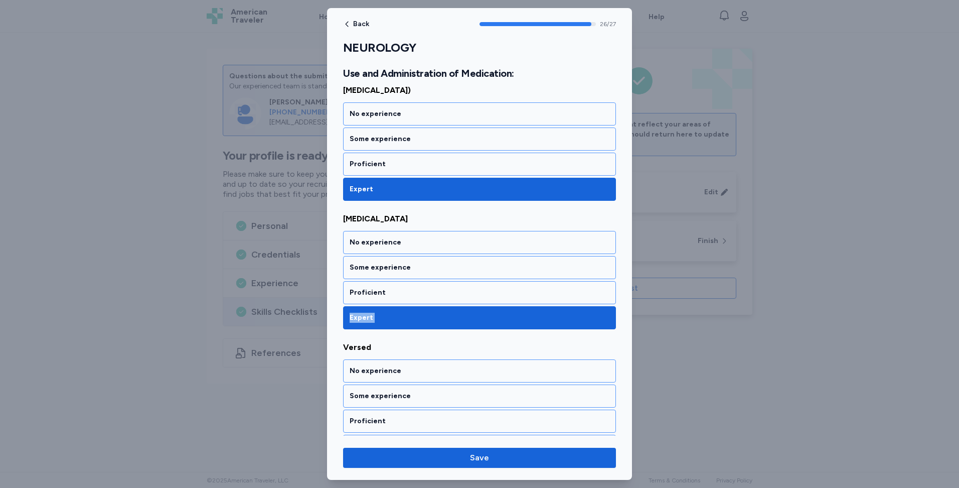
click at [468, 306] on div "Expert" at bounding box center [479, 317] width 273 height 23
click at [469, 441] on div "Expert" at bounding box center [480, 446] width 260 height 10
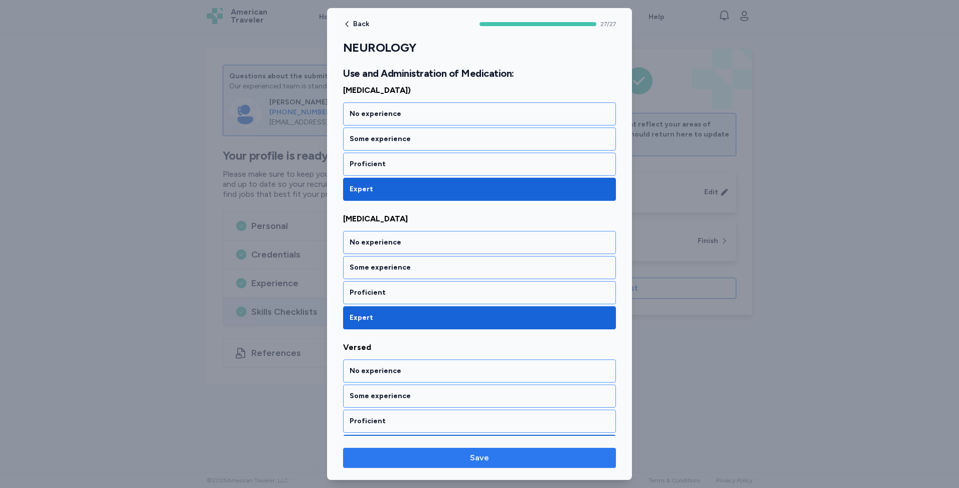
click at [507, 456] on span "Save" at bounding box center [479, 458] width 257 height 12
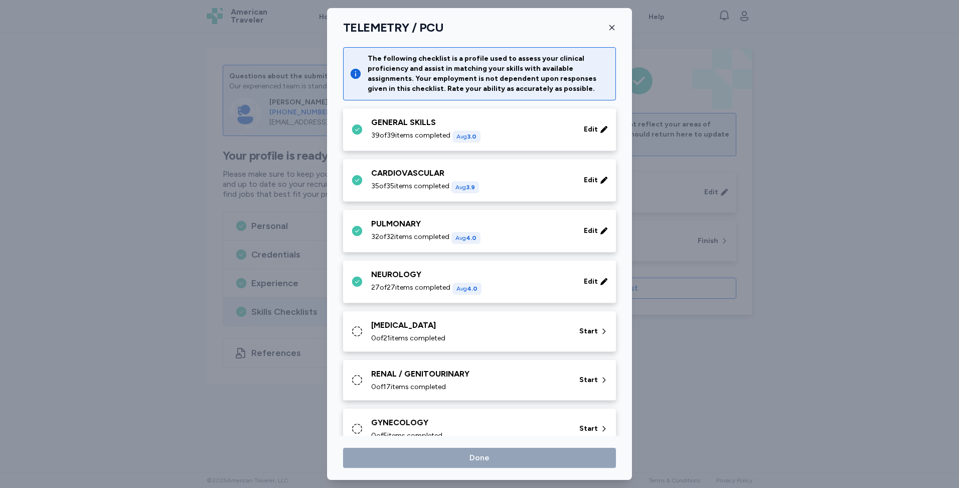
click at [574, 345] on div "[MEDICAL_DATA] 0 of 21 items completed Start" at bounding box center [479, 331] width 273 height 41
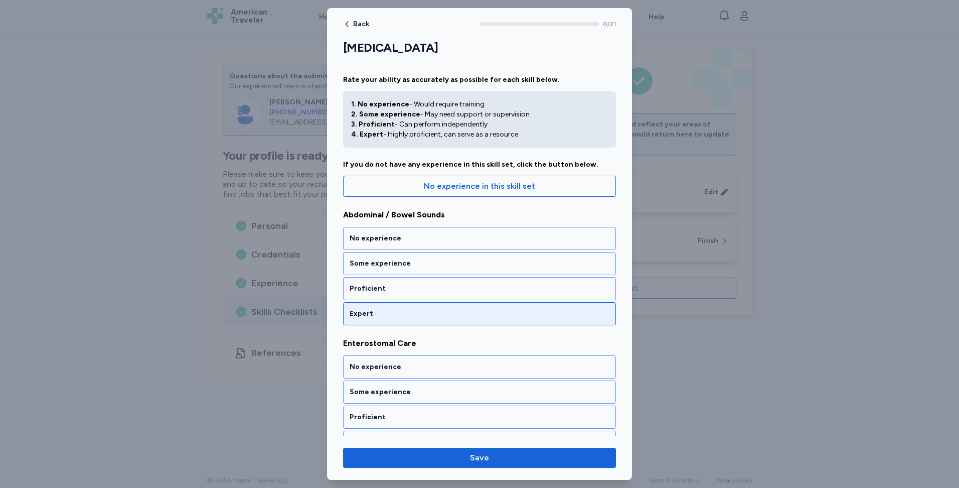
click at [493, 312] on div "Expert" at bounding box center [480, 314] width 260 height 10
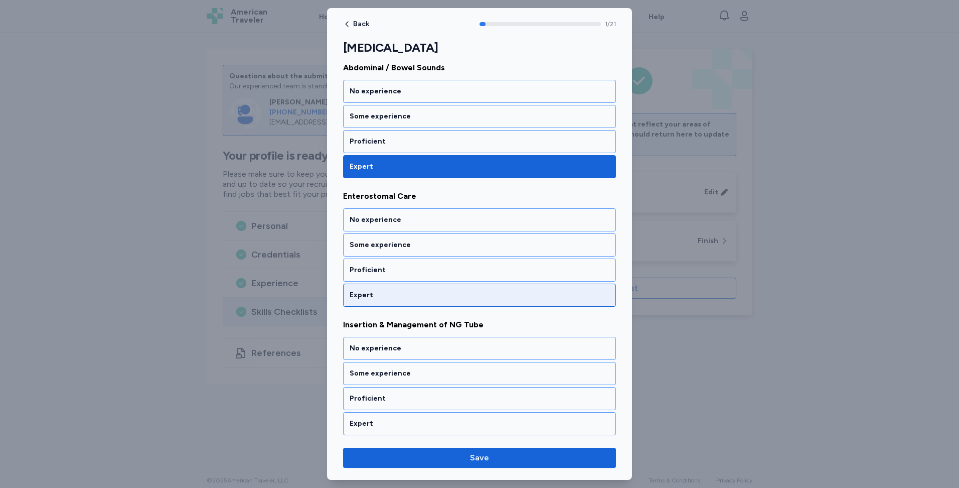
click at [492, 304] on div "Expert" at bounding box center [479, 294] width 273 height 23
click at [492, 302] on div "Expert" at bounding box center [479, 294] width 273 height 23
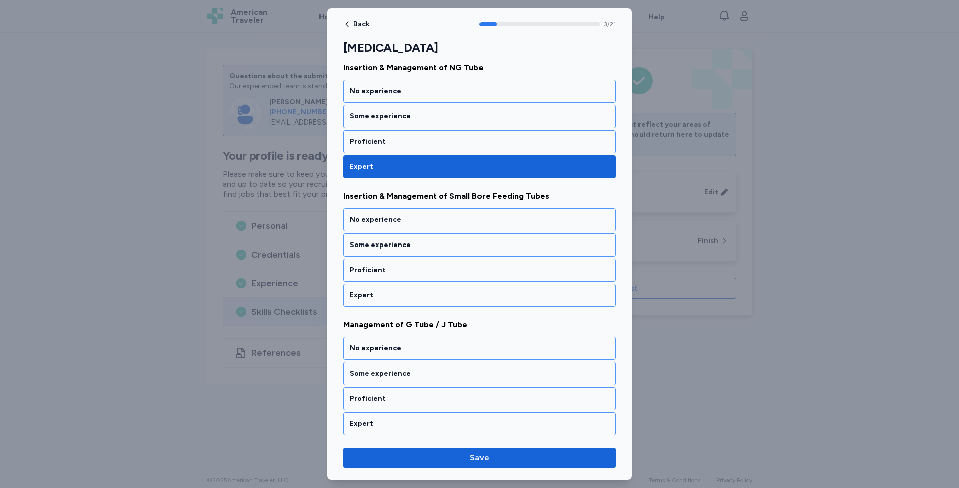
click at [492, 302] on div "Expert" at bounding box center [479, 294] width 273 height 23
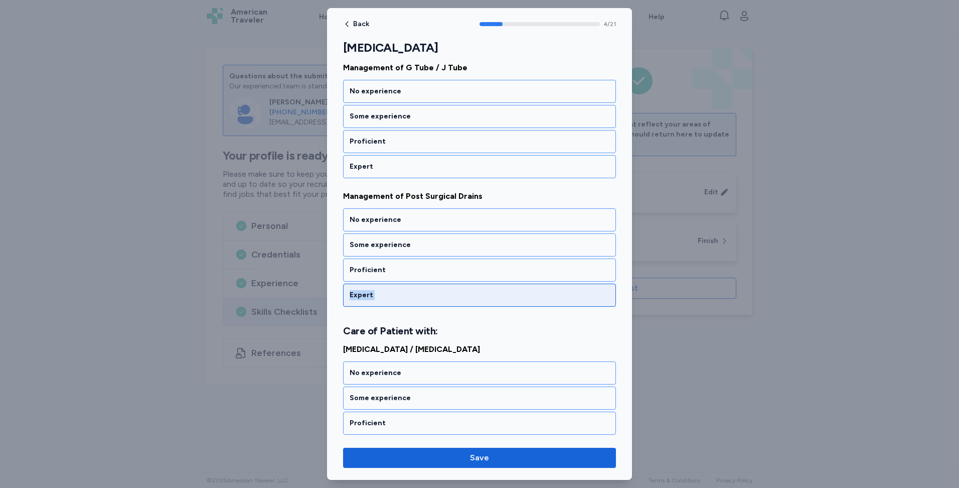
click at [492, 302] on div "Expert" at bounding box center [479, 294] width 273 height 23
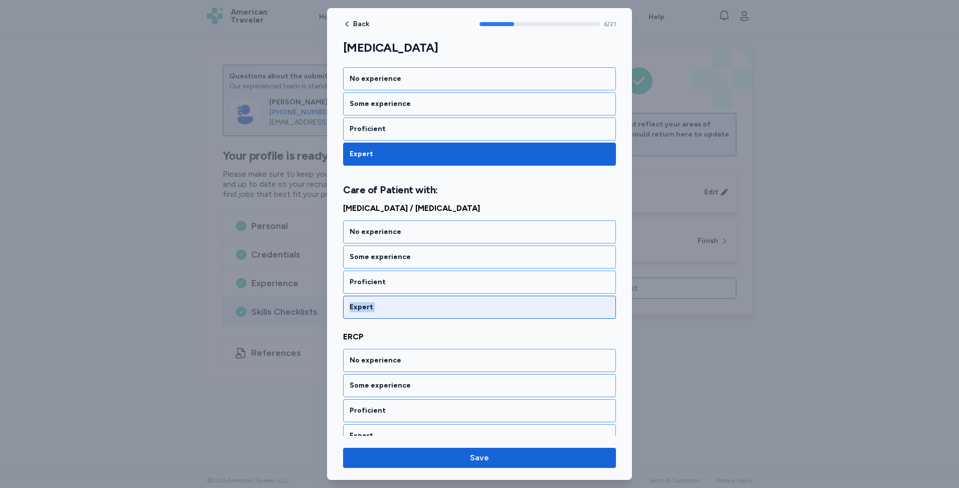
click at [492, 302] on div "Expert" at bounding box center [480, 307] width 260 height 10
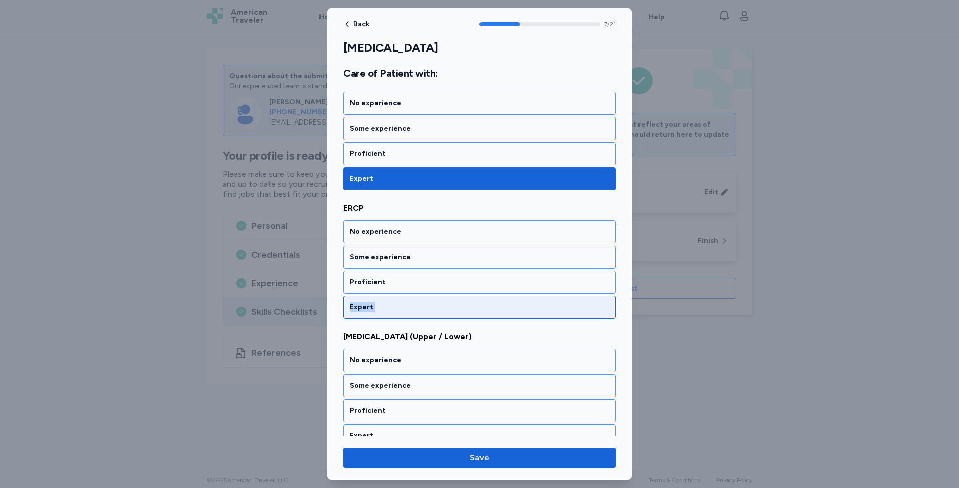
click at [492, 302] on div "Expert" at bounding box center [480, 307] width 260 height 10
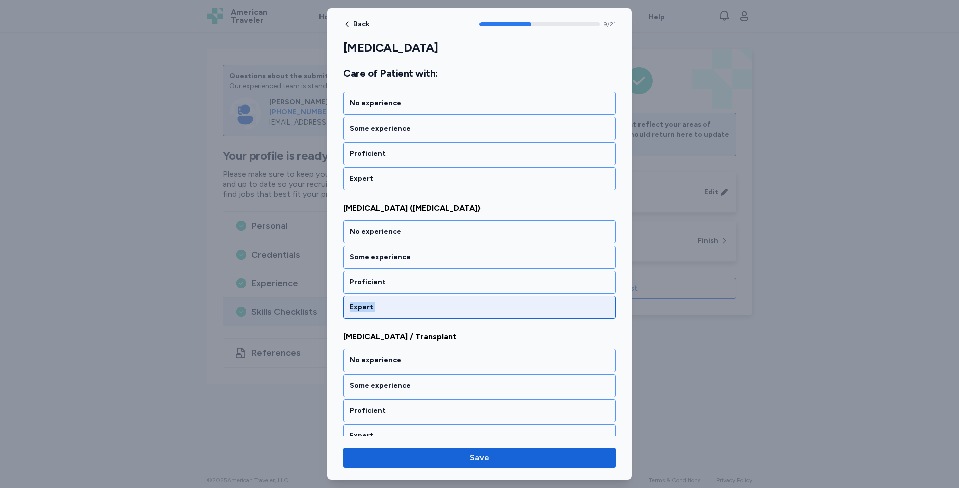
click at [492, 302] on div "Expert" at bounding box center [480, 307] width 260 height 10
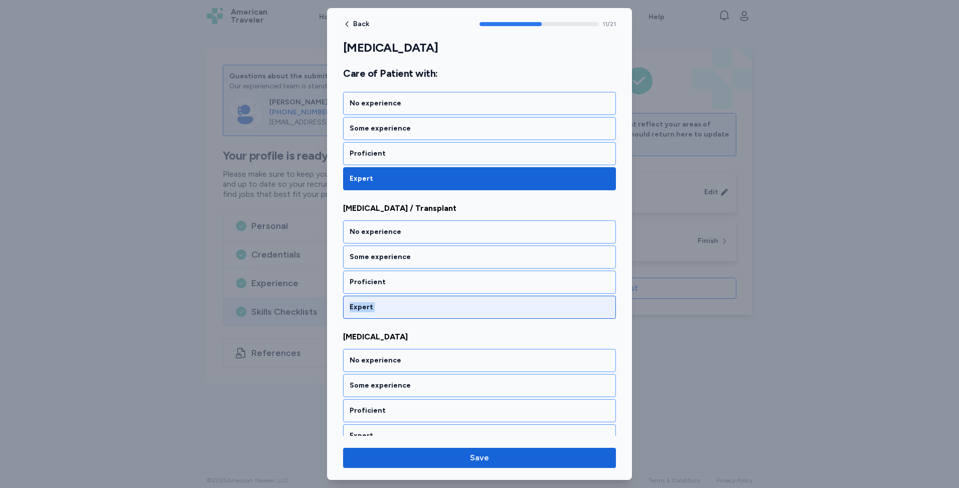
click at [492, 302] on div "Expert" at bounding box center [480, 307] width 260 height 10
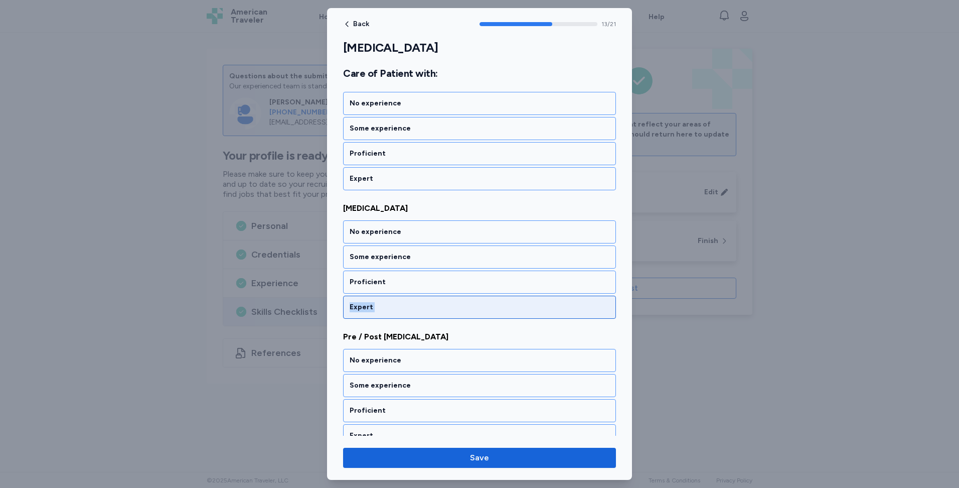
click at [492, 302] on div "Expert" at bounding box center [480, 307] width 260 height 10
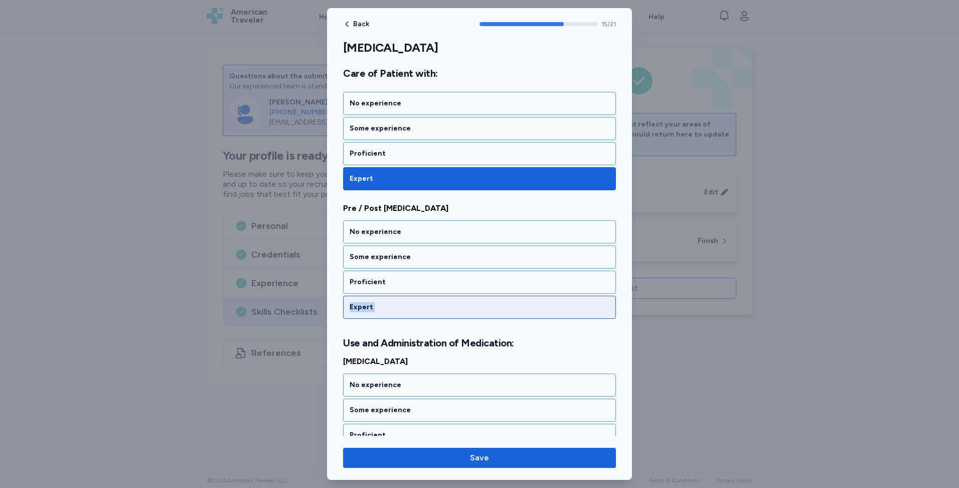
click at [492, 302] on div "Expert" at bounding box center [480, 307] width 260 height 10
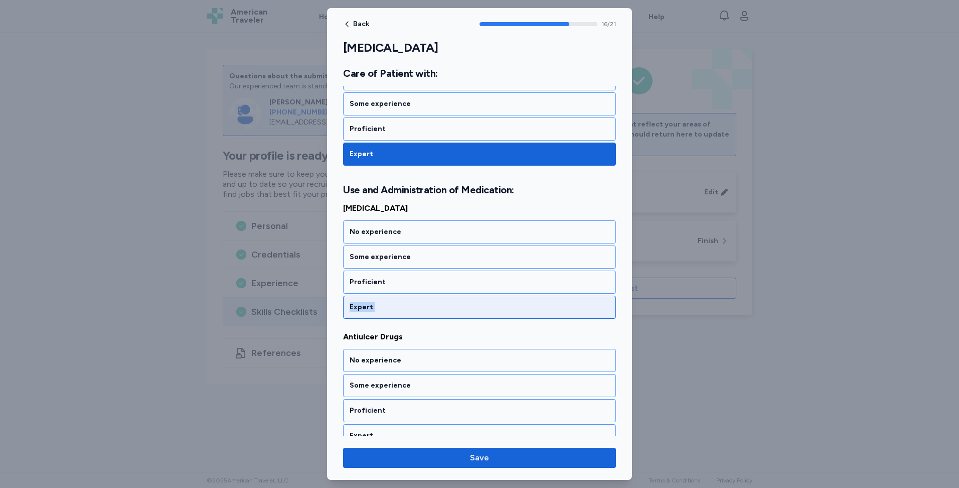
click at [492, 302] on div "Expert" at bounding box center [480, 307] width 260 height 10
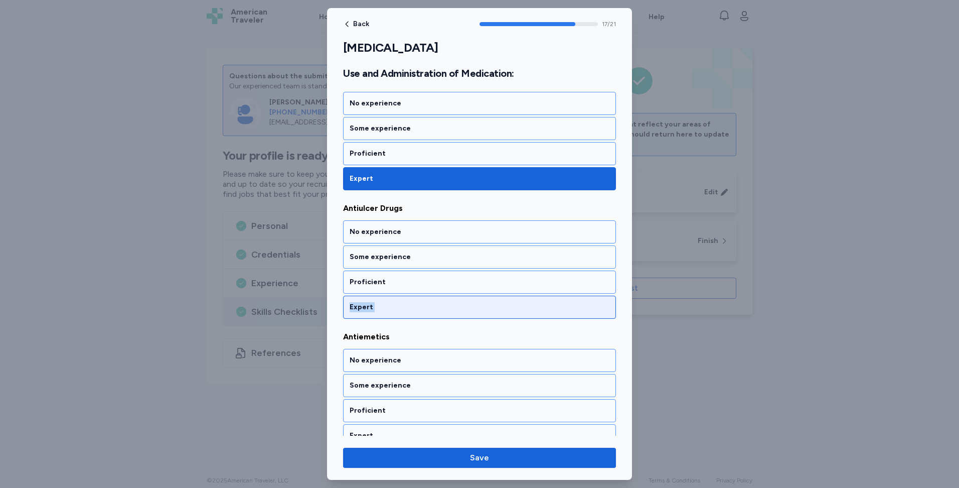
click at [492, 302] on div "Expert" at bounding box center [480, 307] width 260 height 10
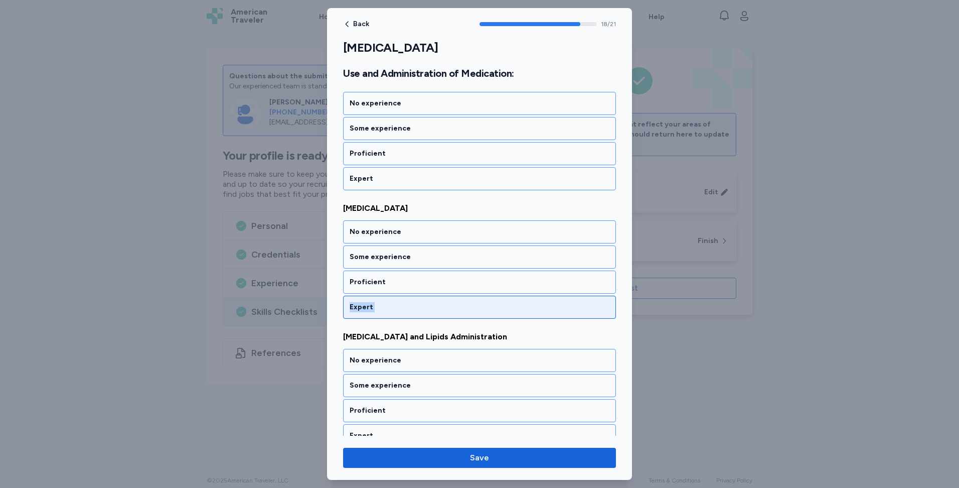
click at [492, 302] on div "Expert" at bounding box center [480, 307] width 260 height 10
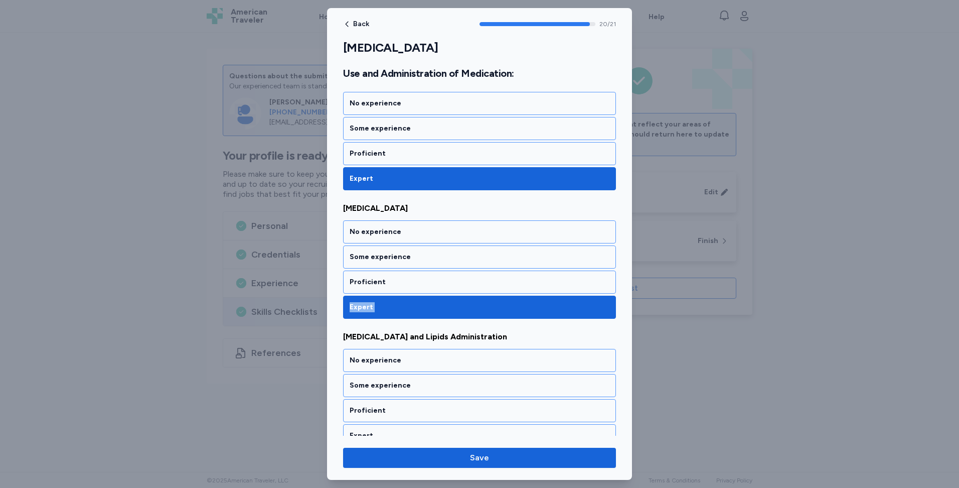
scroll to position [2510, 0]
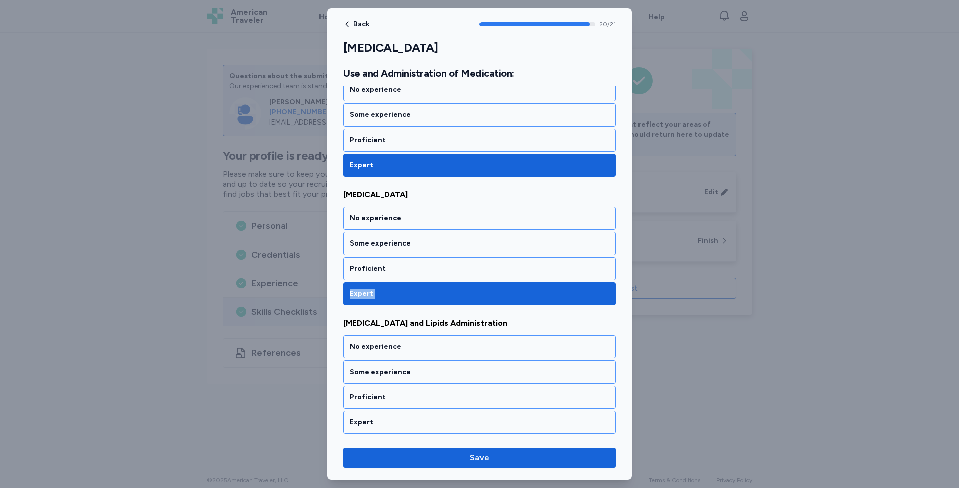
click at [492, 302] on div "Expert" at bounding box center [479, 293] width 273 height 23
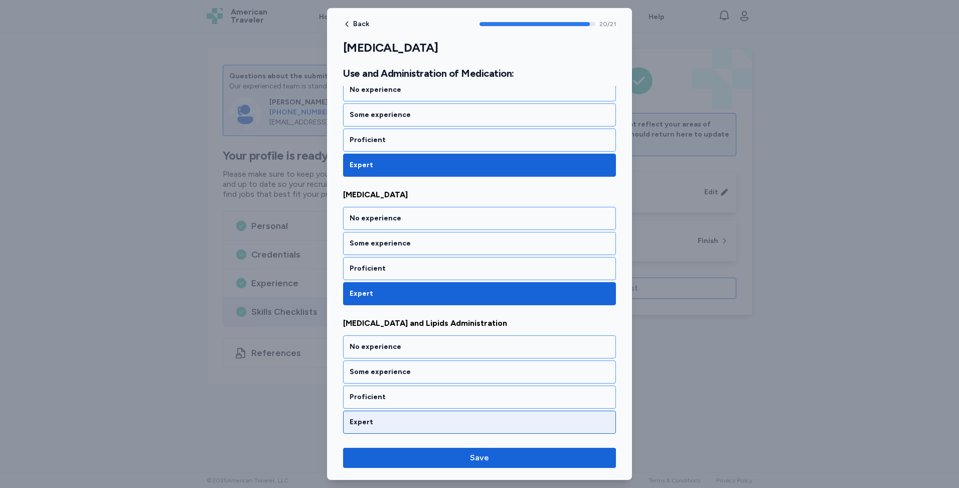
click at [469, 425] on div "Expert" at bounding box center [480, 422] width 260 height 10
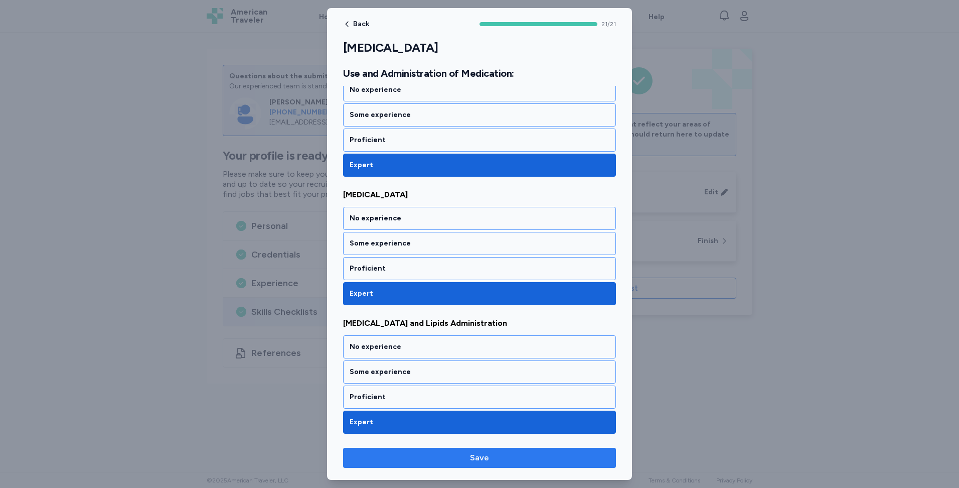
click at [483, 457] on span "Save" at bounding box center [479, 458] width 19 height 12
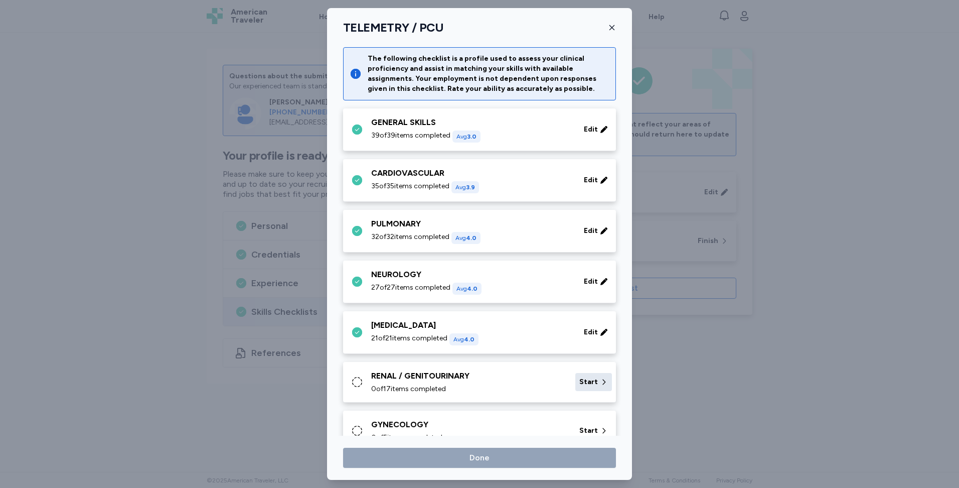
click at [600, 379] on icon at bounding box center [604, 382] width 8 height 10
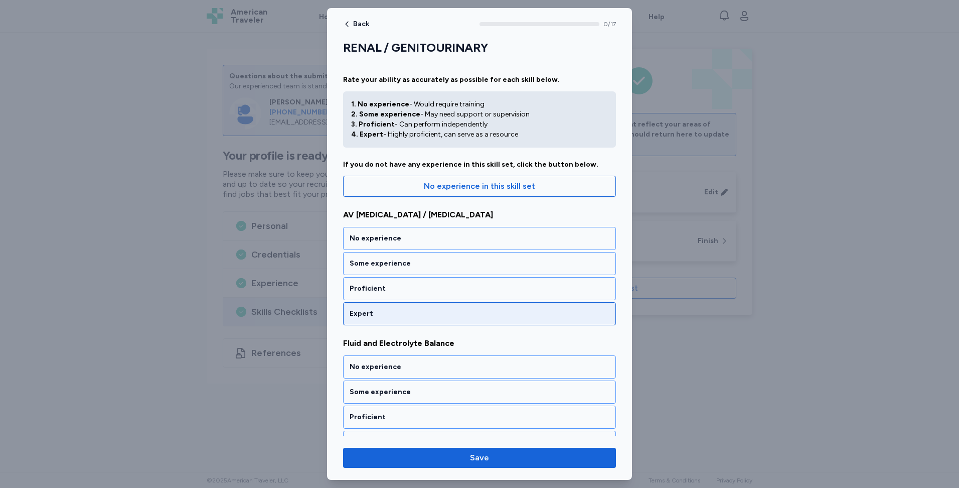
click at [430, 315] on div "Expert" at bounding box center [480, 314] width 260 height 10
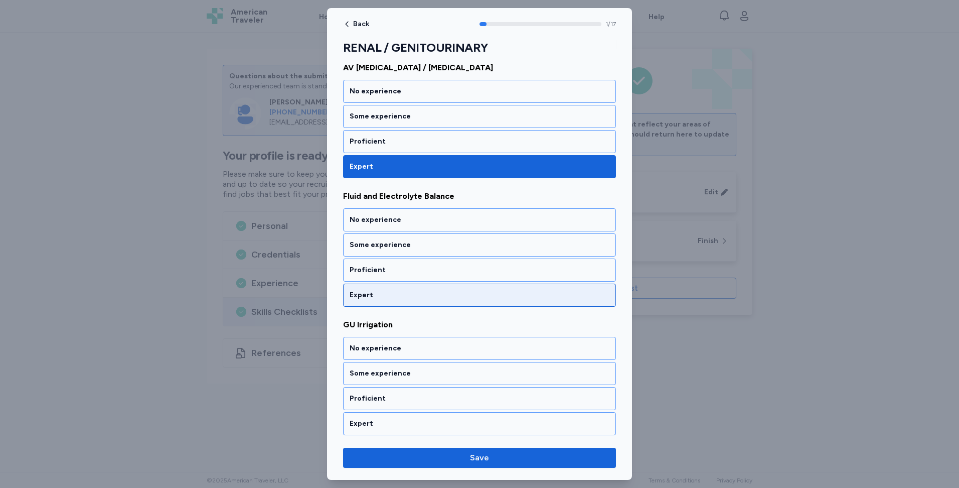
click at [439, 297] on div "Expert" at bounding box center [480, 295] width 260 height 10
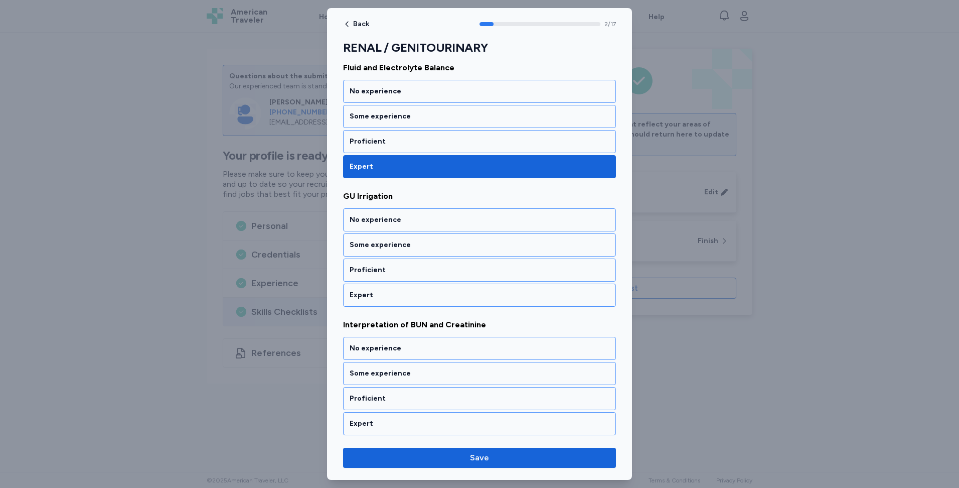
click at [439, 297] on div "Expert" at bounding box center [480, 295] width 260 height 10
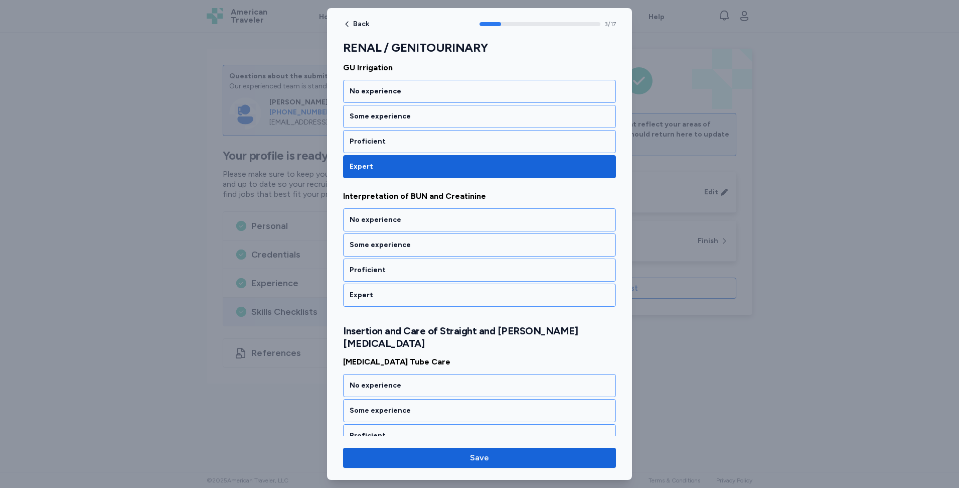
click at [439, 297] on div "Expert" at bounding box center [480, 295] width 260 height 10
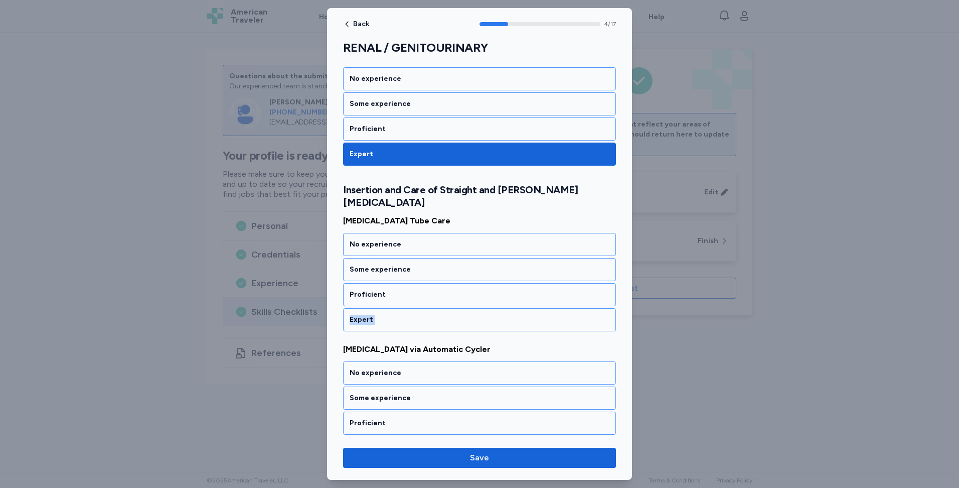
click at [439, 308] on div "Expert" at bounding box center [479, 319] width 273 height 23
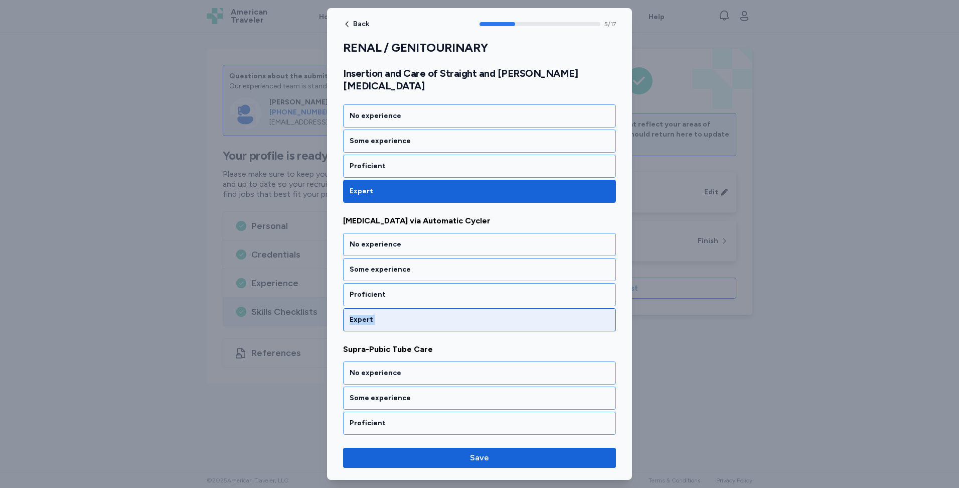
click at [439, 308] on div "Expert" at bounding box center [479, 319] width 273 height 23
drag, startPoint x: 439, startPoint y: 297, endPoint x: 443, endPoint y: 303, distance: 7.0
click at [443, 315] on div "Expert" at bounding box center [480, 320] width 260 height 10
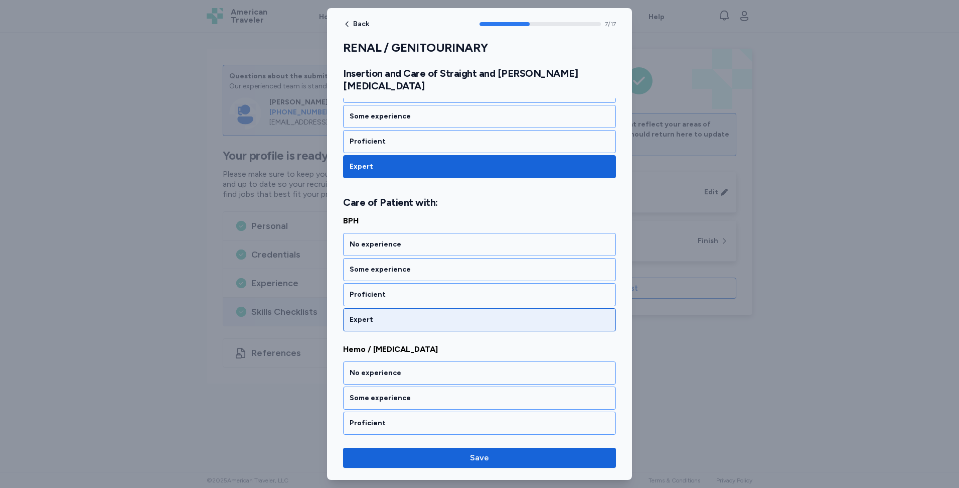
click at [443, 315] on div "Expert" at bounding box center [480, 320] width 260 height 10
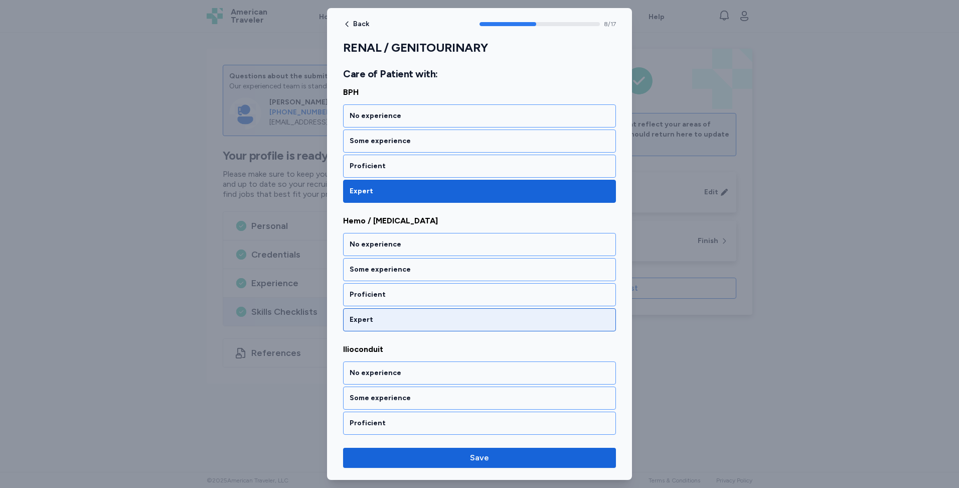
click at [443, 315] on div "Expert" at bounding box center [480, 320] width 260 height 10
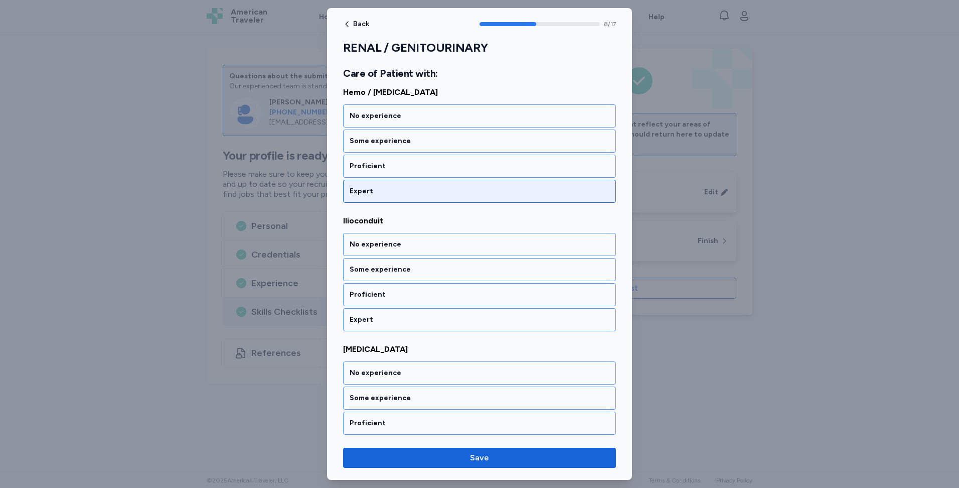
click at [443, 315] on div "Expert" at bounding box center [480, 320] width 260 height 10
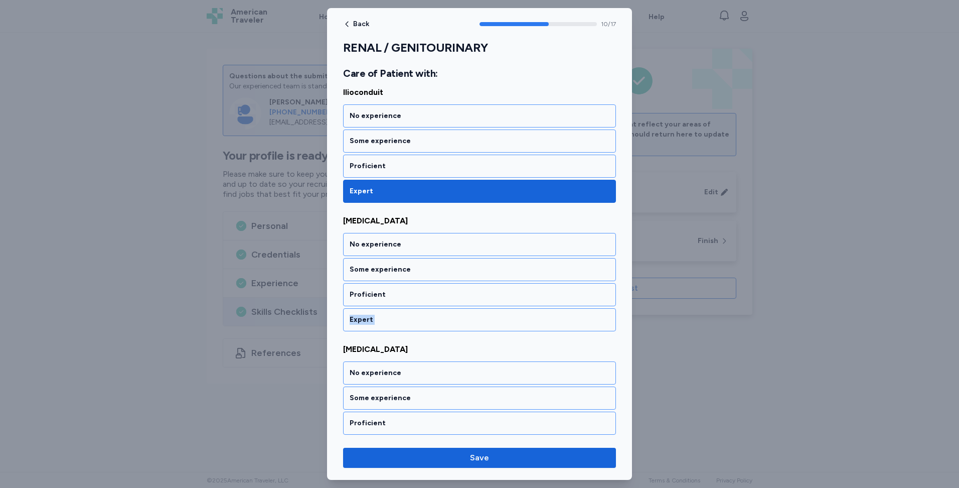
click at [443, 315] on div "Expert" at bounding box center [480, 320] width 260 height 10
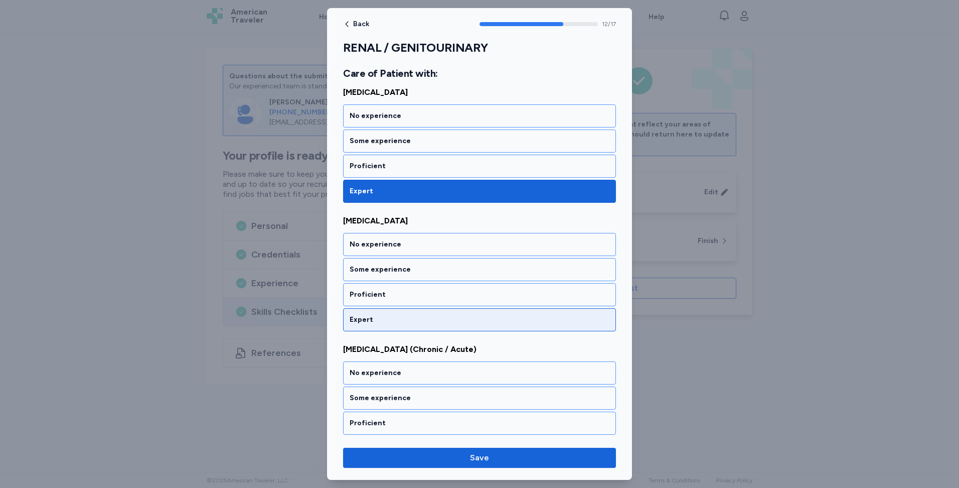
click at [443, 315] on div "Expert" at bounding box center [480, 320] width 260 height 10
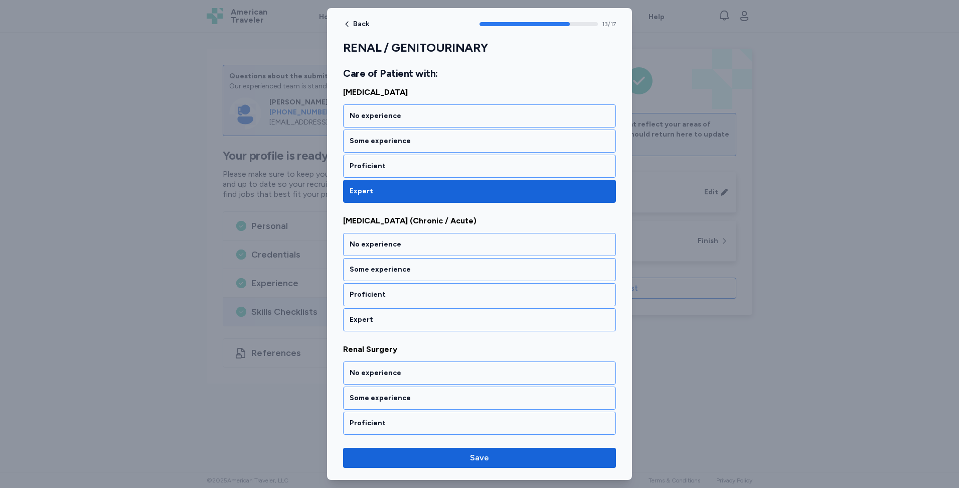
click at [443, 315] on div "Expert" at bounding box center [480, 320] width 260 height 10
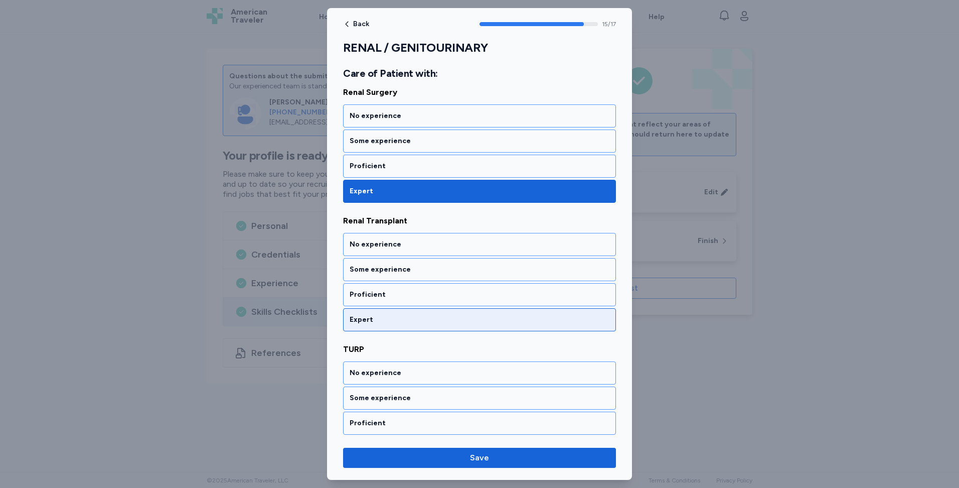
click at [443, 315] on div "Expert" at bounding box center [480, 320] width 260 height 10
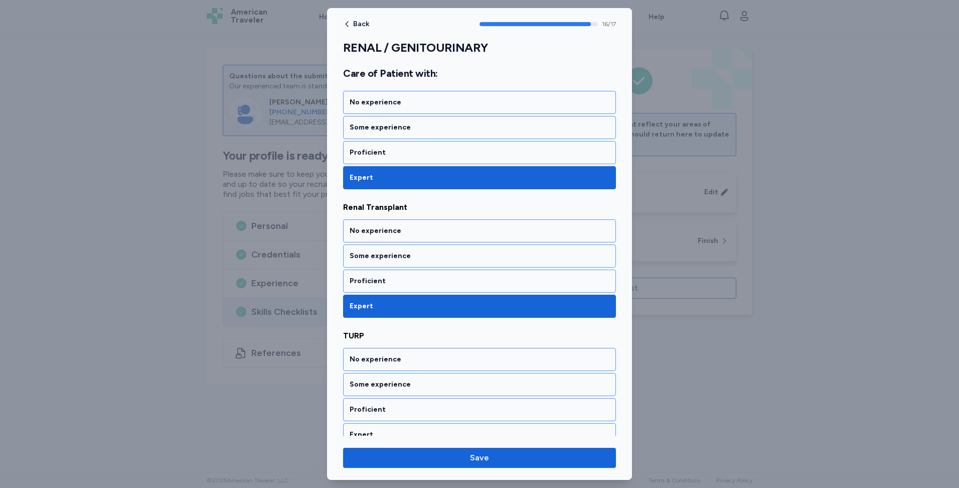
click at [448, 429] on div "Expert" at bounding box center [480, 434] width 260 height 10
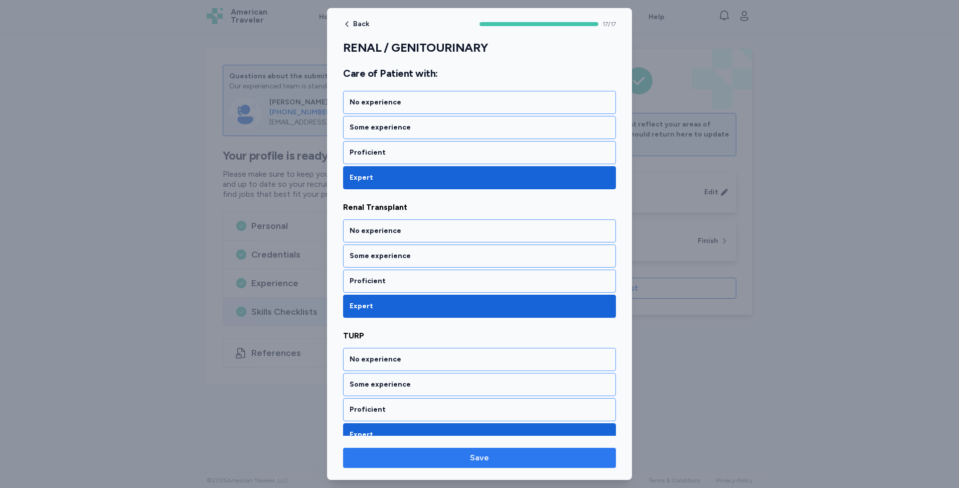
click at [488, 460] on span "Save" at bounding box center [479, 458] width 19 height 12
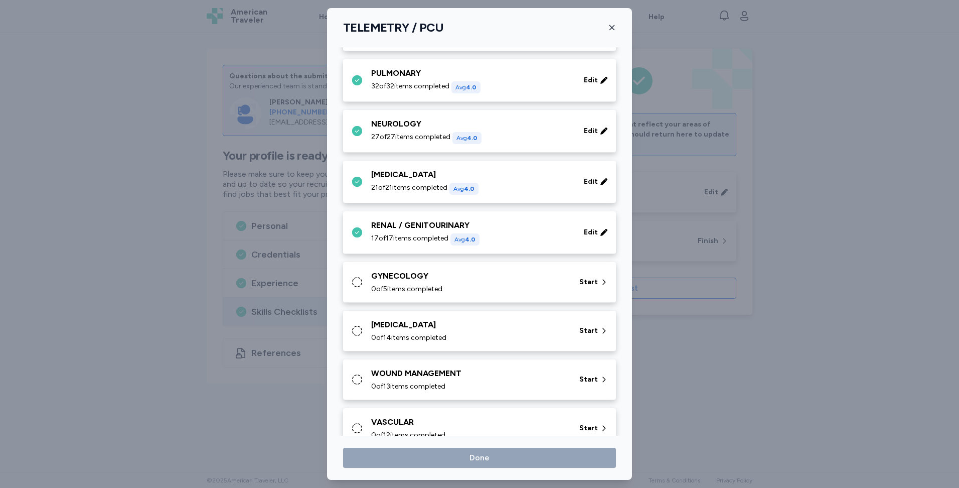
scroll to position [201, 0]
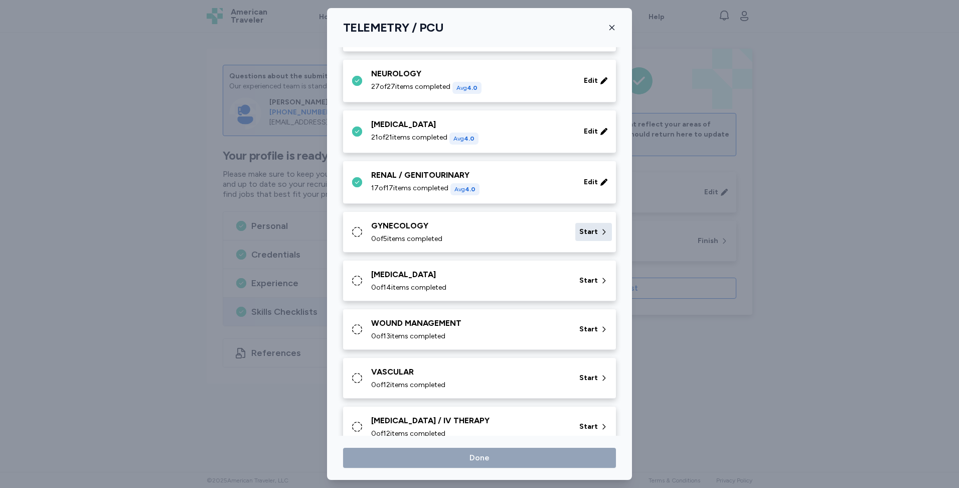
click at [580, 227] on span "Start" at bounding box center [588, 232] width 19 height 10
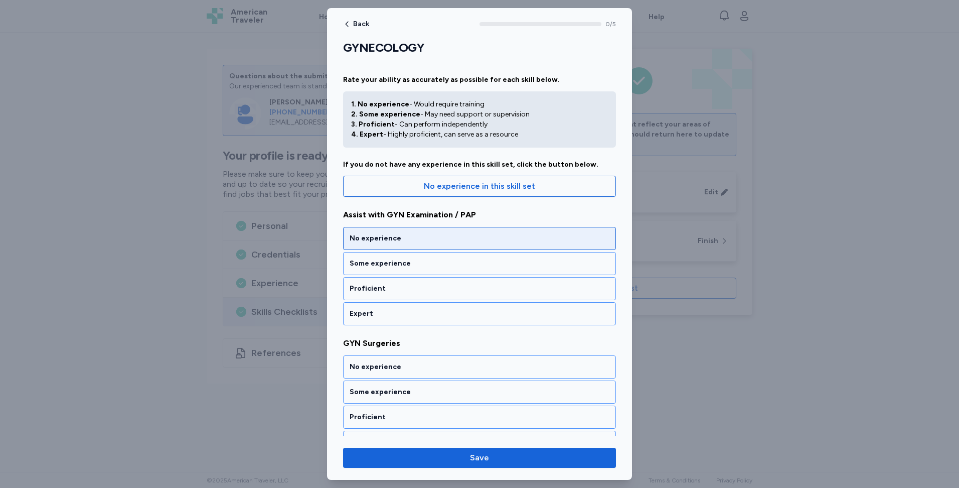
click at [435, 242] on div "No experience" at bounding box center [480, 238] width 260 height 10
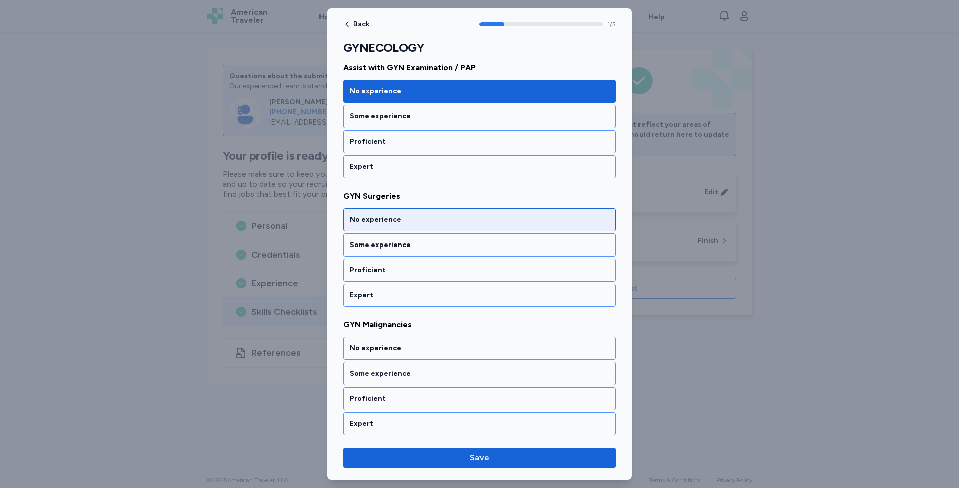
click at [431, 223] on div "No experience" at bounding box center [480, 220] width 260 height 10
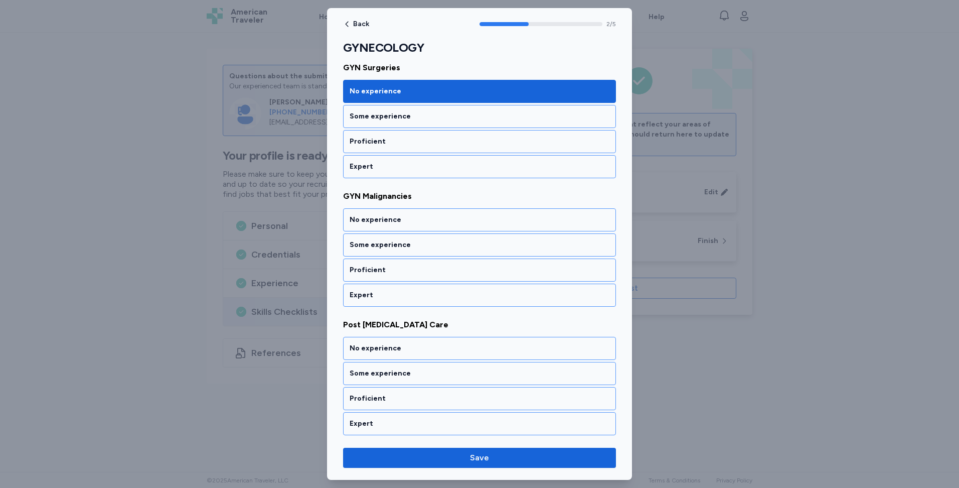
click at [431, 223] on div "No experience" at bounding box center [480, 220] width 260 height 10
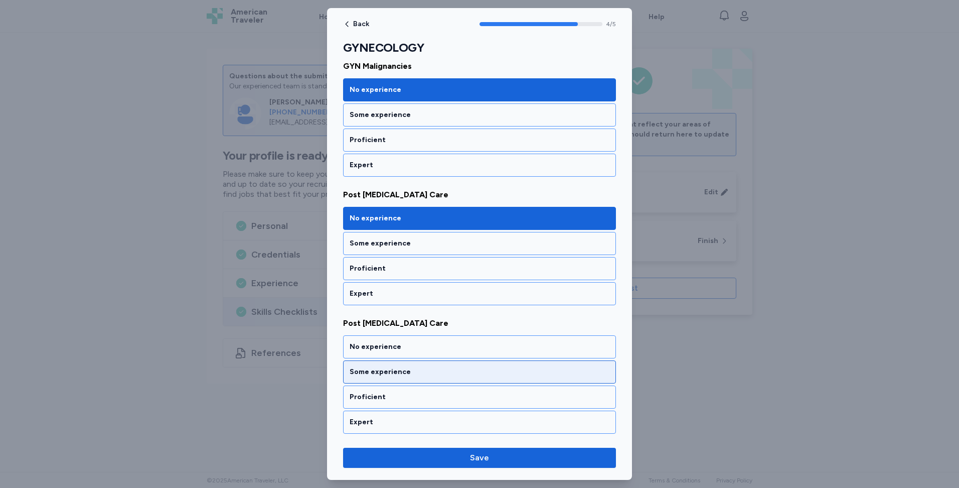
click at [423, 361] on div "Some experience" at bounding box center [479, 371] width 273 height 23
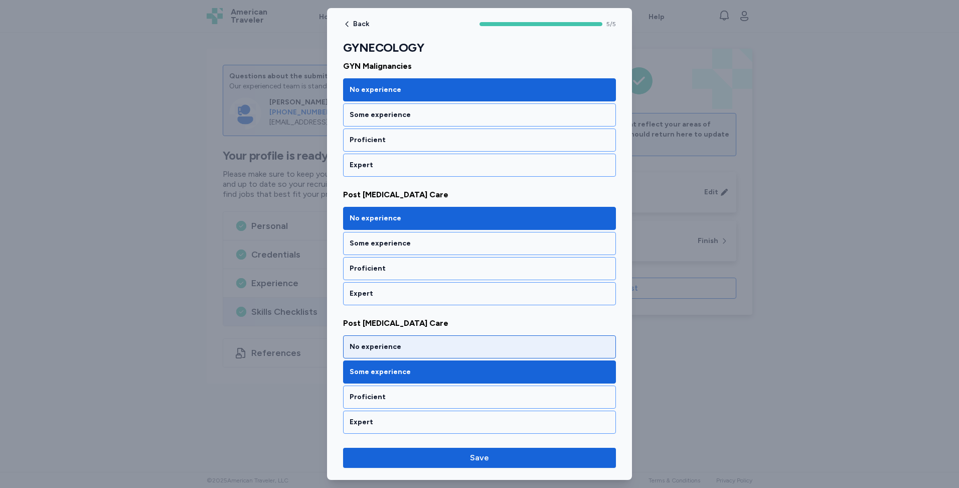
click at [424, 349] on div "No experience" at bounding box center [480, 347] width 260 height 10
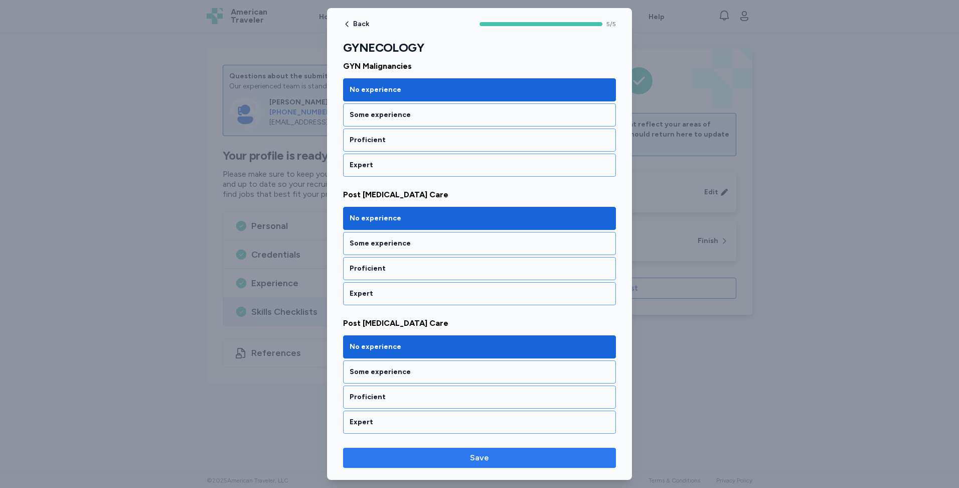
click at [479, 461] on span "Save" at bounding box center [479, 458] width 19 height 12
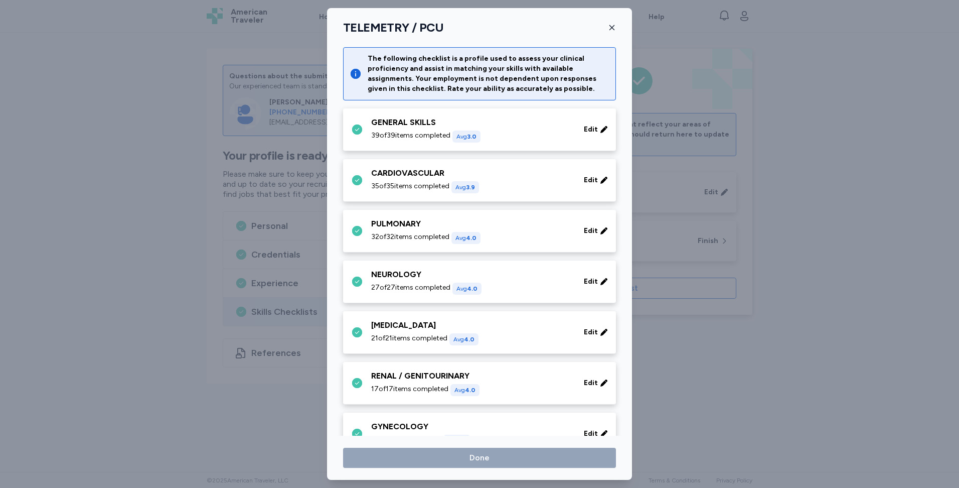
scroll to position [201, 0]
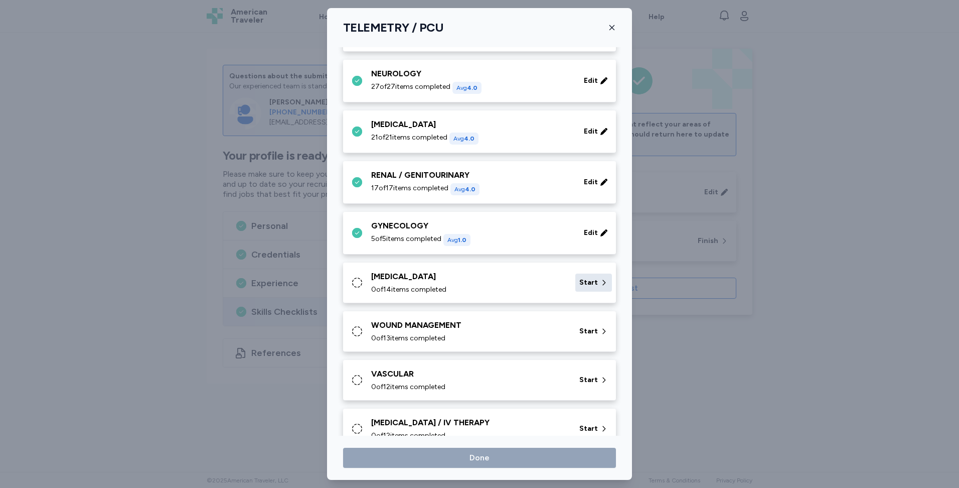
click at [579, 283] on span "Start" at bounding box center [588, 282] width 19 height 10
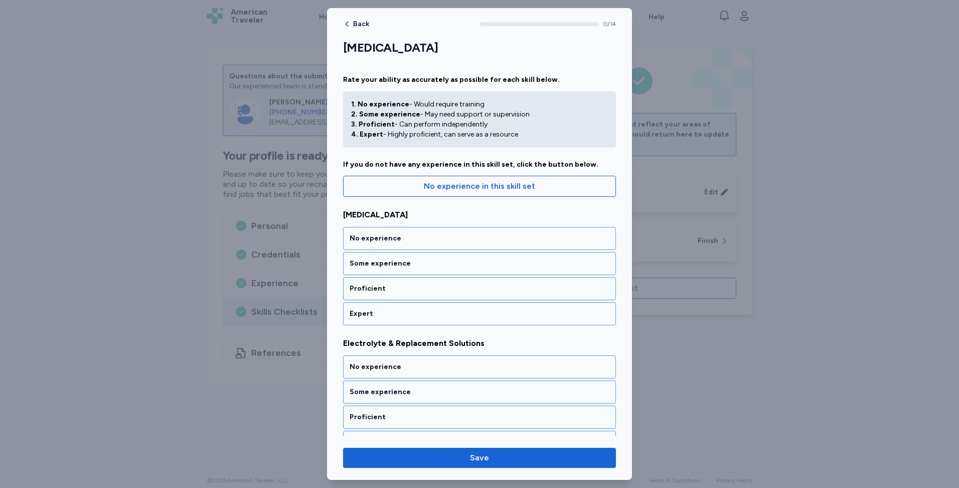
click at [441, 310] on div "Expert" at bounding box center [480, 314] width 260 height 10
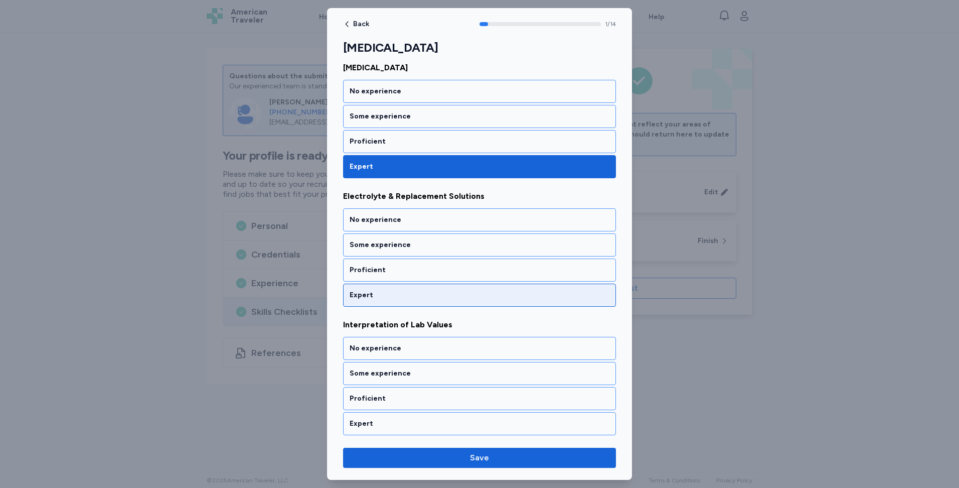
click at [443, 299] on div "Expert" at bounding box center [480, 295] width 260 height 10
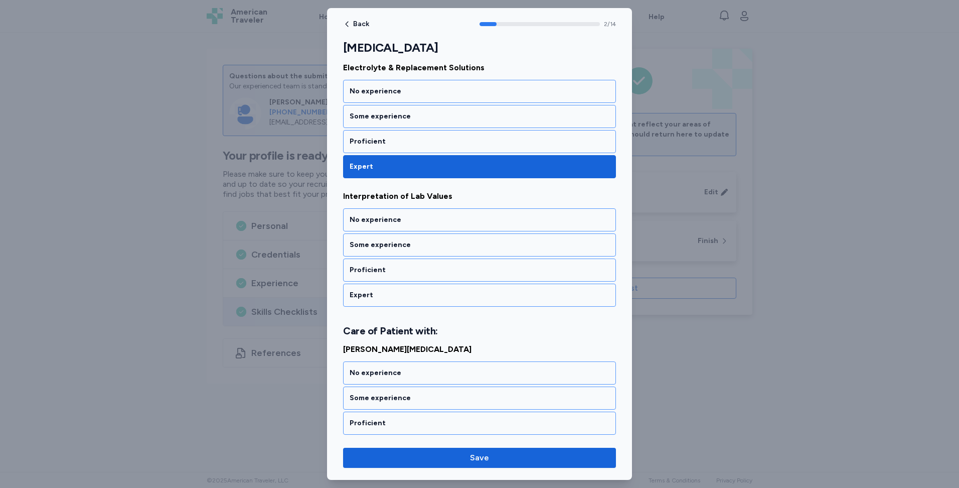
click at [443, 299] on div "Expert" at bounding box center [480, 295] width 260 height 10
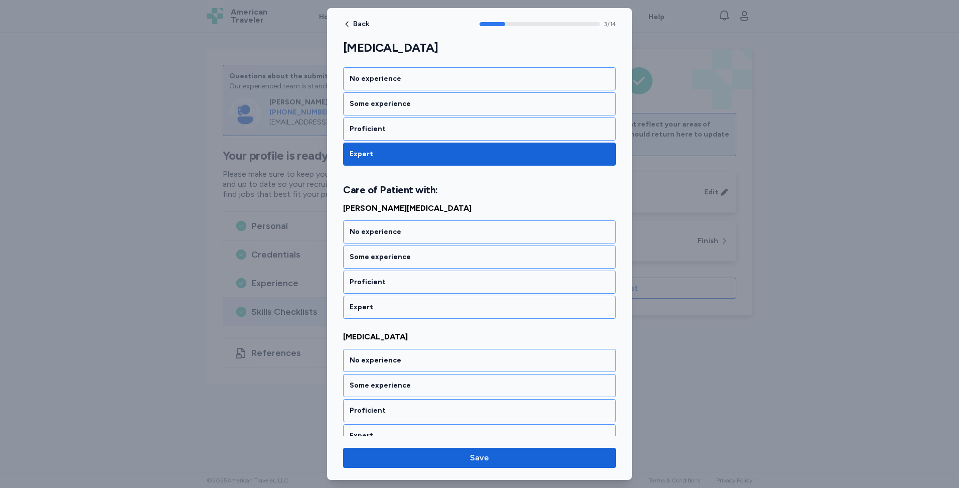
click at [443, 299] on div "Expert" at bounding box center [479, 307] width 273 height 23
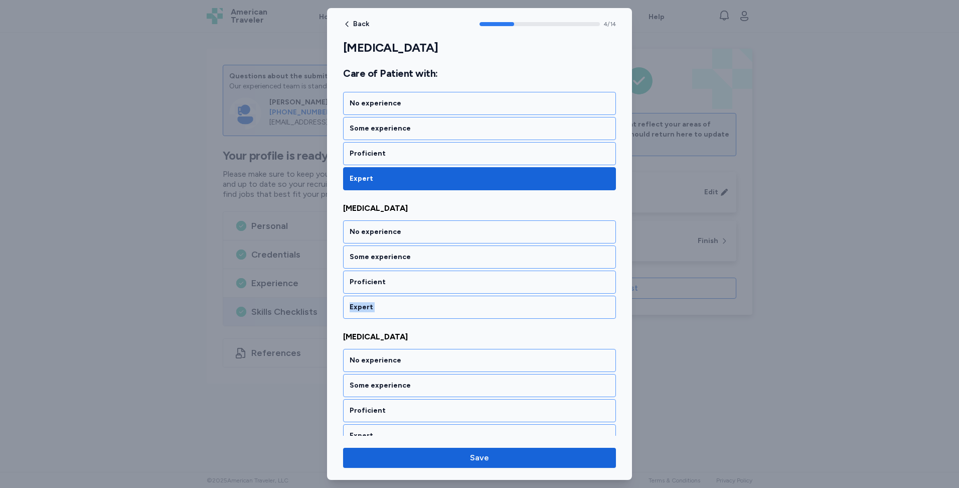
click at [443, 299] on div "Expert" at bounding box center [479, 307] width 273 height 23
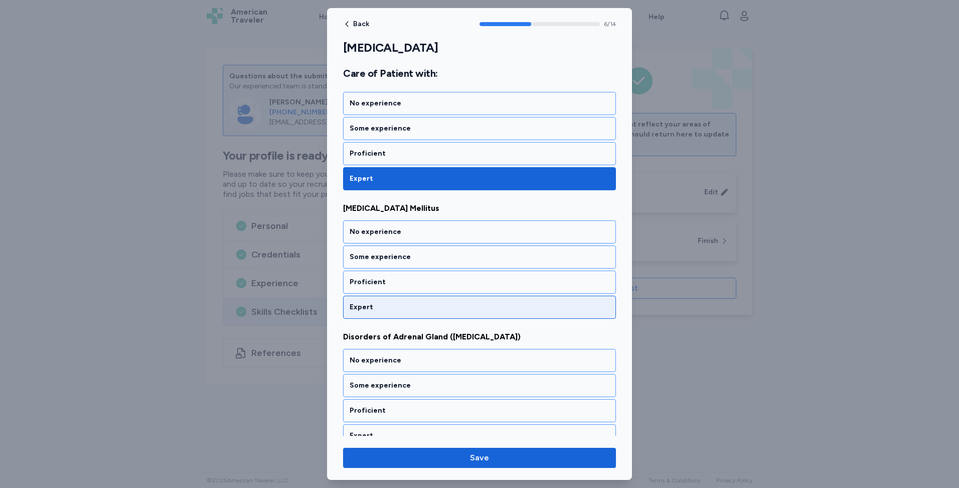
click at [435, 307] on div "Expert" at bounding box center [480, 307] width 260 height 10
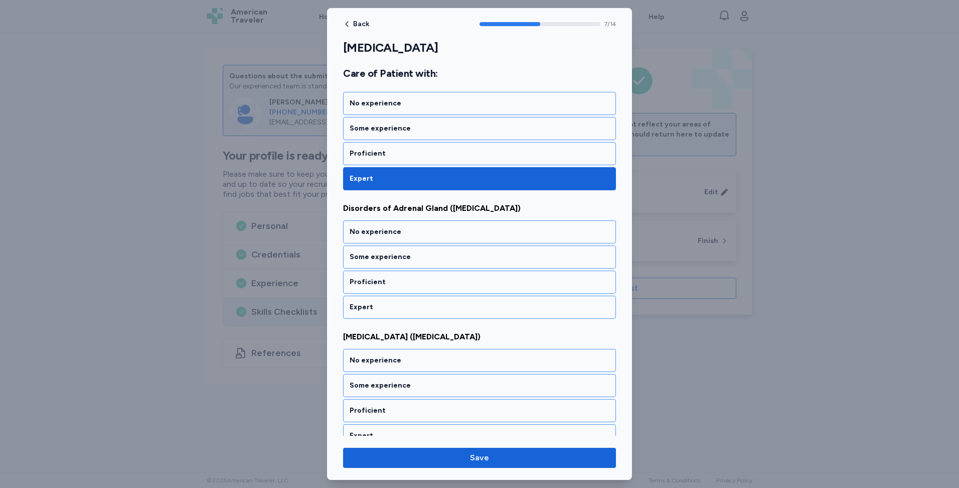
click at [435, 307] on div "Expert" at bounding box center [480, 307] width 260 height 10
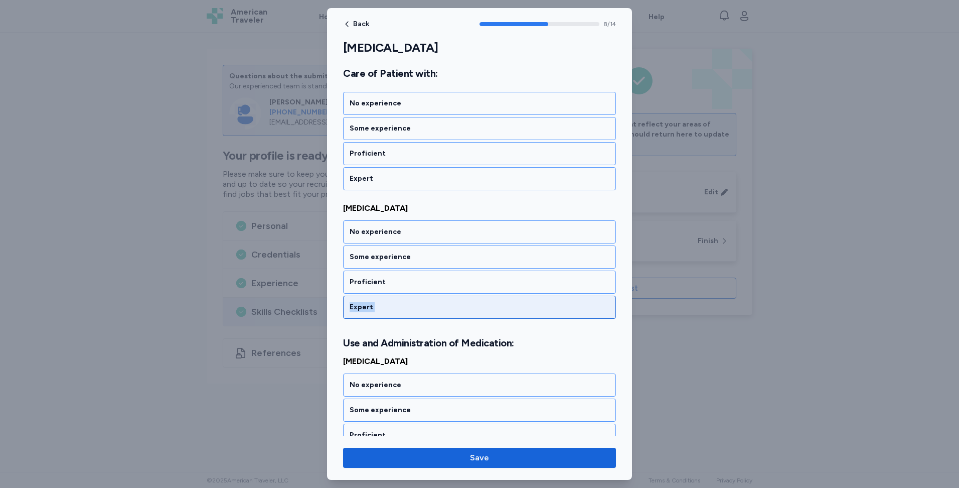
click at [435, 307] on div "Expert" at bounding box center [480, 307] width 260 height 10
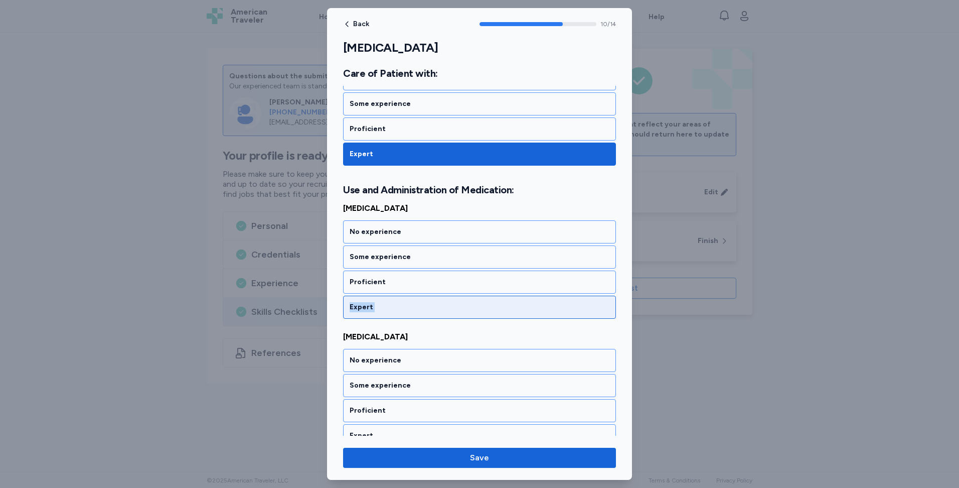
click at [435, 307] on div "Expert" at bounding box center [480, 307] width 260 height 10
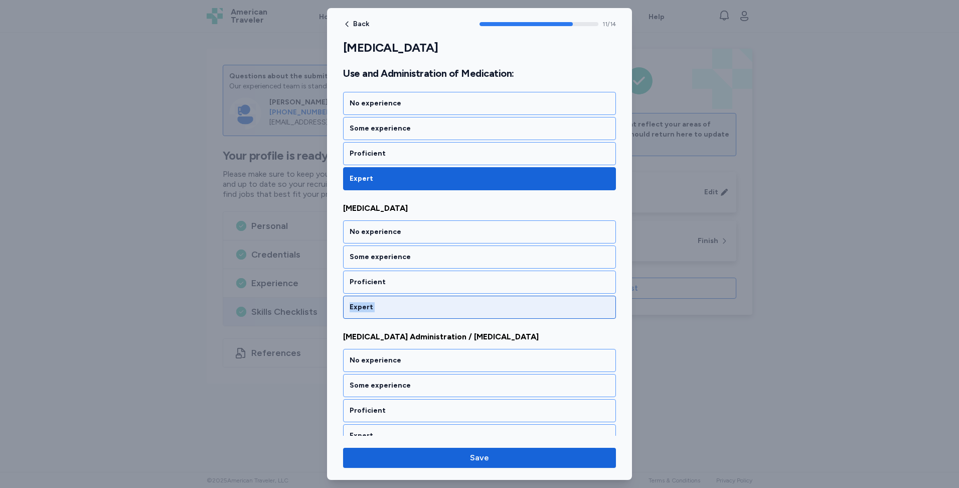
click at [435, 307] on div "Expert" at bounding box center [480, 307] width 260 height 10
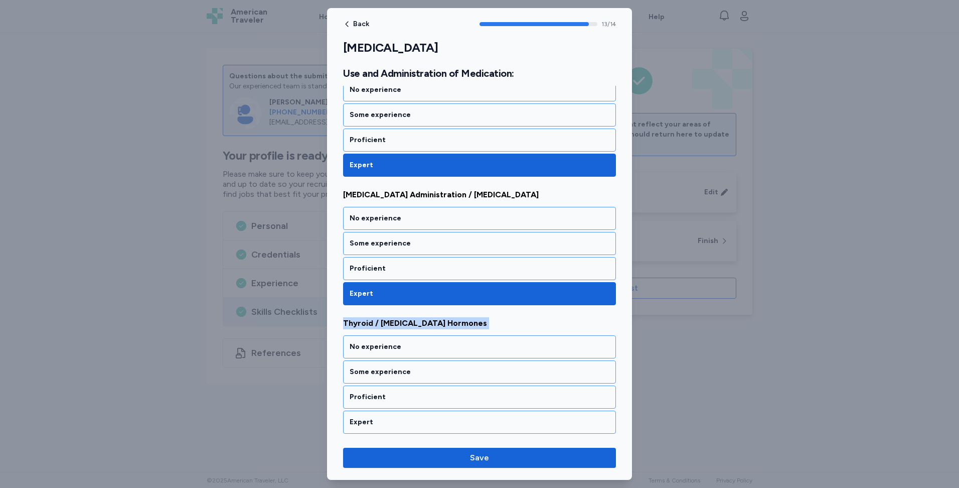
click at [435, 307] on div "[MEDICAL_DATA] No experience Some experience Proficient Expert [MEDICAL_DATA] N…" at bounding box center [479, 183] width 273 height 502
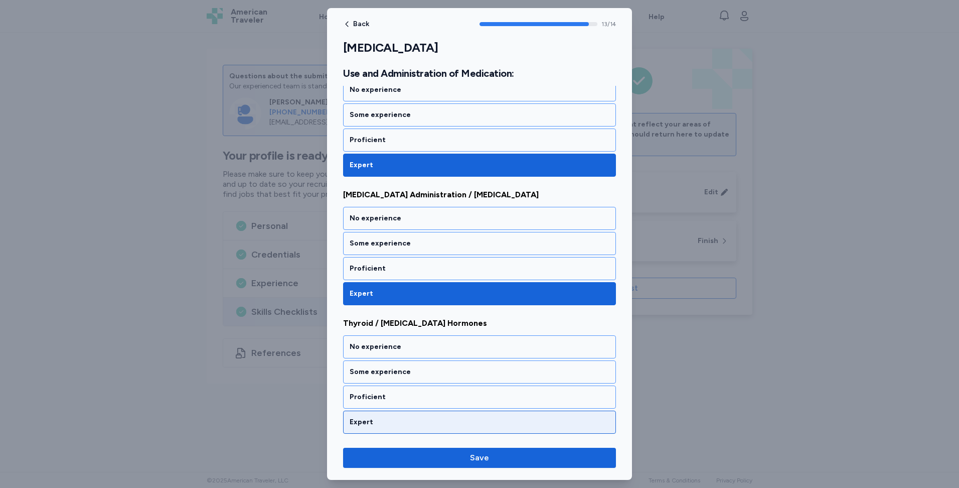
click at [444, 427] on div "Expert" at bounding box center [479, 421] width 273 height 23
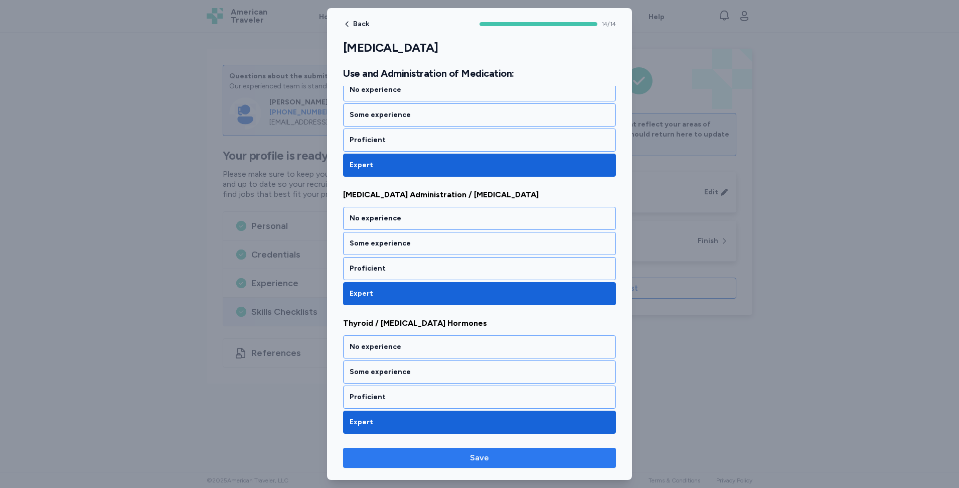
click at [466, 456] on span "Save" at bounding box center [479, 458] width 257 height 12
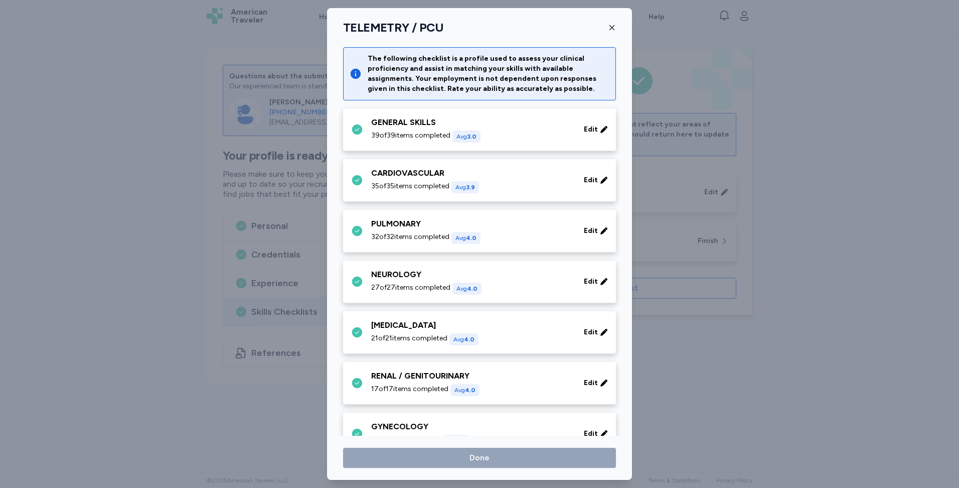
scroll to position [201, 0]
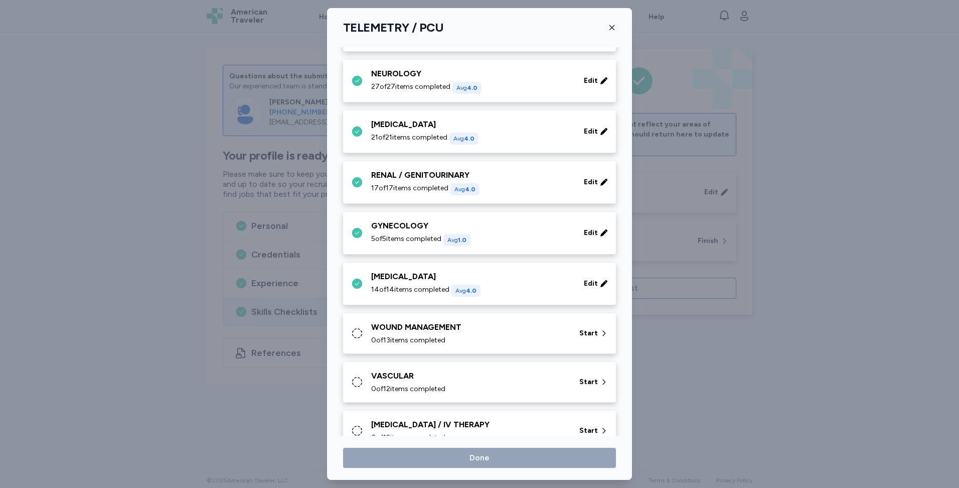
click at [558, 336] on div "0 of 13 items completed" at bounding box center [469, 340] width 196 height 10
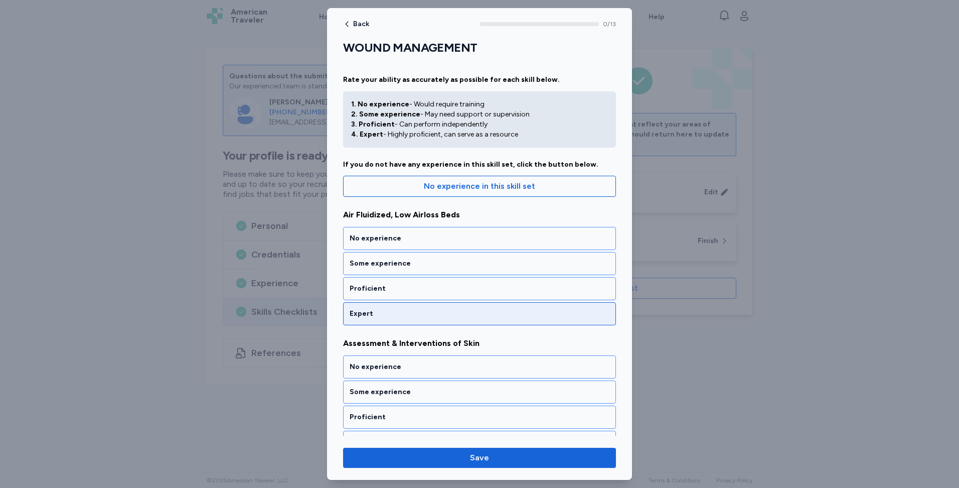
click at [426, 321] on div "Expert" at bounding box center [479, 313] width 273 height 23
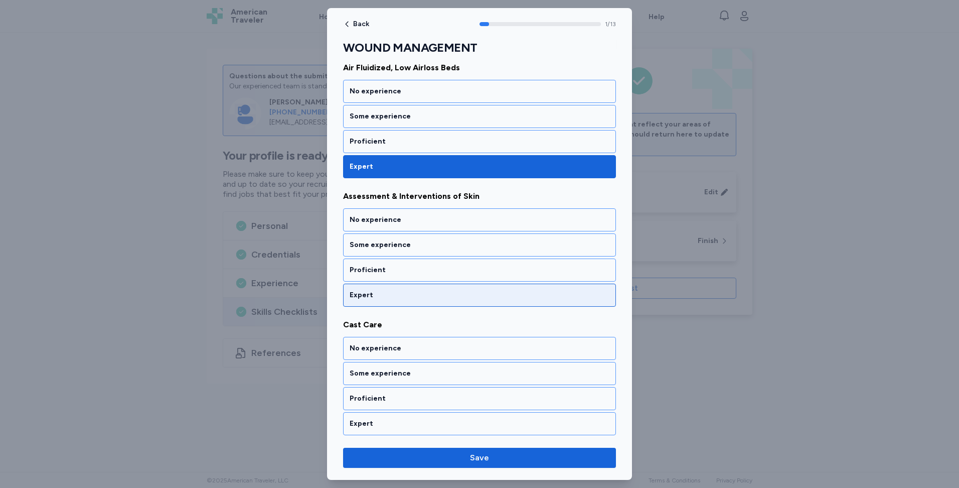
click at [429, 302] on div "Expert" at bounding box center [479, 294] width 273 height 23
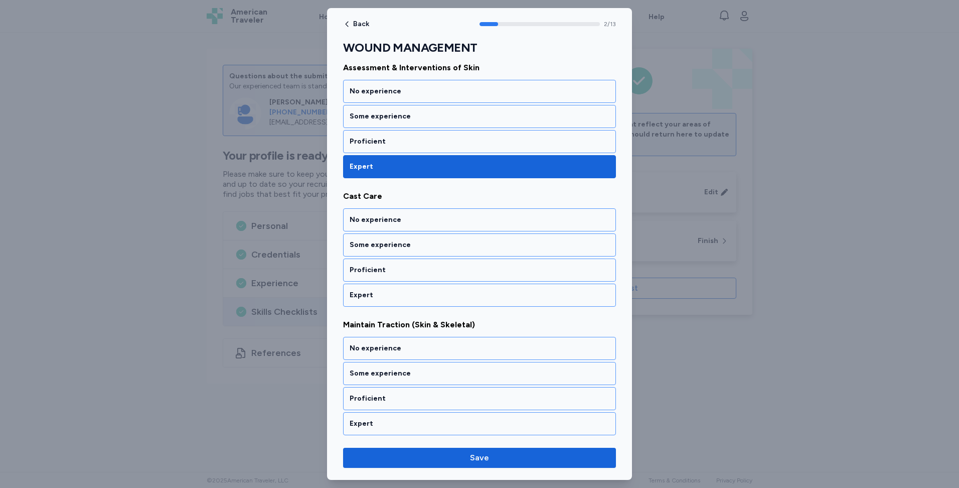
click at [429, 302] on div "Expert" at bounding box center [479, 294] width 273 height 23
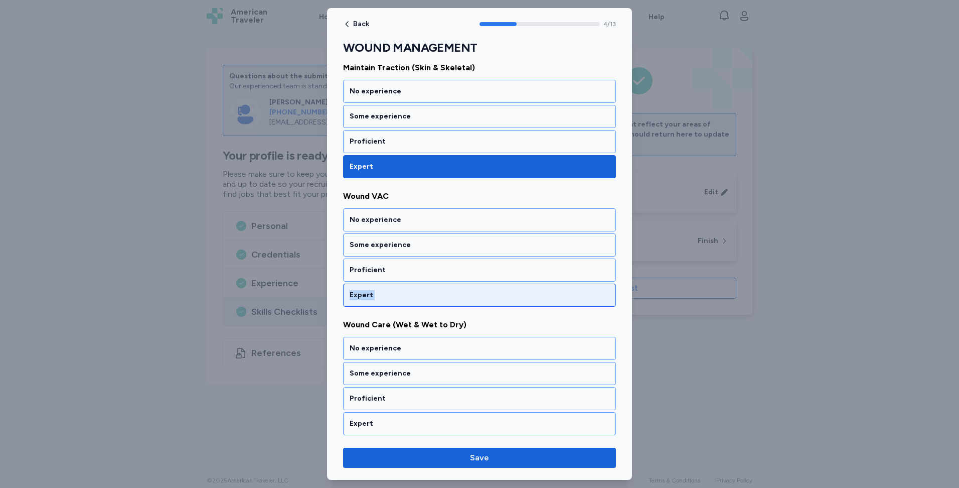
click at [429, 302] on div "Expert" at bounding box center [479, 294] width 273 height 23
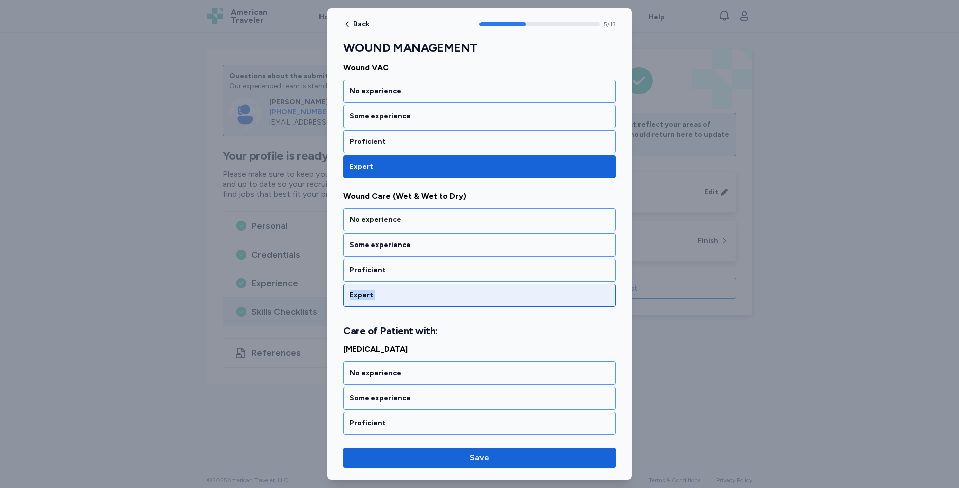
click at [429, 302] on div "Expert" at bounding box center [479, 294] width 273 height 23
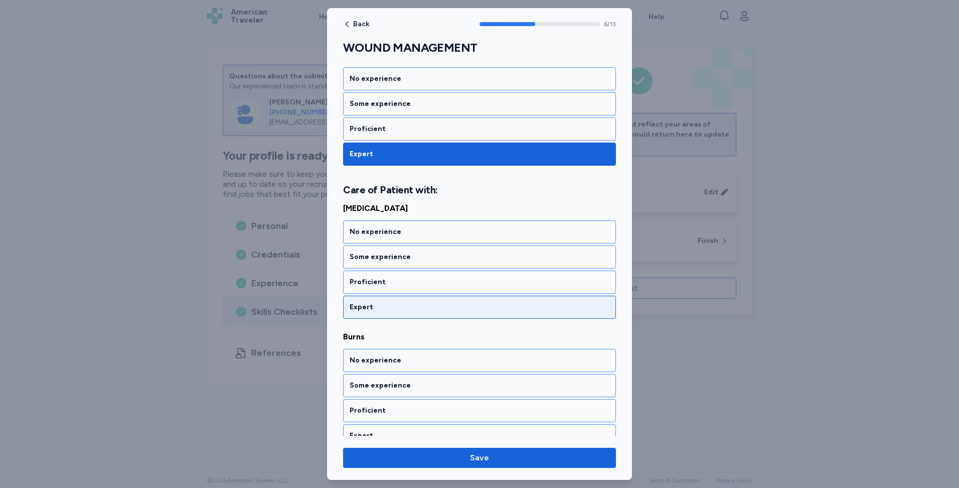
click at [429, 302] on div "Expert" at bounding box center [479, 307] width 273 height 23
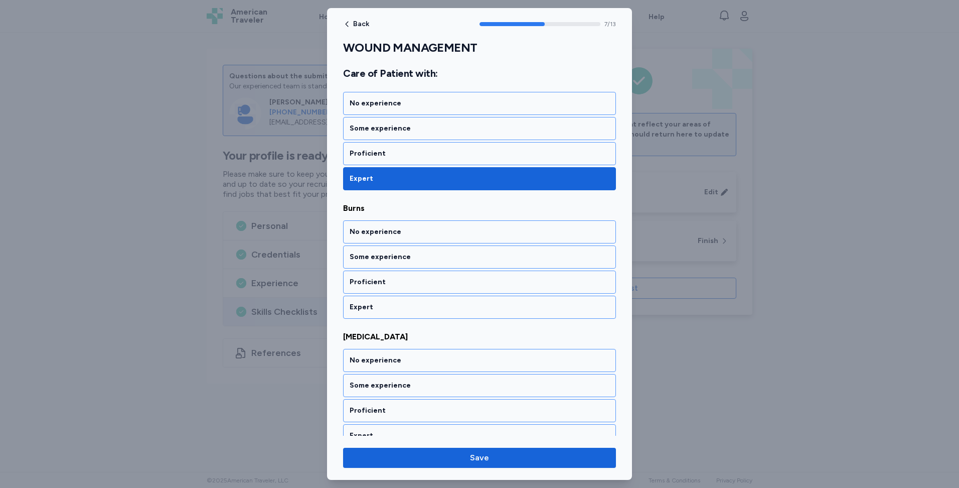
click at [429, 302] on div "Expert" at bounding box center [479, 307] width 273 height 23
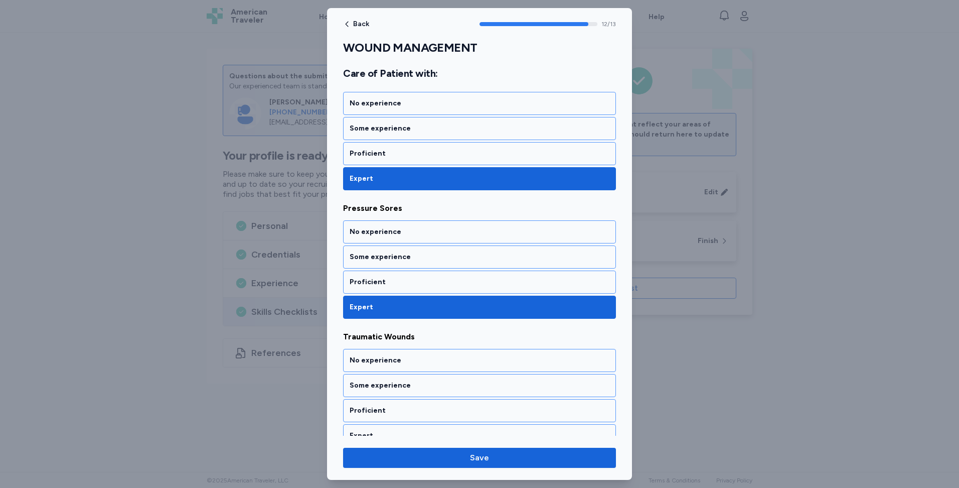
scroll to position [1457, 0]
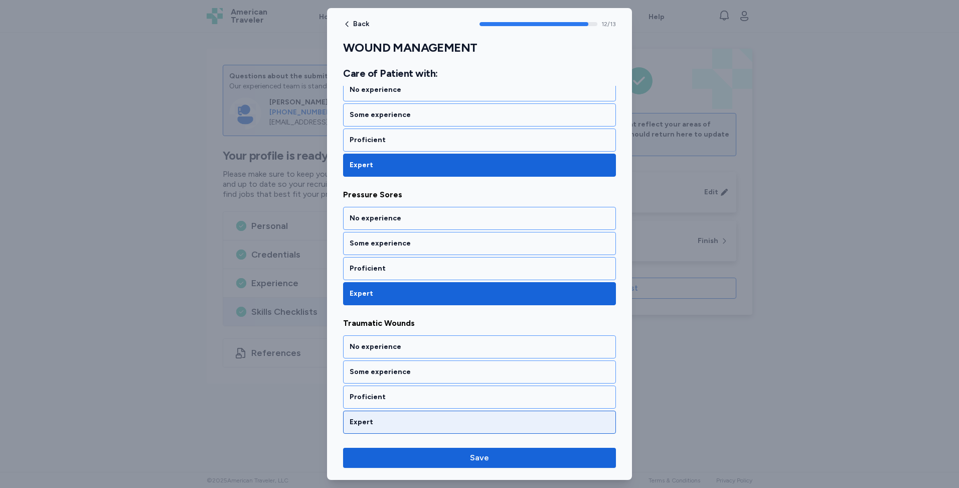
click at [443, 425] on div "Expert" at bounding box center [480, 422] width 260 height 10
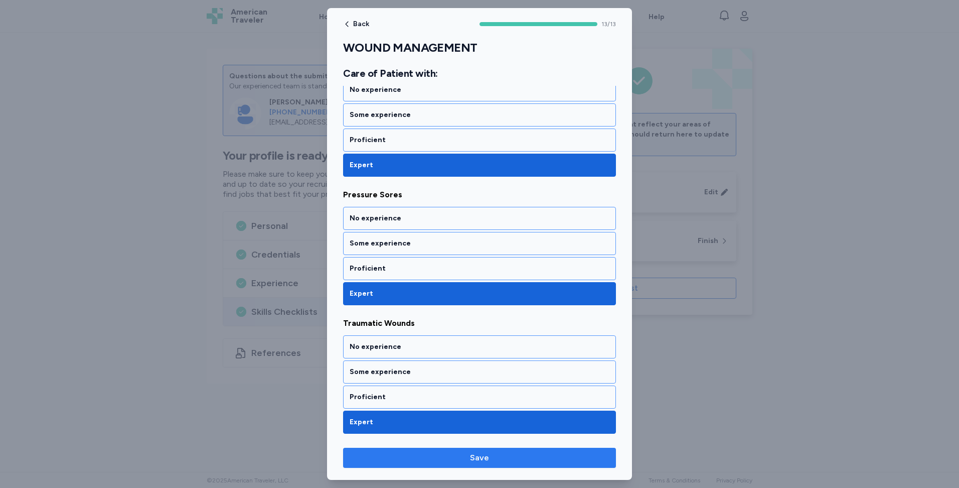
click at [458, 459] on span "Save" at bounding box center [479, 458] width 257 height 12
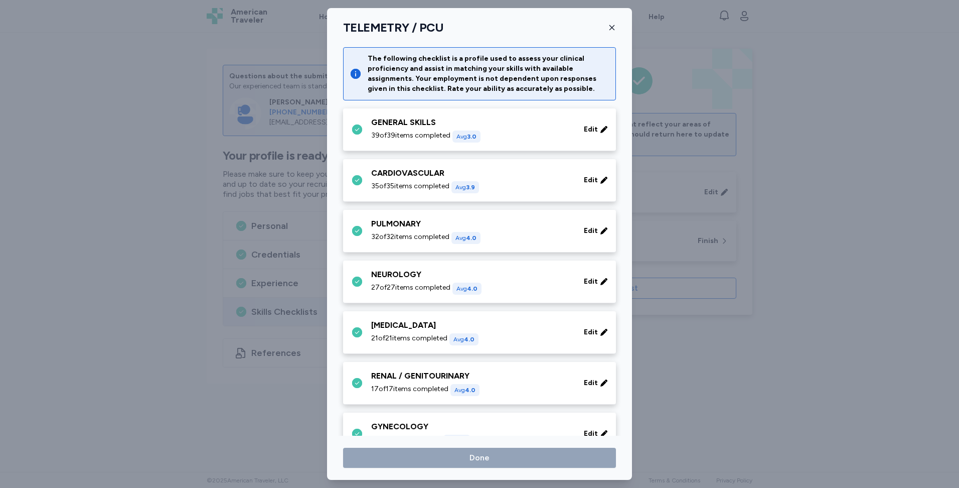
scroll to position [201, 0]
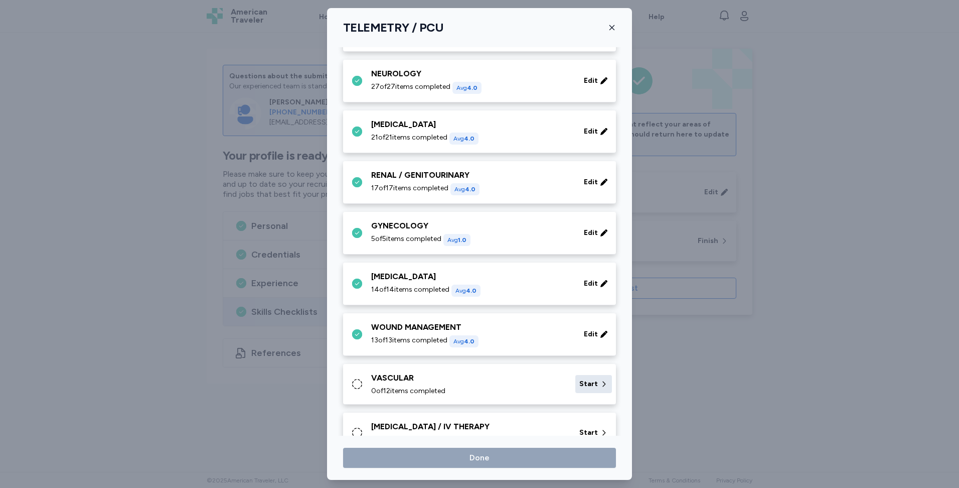
click at [591, 382] on div "Start" at bounding box center [593, 384] width 37 height 18
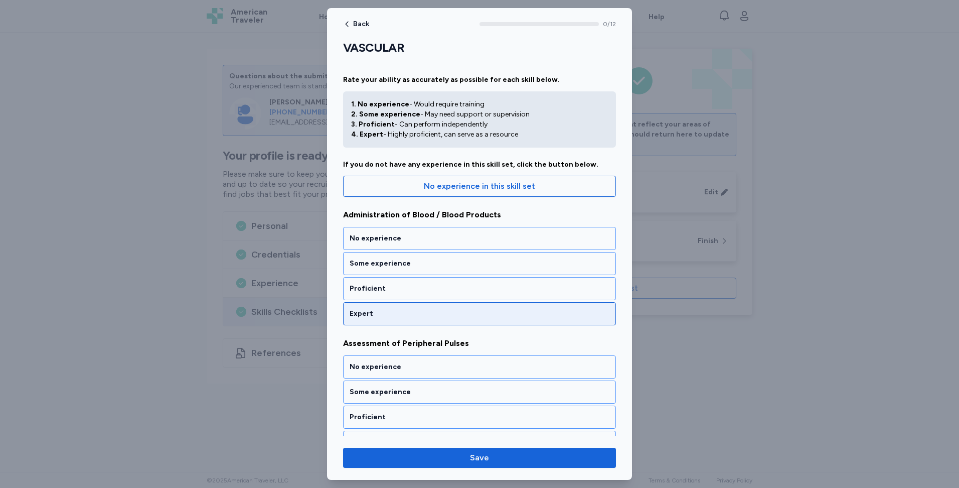
click at [478, 321] on div "Expert" at bounding box center [479, 313] width 273 height 23
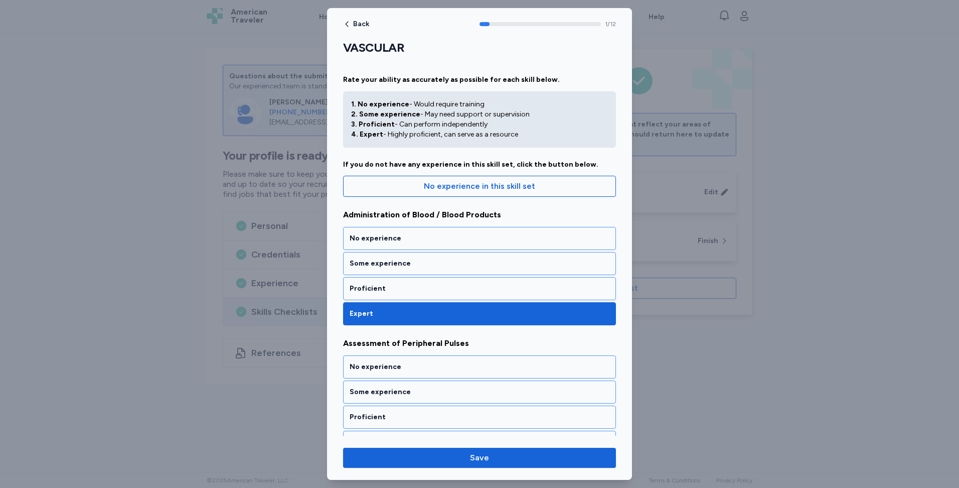
scroll to position [147, 0]
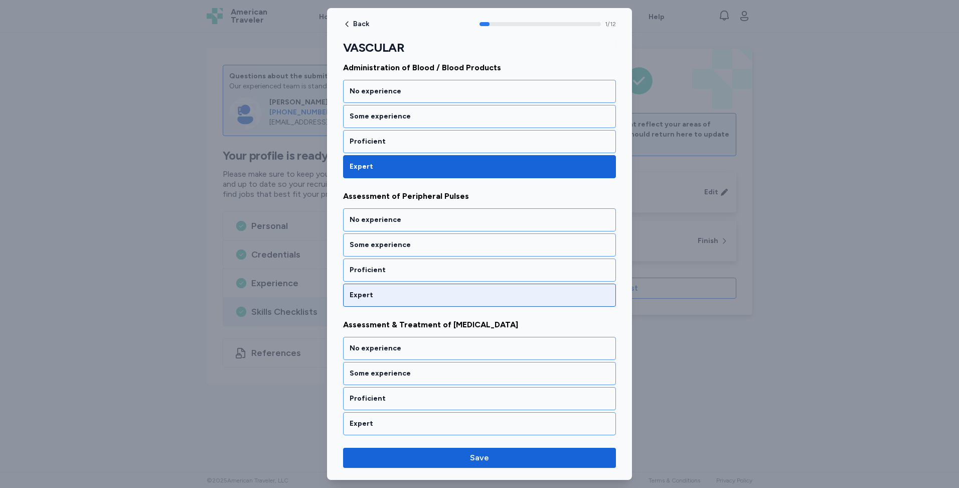
click at [479, 304] on div "Expert" at bounding box center [479, 294] width 273 height 23
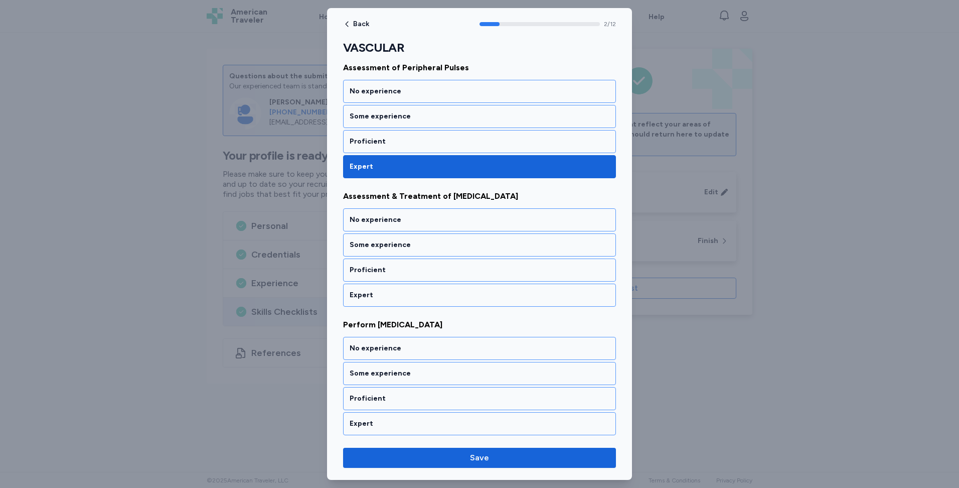
click at [479, 304] on div "Expert" at bounding box center [479, 294] width 273 height 23
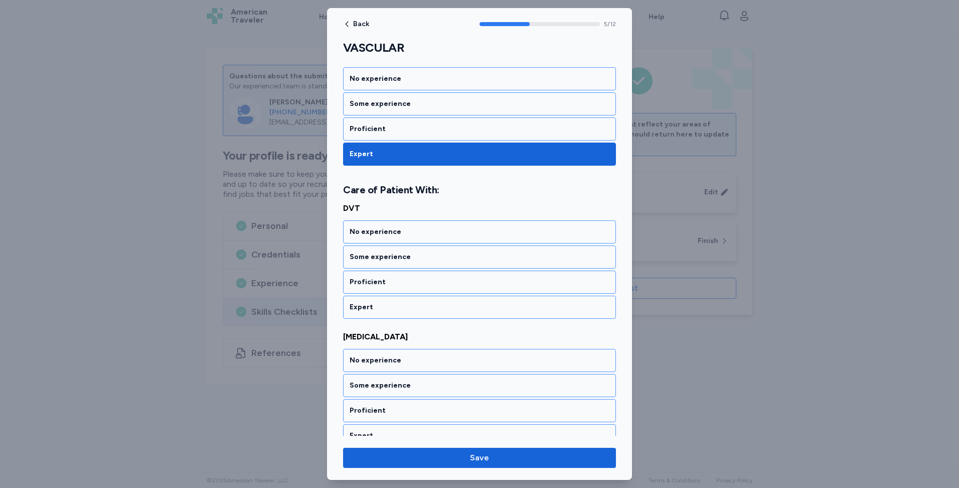
click at [479, 304] on div "Expert" at bounding box center [480, 307] width 260 height 10
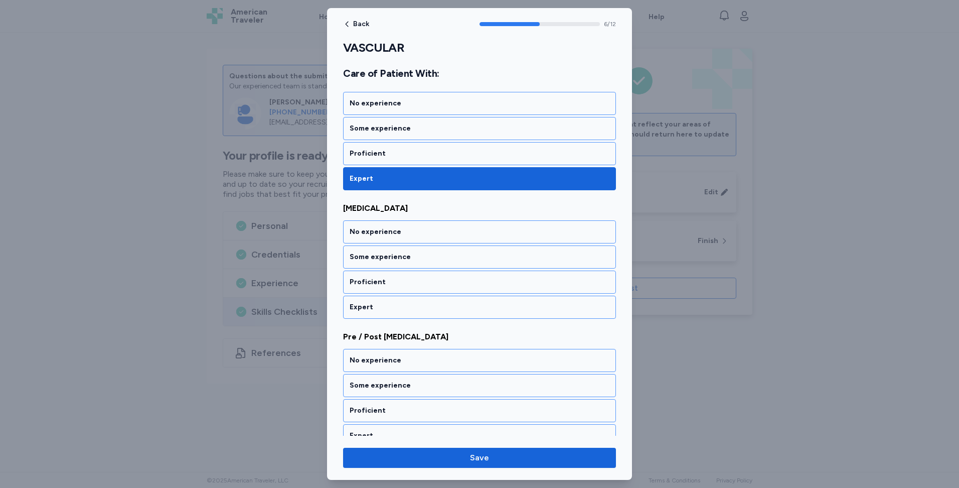
click at [479, 304] on div "Expert" at bounding box center [480, 307] width 260 height 10
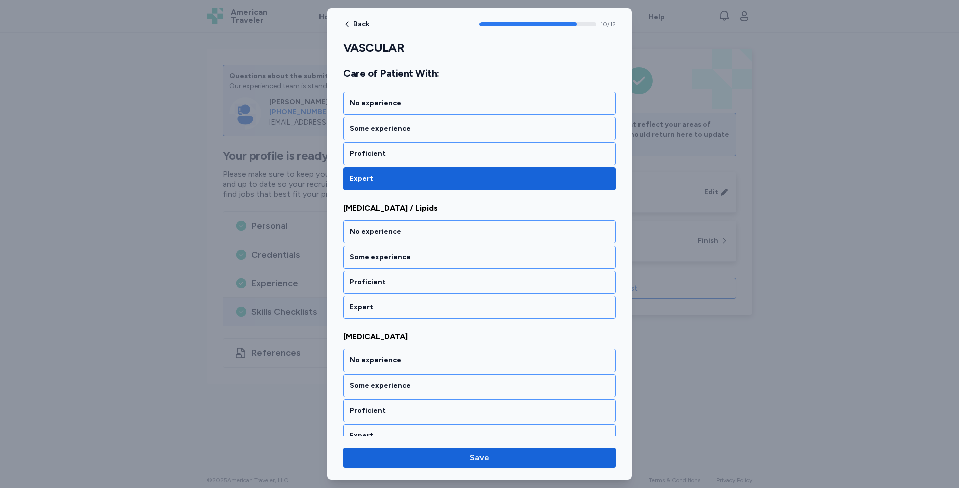
scroll to position [1329, 0]
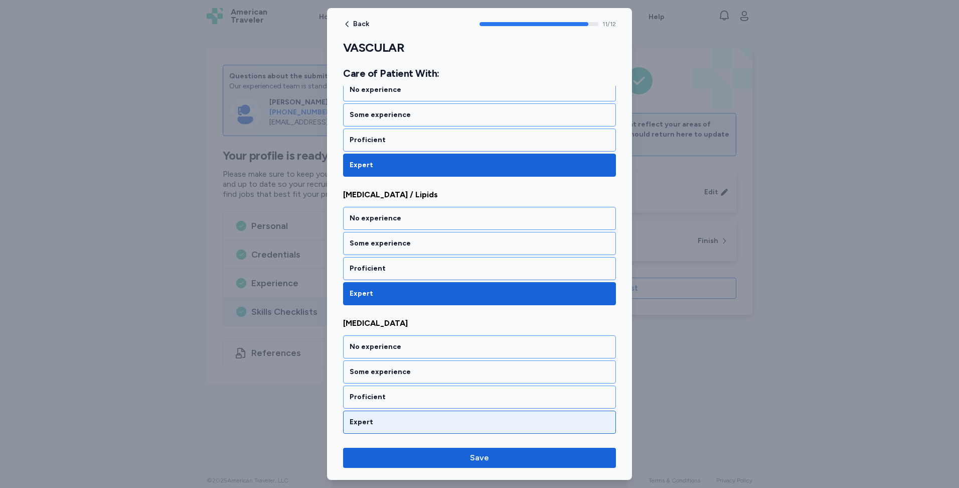
click at [481, 417] on div "Expert" at bounding box center [480, 422] width 260 height 10
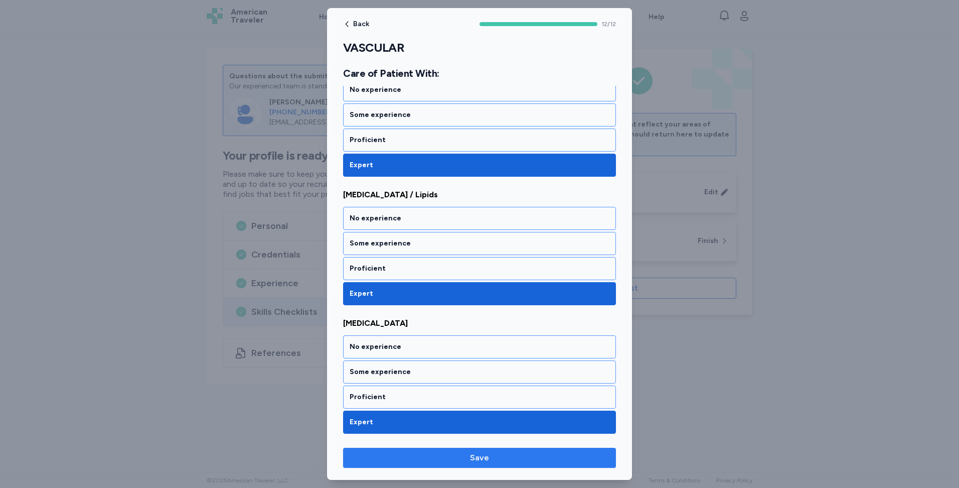
click at [478, 463] on span "Save" at bounding box center [479, 458] width 19 height 12
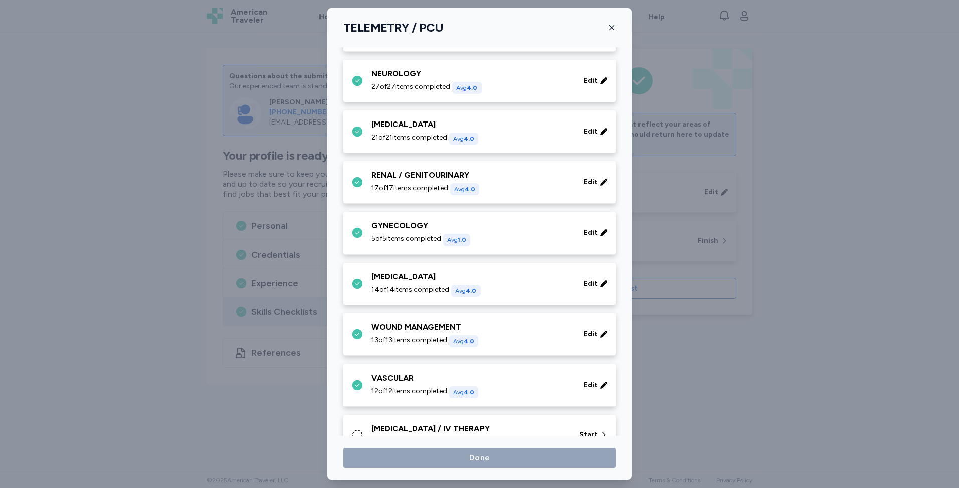
scroll to position [328, 0]
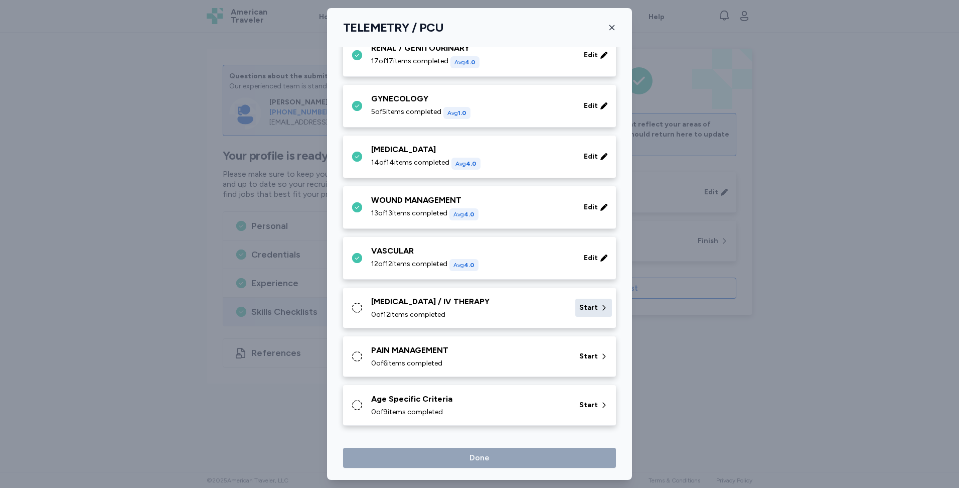
click at [578, 314] on div "Start" at bounding box center [593, 308] width 37 height 18
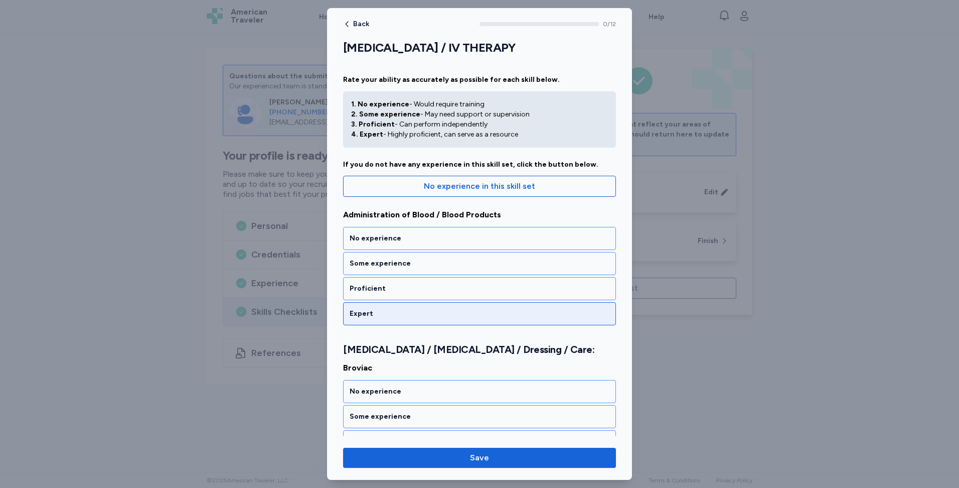
click at [505, 314] on div "Expert" at bounding box center [480, 314] width 260 height 10
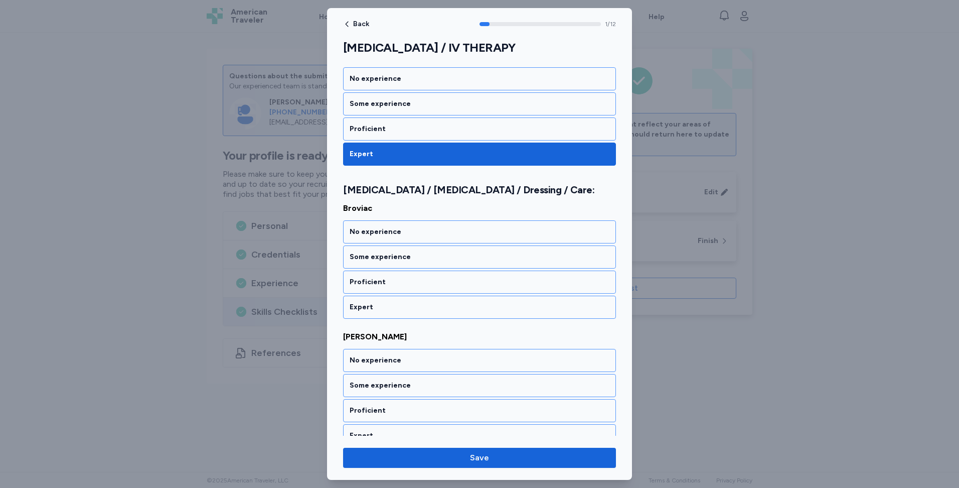
click at [505, 314] on div "Expert" at bounding box center [479, 307] width 273 height 23
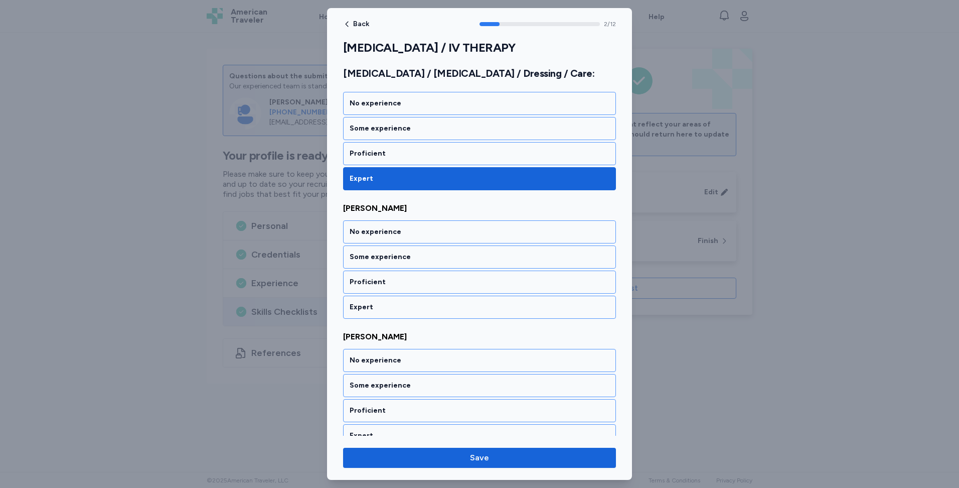
click at [505, 314] on div "Expert" at bounding box center [479, 307] width 273 height 23
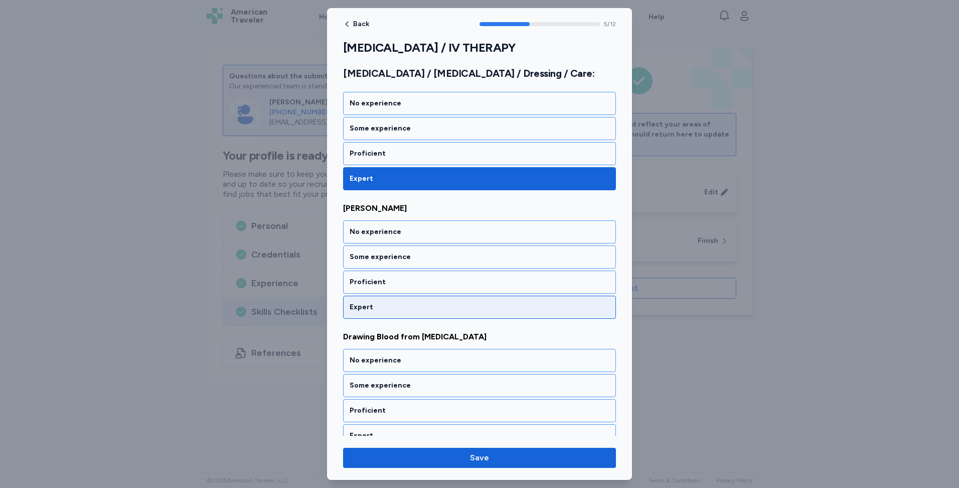
click at [505, 314] on div "Expert" at bounding box center [479, 307] width 273 height 23
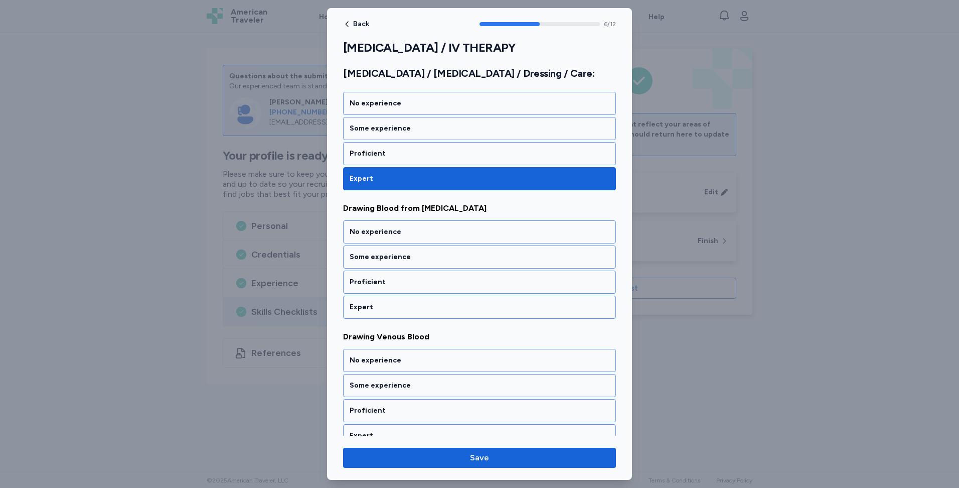
click at [505, 314] on div "Expert" at bounding box center [479, 307] width 273 height 23
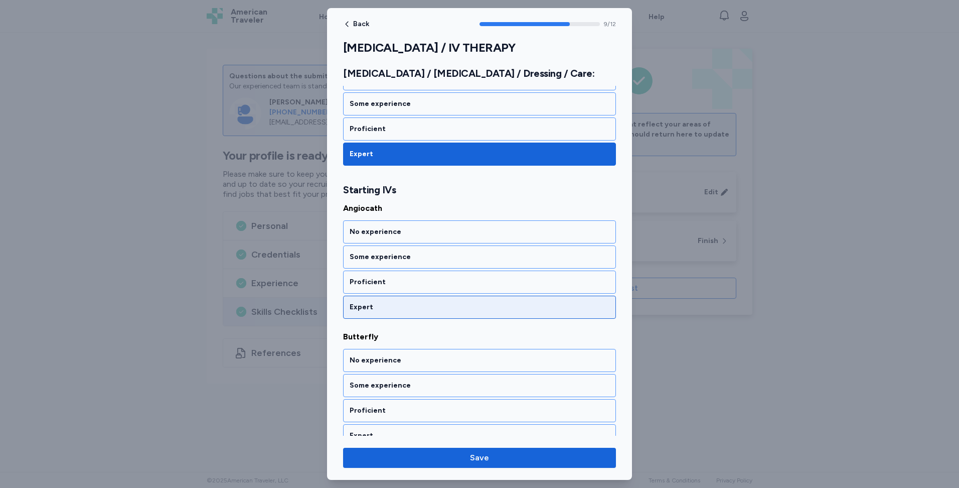
click at [505, 315] on div "Expert" at bounding box center [479, 307] width 273 height 23
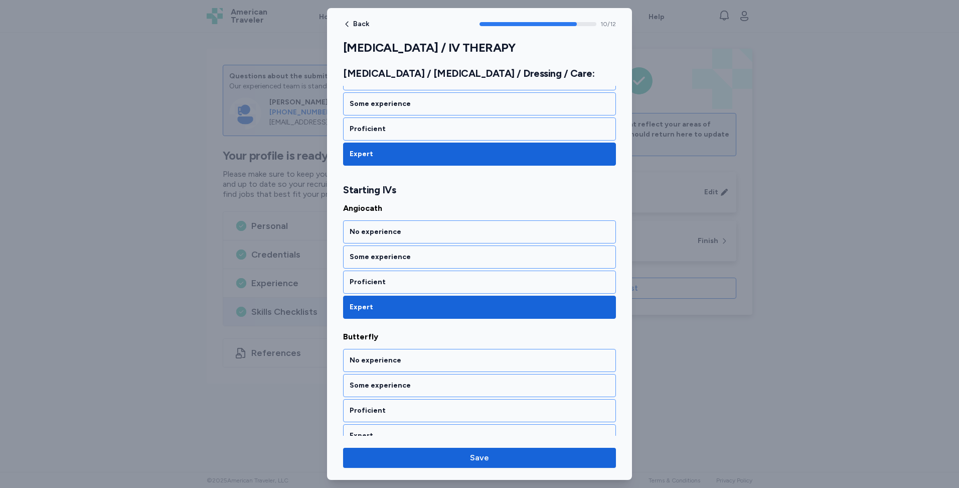
scroll to position [1340, 0]
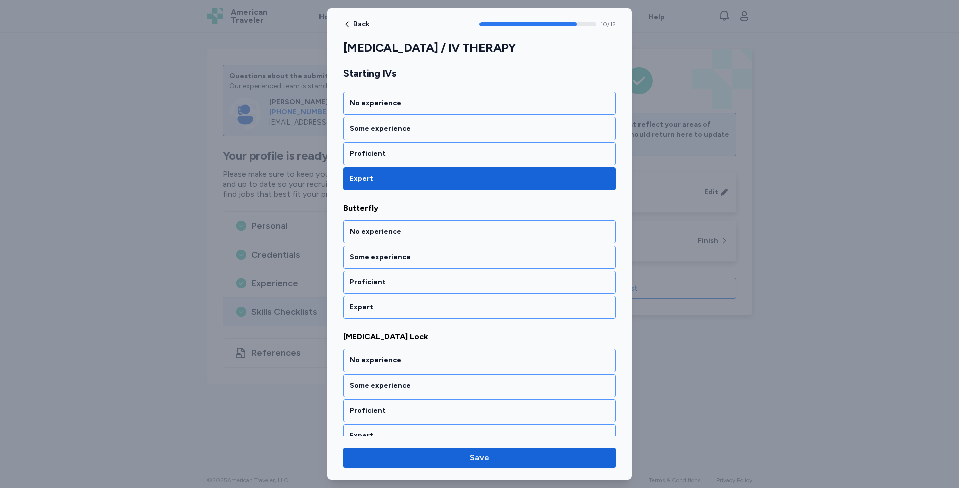
click at [505, 315] on div "Expert" at bounding box center [479, 307] width 273 height 23
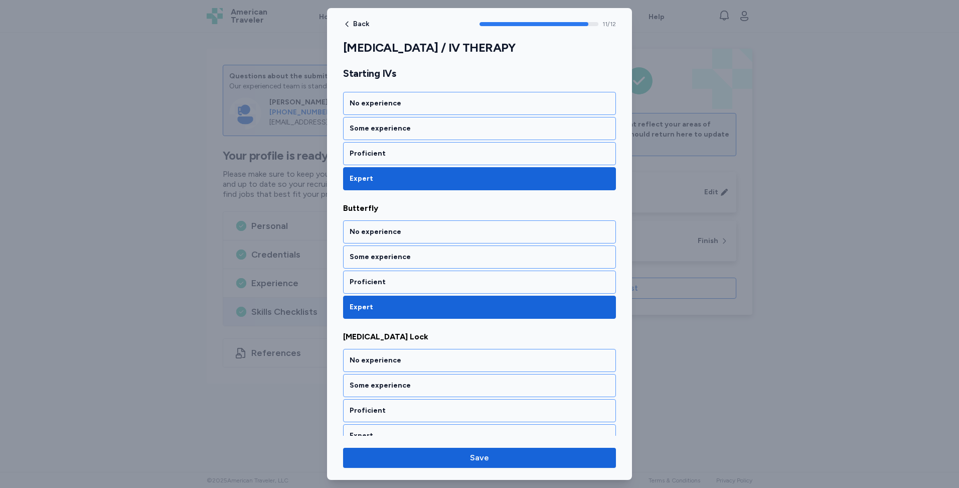
scroll to position [1354, 0]
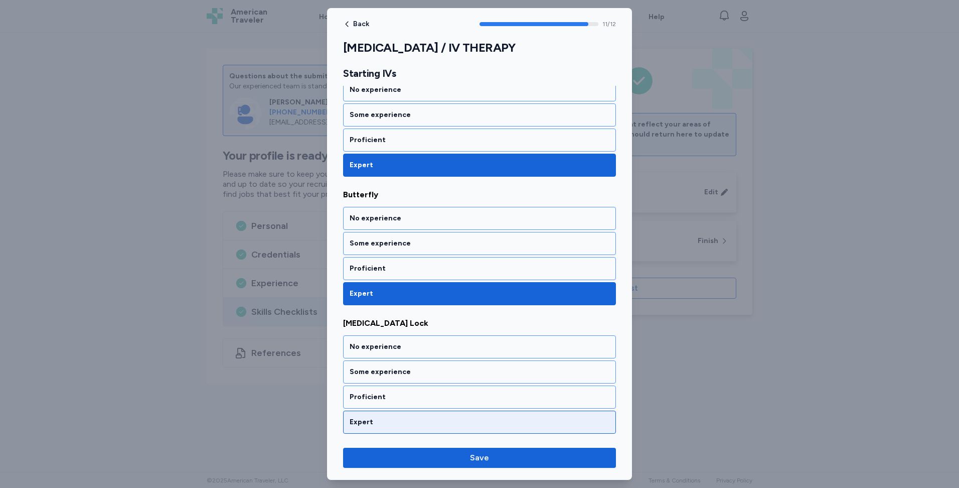
click at [493, 423] on div "Expert" at bounding box center [480, 422] width 260 height 10
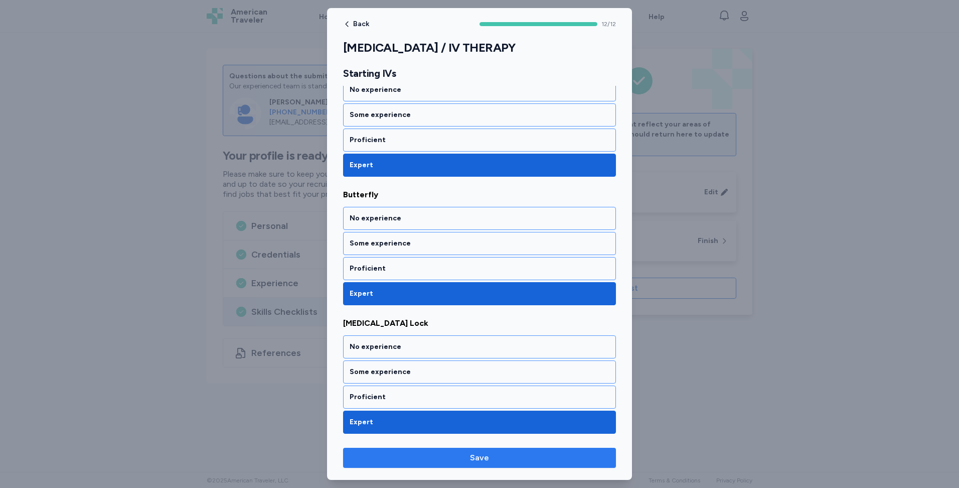
click at [492, 457] on span "Save" at bounding box center [479, 458] width 257 height 12
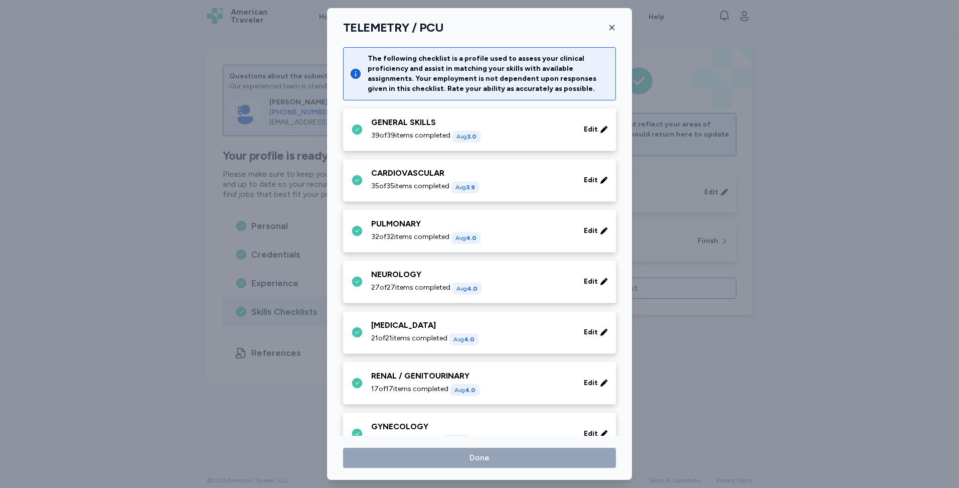
scroll to position [328, 0]
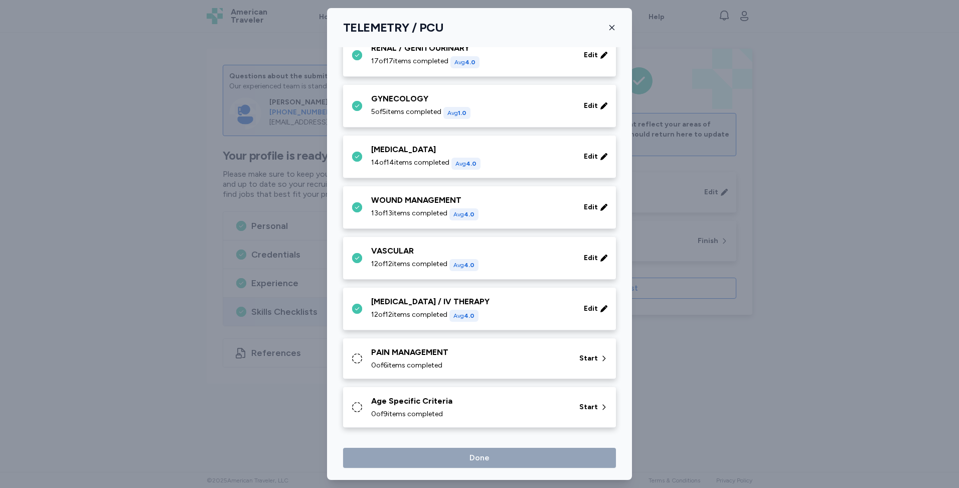
click at [579, 347] on div "PAIN MANAGEMENT 0 of 6 items completed Start" at bounding box center [481, 358] width 261 height 24
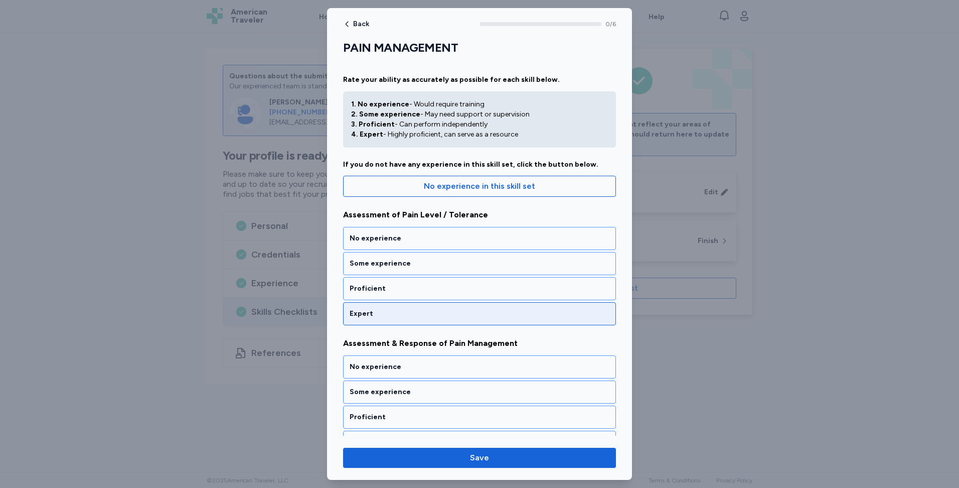
click at [491, 324] on div "Expert" at bounding box center [479, 313] width 273 height 23
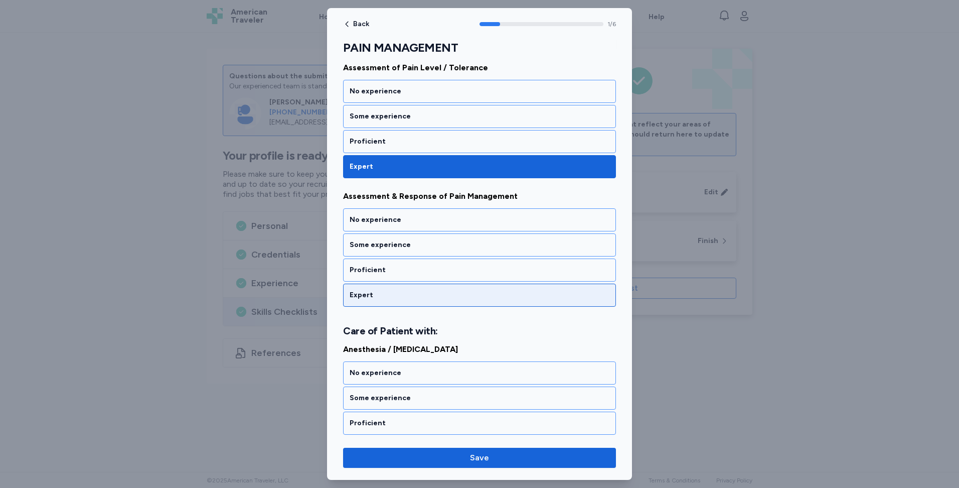
click at [490, 303] on div "Expert" at bounding box center [479, 294] width 273 height 23
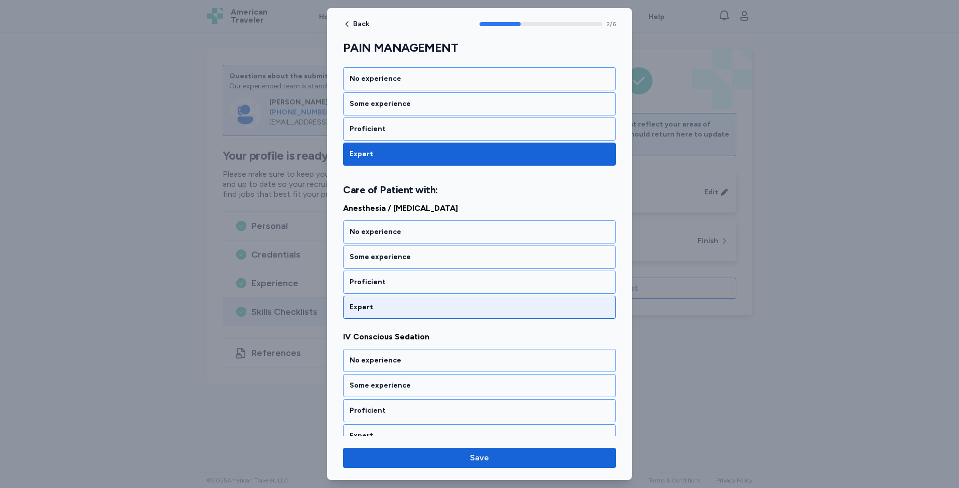
click at [491, 307] on div "Expert" at bounding box center [480, 307] width 260 height 10
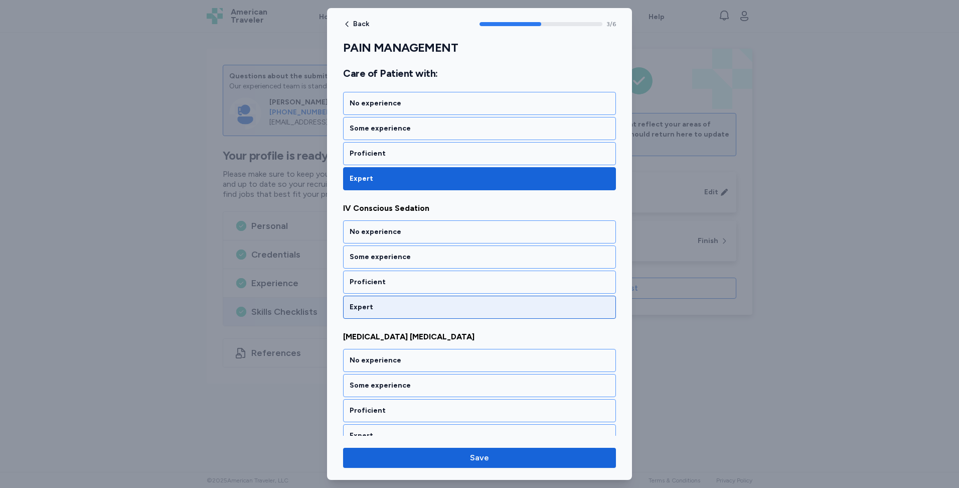
click at [491, 307] on div "Expert" at bounding box center [480, 307] width 260 height 10
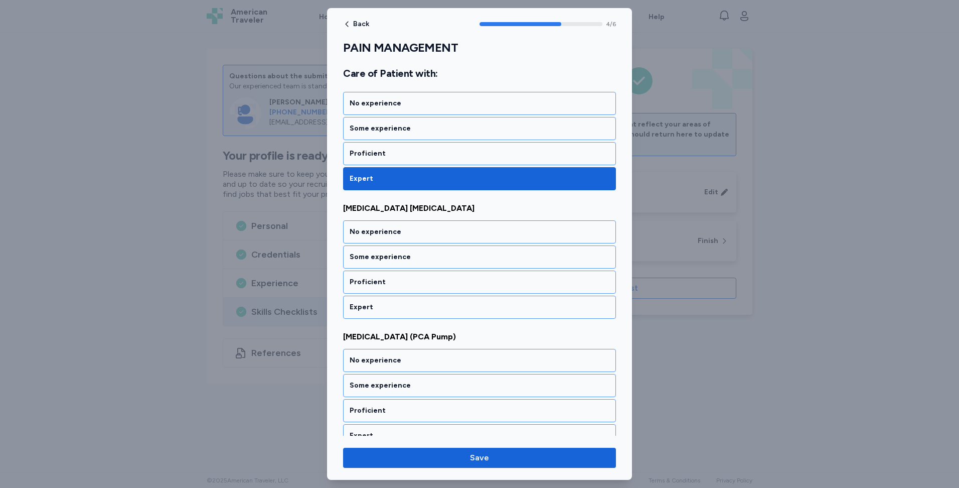
click at [491, 307] on div "Expert" at bounding box center [480, 307] width 260 height 10
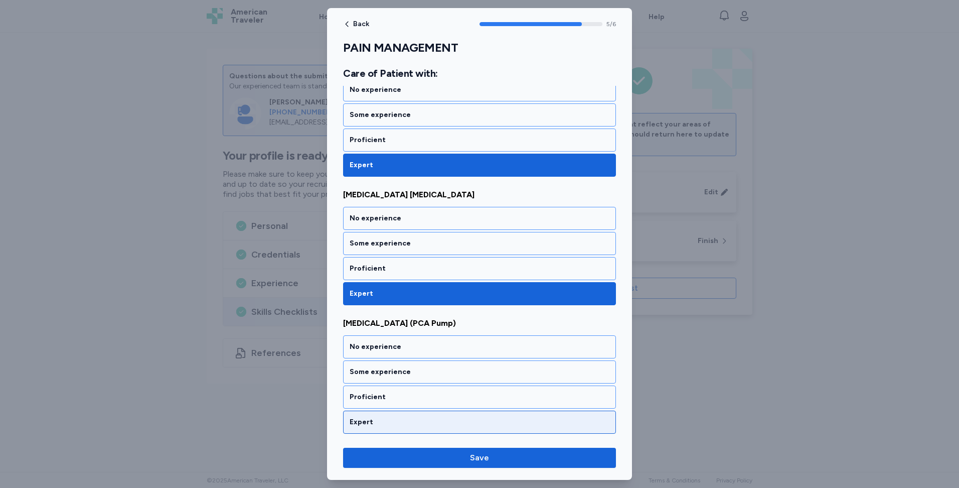
click at [475, 424] on div "Expert" at bounding box center [480, 422] width 260 height 10
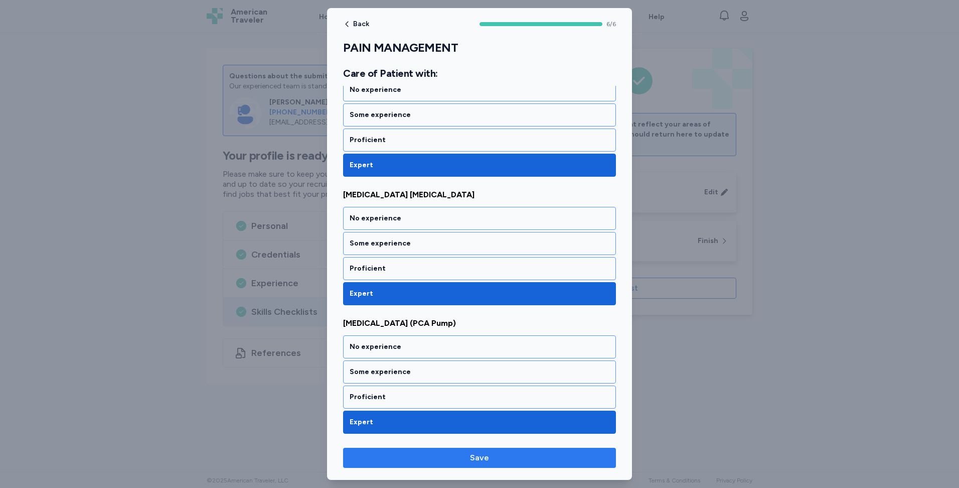
click at [481, 457] on span "Save" at bounding box center [479, 458] width 19 height 12
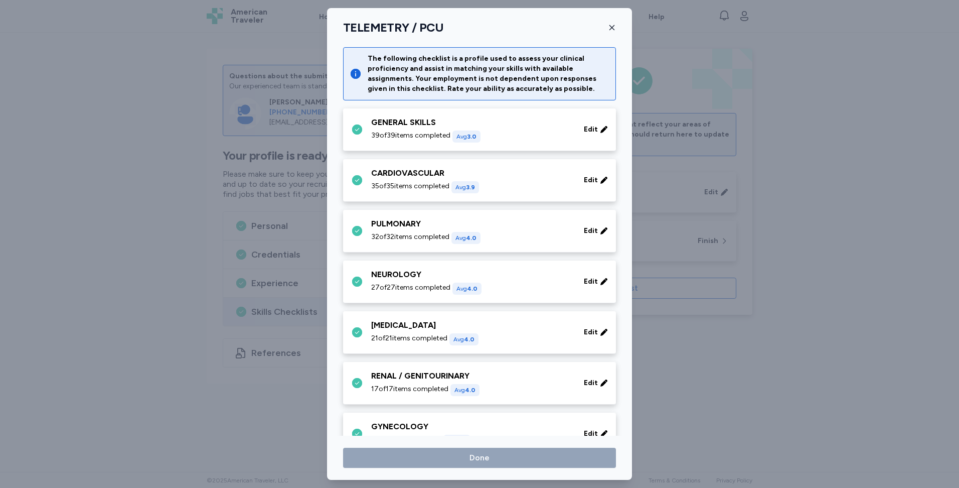
scroll to position [328, 0]
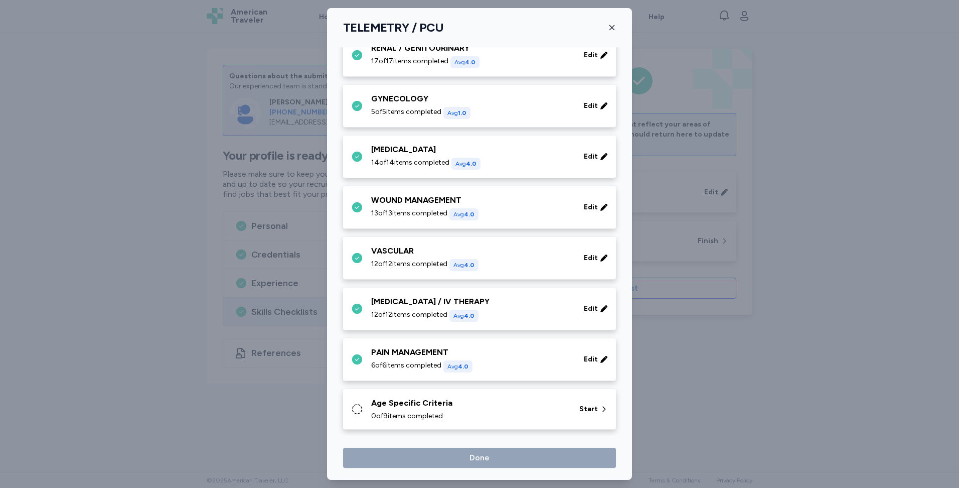
click at [557, 402] on div "Age Specific Criteria" at bounding box center [469, 403] width 196 height 12
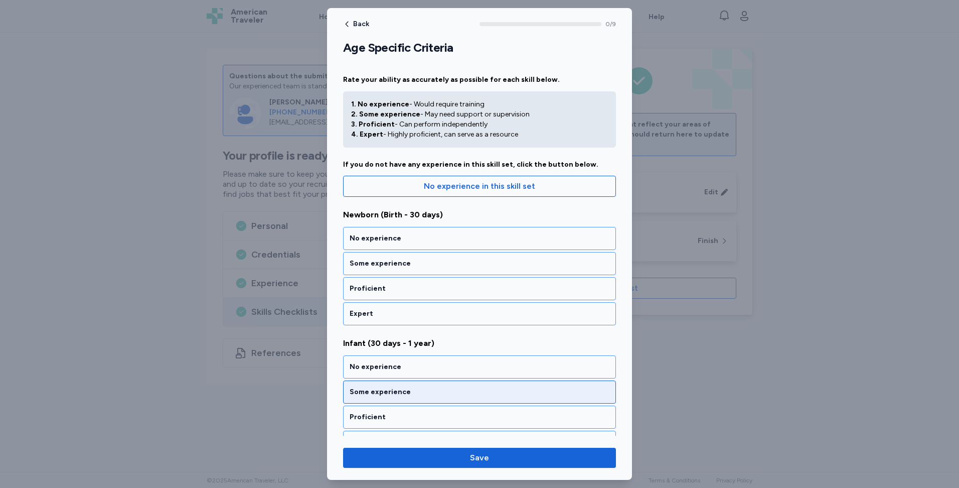
click at [463, 243] on div "No experience" at bounding box center [480, 238] width 260 height 10
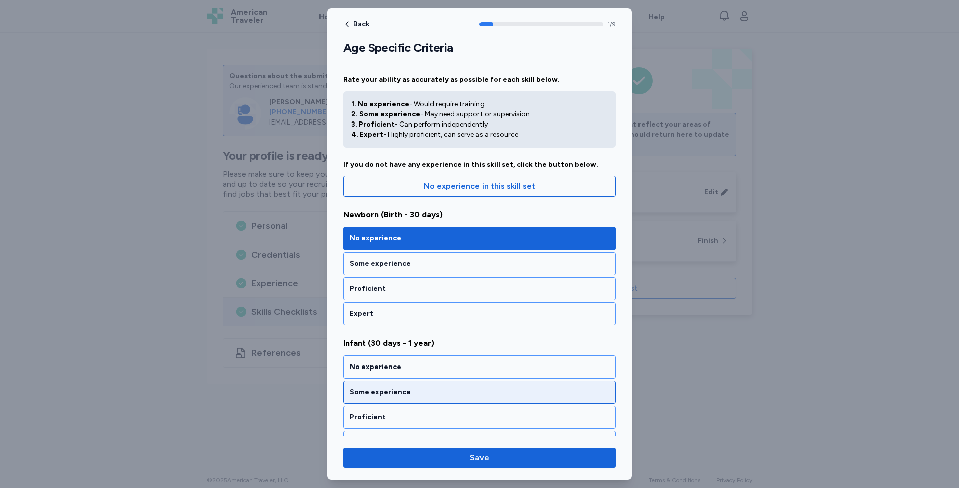
scroll to position [147, 0]
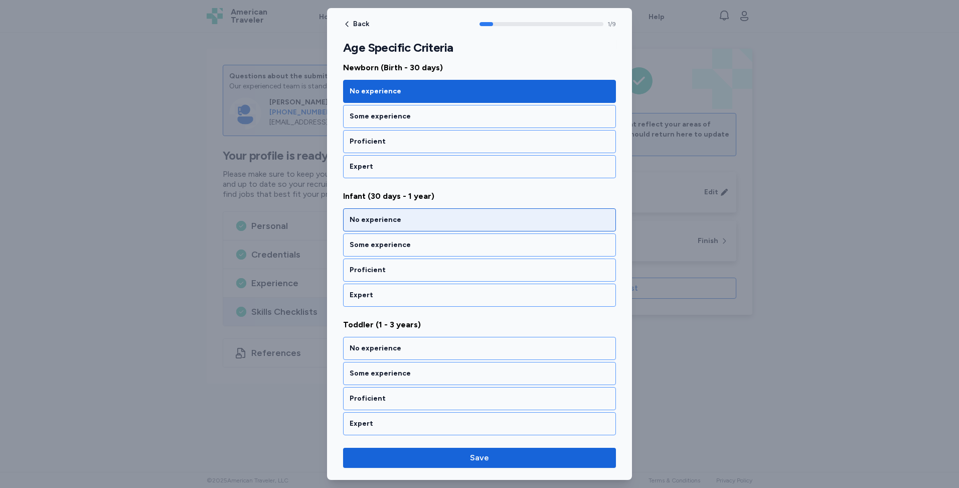
click at [443, 219] on div "No experience" at bounding box center [480, 220] width 260 height 10
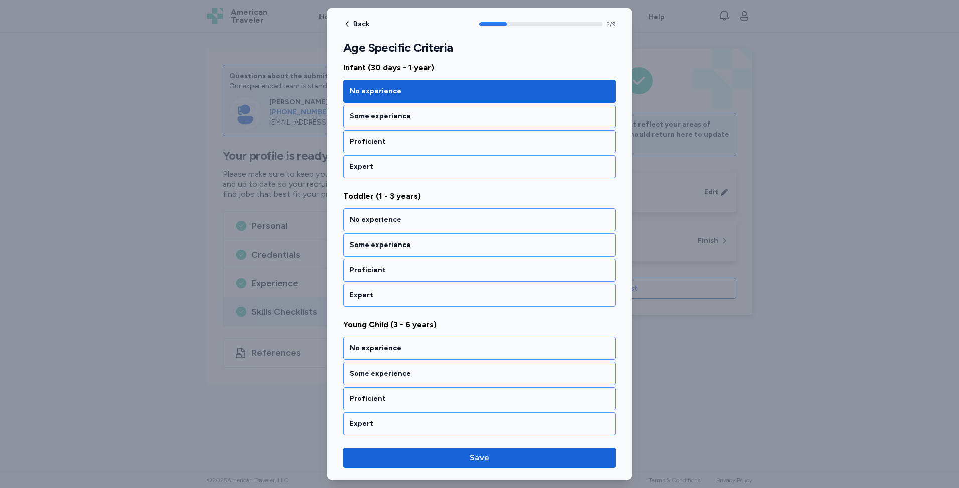
click at [443, 219] on div "No experience" at bounding box center [480, 220] width 260 height 10
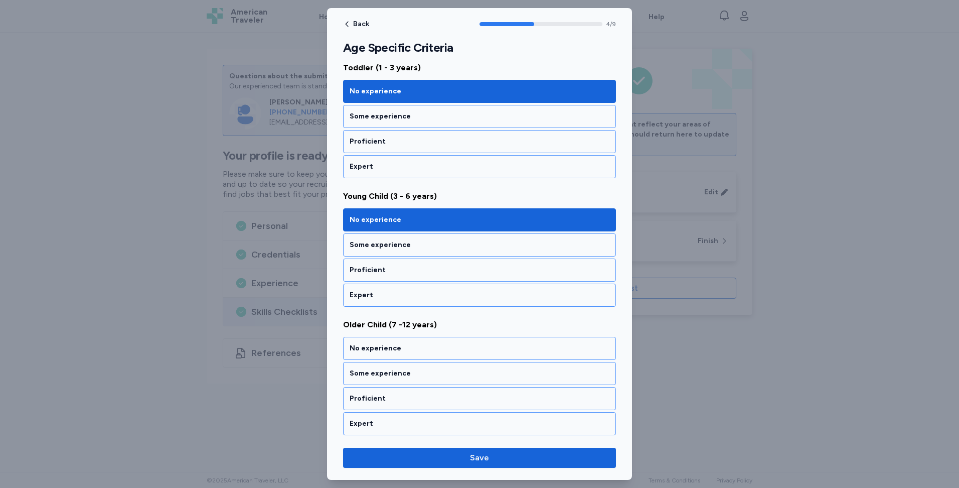
scroll to position [532, 0]
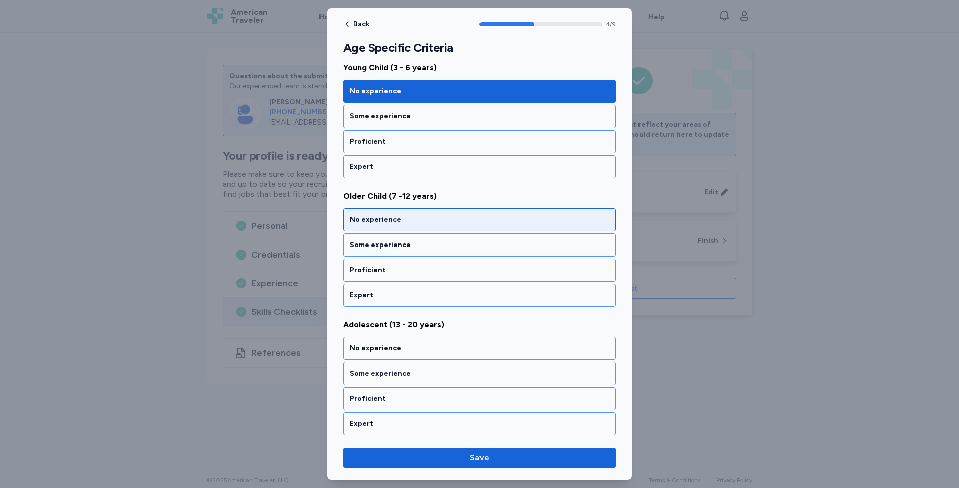
click at [441, 223] on div "No experience" at bounding box center [480, 220] width 260 height 10
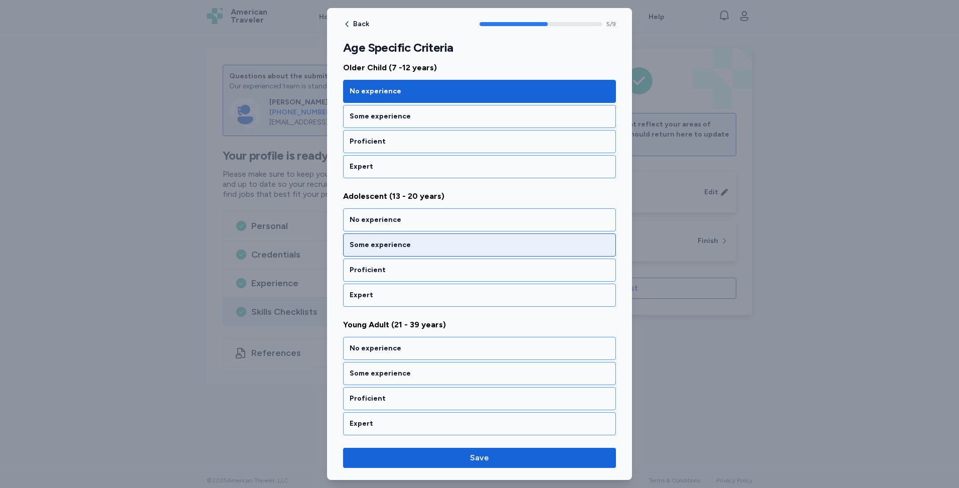
click at [433, 252] on div "Some experience" at bounding box center [479, 244] width 273 height 23
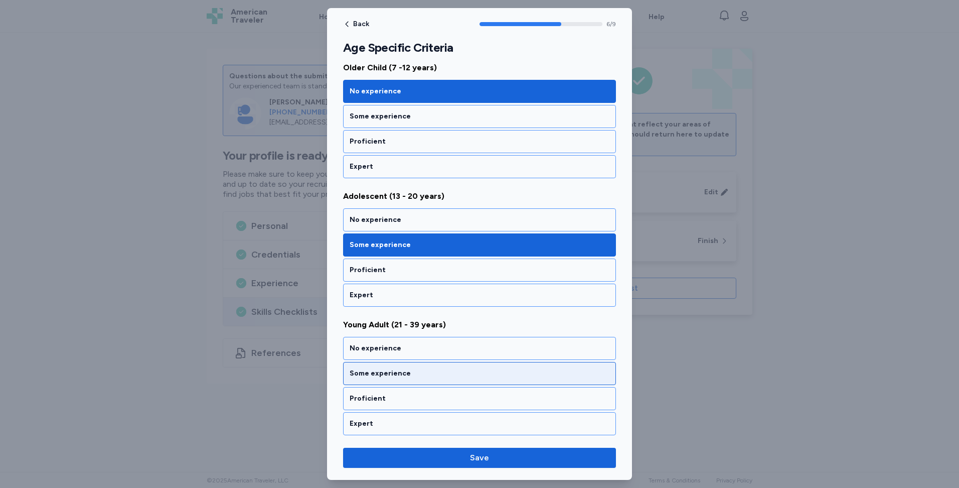
scroll to position [789, 0]
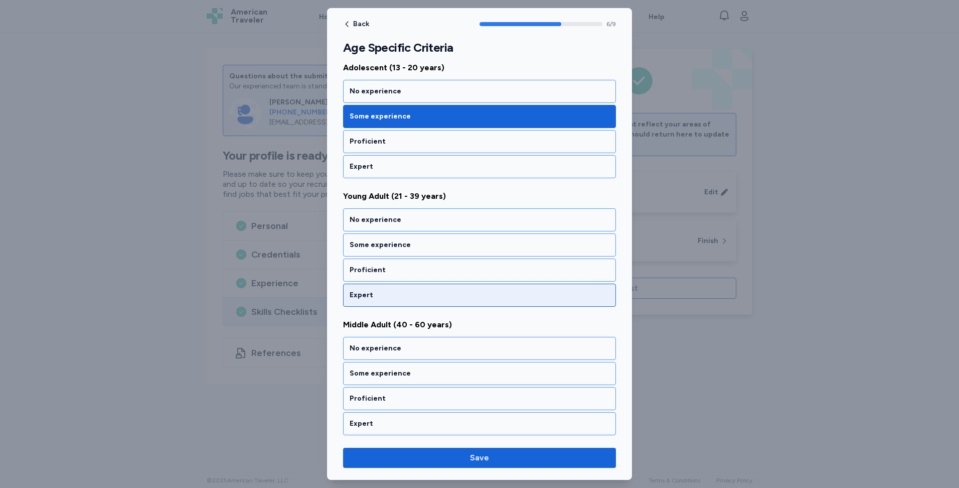
click at [448, 300] on div "Expert" at bounding box center [480, 295] width 260 height 10
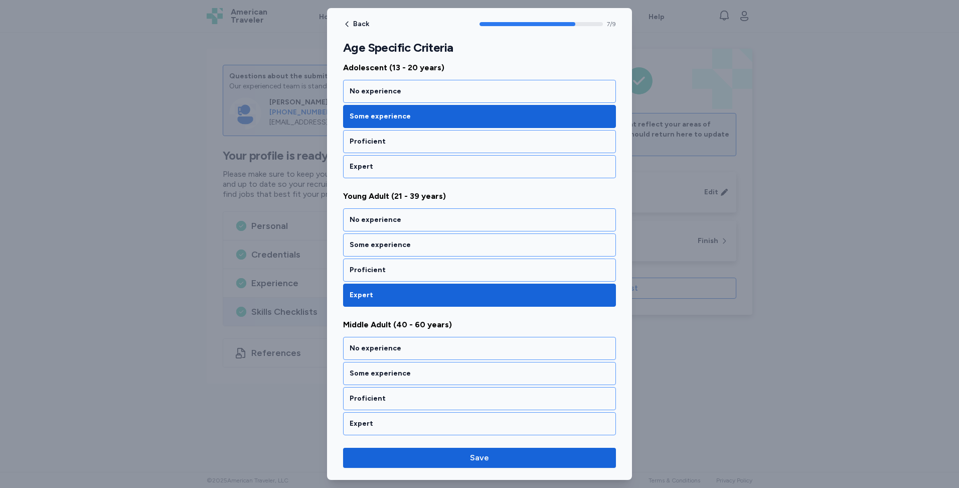
scroll to position [918, 0]
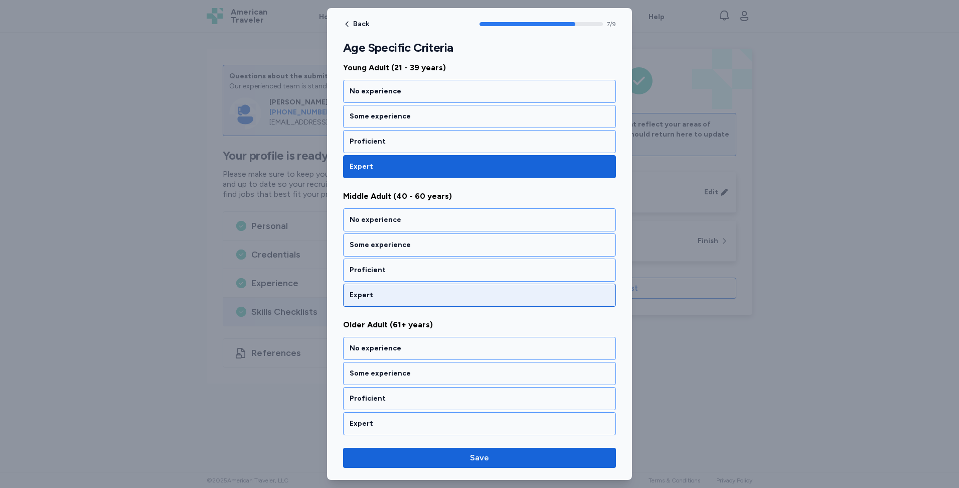
click at [450, 293] on div "Expert" at bounding box center [480, 295] width 260 height 10
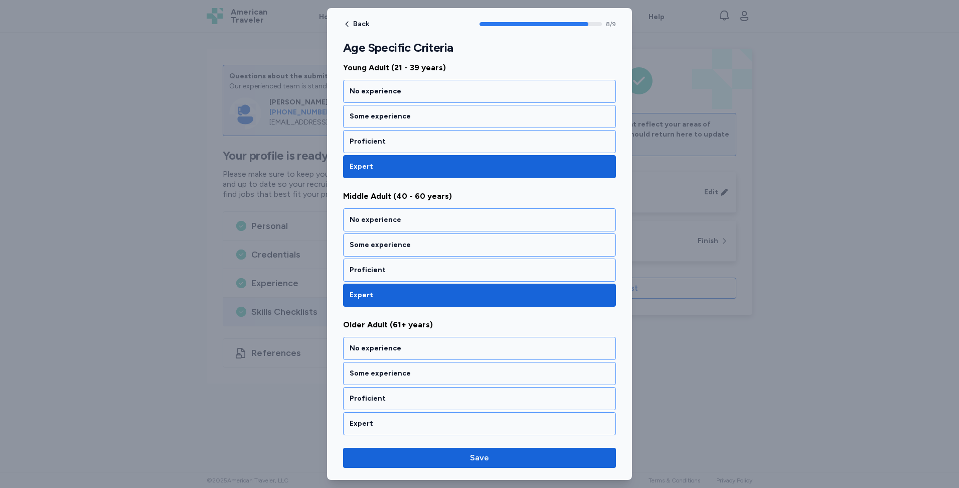
scroll to position [919, 0]
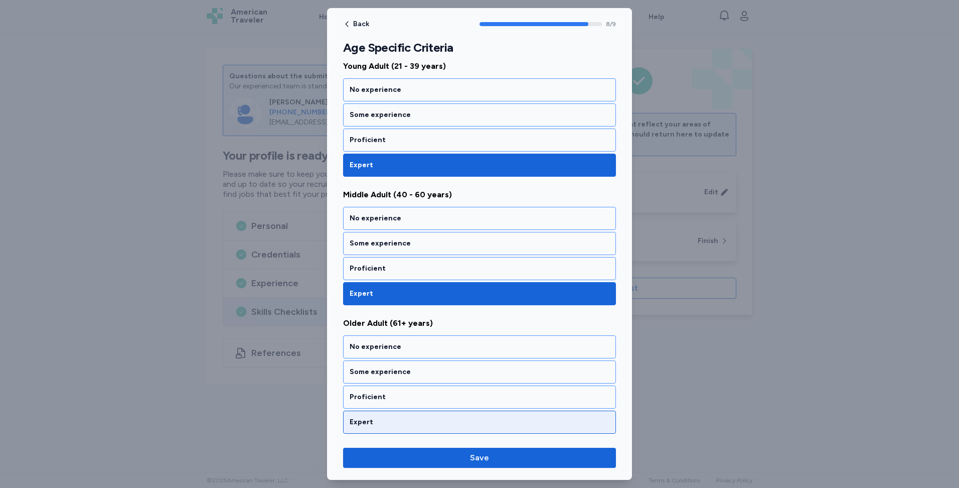
click at [463, 422] on div "Expert" at bounding box center [480, 422] width 260 height 10
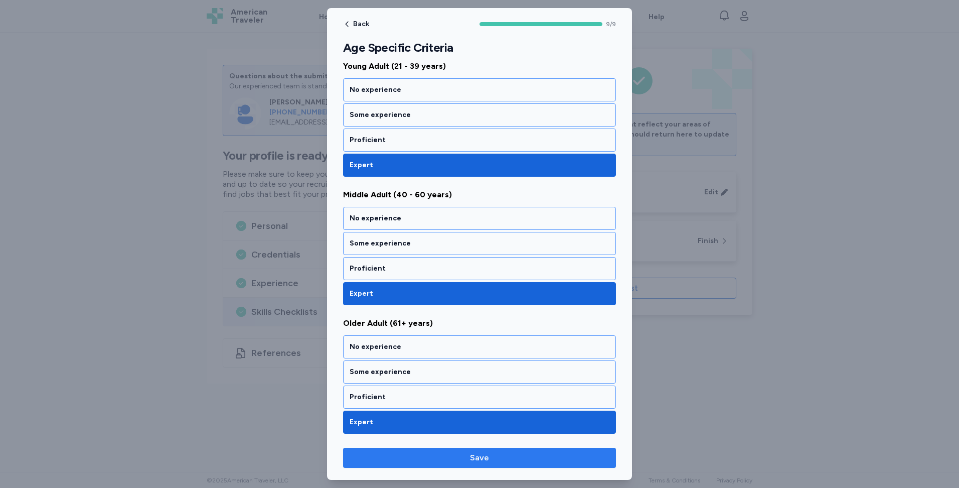
click at [477, 459] on span "Save" at bounding box center [479, 458] width 19 height 12
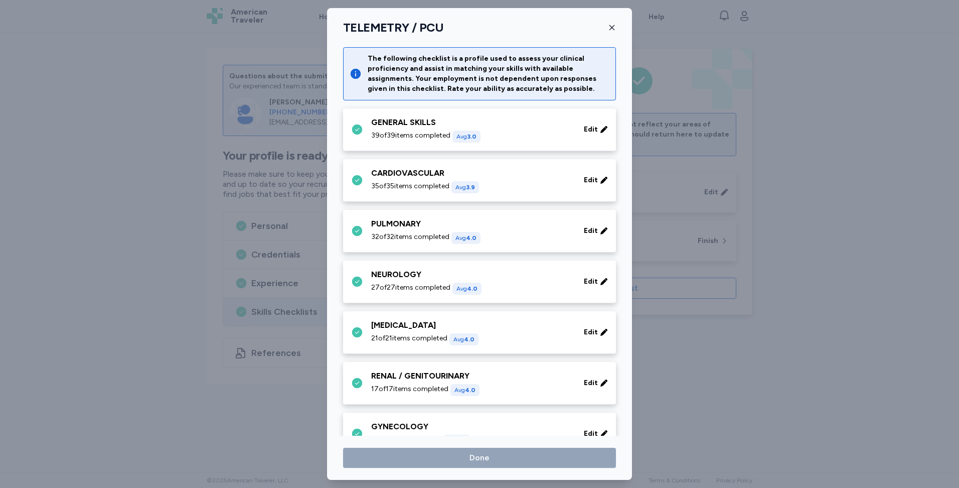
scroll to position [328, 0]
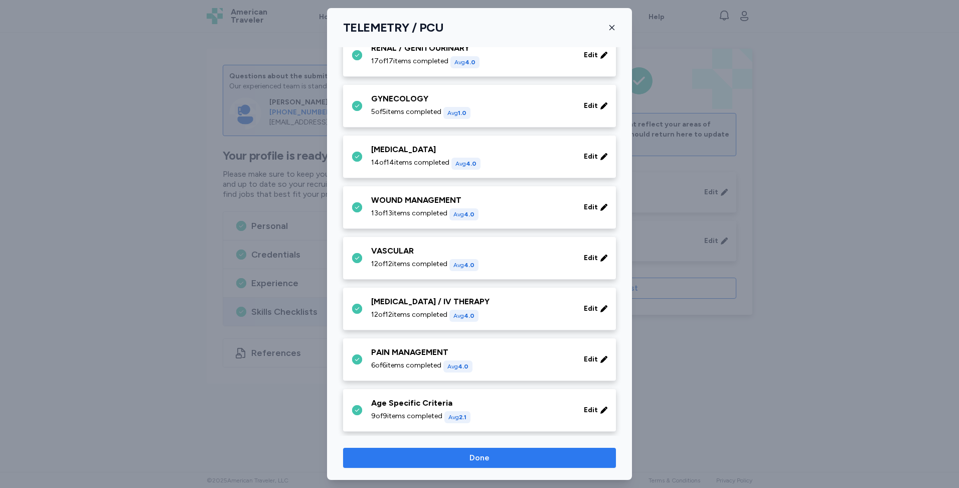
click at [524, 458] on span "Done" at bounding box center [479, 458] width 257 height 12
